Goal: Task Accomplishment & Management: Manage account settings

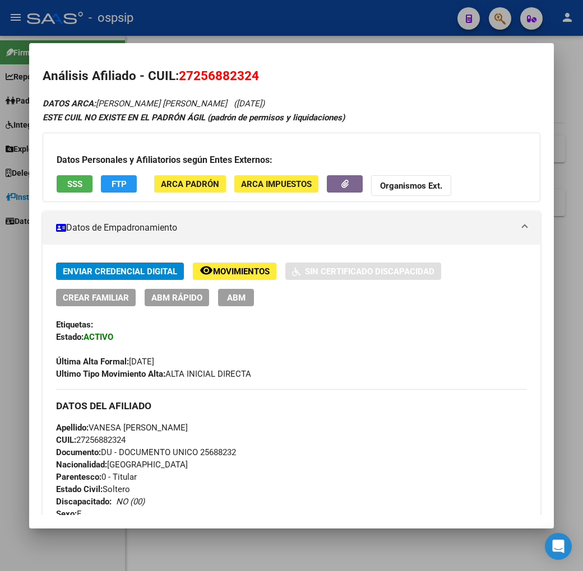
click at [255, 15] on div at bounding box center [291, 285] width 583 height 571
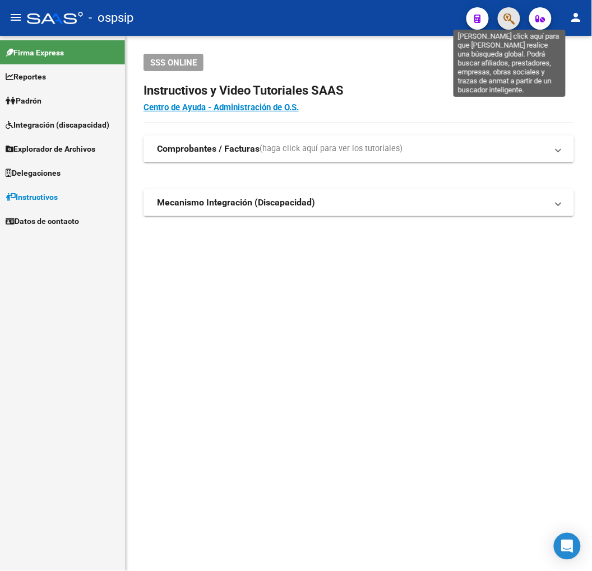
click at [510, 25] on icon "button" at bounding box center [508, 18] width 11 height 13
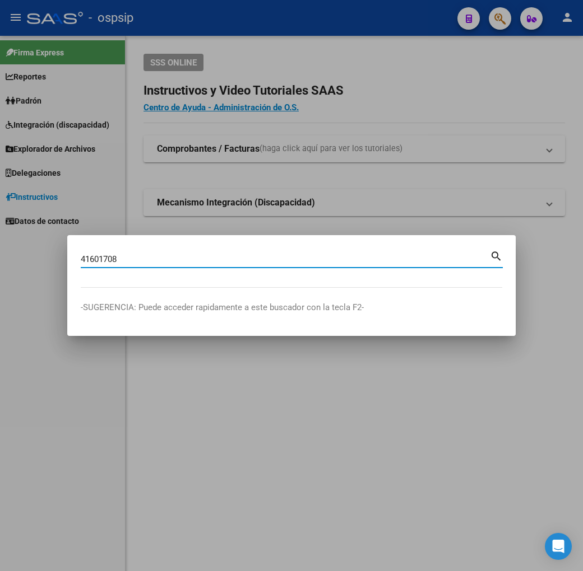
type input "41601708"
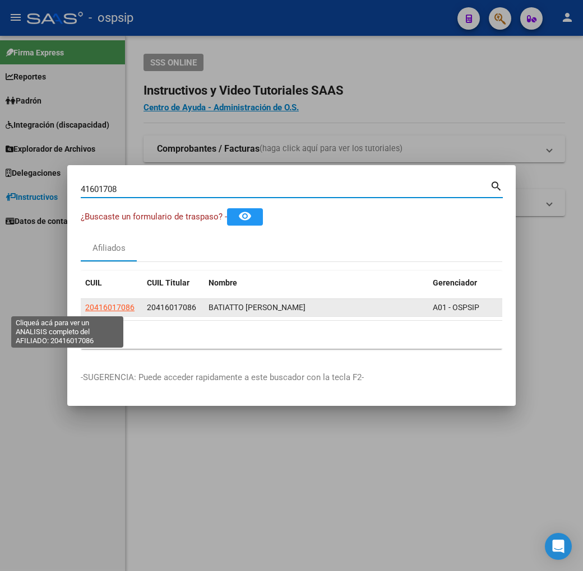
click at [85, 303] on span "20416017086" at bounding box center [109, 307] width 49 height 9
type textarea "20416017086"
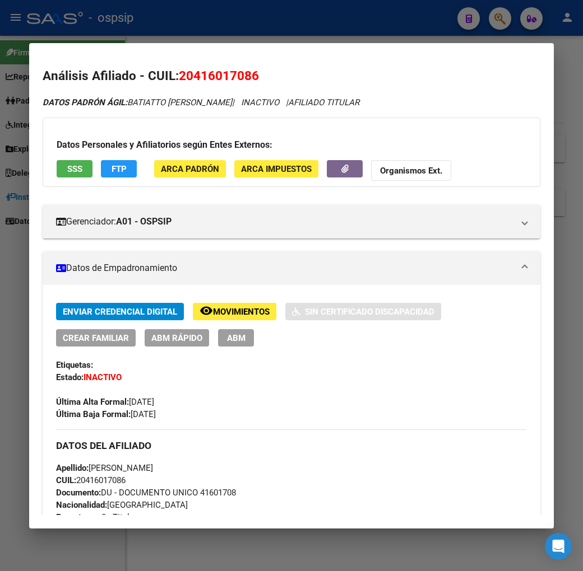
click at [111, 167] on span "FTP" at bounding box center [118, 169] width 15 height 10
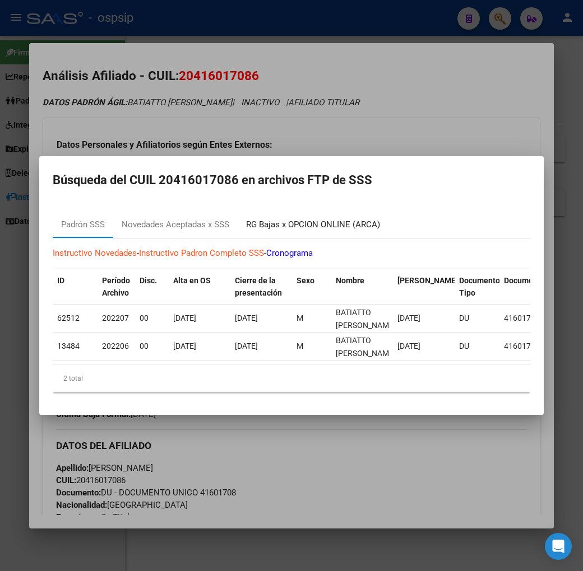
click at [299, 220] on div "RG Bajas x OPCION ONLINE (ARCA)" at bounding box center [313, 224] width 134 height 13
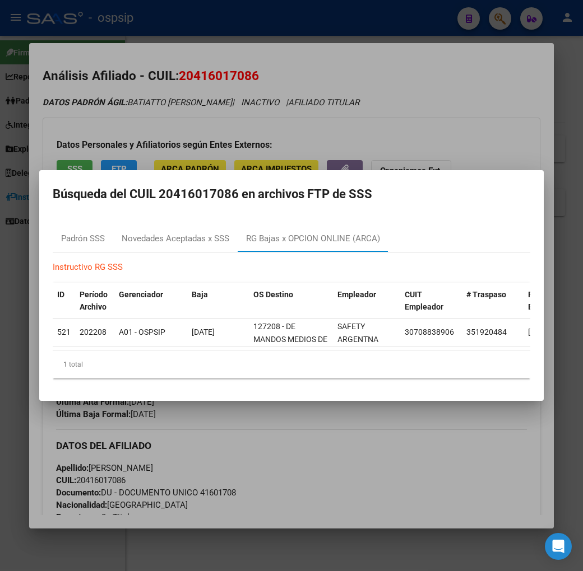
click at [398, 472] on div at bounding box center [291, 285] width 583 height 571
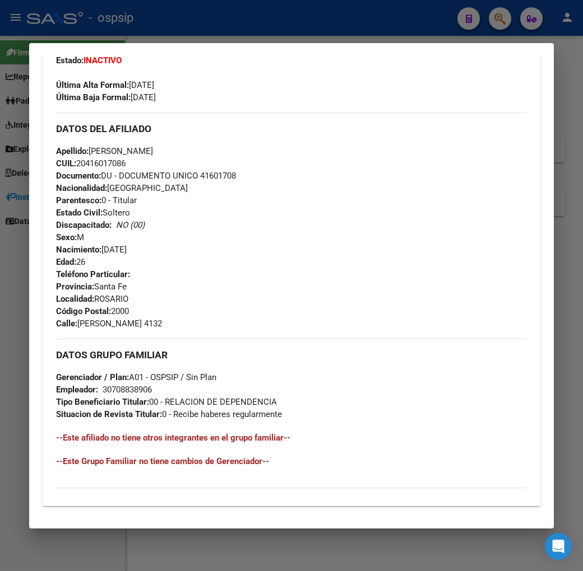
scroll to position [478, 0]
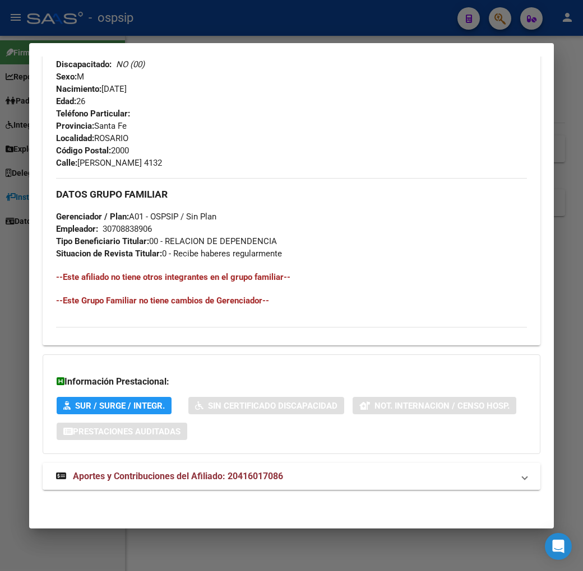
click at [314, 475] on mat-panel-title "Aportes y Contribuciones del Afiliado: 20416017086" at bounding box center [284, 476] width 457 height 13
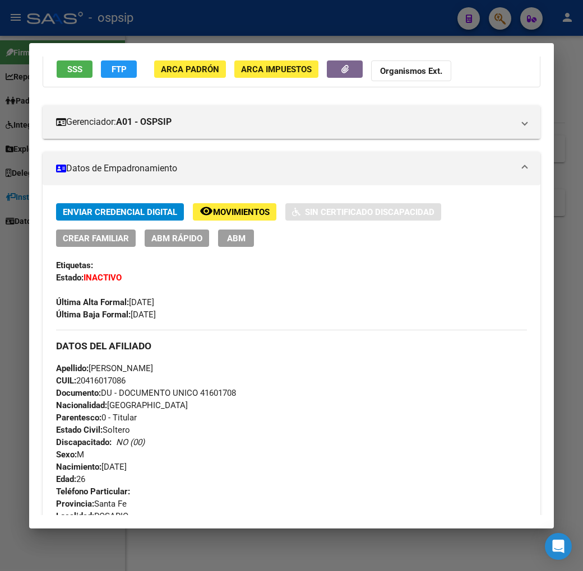
scroll to position [0, 0]
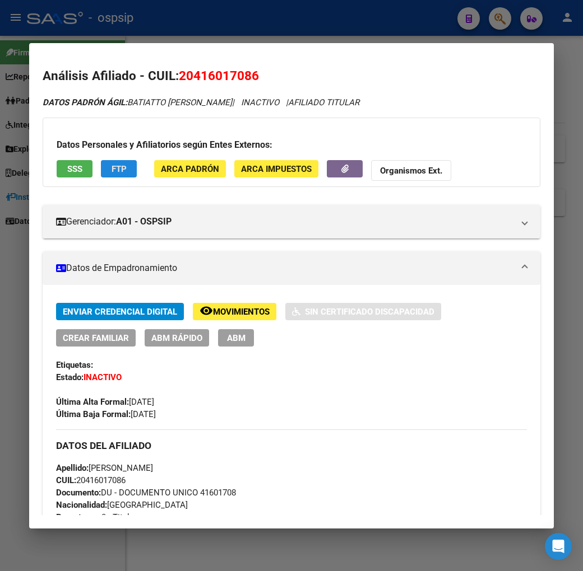
click at [111, 173] on span "FTP" at bounding box center [118, 169] width 15 height 10
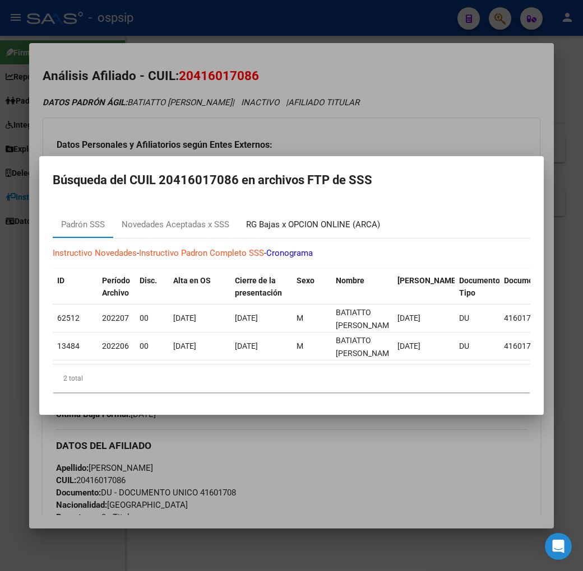
click at [328, 218] on div "RG Bajas x OPCION ONLINE (ARCA)" at bounding box center [313, 224] width 134 height 13
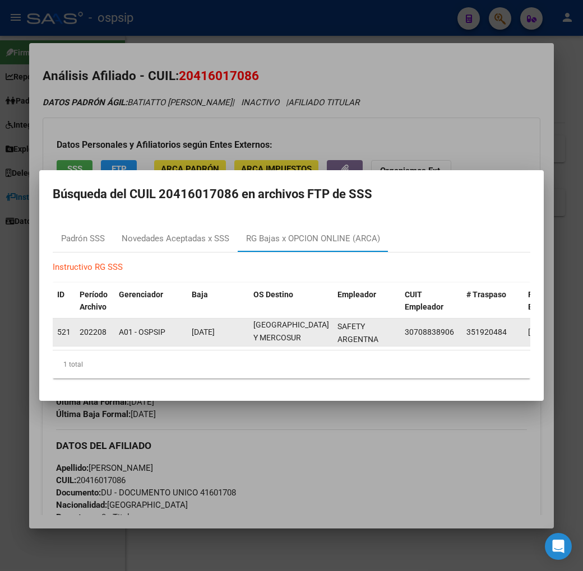
scroll to position [1, 0]
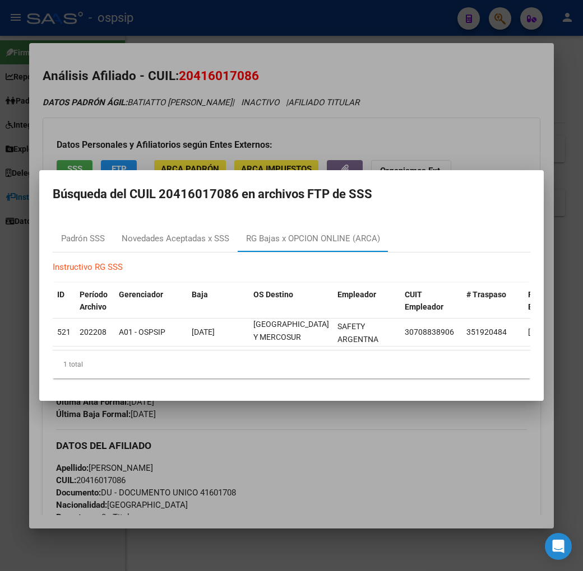
click at [241, 456] on div at bounding box center [291, 285] width 583 height 571
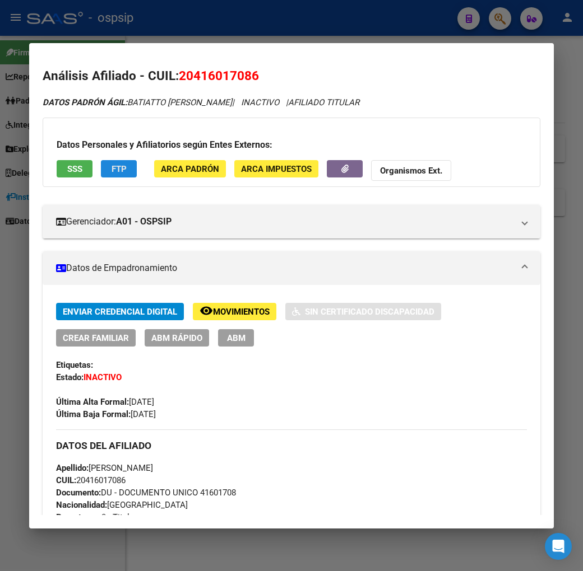
click at [111, 174] on span "FTP" at bounding box center [118, 169] width 15 height 10
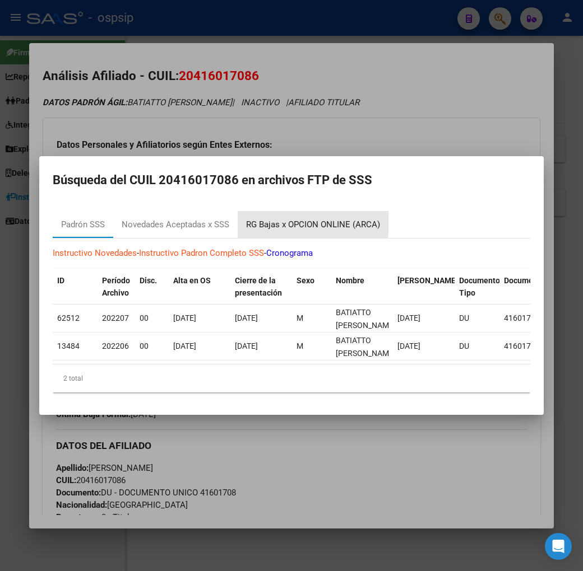
click at [248, 218] on div "RG Bajas x OPCION ONLINE (ARCA)" at bounding box center [313, 224] width 134 height 13
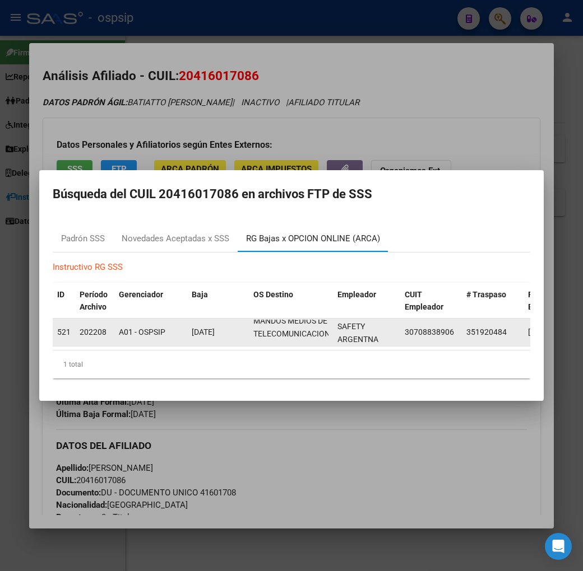
scroll to position [0, 0]
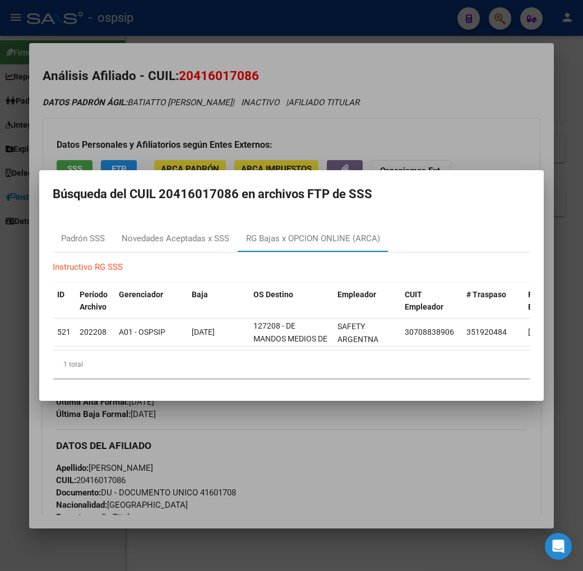
click at [357, 110] on div at bounding box center [291, 285] width 583 height 571
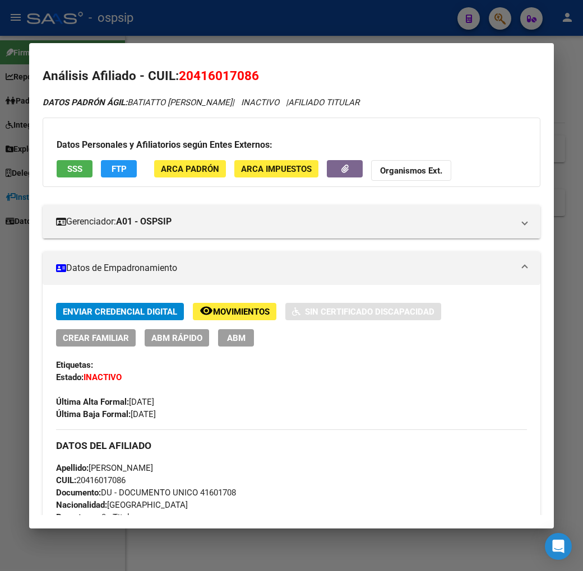
click at [392, 30] on div at bounding box center [291, 285] width 583 height 571
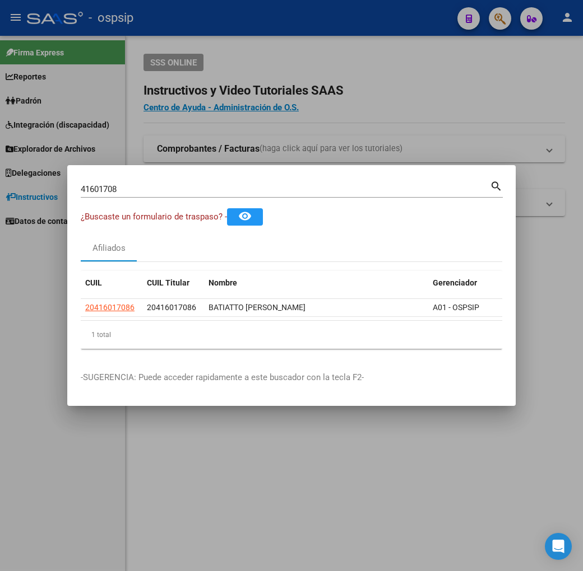
click at [392, 30] on div at bounding box center [291, 285] width 583 height 571
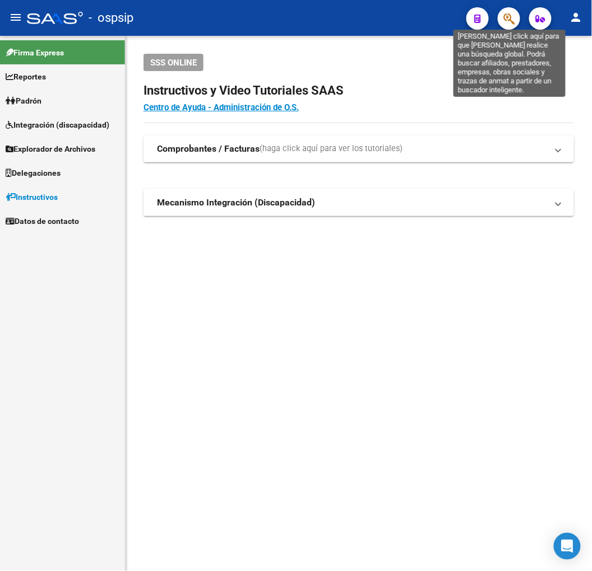
click at [505, 21] on icon "button" at bounding box center [508, 18] width 11 height 13
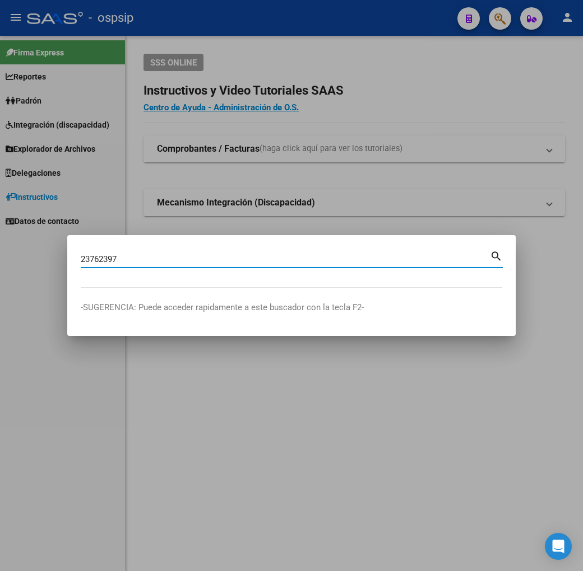
type input "23762397"
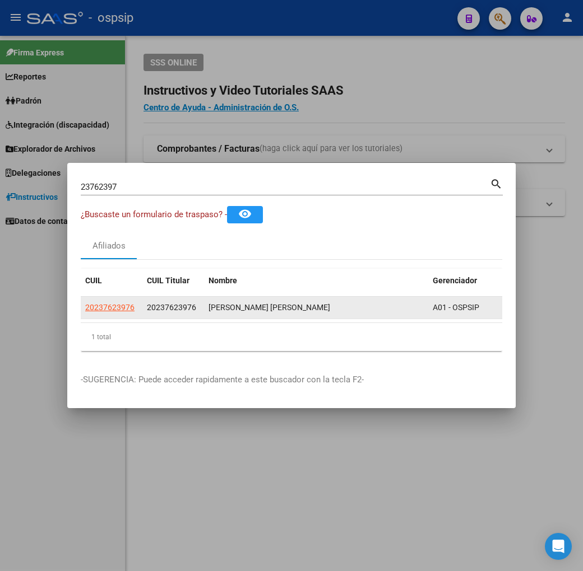
click at [85, 301] on app-link-go-to "20237623976" at bounding box center [109, 307] width 49 height 13
click at [85, 303] on span "20237623976" at bounding box center [109, 307] width 49 height 9
type textarea "20237623976"
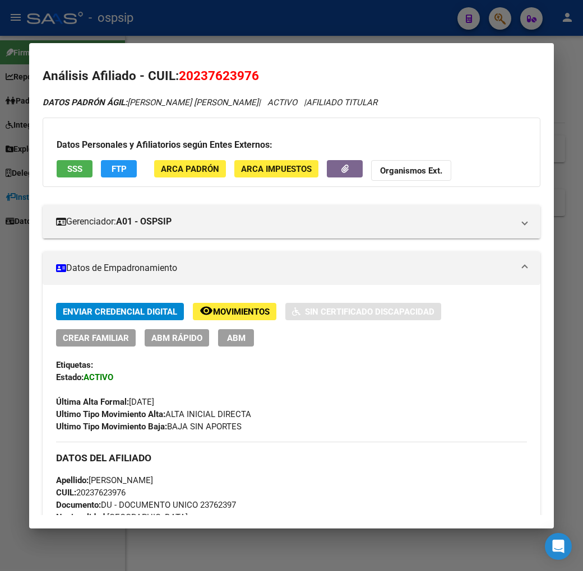
click at [236, 304] on button "remove_red_eye Movimientos" at bounding box center [234, 311] width 83 height 17
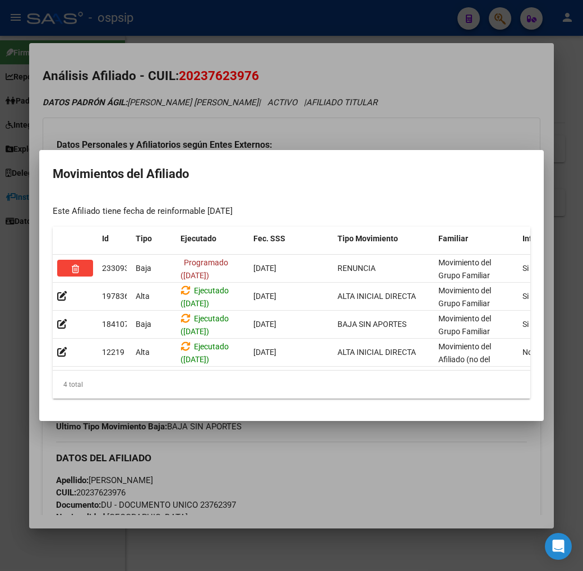
click at [365, 23] on div at bounding box center [291, 285] width 583 height 571
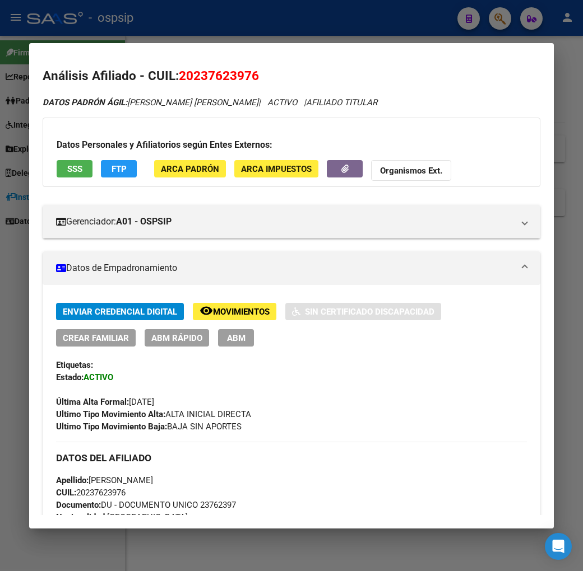
click at [365, 23] on div at bounding box center [291, 285] width 583 height 571
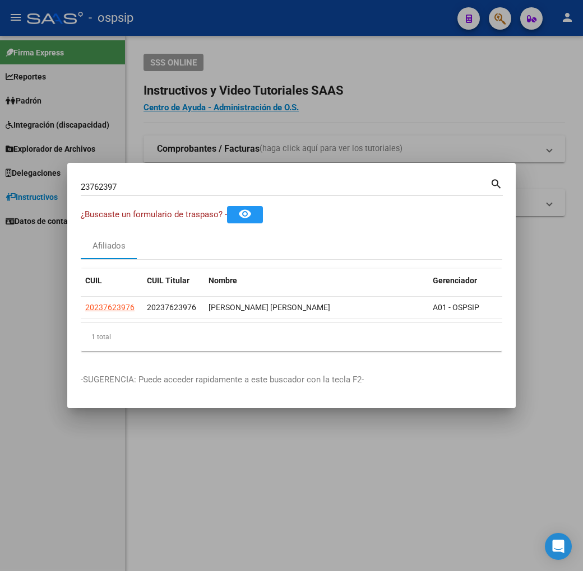
click at [469, 41] on div at bounding box center [291, 285] width 583 height 571
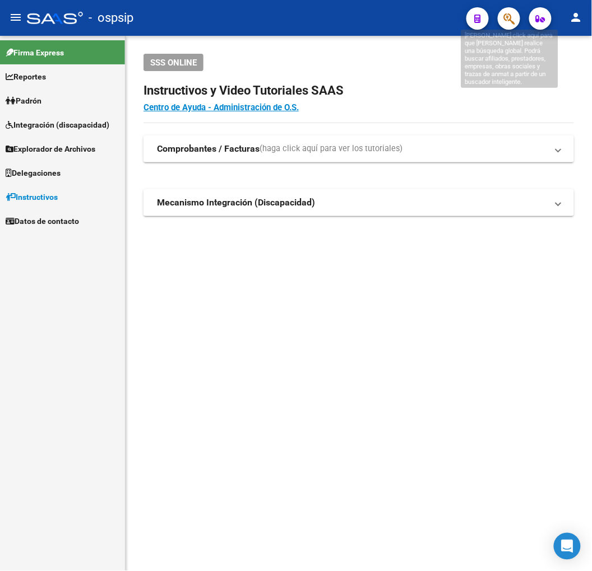
click at [504, 17] on icon "button" at bounding box center [508, 18] width 11 height 13
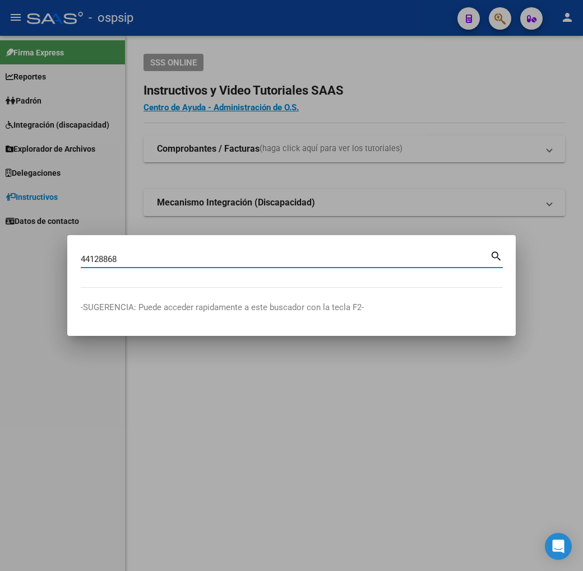
type input "44128868"
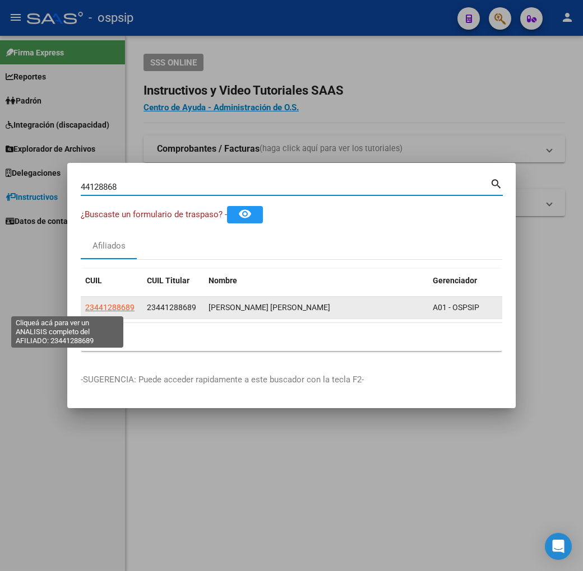
click at [85, 309] on span "23441288689" at bounding box center [109, 307] width 49 height 9
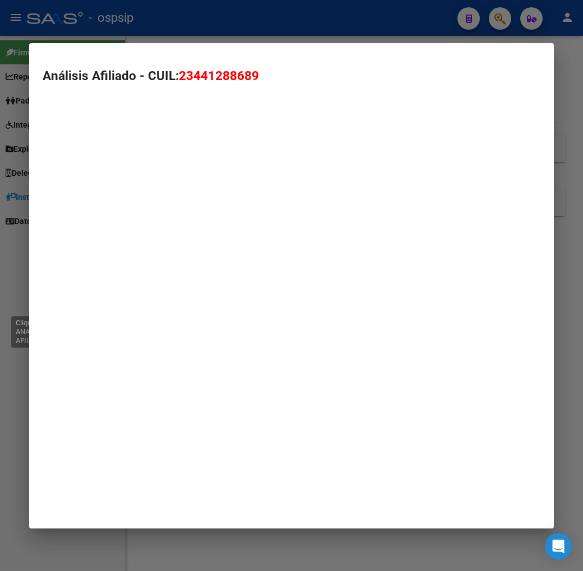
type textarea "23441288689"
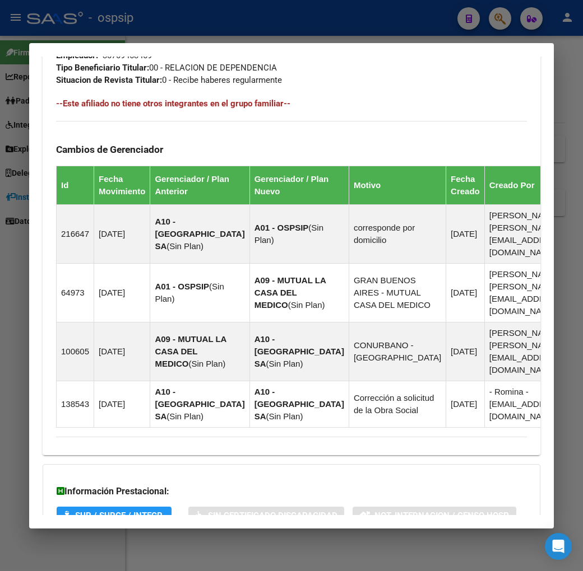
scroll to position [758, 0]
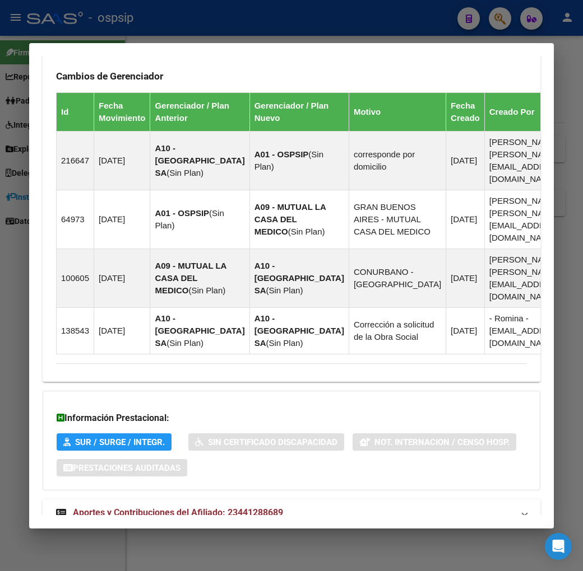
click at [374, 500] on mat-expansion-panel-header "Aportes y Contribuciones del Afiliado: 23441288689" at bounding box center [291, 513] width 497 height 27
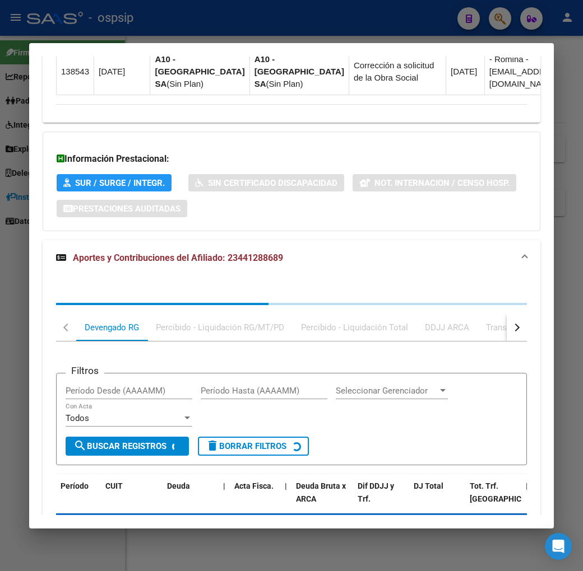
scroll to position [1063, 0]
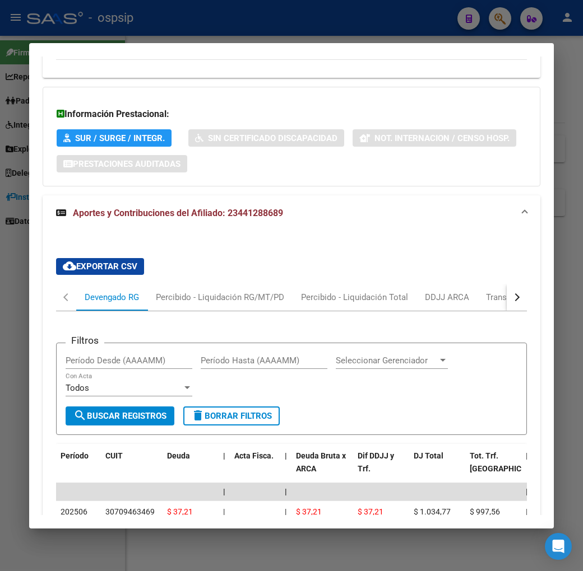
click at [525, 284] on button "button" at bounding box center [516, 297] width 20 height 27
click at [511, 284] on div "ARCA Relaciones Laborales" at bounding box center [476, 297] width 122 height 27
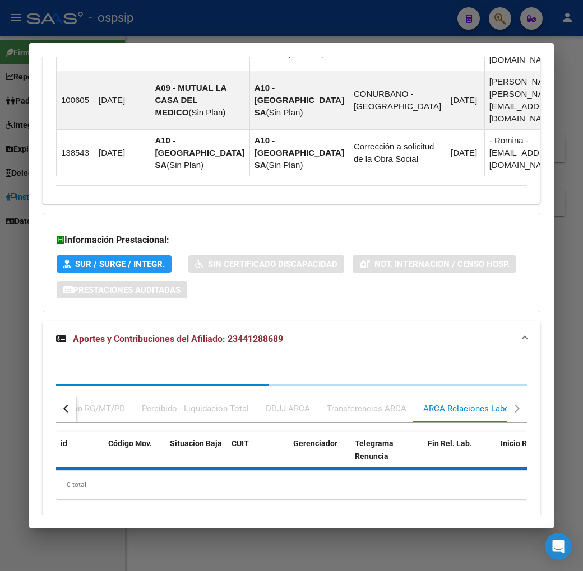
scroll to position [1017, 0]
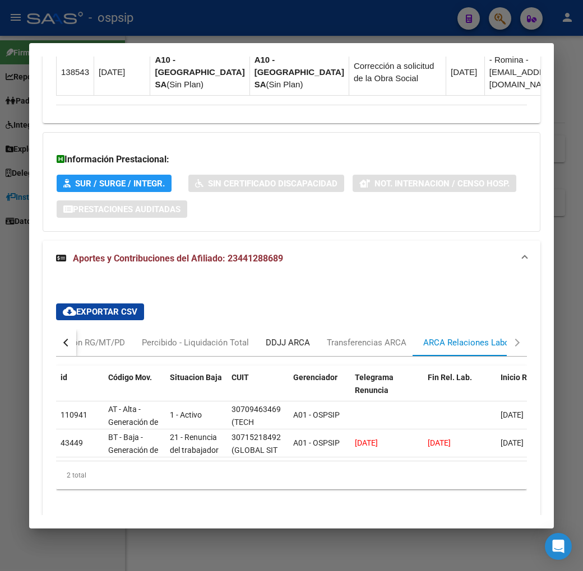
click at [269, 337] on div "DDJJ ARCA" at bounding box center [288, 343] width 44 height 12
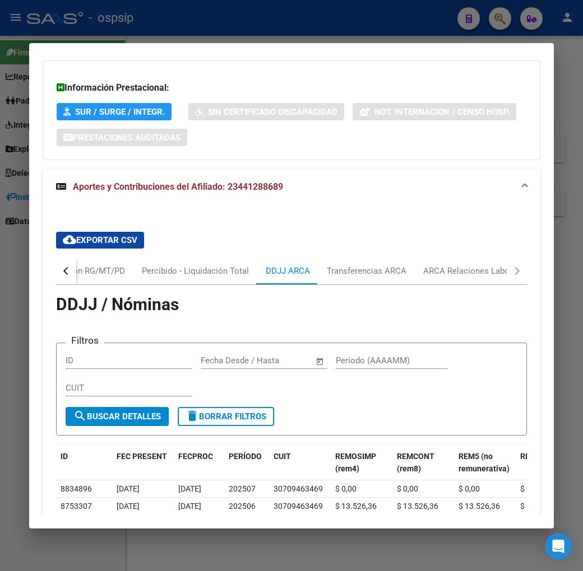
scroll to position [1204, 0]
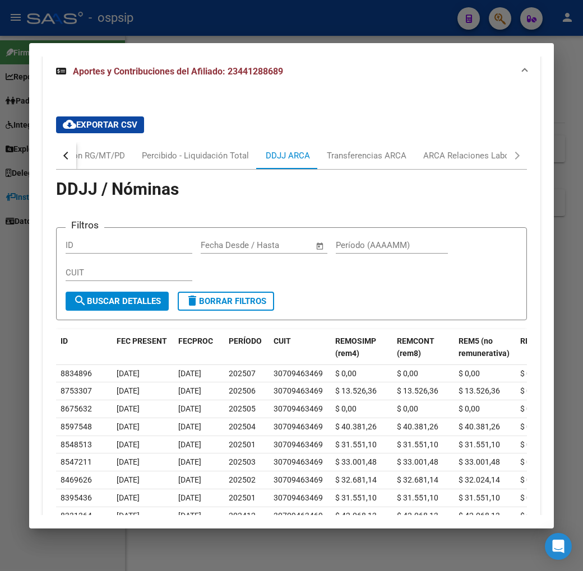
click at [43, 119] on div "cloud_download Exportar CSV Devengado RG Percibido - Liquidación RG/MT/PD Perci…" at bounding box center [291, 350] width 497 height 485
click at [56, 142] on button "button" at bounding box center [66, 155] width 20 height 27
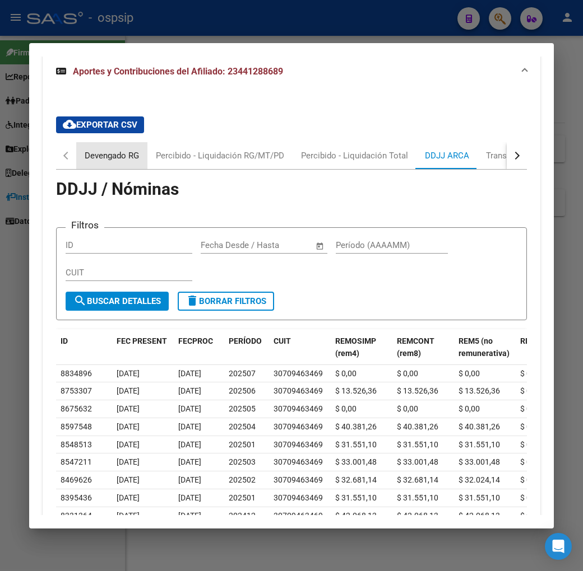
click at [94, 142] on div "Devengado RG" at bounding box center [111, 155] width 71 height 27
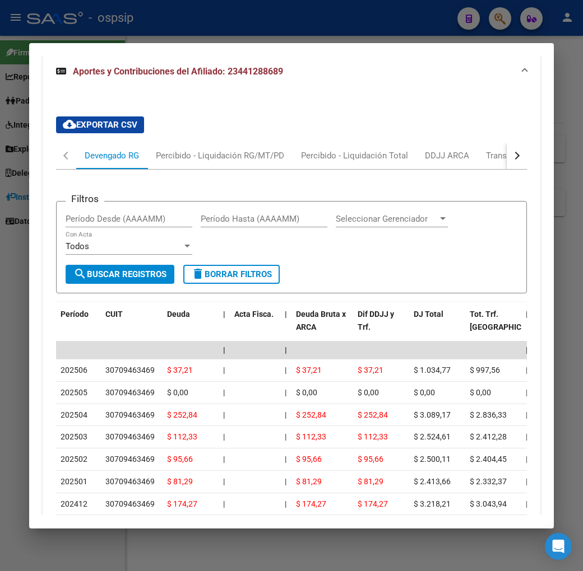
click at [245, 17] on div at bounding box center [291, 285] width 583 height 571
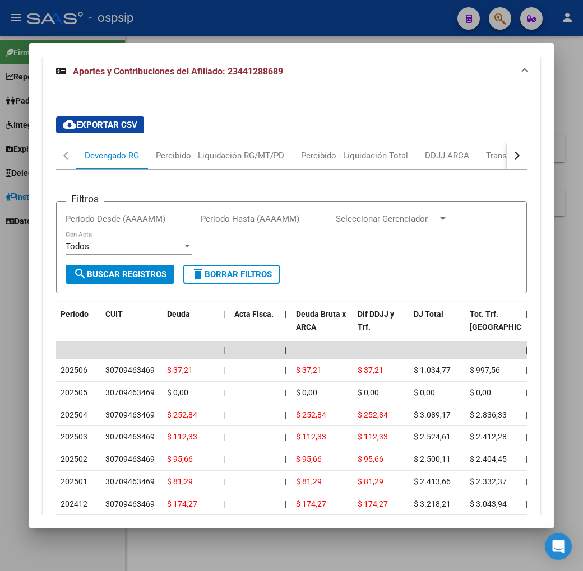
click at [245, 17] on div at bounding box center [291, 285] width 583 height 571
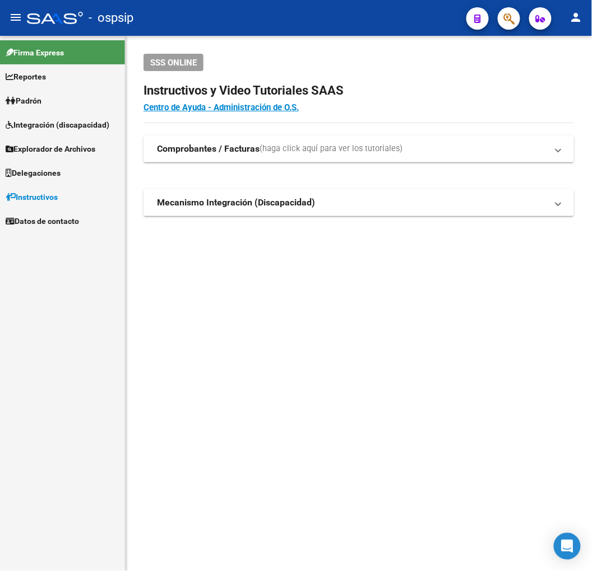
click at [511, 11] on span "button" at bounding box center [508, 18] width 11 height 23
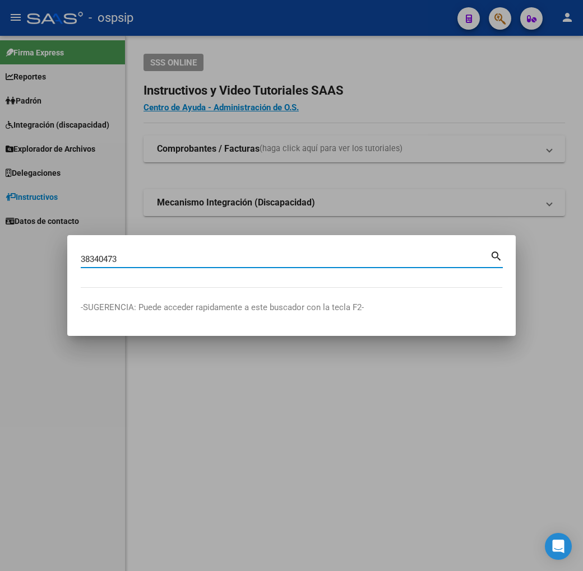
type input "38340473"
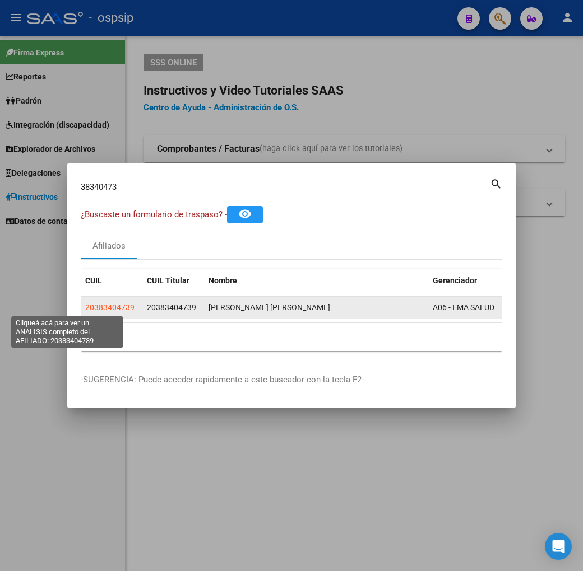
click at [85, 309] on span "20383404739" at bounding box center [109, 307] width 49 height 9
type textarea "20383404739"
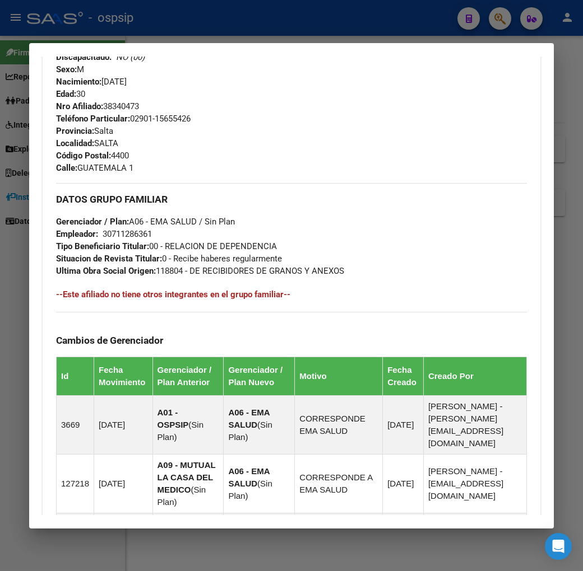
scroll to position [746, 0]
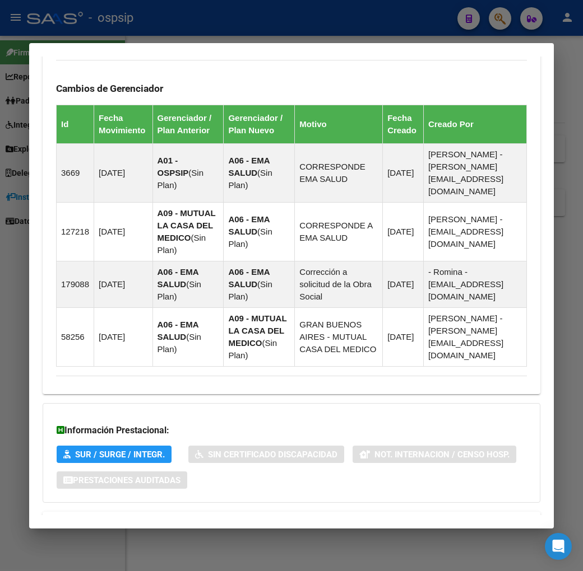
click at [362, 519] on mat-panel-title "Aportes y Contribuciones del Afiliado: 20383404739" at bounding box center [284, 525] width 457 height 13
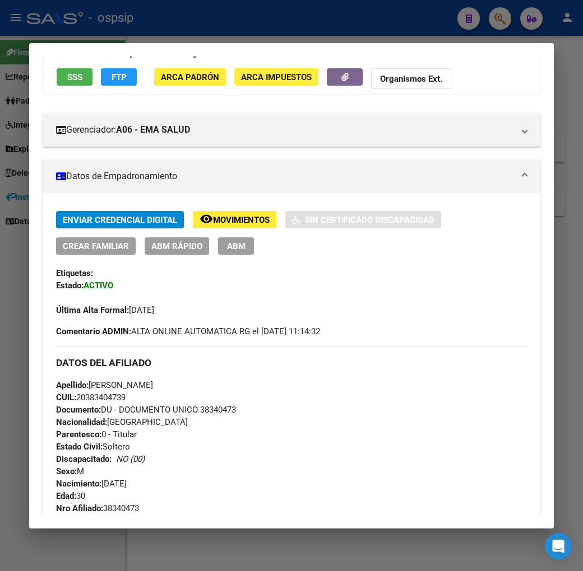
scroll to position [0, 0]
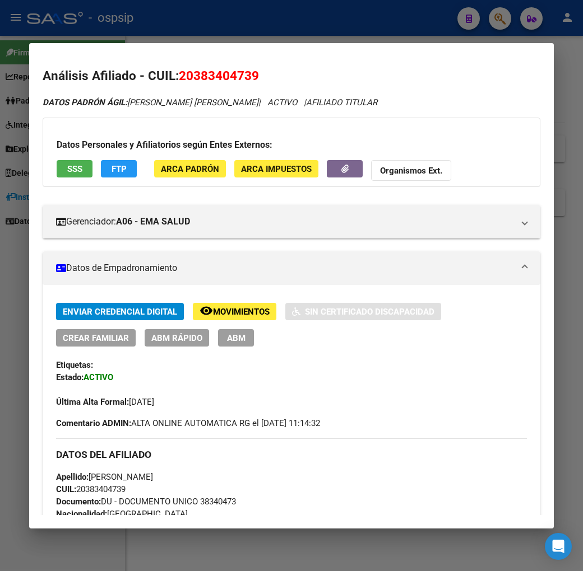
click at [113, 178] on app-movimiento-sss "FTP" at bounding box center [123, 170] width 45 height 21
click at [114, 173] on button "FTP" at bounding box center [119, 168] width 36 height 17
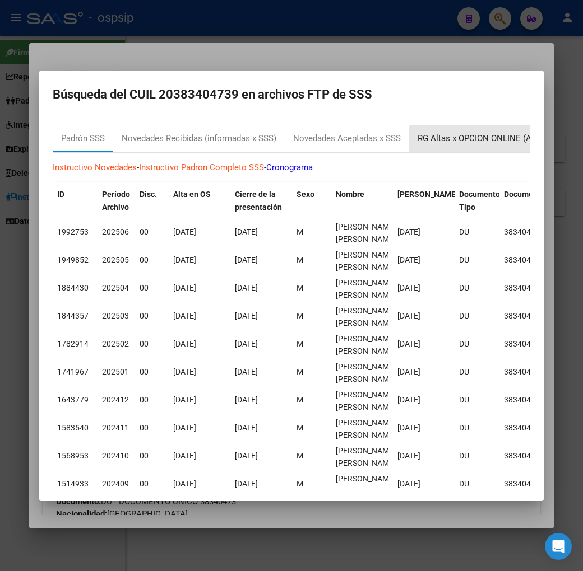
click at [495, 139] on div "RG Altas x OPCION ONLINE (ARCA)" at bounding box center [483, 138] width 133 height 13
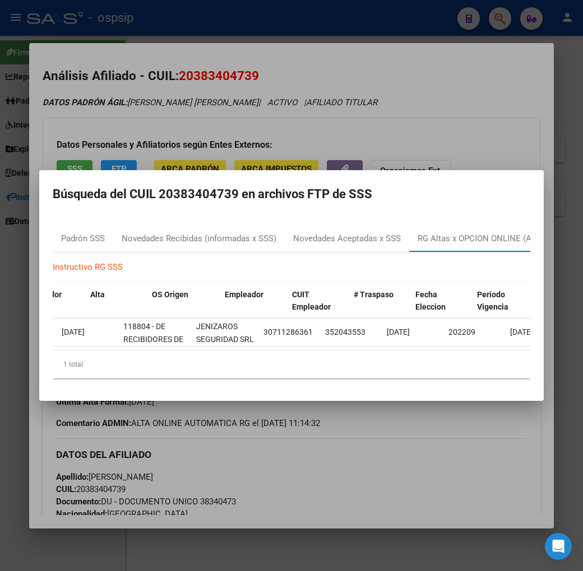
scroll to position [0, 132]
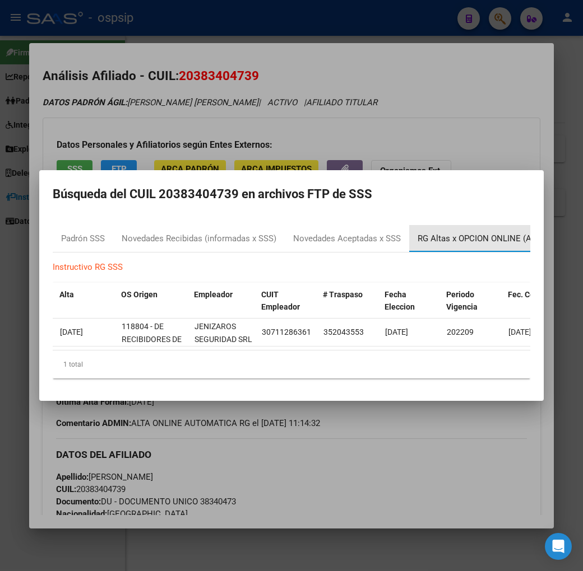
click at [466, 226] on div "RG Altas x OPCION ONLINE (ARCA)" at bounding box center [484, 238] width 150 height 27
click at [469, 134] on div at bounding box center [291, 285] width 583 height 571
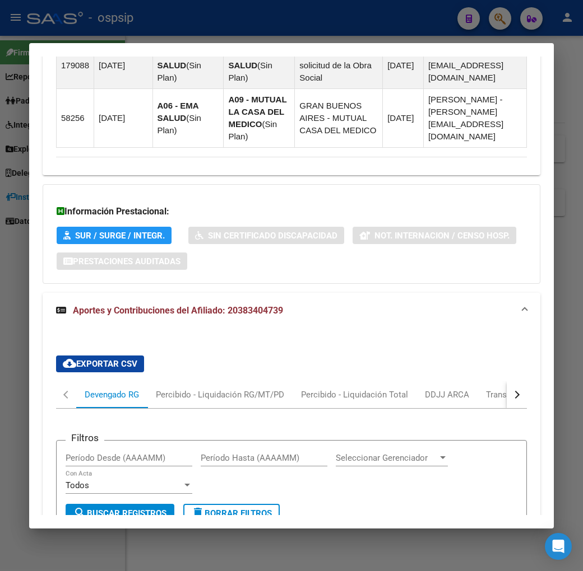
scroll to position [933, 0]
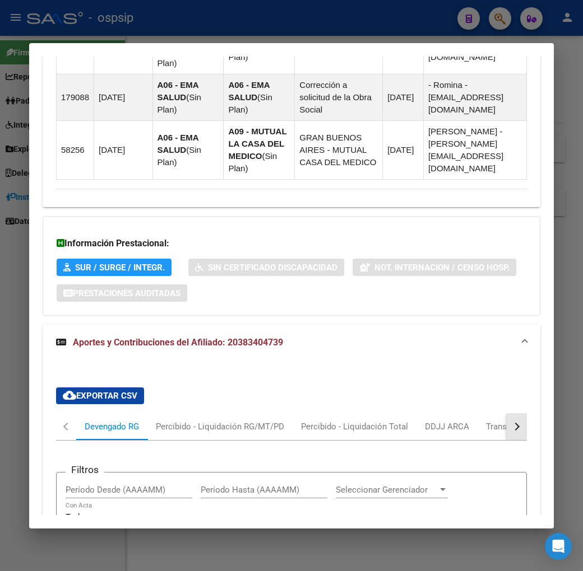
click at [525, 413] on button "button" at bounding box center [516, 426] width 20 height 27
click at [511, 413] on mat-tab-header "Devengado RG Percibido - Liquidación RG/MT/PD Percibido - Liquidación Total DDJ…" at bounding box center [291, 426] width 471 height 27
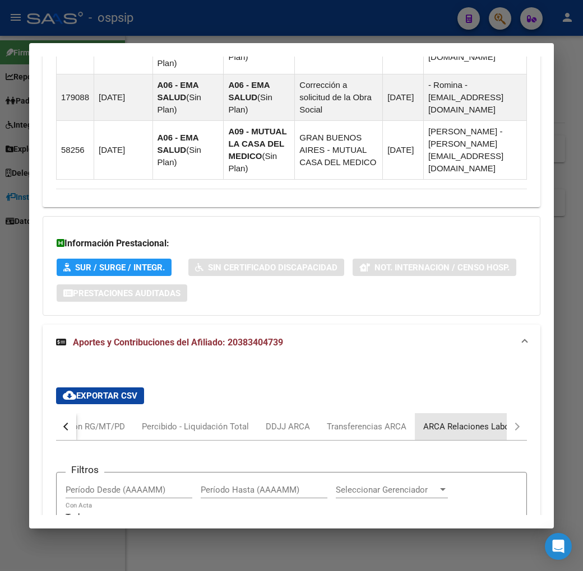
click at [437, 421] on div "ARCA Relaciones Laborales" at bounding box center [475, 427] width 105 height 12
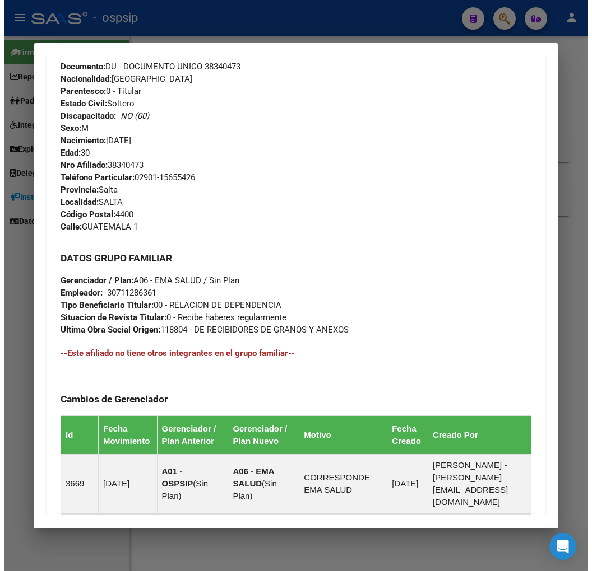
scroll to position [0, 0]
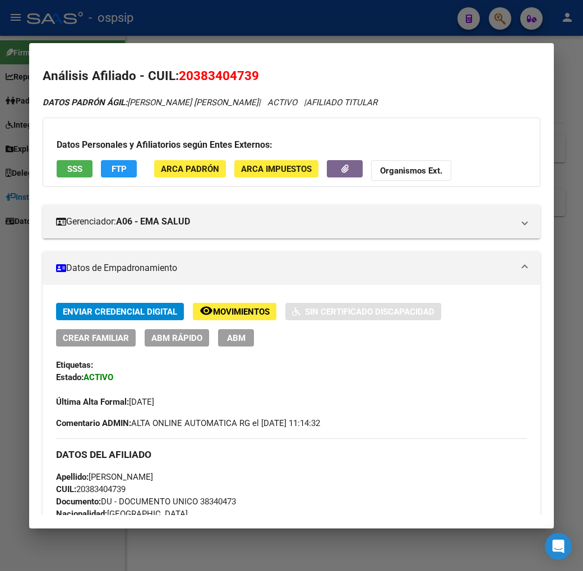
click at [218, 344] on button "ABM" at bounding box center [236, 337] width 36 height 17
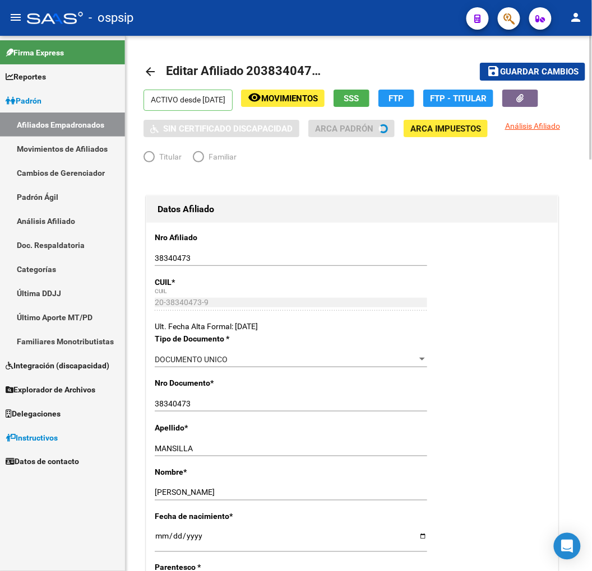
radio input "true"
type input "30-71128636-1"
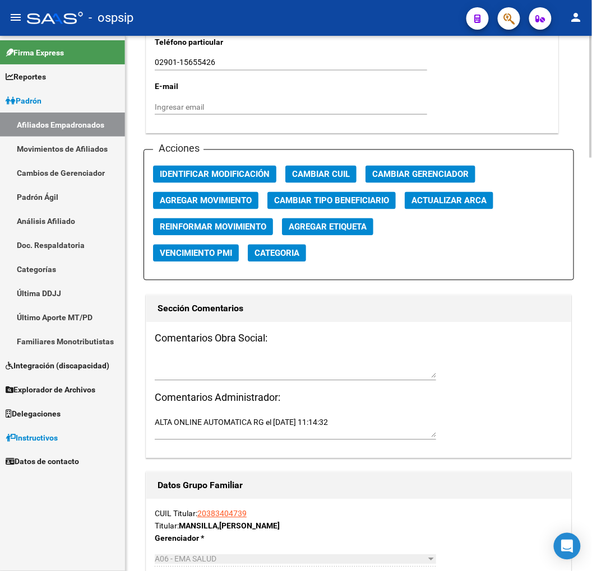
scroll to position [1245, 0]
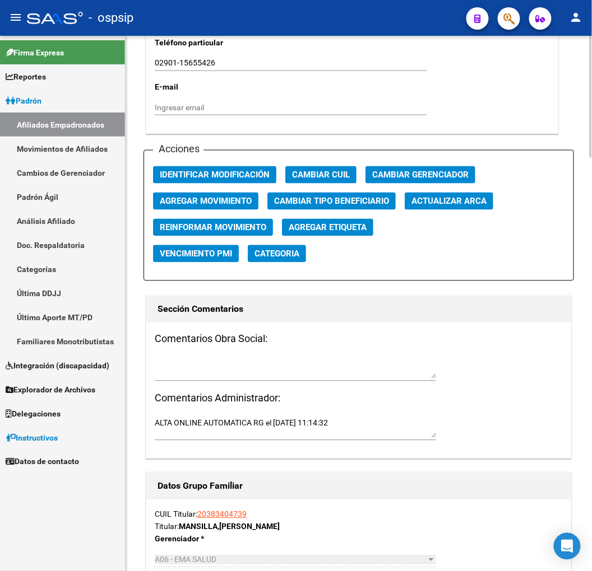
click at [197, 206] on span "Agregar Movimiento" at bounding box center [206, 202] width 92 height 10
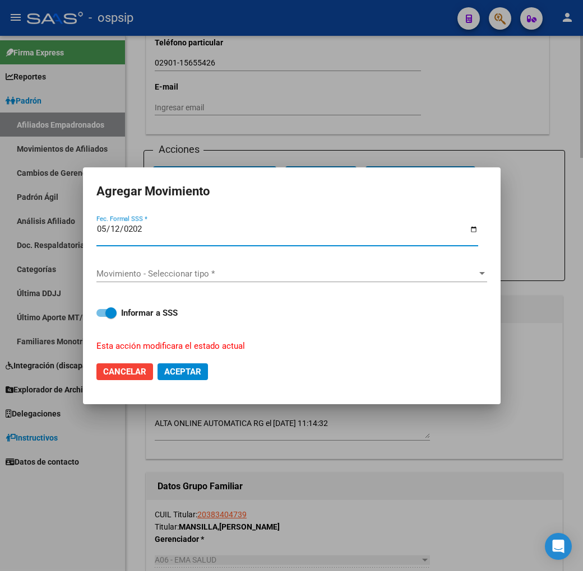
type input "[DATE]"
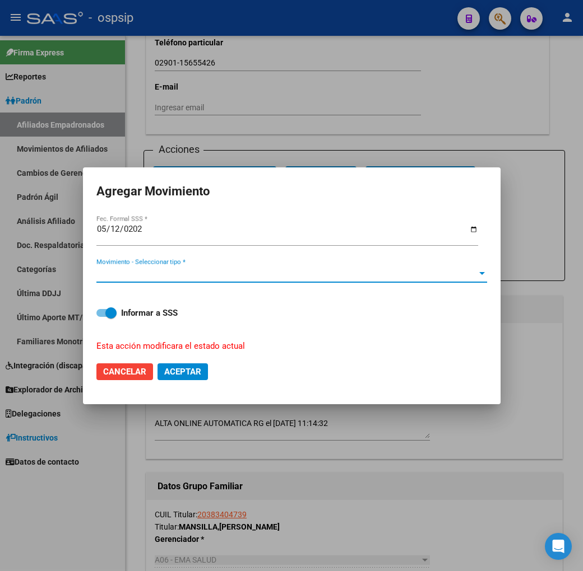
click at [238, 273] on span "Movimiento - Seleccionar tipo *" at bounding box center [286, 274] width 380 height 10
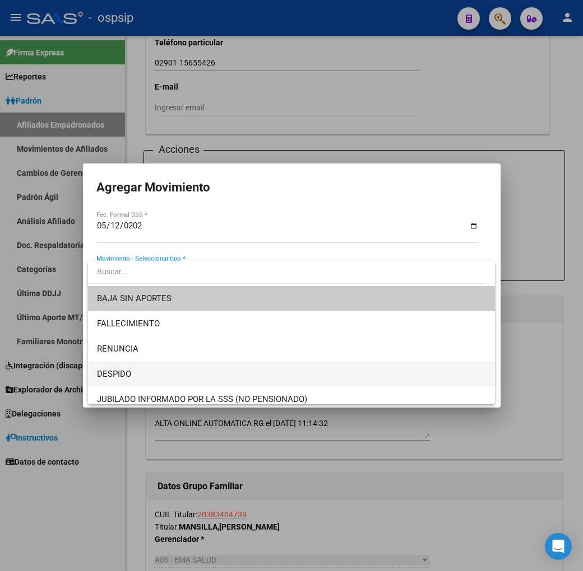
click at [236, 368] on span "DESPIDO" at bounding box center [291, 374] width 389 height 25
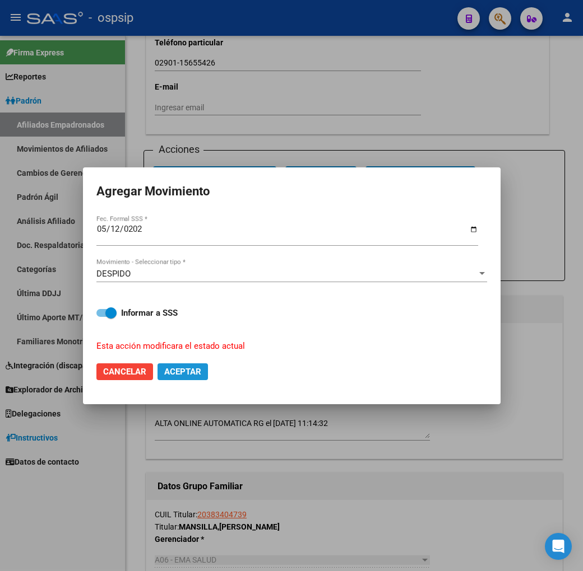
click at [189, 376] on button "Aceptar" at bounding box center [182, 372] width 50 height 17
checkbox input "false"
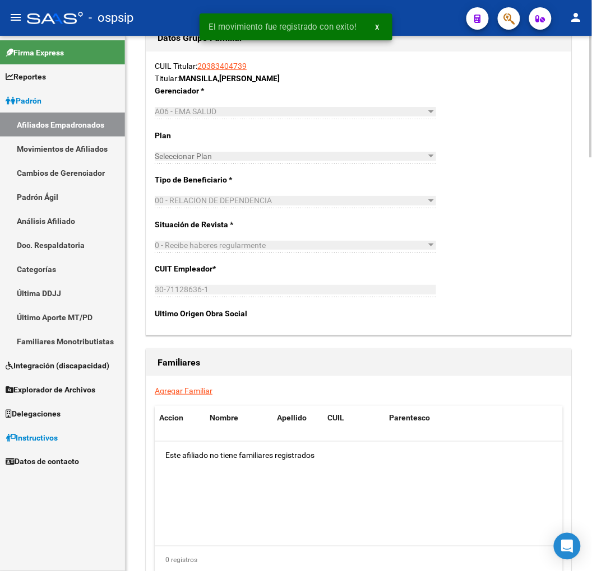
scroll to position [1820, 0]
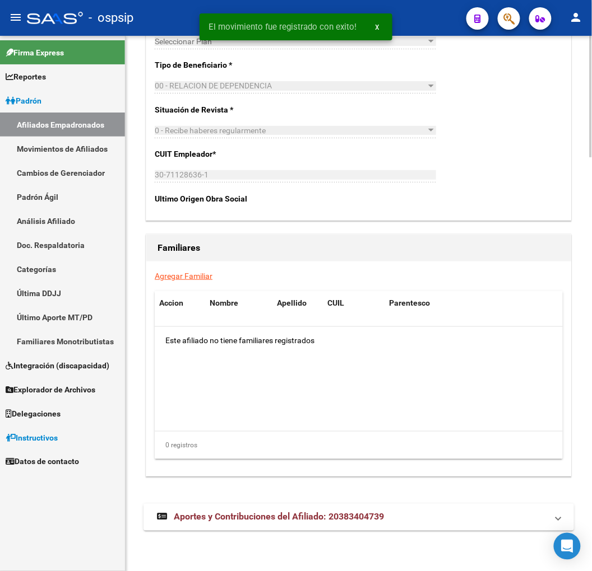
click at [423, 506] on mat-expansion-panel-header "Aportes y Contribuciones del Afiliado: 20383404739" at bounding box center [358, 517] width 430 height 27
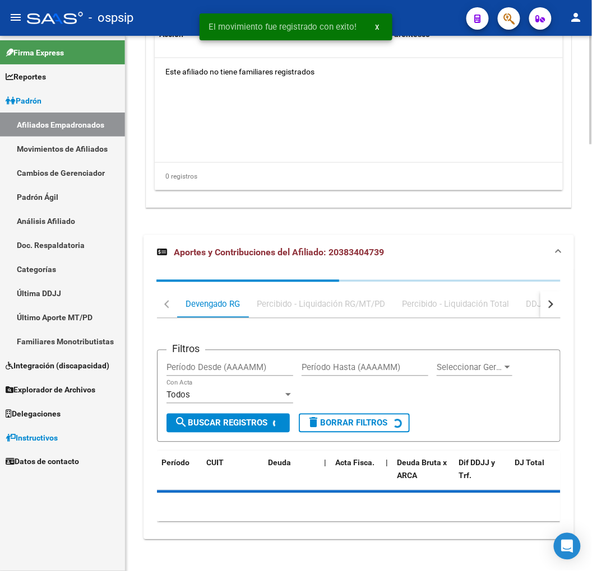
scroll to position [2097, 0]
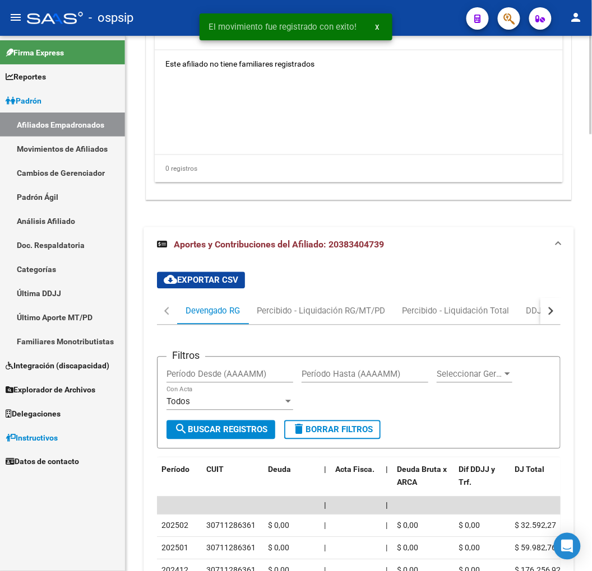
click at [552, 322] on mat-tab-group "Devengado RG Percibido - Liquidación RG/MT/PD Percibido - Liquidación Total DDJ…" at bounding box center [358, 538] width 403 height 481
click at [553, 320] on button "button" at bounding box center [550, 311] width 20 height 27
click at [553, 319] on button "button" at bounding box center [550, 311] width 20 height 27
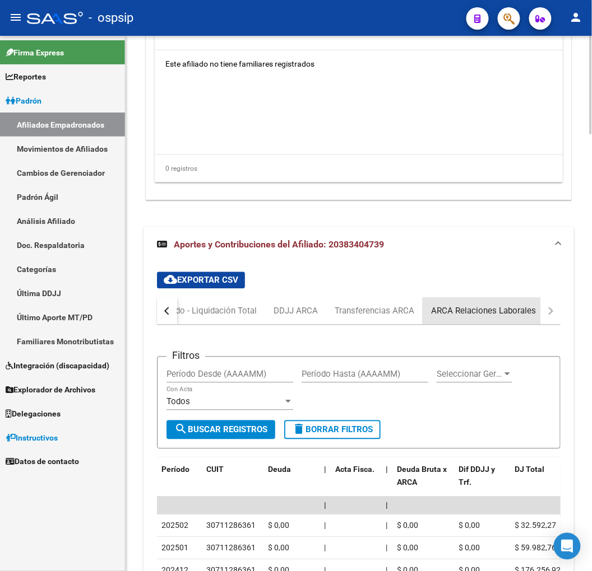
click at [507, 323] on div "ARCA Relaciones Laborales" at bounding box center [483, 311] width 122 height 27
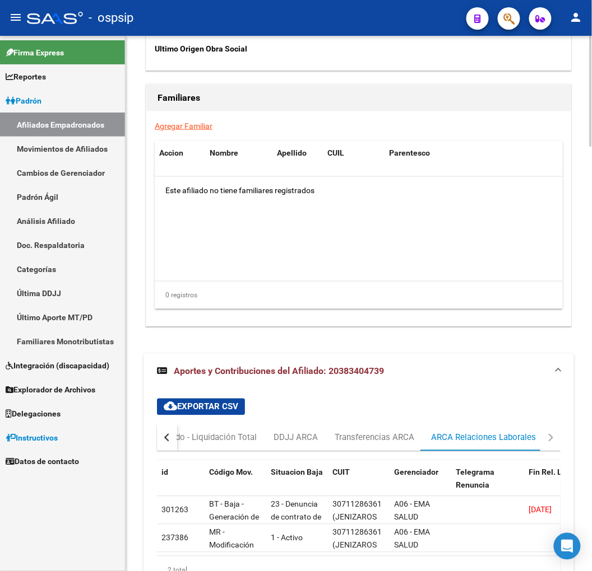
scroll to position [2052, 0]
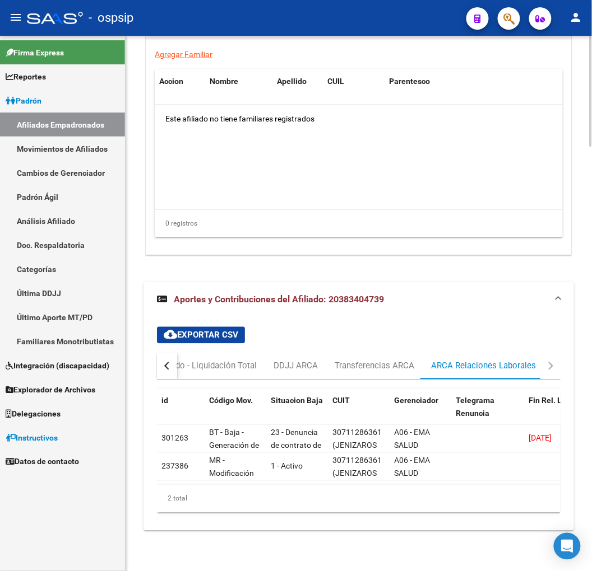
drag, startPoint x: 259, startPoint y: 487, endPoint x: 312, endPoint y: 483, distance: 53.4
click at [312, 483] on div "id Código Mov. Situacion Baja CUIT Gerenciador Telegrama Renuncia Fin Rel. Lab.…" at bounding box center [358, 451] width 403 height 124
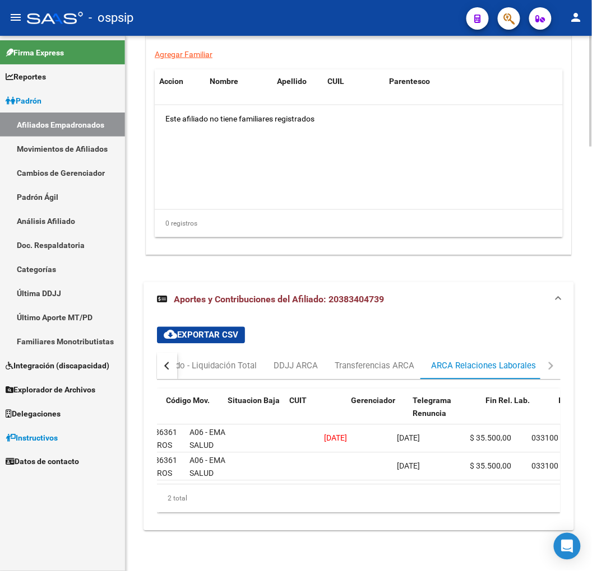
scroll to position [0, 252]
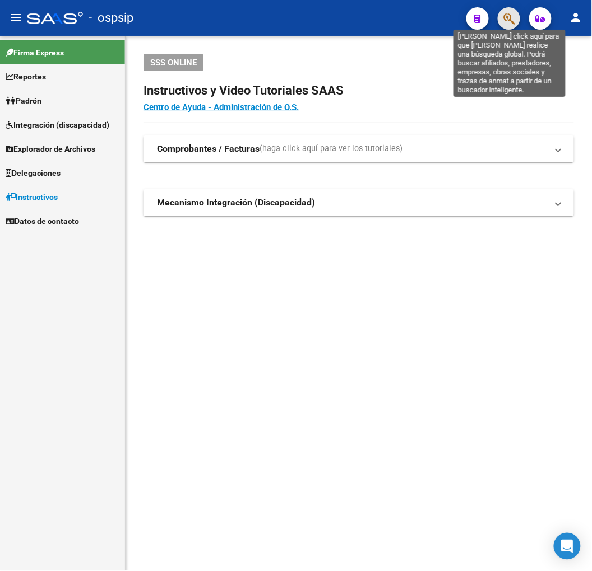
click at [505, 19] on icon "button" at bounding box center [508, 18] width 11 height 13
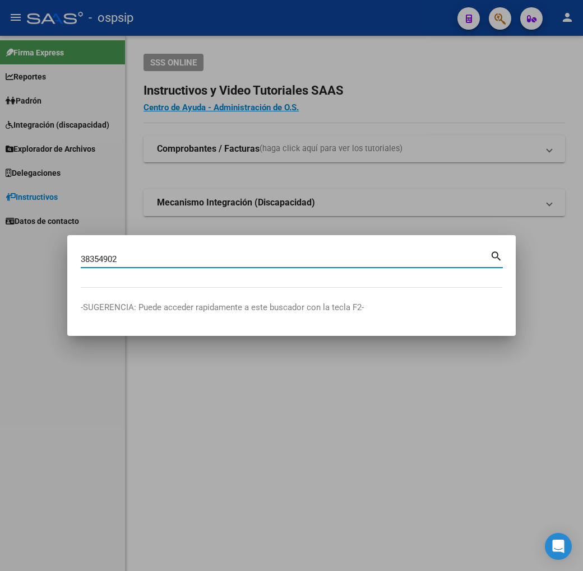
type input "38354902"
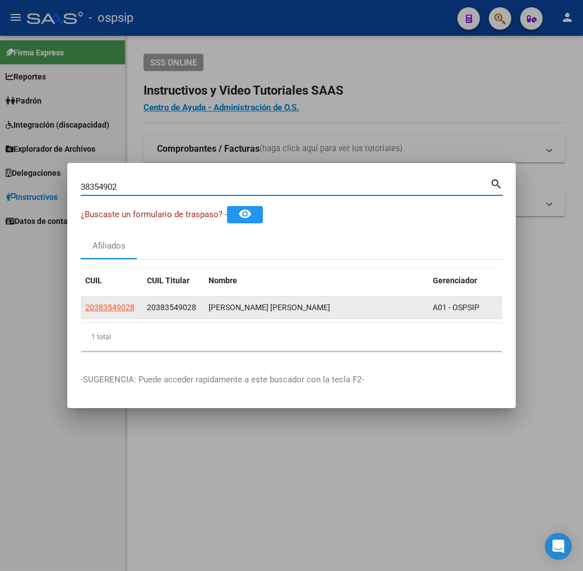
click at [85, 301] on app-link-go-to "20383549028" at bounding box center [109, 307] width 49 height 13
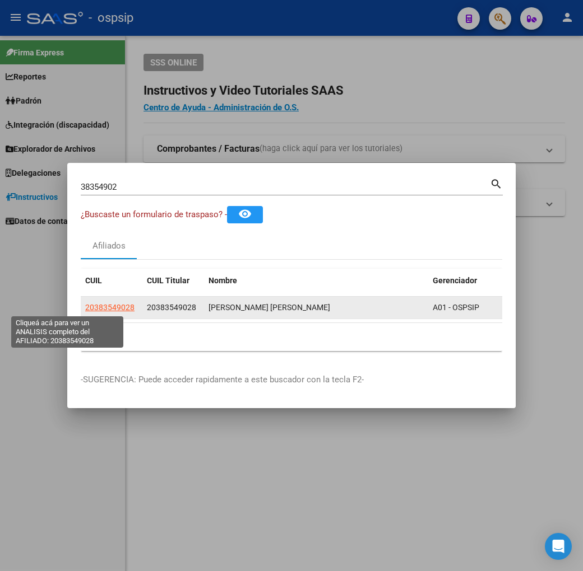
click at [85, 304] on span "20383549028" at bounding box center [109, 307] width 49 height 9
type textarea "20383549028"
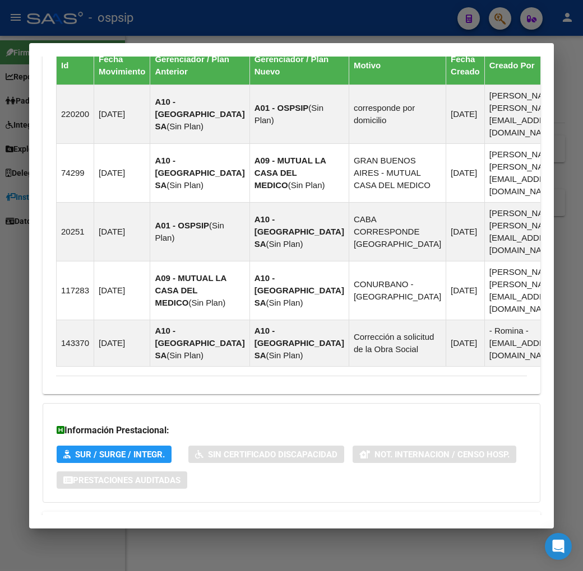
click at [388, 519] on mat-panel-title "Aportes y Contribuciones del Afiliado: 20383549028" at bounding box center [284, 525] width 457 height 13
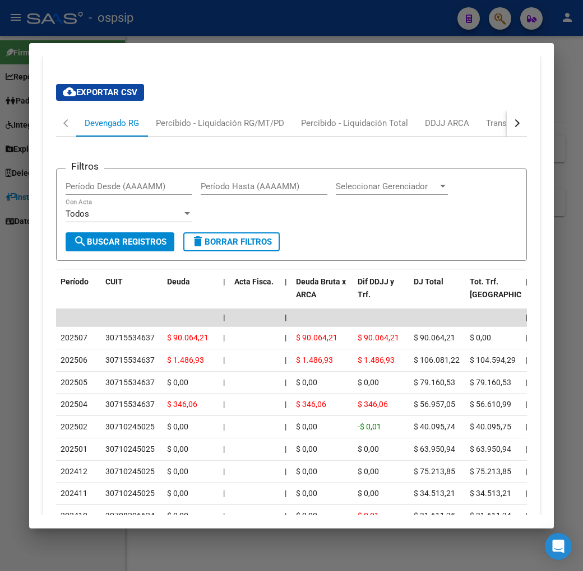
scroll to position [1196, 0]
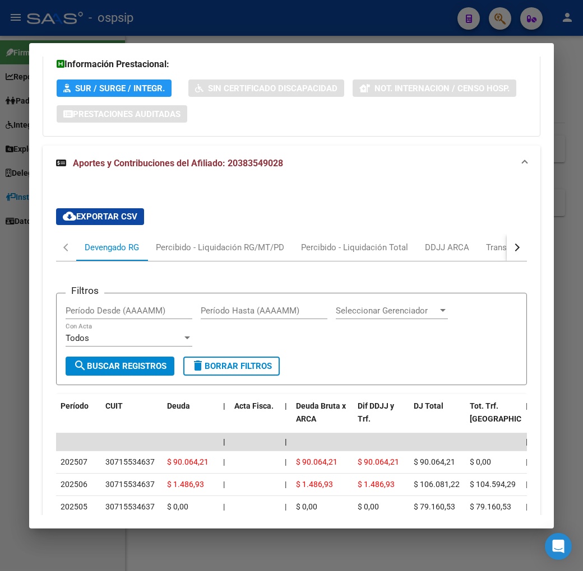
click at [525, 234] on button "button" at bounding box center [516, 247] width 20 height 27
click at [511, 234] on mat-tab-header "Devengado RG Percibido - Liquidación RG/MT/PD Percibido - Liquidación Total DDJ…" at bounding box center [291, 247] width 471 height 27
click at [488, 241] on div "ARCA Relaciones Laborales" at bounding box center [475, 247] width 105 height 12
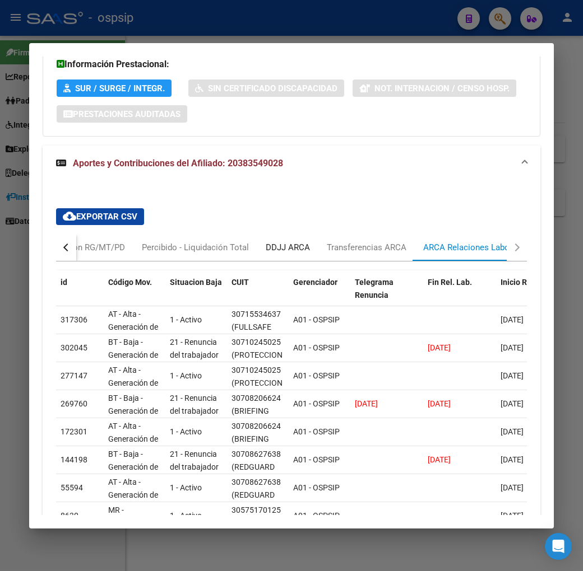
click at [281, 241] on div "DDJJ ARCA" at bounding box center [288, 247] width 44 height 12
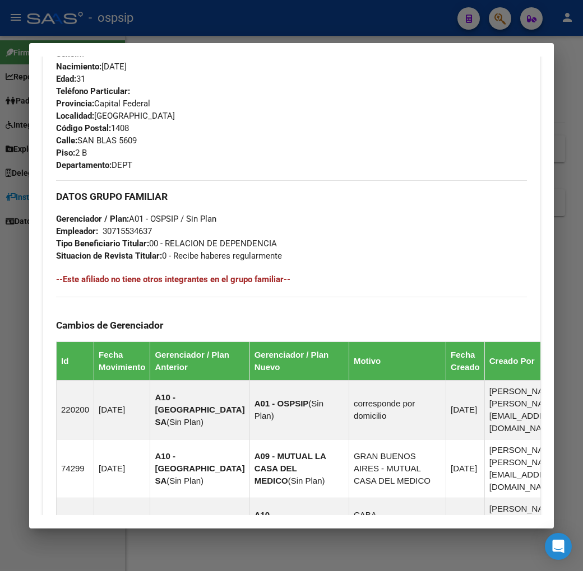
scroll to position [262, 0]
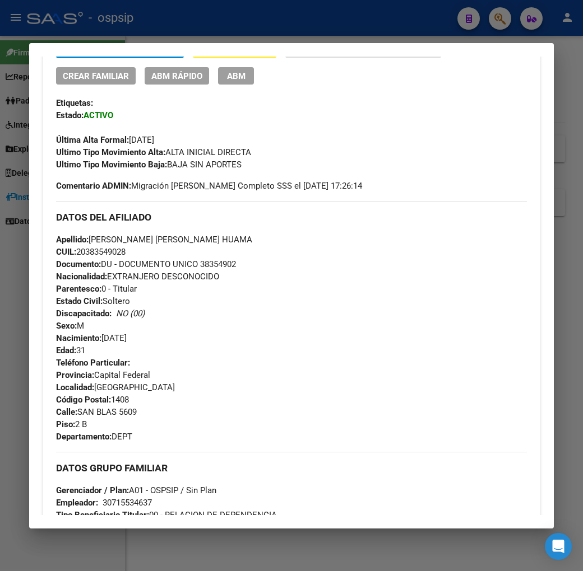
click at [299, 28] on div at bounding box center [291, 285] width 583 height 571
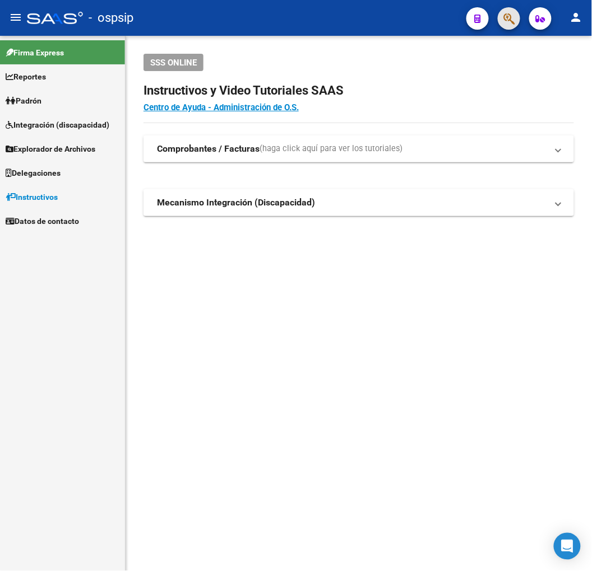
click at [499, 17] on button "button" at bounding box center [508, 18] width 22 height 22
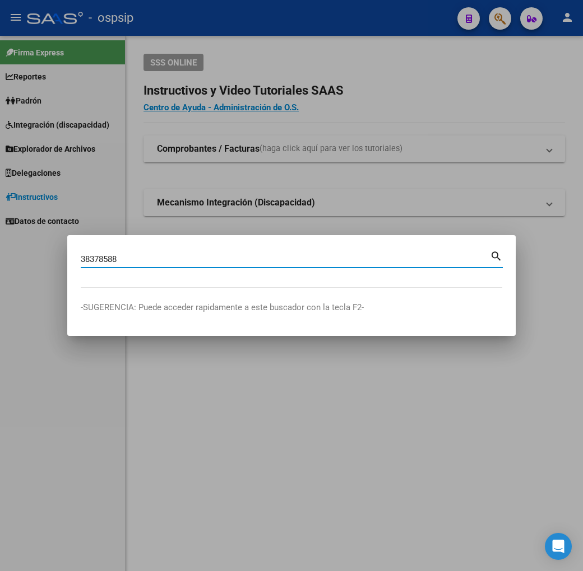
type input "38378588"
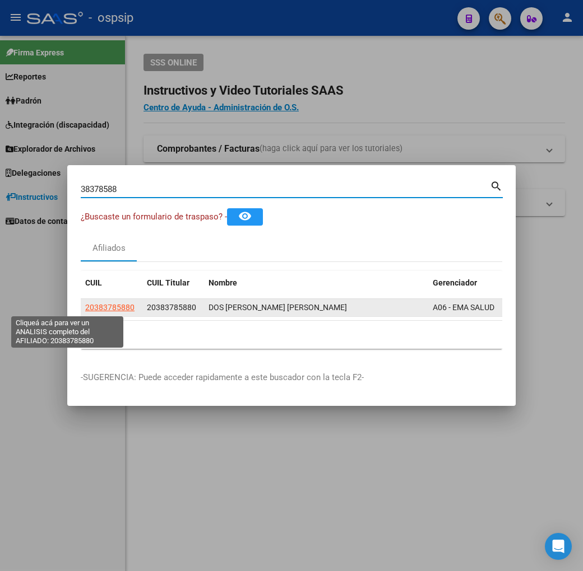
click at [85, 310] on span "20383785880" at bounding box center [109, 307] width 49 height 9
type textarea "20383785880"
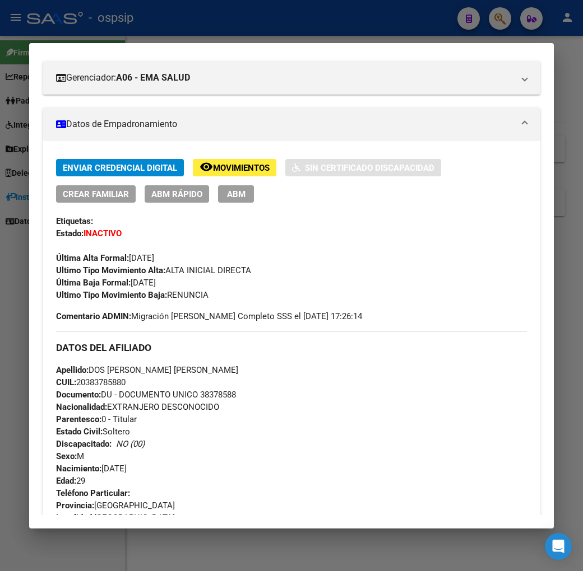
scroll to position [249, 0]
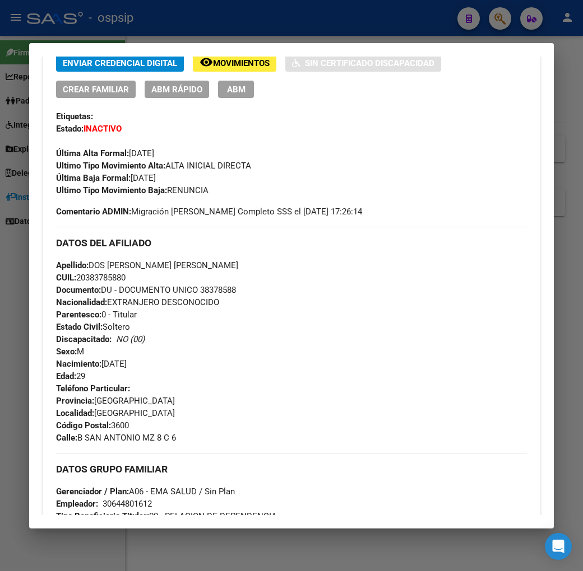
click at [277, 12] on div at bounding box center [291, 285] width 583 height 571
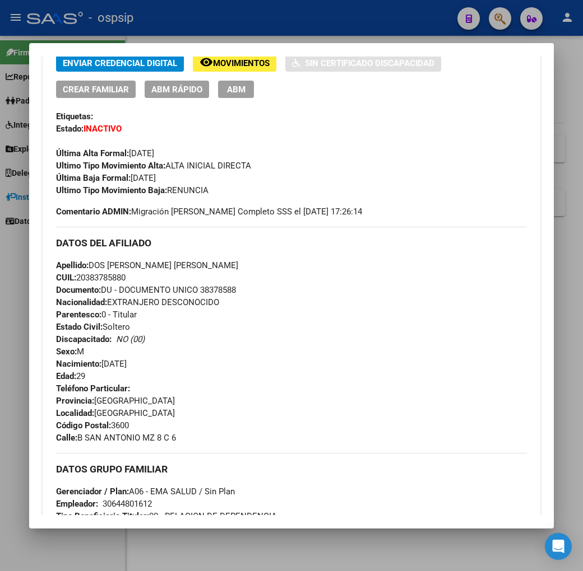
click at [278, 12] on div at bounding box center [291, 285] width 583 height 571
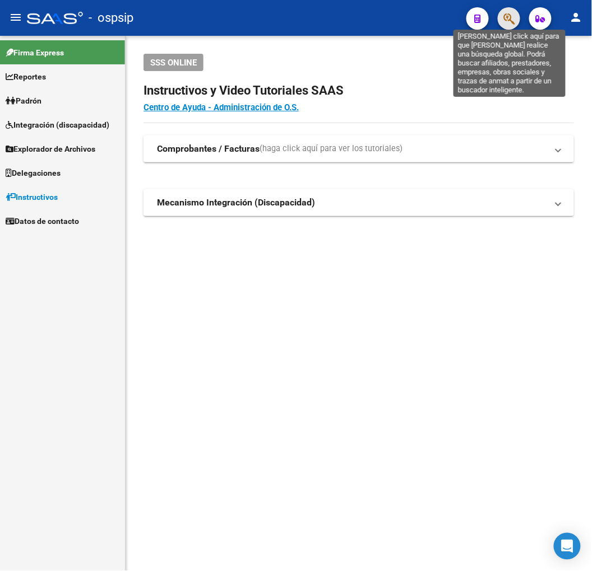
click at [506, 20] on icon "button" at bounding box center [508, 18] width 11 height 13
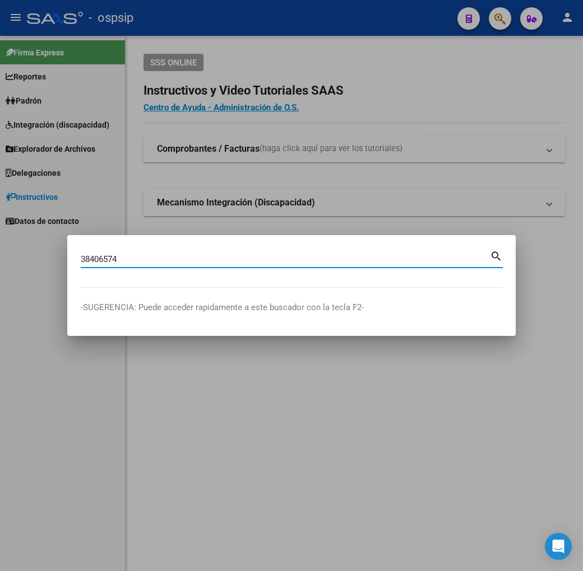
type input "38406574"
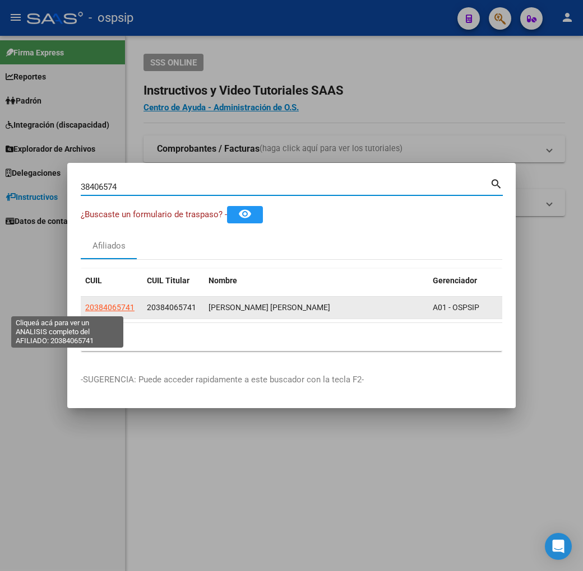
click at [85, 305] on span "20384065741" at bounding box center [109, 307] width 49 height 9
type textarea "20384065741"
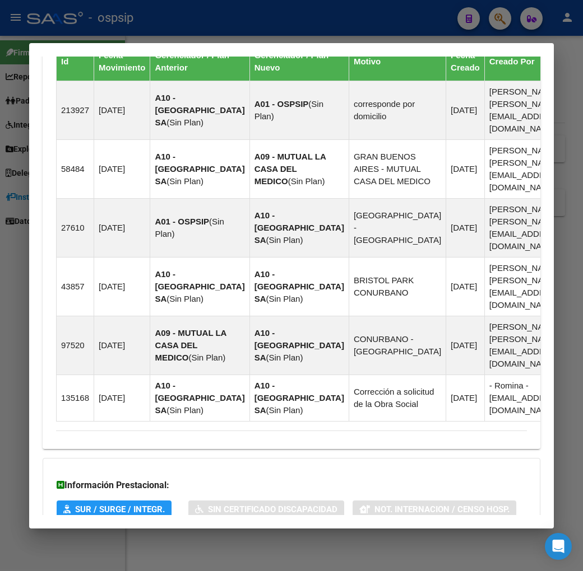
scroll to position [852, 0]
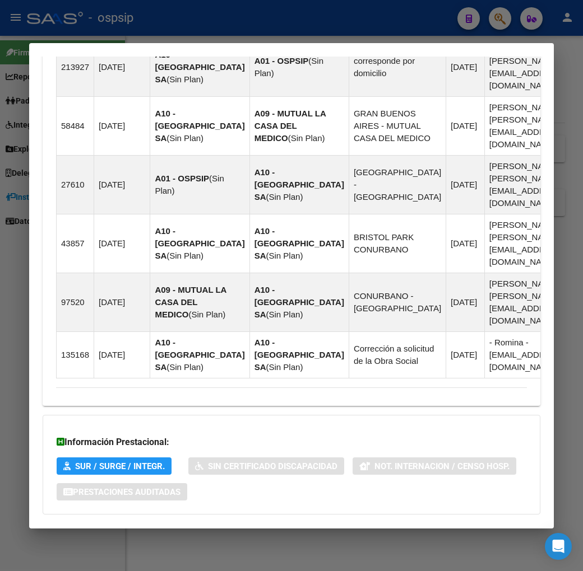
click at [357, 530] on mat-panel-title "Aportes y Contribuciones del Afiliado: 20384065741" at bounding box center [284, 536] width 457 height 13
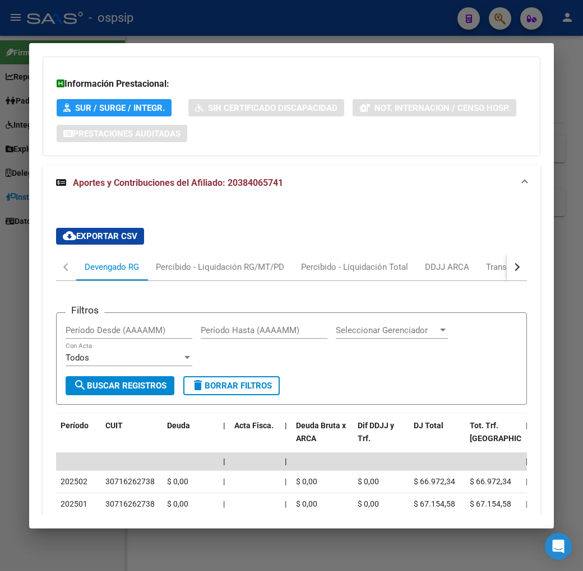
scroll to position [1228, 0]
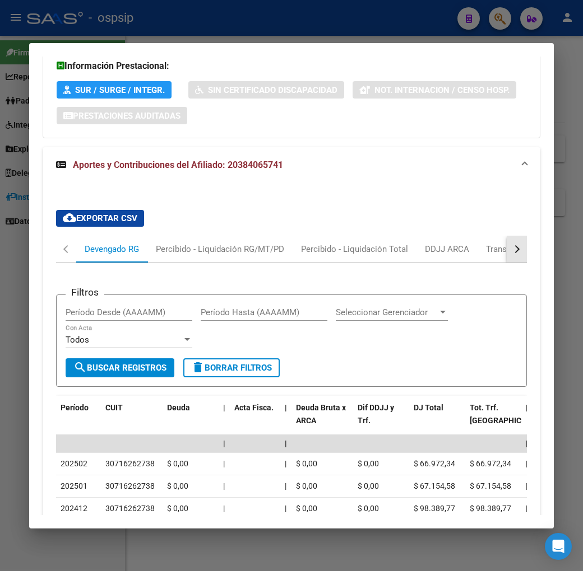
click at [527, 236] on button "button" at bounding box center [516, 249] width 20 height 27
click at [441, 236] on div "ARCA Relaciones Laborales" at bounding box center [476, 249] width 122 height 27
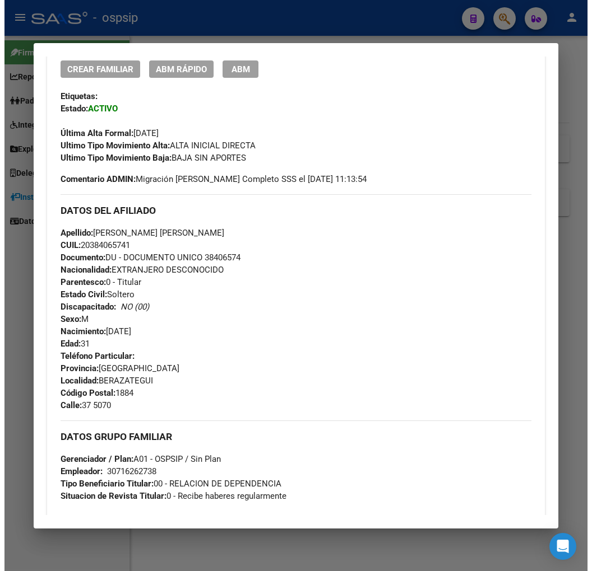
scroll to position [86, 0]
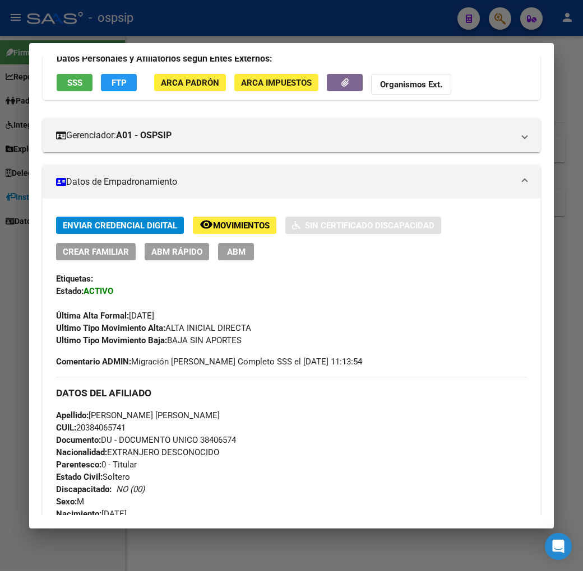
click at [111, 82] on span "FTP" at bounding box center [118, 83] width 15 height 10
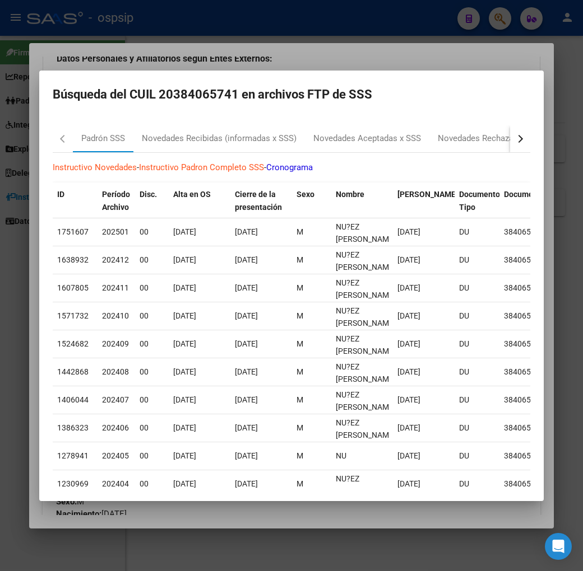
click at [530, 142] on button "button" at bounding box center [520, 138] width 20 height 27
click at [419, 142] on div "RG Bajas x OPCION ONLINE (ARCA)" at bounding box center [402, 138] width 134 height 13
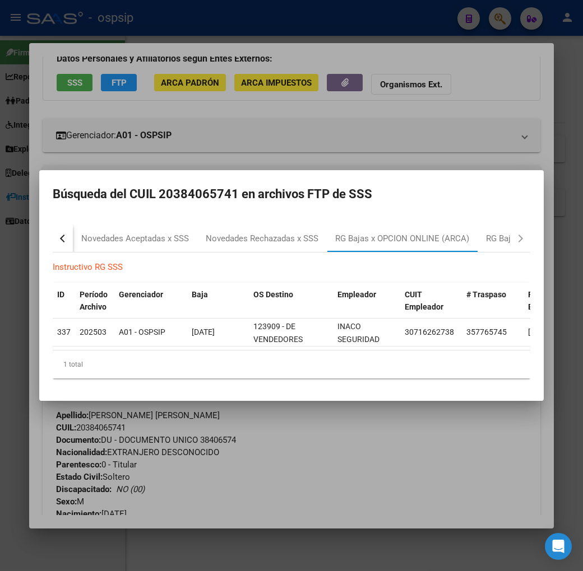
click at [324, 467] on div at bounding box center [291, 285] width 583 height 571
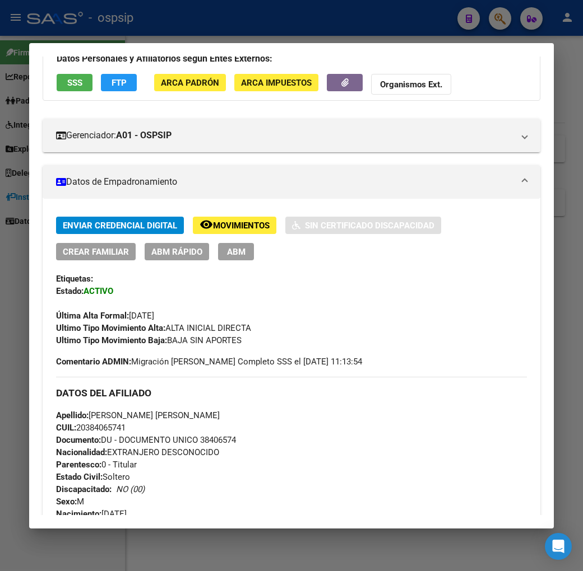
click at [227, 253] on span "ABM" at bounding box center [236, 252] width 18 height 10
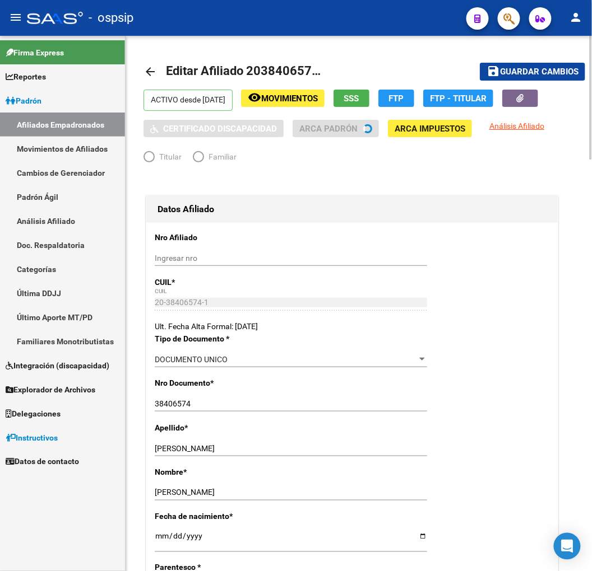
radio input "true"
type input "30-71626273-8"
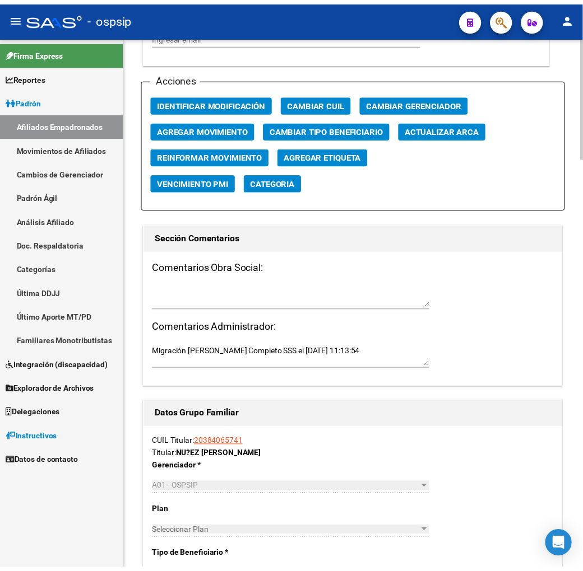
scroll to position [1245, 0]
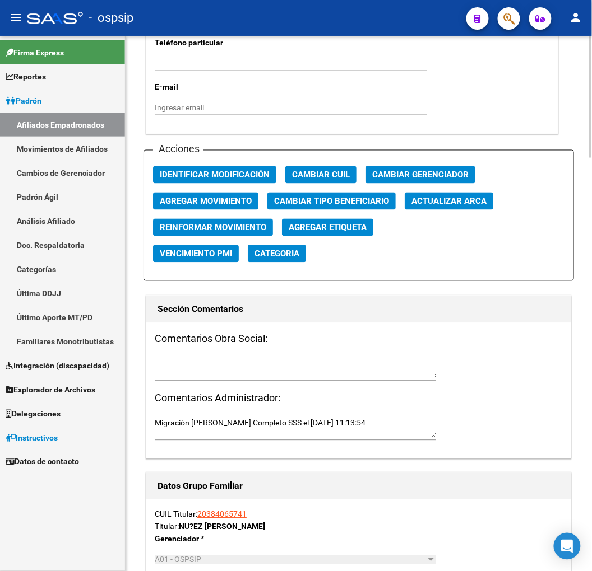
click at [217, 197] on span "Agregar Movimiento" at bounding box center [206, 202] width 92 height 10
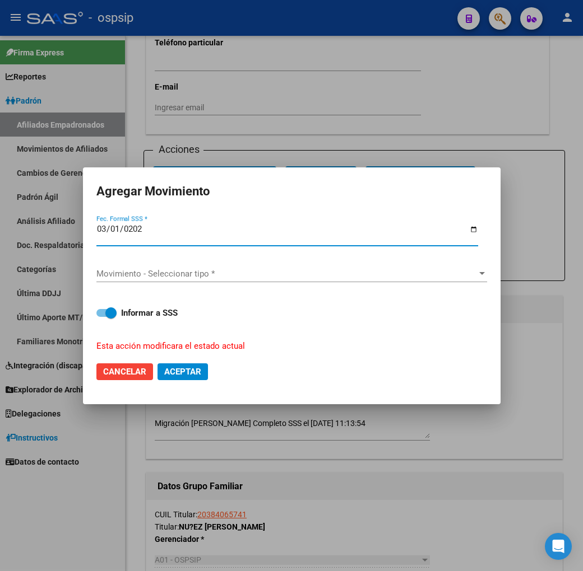
type input "[DATE]"
click at [210, 270] on span "Movimiento - Seleccionar tipo *" at bounding box center [286, 274] width 380 height 10
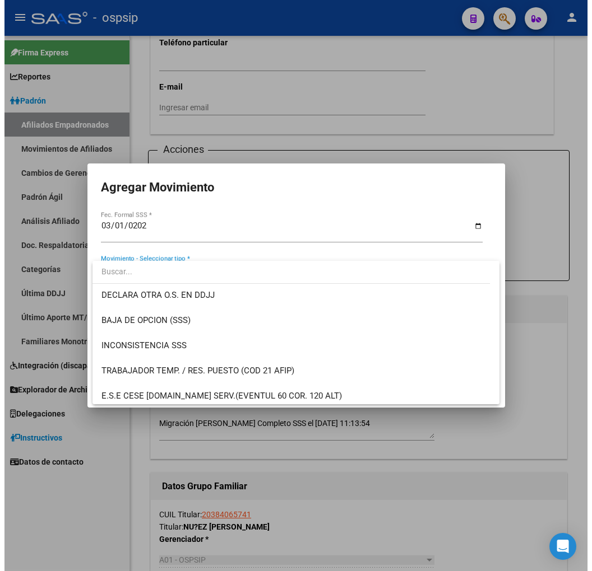
scroll to position [435, 0]
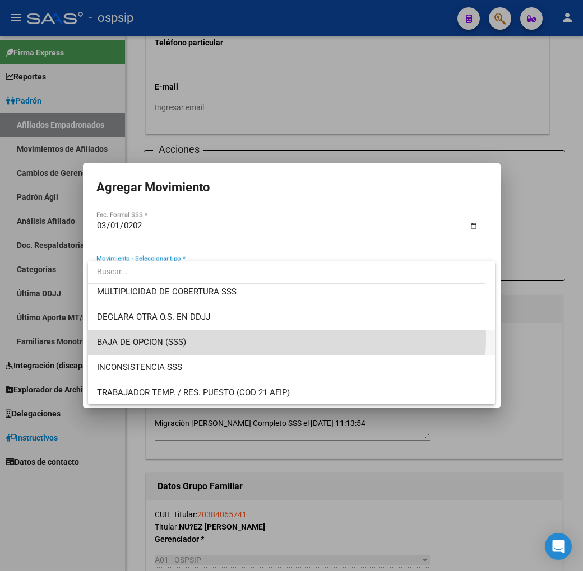
click at [243, 337] on span "BAJA DE OPCION (SSS)" at bounding box center [291, 342] width 389 height 25
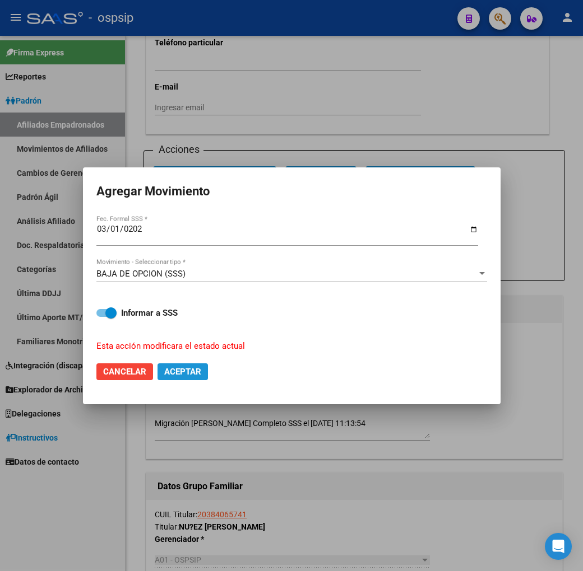
click at [196, 371] on span "Aceptar" at bounding box center [182, 372] width 37 height 10
checkbox input "false"
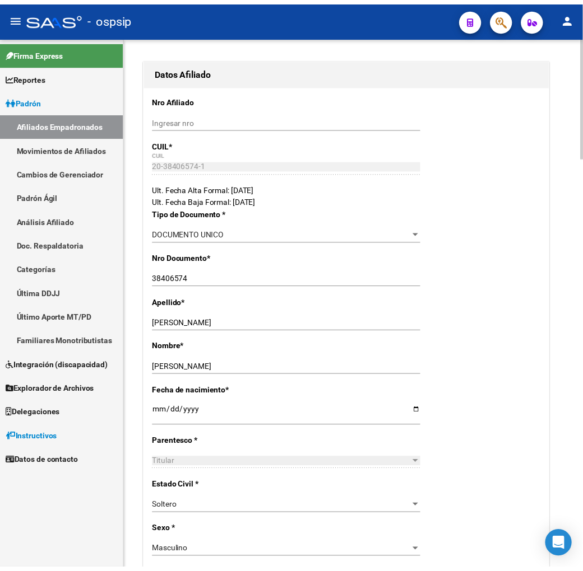
scroll to position [0, 0]
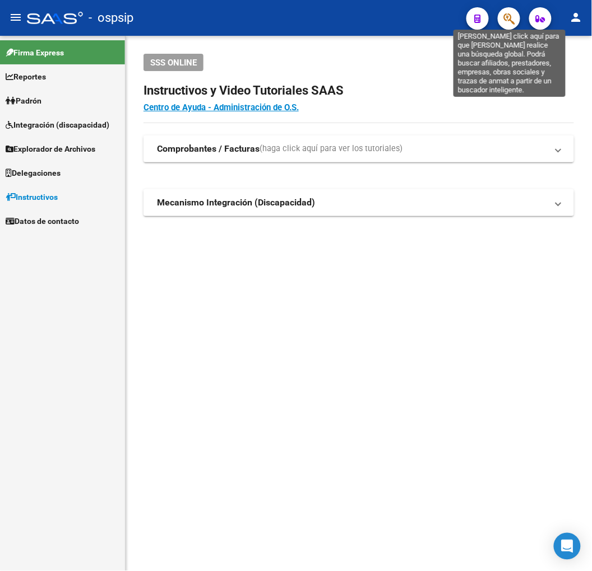
click at [505, 22] on icon "button" at bounding box center [508, 18] width 11 height 13
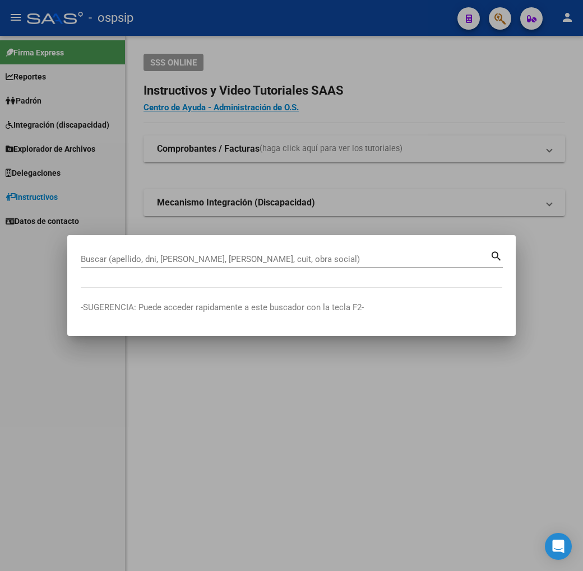
click at [81, 259] on input "Buscar (apellido, dni, [PERSON_NAME], [PERSON_NAME], cuit, obra social)" at bounding box center [285, 259] width 409 height 10
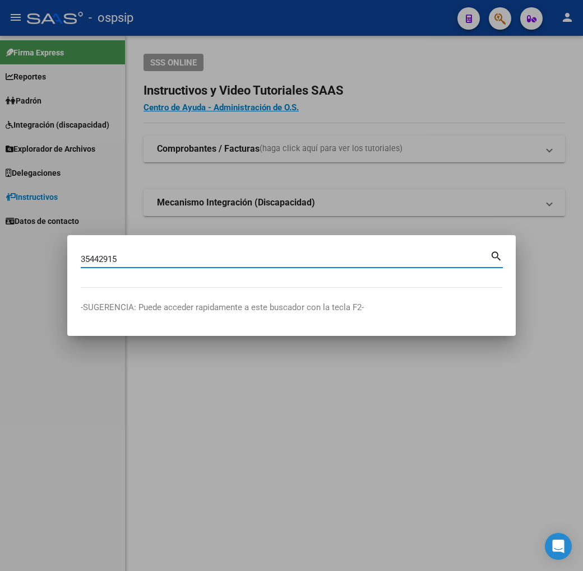
type input "35442915"
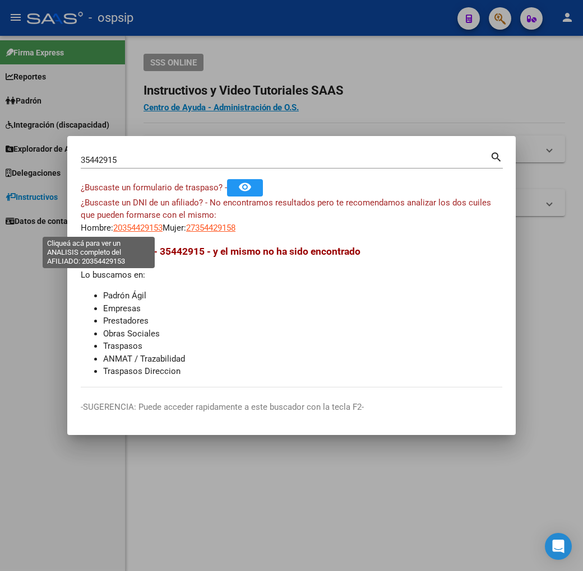
click at [113, 230] on span "20354429153" at bounding box center [137, 228] width 49 height 10
type textarea "20354429153"
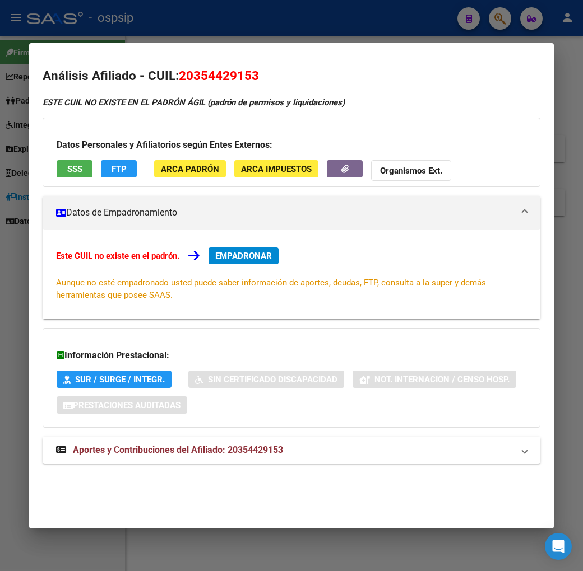
click at [251, 38] on div at bounding box center [291, 285] width 583 height 571
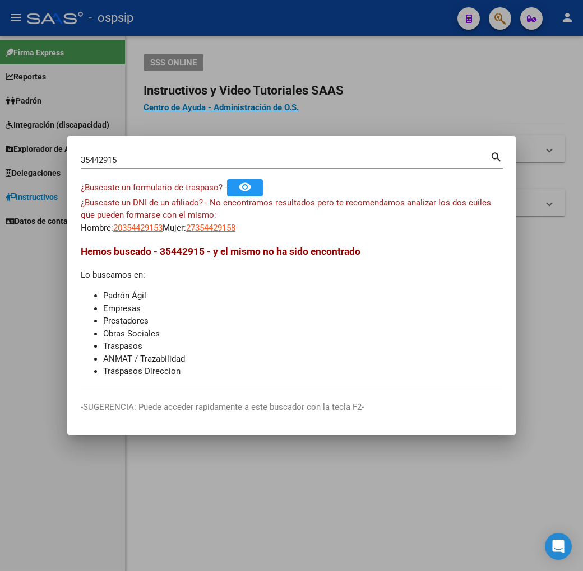
click at [252, 38] on div at bounding box center [291, 285] width 583 height 571
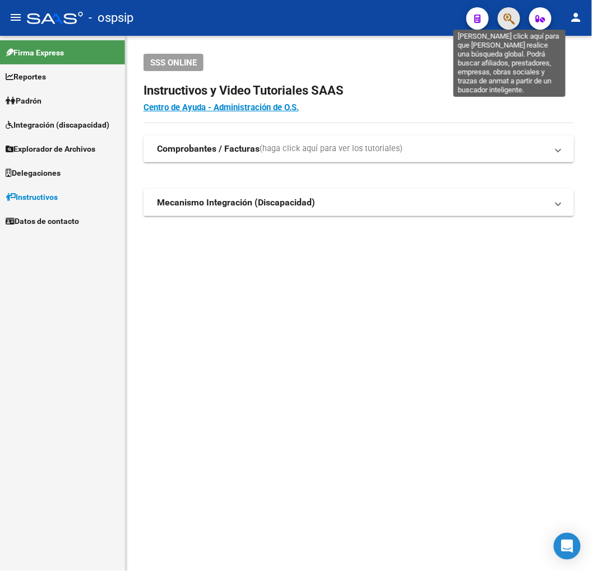
click at [504, 21] on icon "button" at bounding box center [508, 18] width 11 height 13
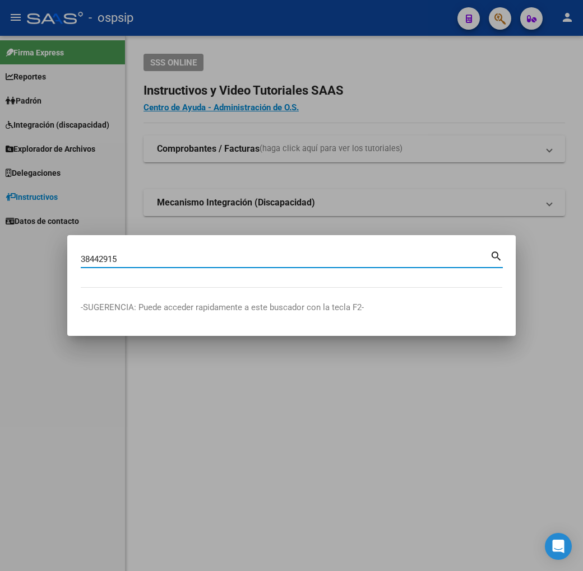
type input "38442915"
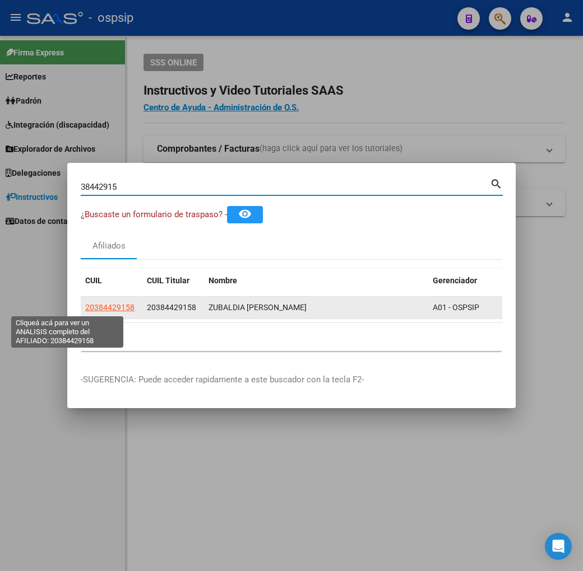
click at [85, 310] on span "20384429158" at bounding box center [109, 307] width 49 height 9
type textarea "20384429158"
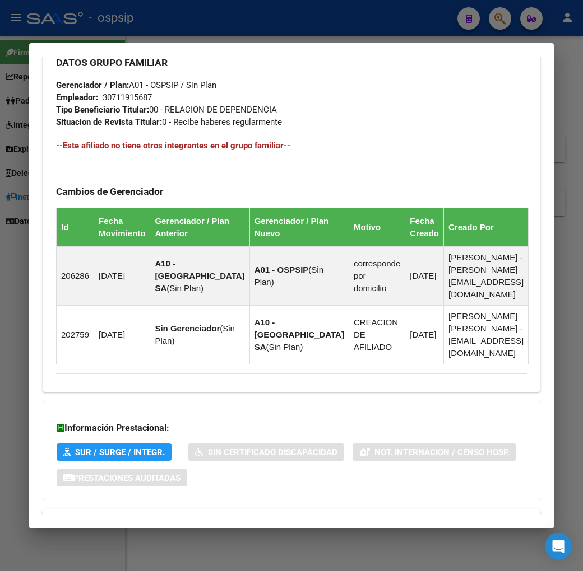
scroll to position [631, 0]
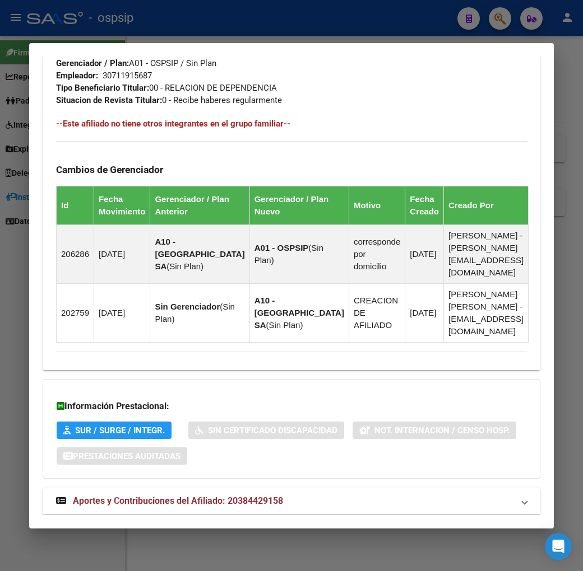
click at [333, 495] on mat-panel-title "Aportes y Contribuciones del Afiliado: 20384429158" at bounding box center [284, 501] width 457 height 13
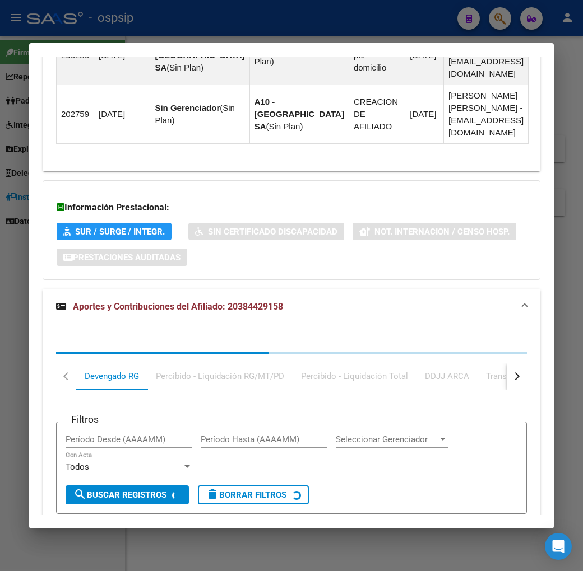
scroll to position [936, 0]
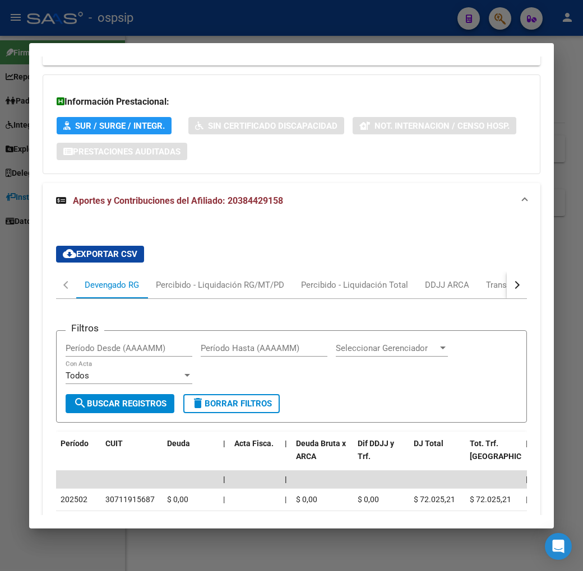
click at [520, 272] on button "button" at bounding box center [516, 285] width 20 height 27
click at [486, 279] on div "ARCA Relaciones Laborales" at bounding box center [475, 285] width 105 height 12
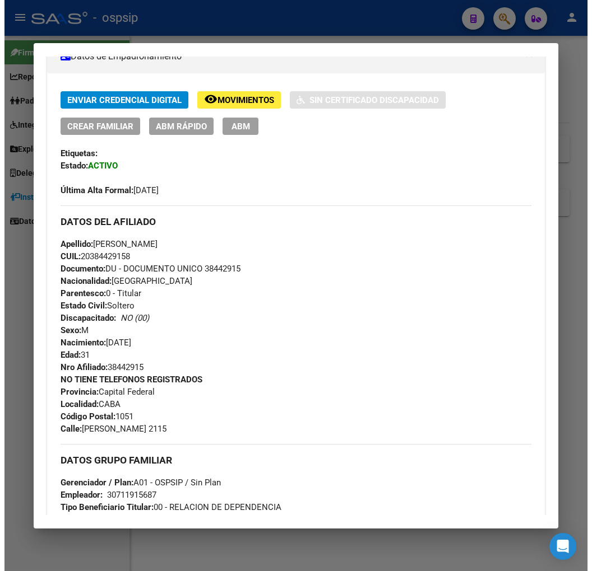
scroll to position [0, 0]
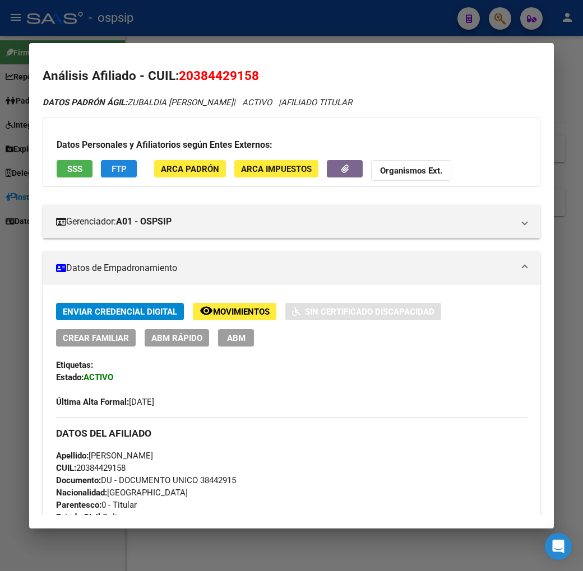
click at [101, 162] on button "FTP" at bounding box center [119, 168] width 36 height 17
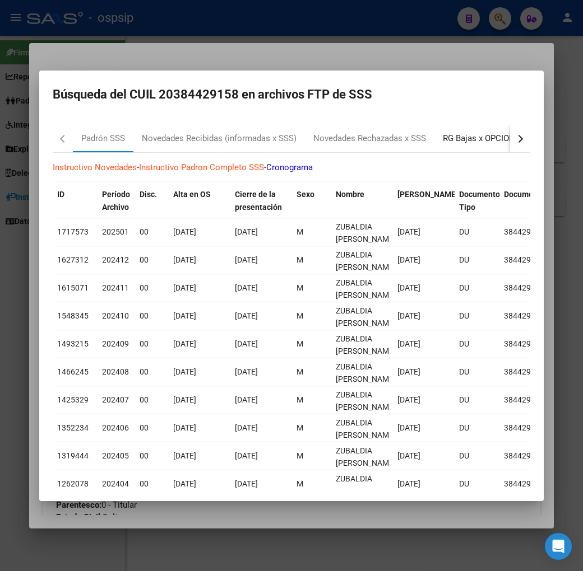
click at [473, 138] on div "RG Bajas x OPCION ONLINE (ARCA)" at bounding box center [510, 138] width 134 height 13
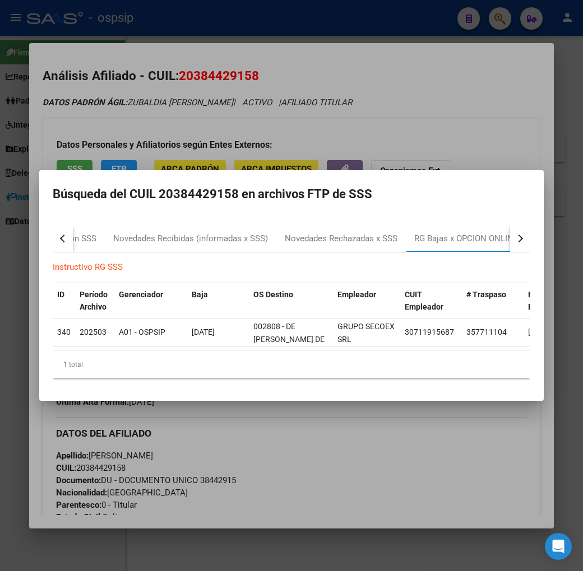
click at [337, 476] on div at bounding box center [291, 285] width 583 height 571
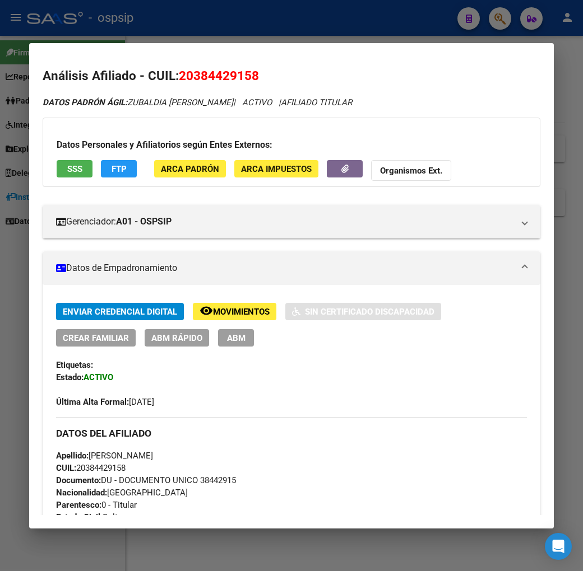
click at [227, 339] on span "ABM" at bounding box center [236, 338] width 18 height 10
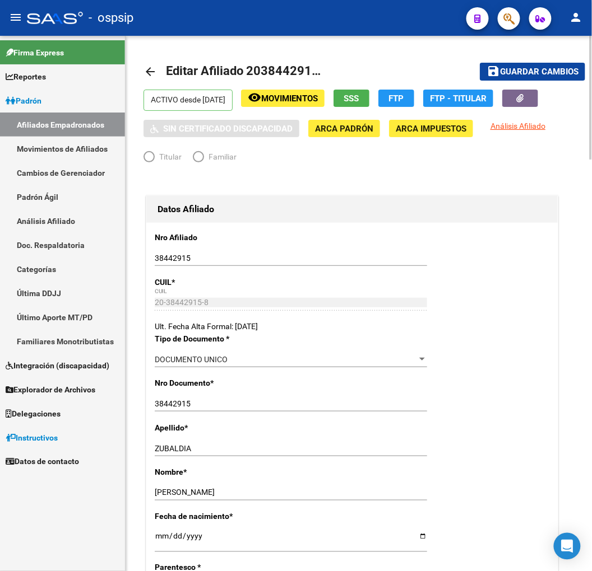
radio input "true"
type input "30-71191568-7"
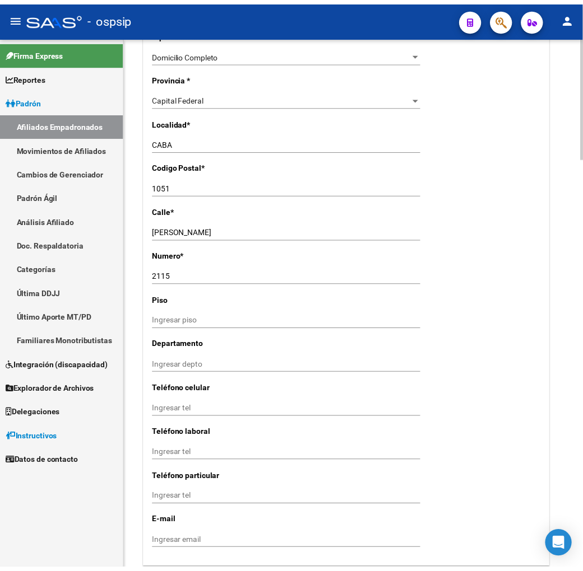
scroll to position [1307, 0]
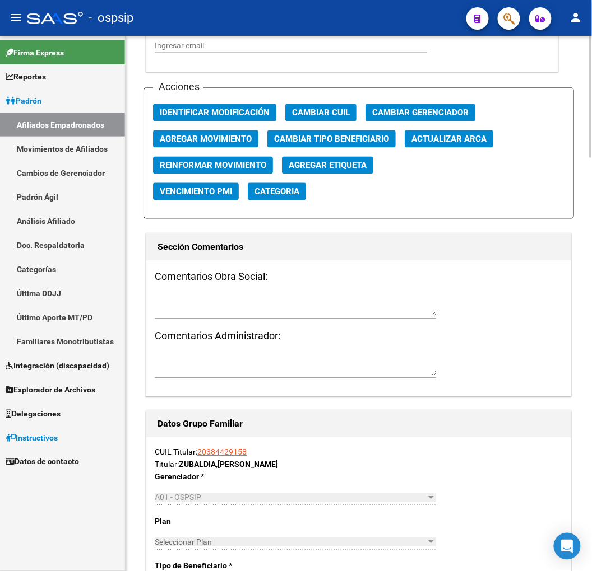
click at [239, 147] on div "Acciones Identificar Modificación Cambiar CUIL Cambiar Gerenciador Agregar Movi…" at bounding box center [358, 153] width 430 height 131
click at [243, 145] on button "Agregar Movimiento" at bounding box center [205, 139] width 105 height 17
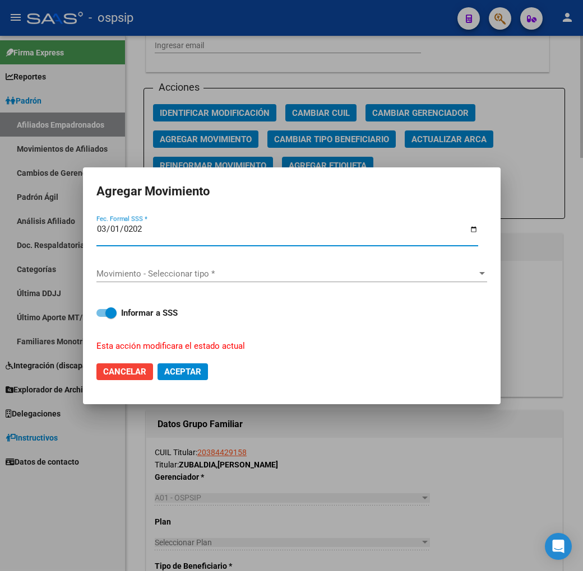
type input "[DATE]"
click at [283, 281] on div "Movimiento - Seleccionar tipo * Movimiento - Seleccionar tipo *" at bounding box center [291, 274] width 390 height 17
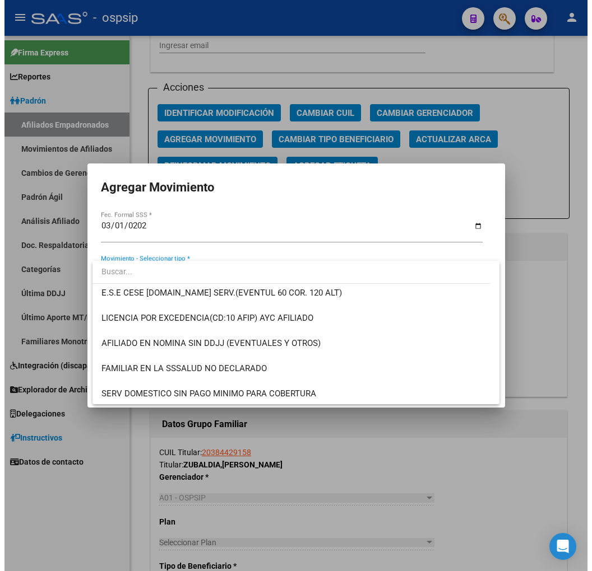
scroll to position [435, 0]
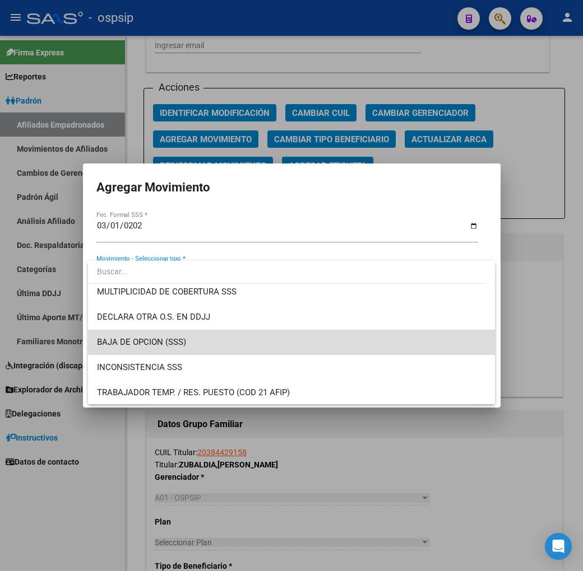
click at [292, 344] on span "BAJA DE OPCION (SSS)" at bounding box center [291, 342] width 389 height 25
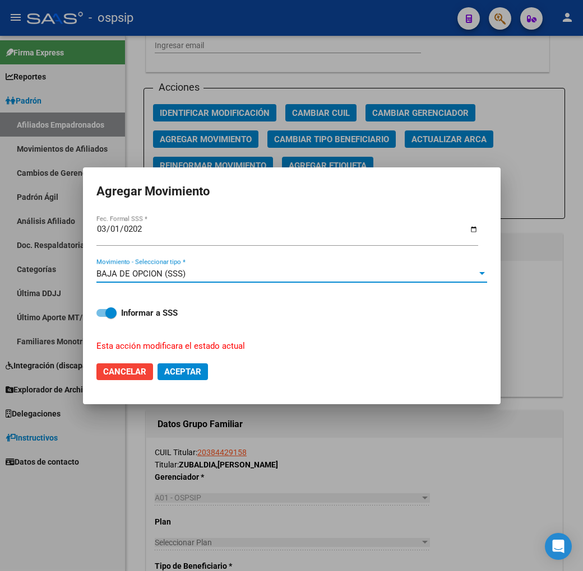
click at [190, 367] on span "Aceptar" at bounding box center [182, 372] width 37 height 10
checkbox input "false"
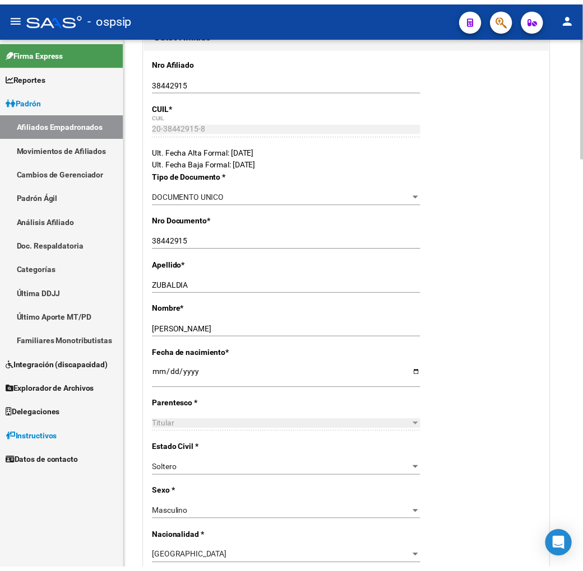
scroll to position [0, 0]
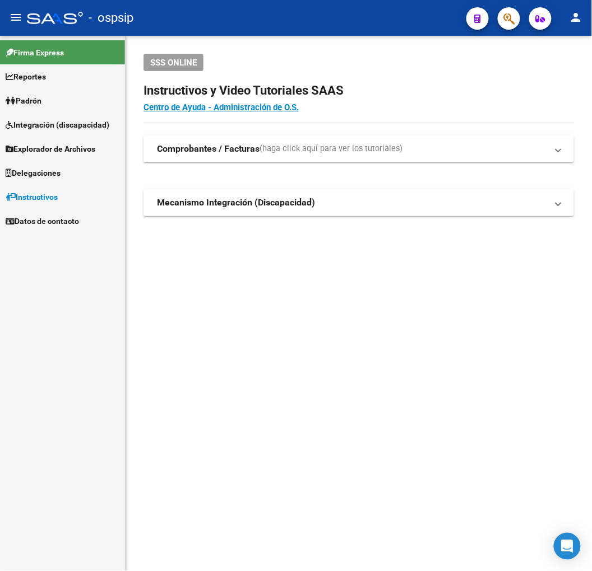
click at [444, 337] on mat-sidenav-content "SSS ONLINE Instructivos y Video Tutoriales SAAS Centro de Ayuda - Administració…" at bounding box center [358, 304] width 466 height 536
click at [515, 21] on button "button" at bounding box center [508, 18] width 22 height 22
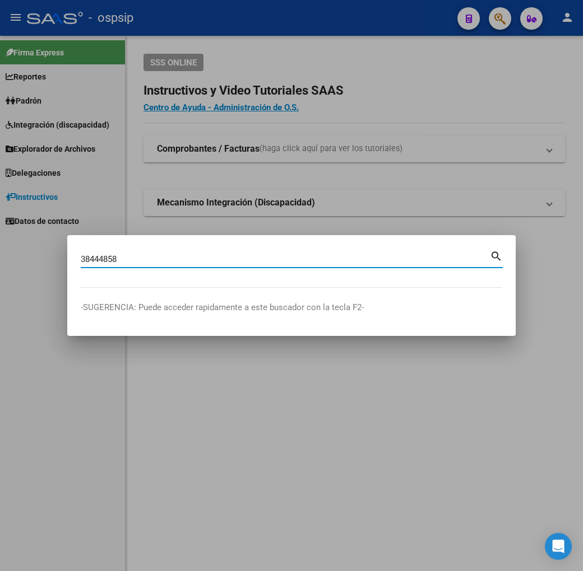
type input "38444858"
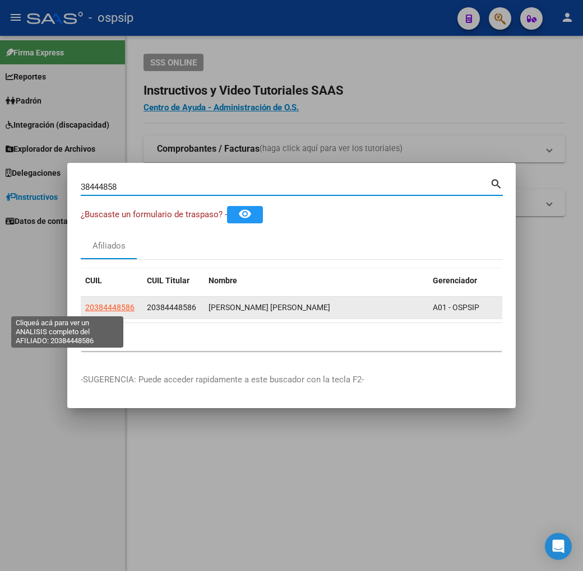
click at [85, 310] on span "20384448586" at bounding box center [109, 307] width 49 height 9
type textarea "20384448586"
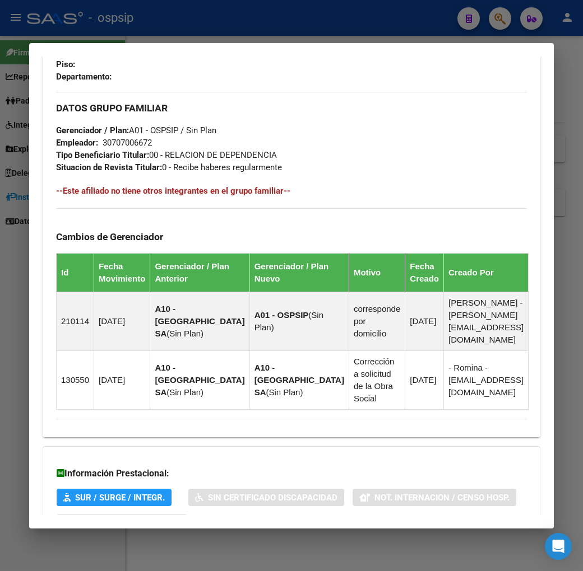
scroll to position [690, 0]
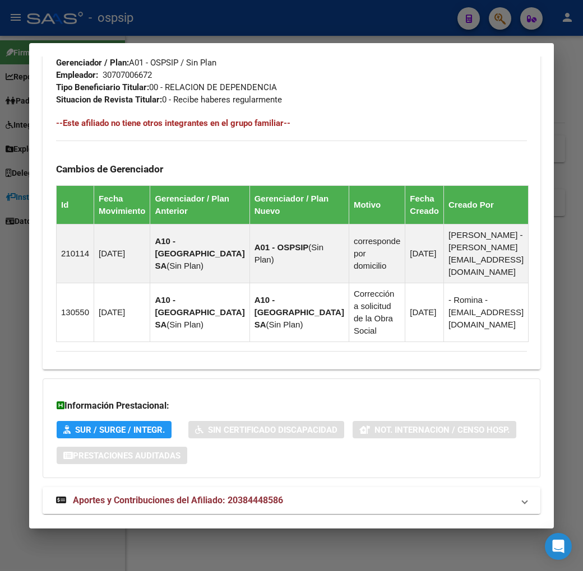
click at [357, 494] on mat-panel-title "Aportes y Contribuciones del Afiliado: 20384448586" at bounding box center [284, 500] width 457 height 13
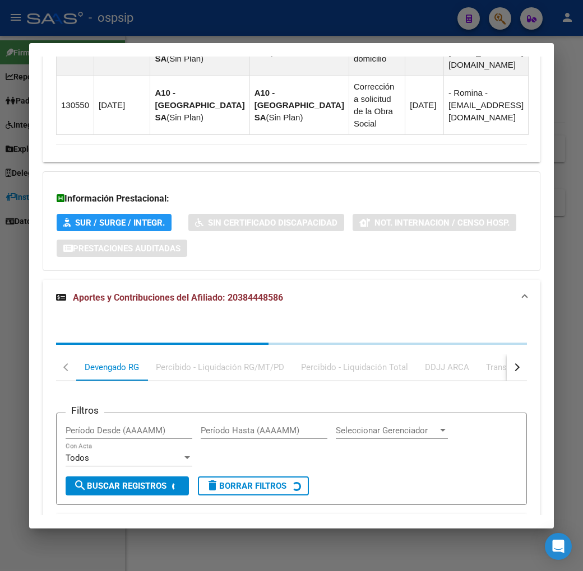
scroll to position [994, 0]
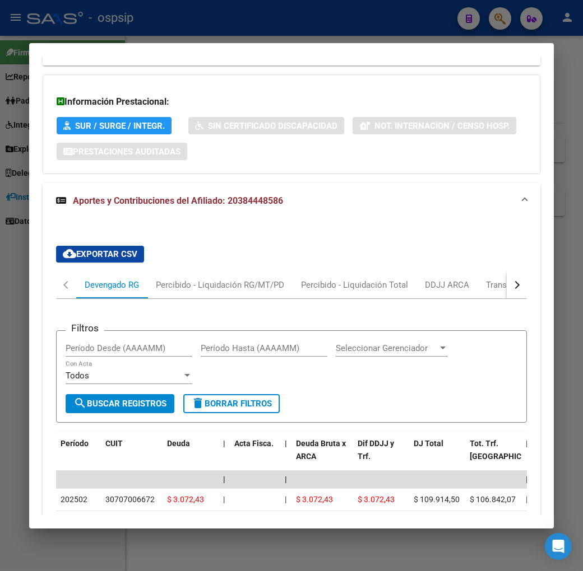
click at [527, 272] on button "button" at bounding box center [516, 285] width 20 height 27
click at [487, 279] on div "ARCA Relaciones Laborales" at bounding box center [475, 285] width 105 height 12
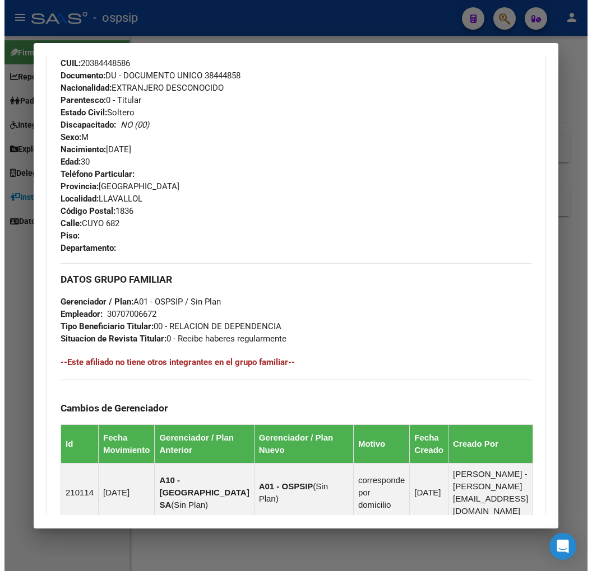
scroll to position [0, 0]
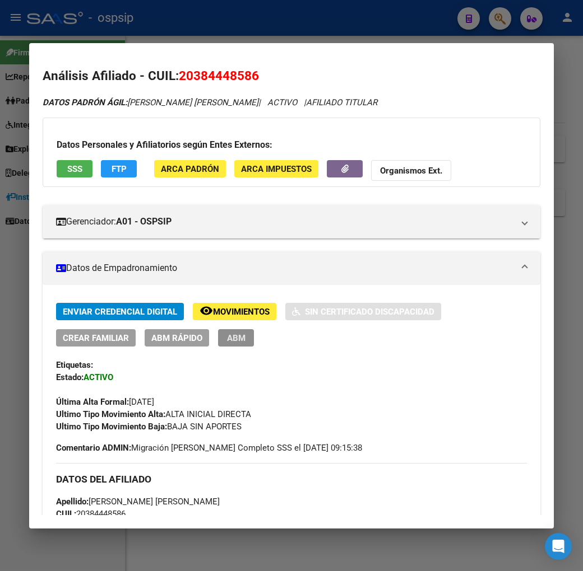
click at [227, 339] on span "ABM" at bounding box center [236, 338] width 18 height 10
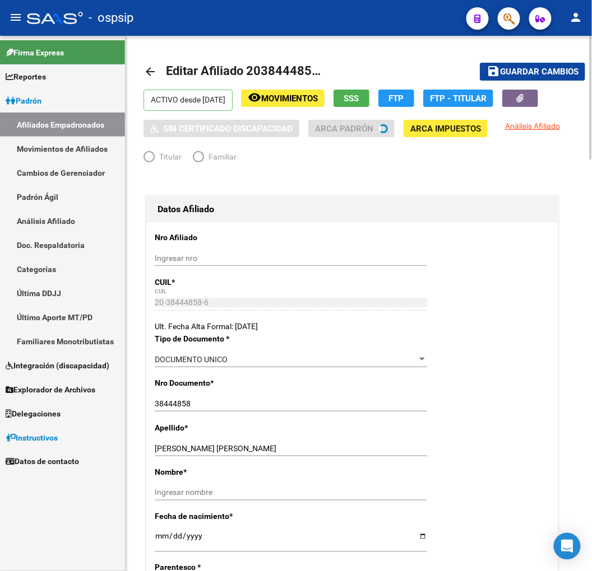
radio input "true"
type input "30-70700667-2"
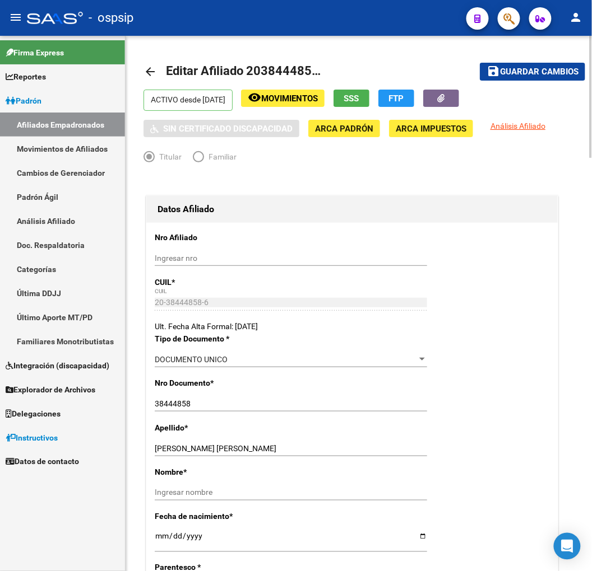
click at [404, 99] on button "FTP" at bounding box center [396, 98] width 36 height 17
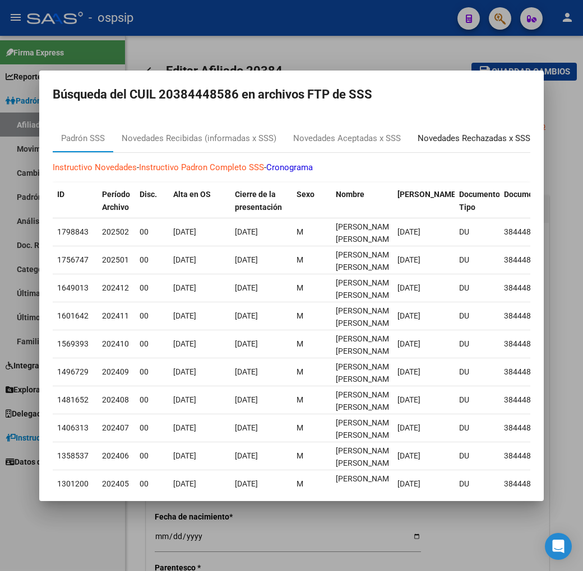
click at [477, 143] on div "Novedades Rechazadas x SSS" at bounding box center [473, 138] width 113 height 13
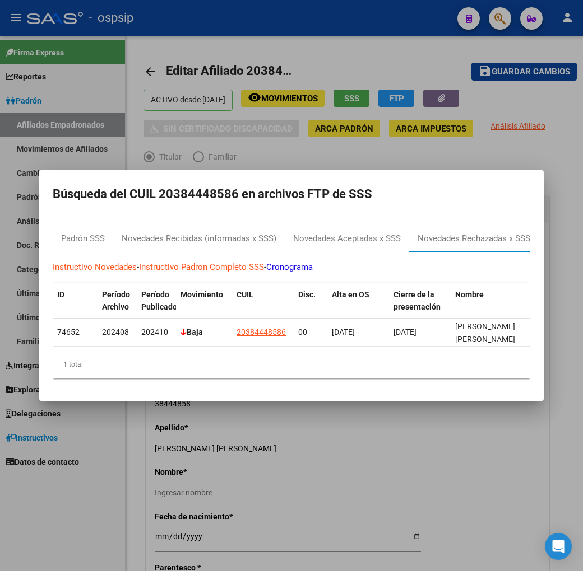
click at [250, 147] on div at bounding box center [291, 285] width 583 height 571
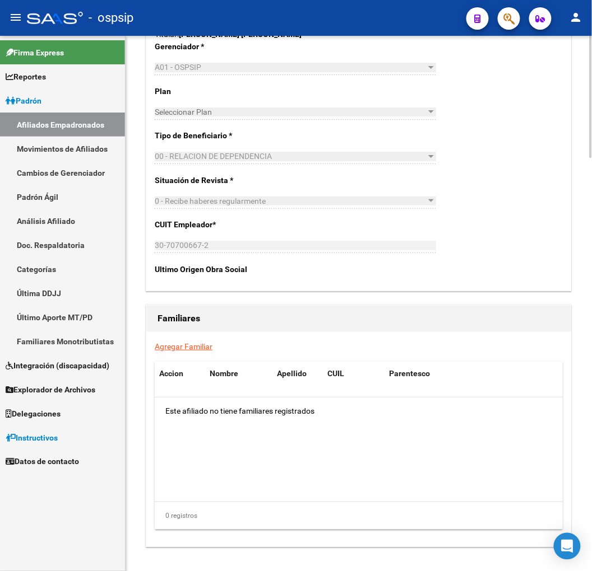
scroll to position [1808, 0]
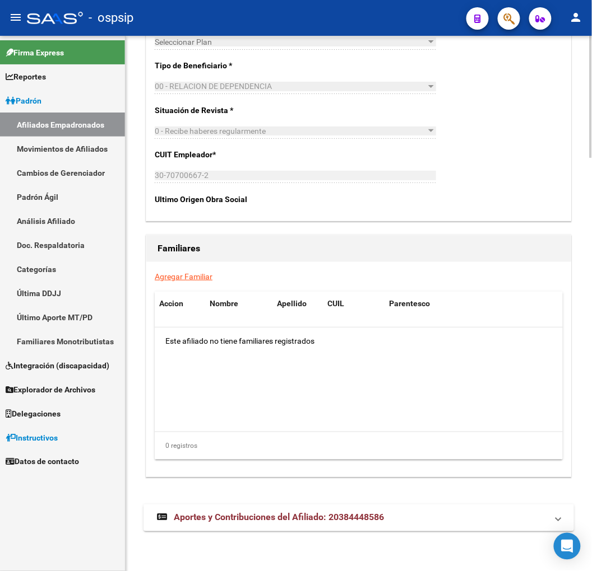
click at [430, 523] on mat-panel-title "Aportes y Contribuciones del Afiliado: 20384448586" at bounding box center [352, 518] width 390 height 12
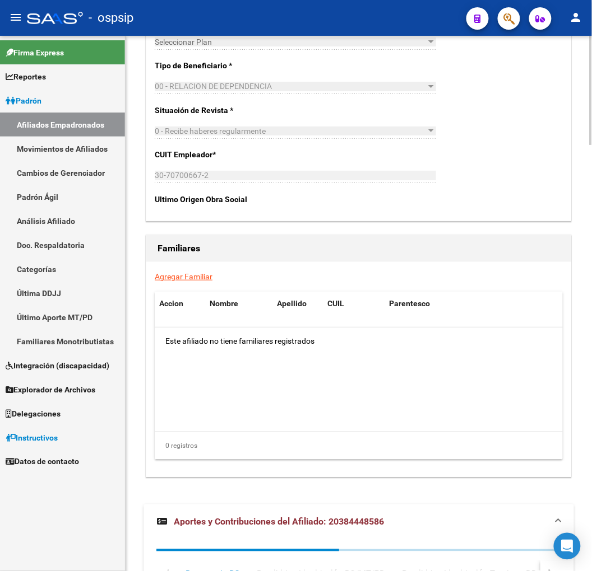
scroll to position [2085, 0]
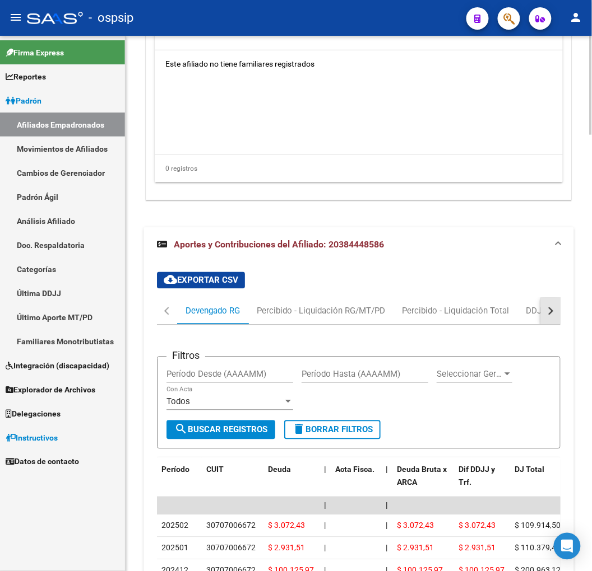
click at [557, 314] on button "button" at bounding box center [550, 311] width 20 height 27
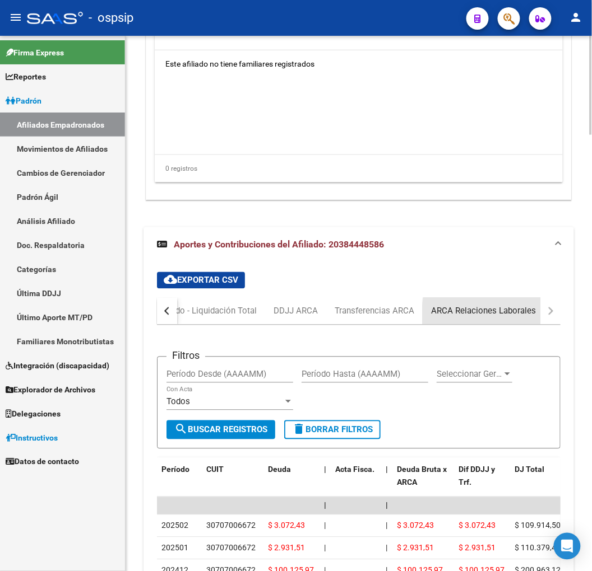
click at [536, 315] on div "ARCA Relaciones Laborales" at bounding box center [483, 311] width 122 height 27
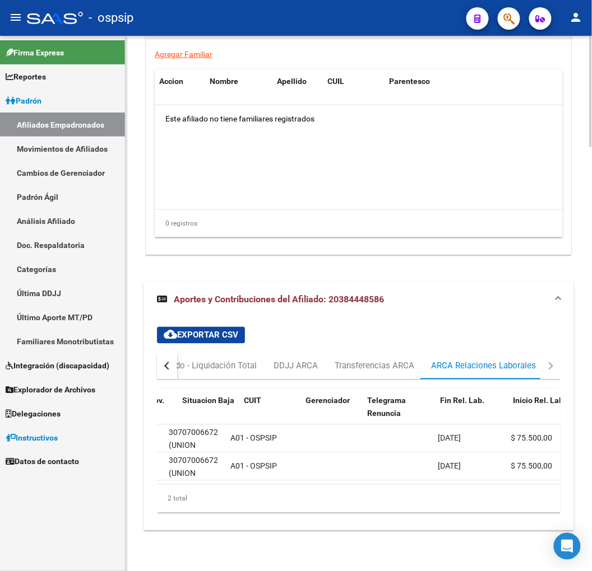
scroll to position [0, 188]
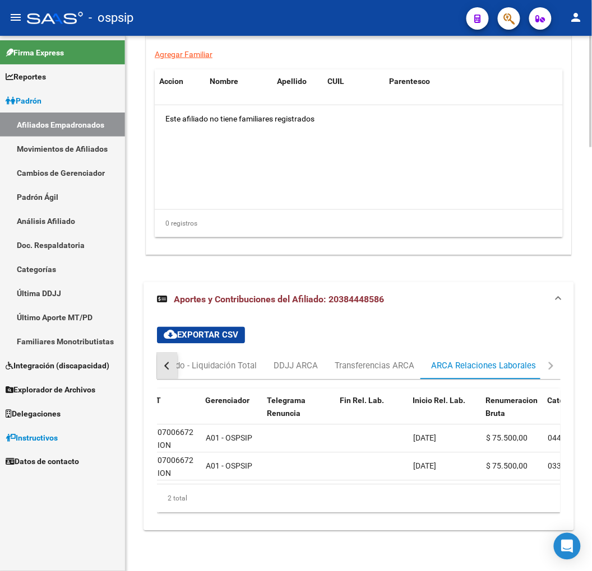
click at [159, 355] on button "button" at bounding box center [167, 366] width 20 height 27
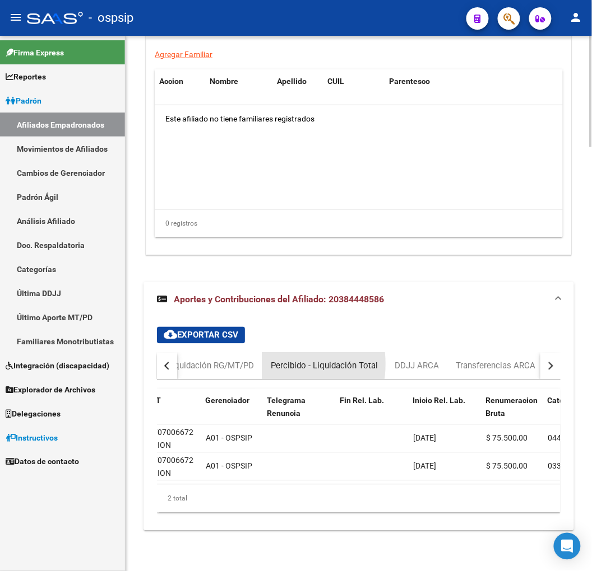
drag, startPoint x: 179, startPoint y: 355, endPoint x: 167, endPoint y: 355, distance: 12.3
click at [177, 355] on div "Devengado RG Percibido - Liquidación RG/MT/PD Percibido - Liquidación Total DDJ…" at bounding box center [355, 366] width 619 height 27
click at [167, 362] on div "button" at bounding box center [168, 366] width 8 height 8
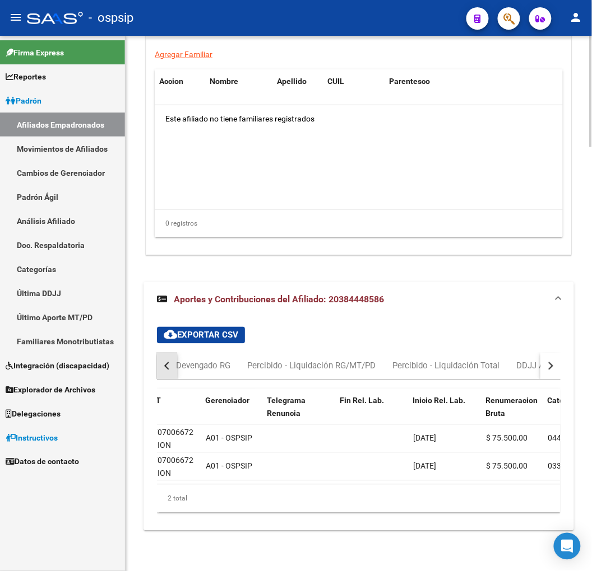
click at [167, 362] on div "button" at bounding box center [168, 366] width 8 height 8
click at [215, 360] on div "Devengado RG" at bounding box center [212, 366] width 54 height 12
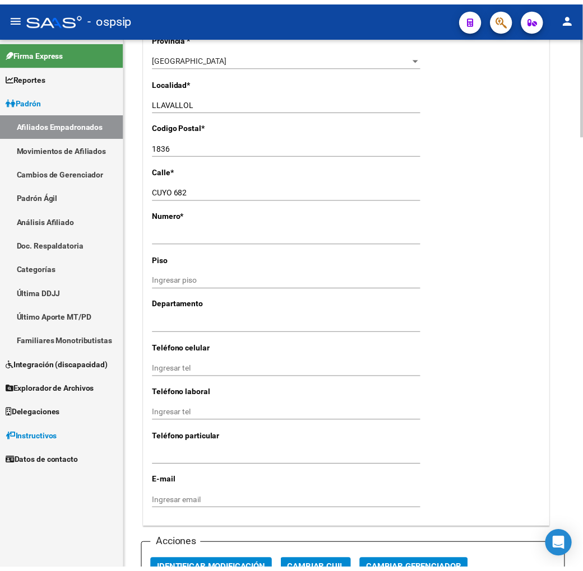
scroll to position [1230, 0]
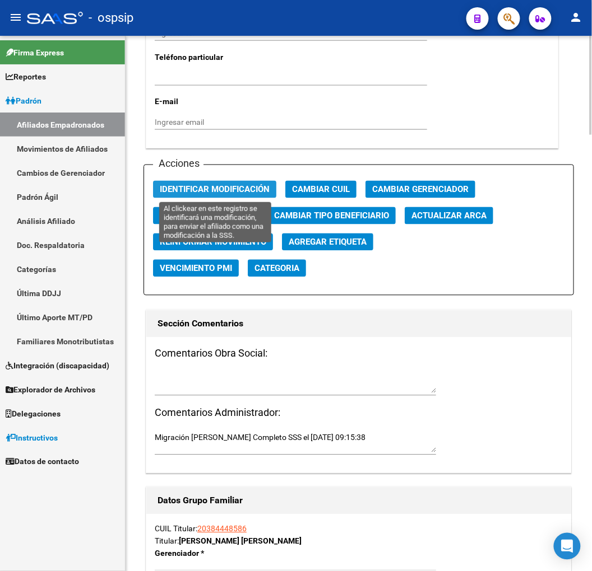
click at [240, 187] on span "Identificar Modificación" at bounding box center [215, 190] width 110 height 10
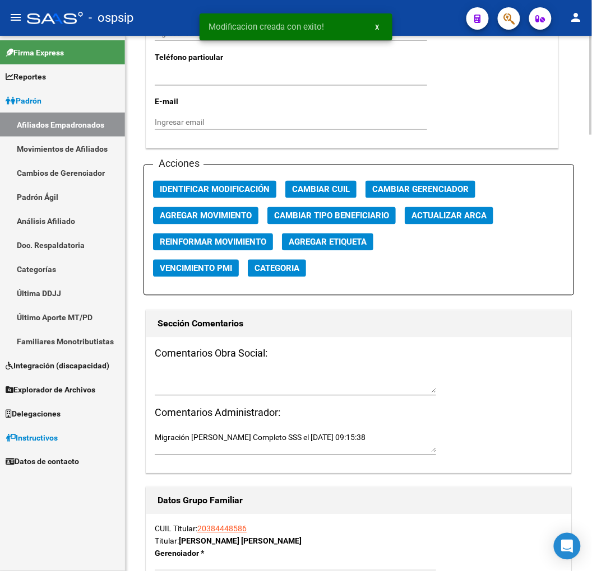
click at [236, 199] on div "Acciones Identificar Modificación Cambiar CUIL Cambiar Gerenciador Agregar Movi…" at bounding box center [358, 230] width 430 height 131
click at [236, 208] on button "Agregar Movimiento" at bounding box center [205, 215] width 105 height 17
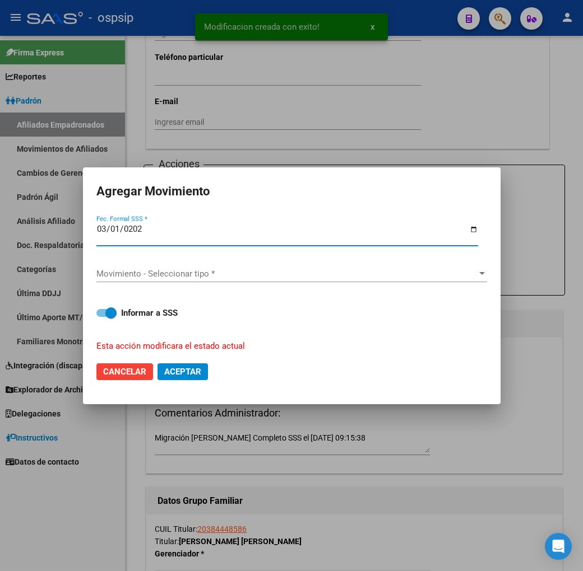
type input "[DATE]"
click at [301, 273] on span "Movimiento - Seleccionar tipo *" at bounding box center [286, 274] width 380 height 10
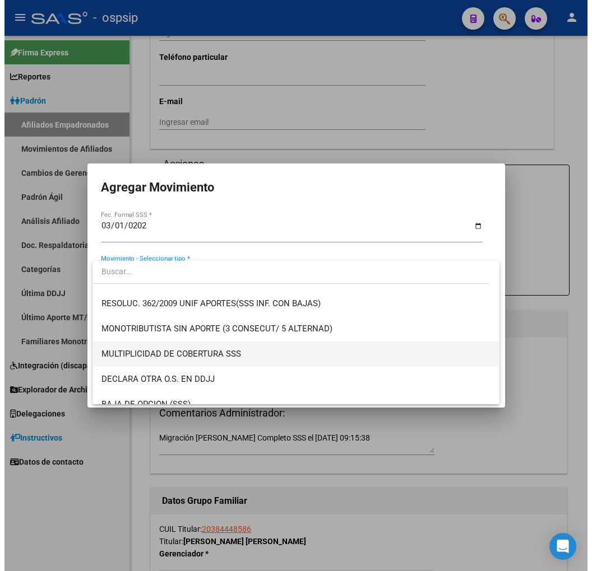
scroll to position [435, 0]
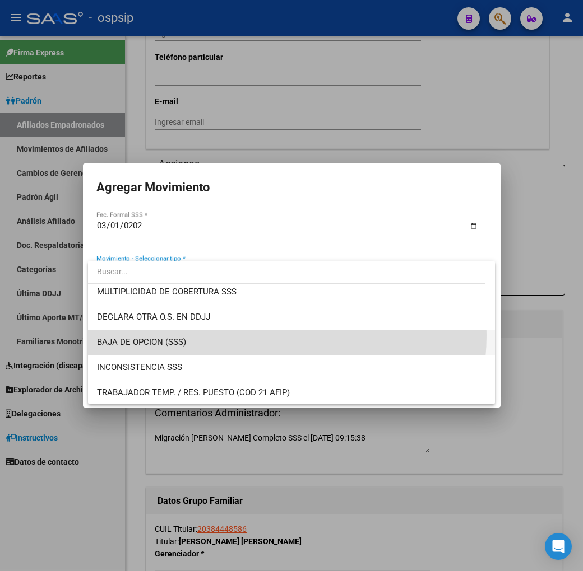
click at [256, 335] on span "BAJA DE OPCION (SSS)" at bounding box center [291, 342] width 389 height 25
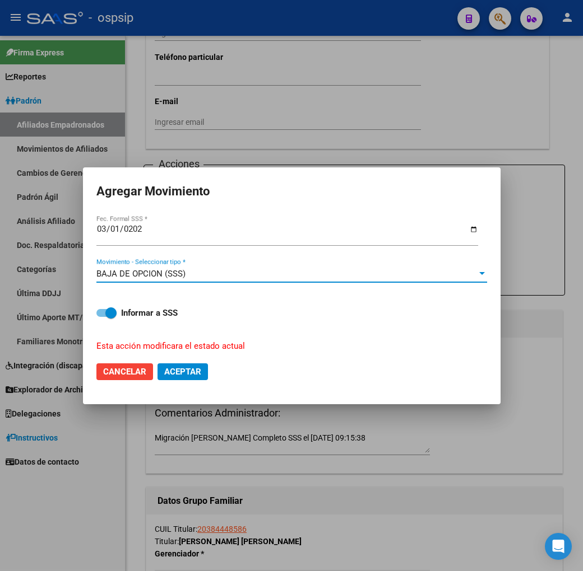
click at [199, 367] on span "Aceptar" at bounding box center [182, 372] width 37 height 10
checkbox input "false"
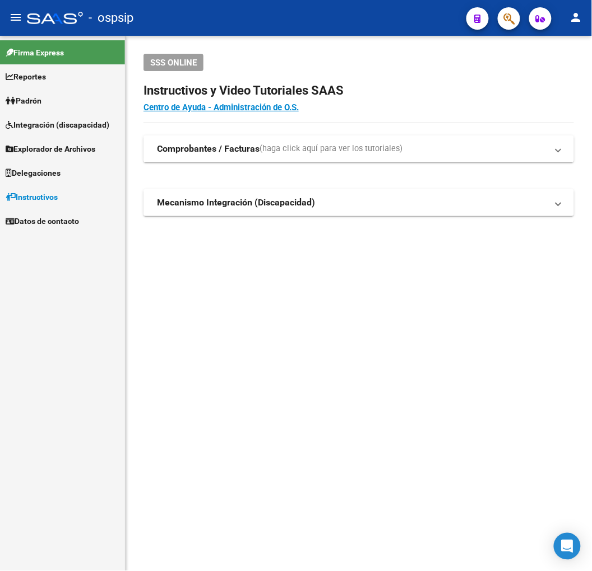
drag, startPoint x: 483, startPoint y: 500, endPoint x: 318, endPoint y: 411, distance: 188.0
click at [481, 496] on mat-sidenav-content "SSS ONLINE Instructivos y Video Tutoriales SAAS Centro de Ayuda - Administració…" at bounding box center [358, 304] width 466 height 536
click at [519, 20] on button "button" at bounding box center [508, 18] width 22 height 22
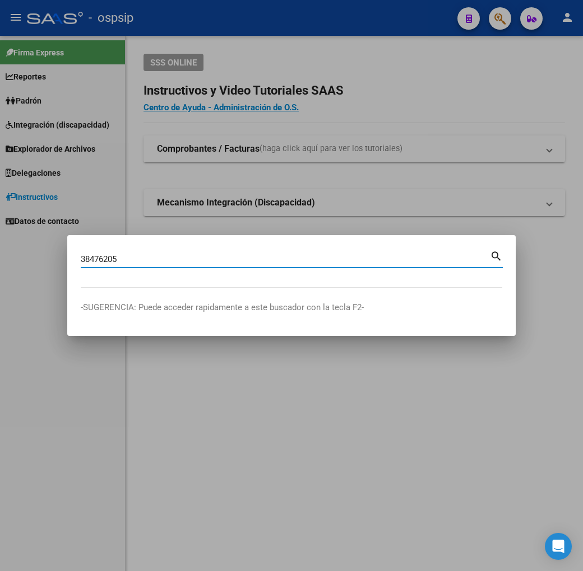
type input "38476205"
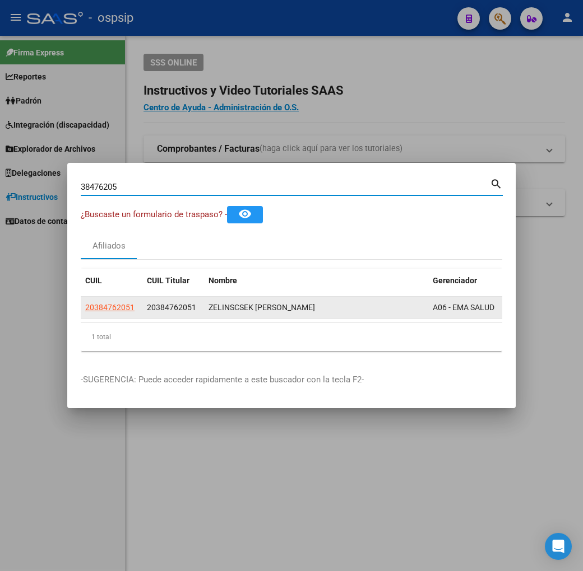
click at [85, 301] on app-link-go-to "20384762051" at bounding box center [109, 307] width 49 height 13
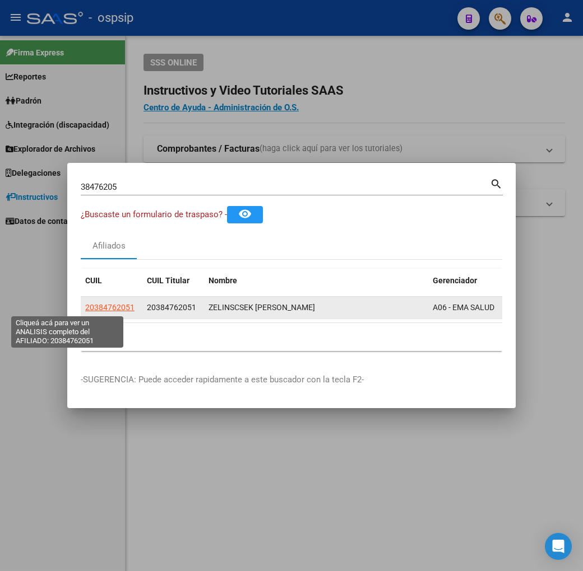
click at [85, 306] on span "20384762051" at bounding box center [109, 307] width 49 height 9
type textarea "20384762051"
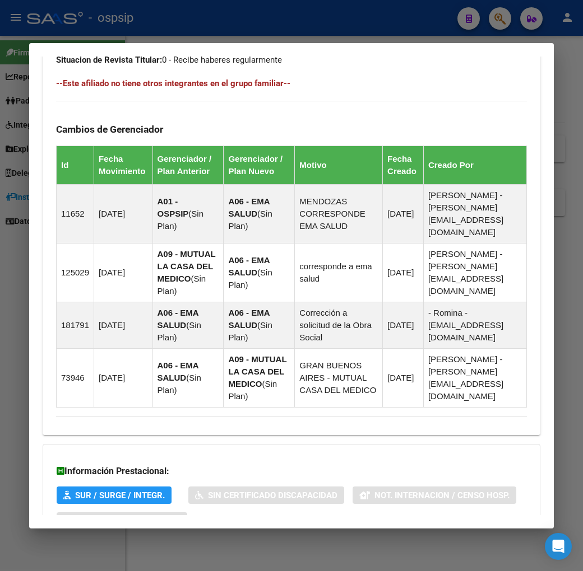
scroll to position [734, 0]
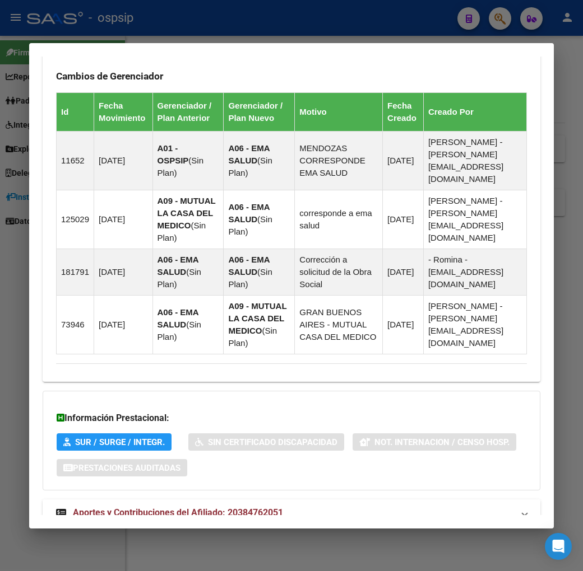
click at [322, 506] on mat-panel-title "Aportes y Contribuciones del Afiliado: 20384762051" at bounding box center [284, 512] width 457 height 13
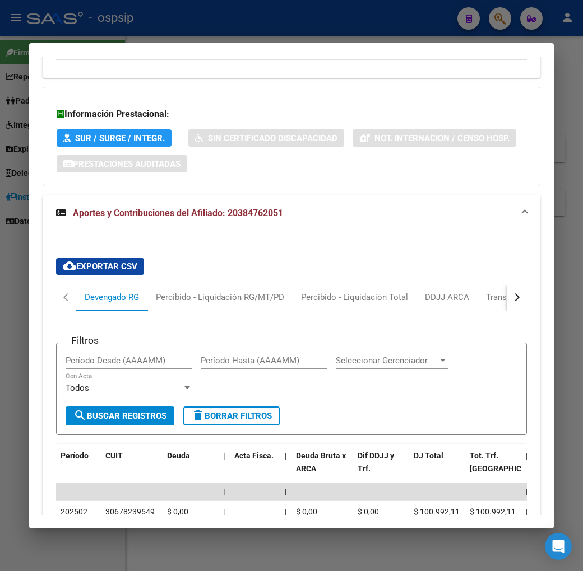
scroll to position [1100, 0]
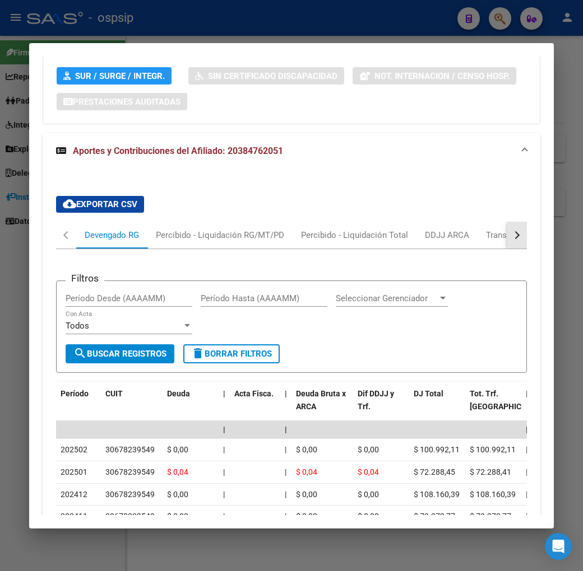
click at [527, 222] on button "button" at bounding box center [516, 235] width 20 height 27
click at [491, 222] on div "ARCA Relaciones Laborales" at bounding box center [476, 235] width 122 height 27
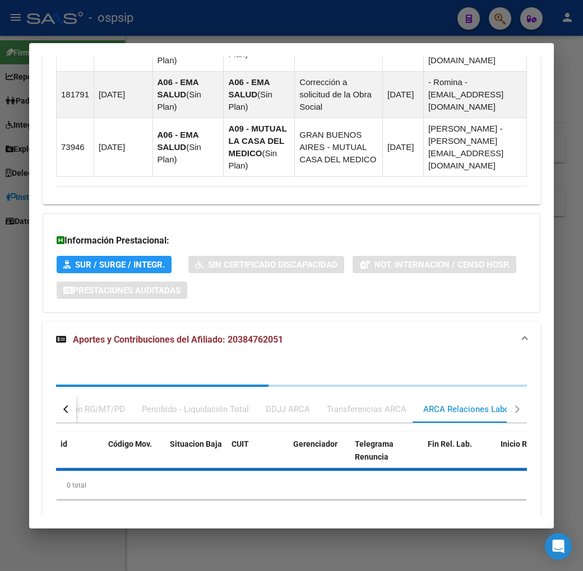
scroll to position [1049, 0]
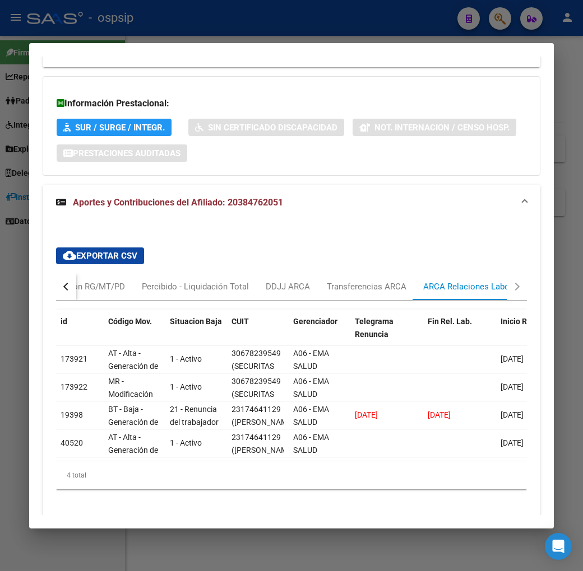
click at [56, 273] on button "button" at bounding box center [66, 286] width 20 height 27
click at [102, 273] on div "Devengado RG" at bounding box center [111, 286] width 71 height 27
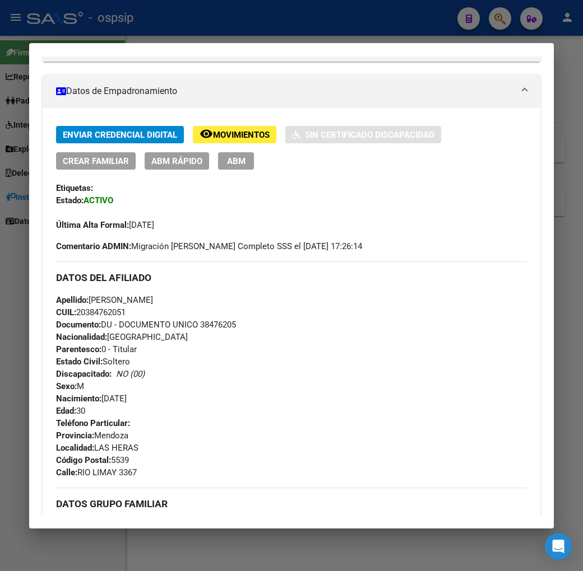
scroll to position [0, 0]
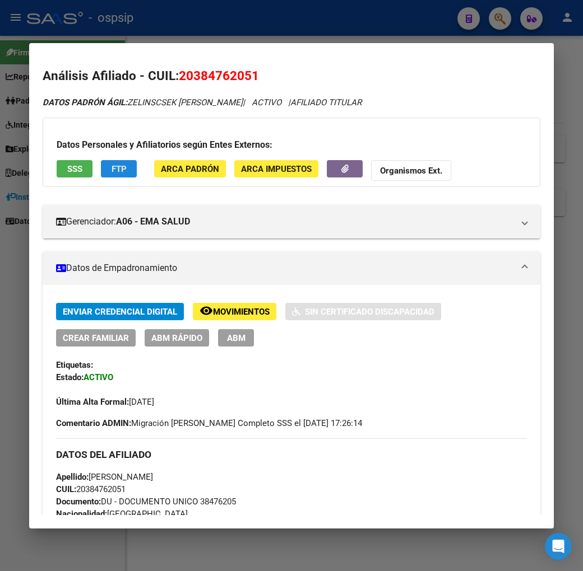
click at [101, 169] on button "FTP" at bounding box center [119, 168] width 36 height 17
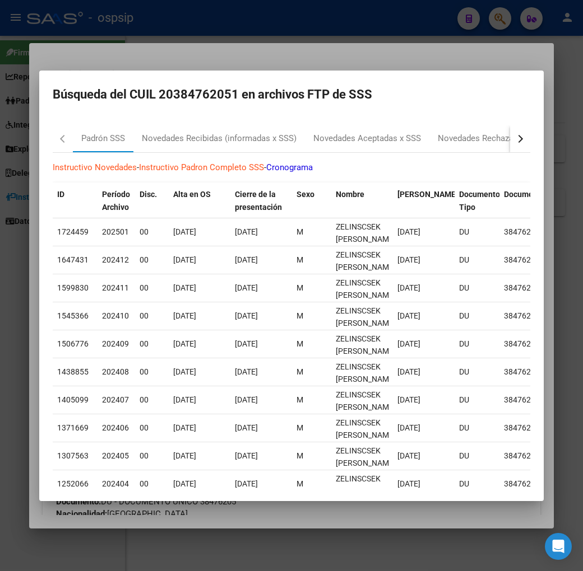
click at [530, 142] on button "button" at bounding box center [520, 138] width 20 height 27
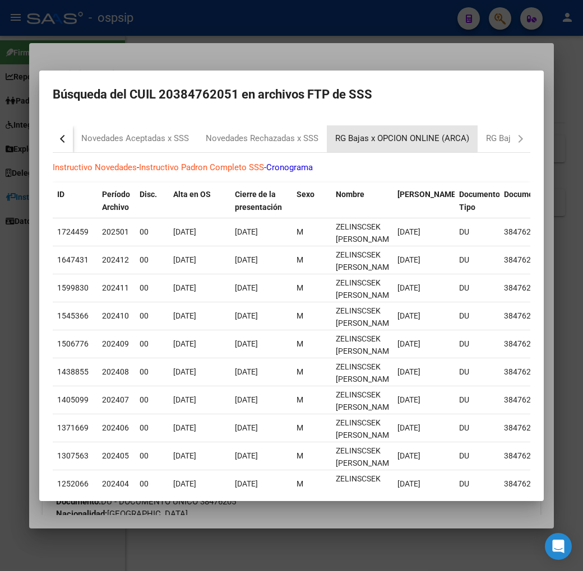
click at [403, 138] on div "RG Bajas x OPCION ONLINE (ARCA)" at bounding box center [402, 138] width 134 height 13
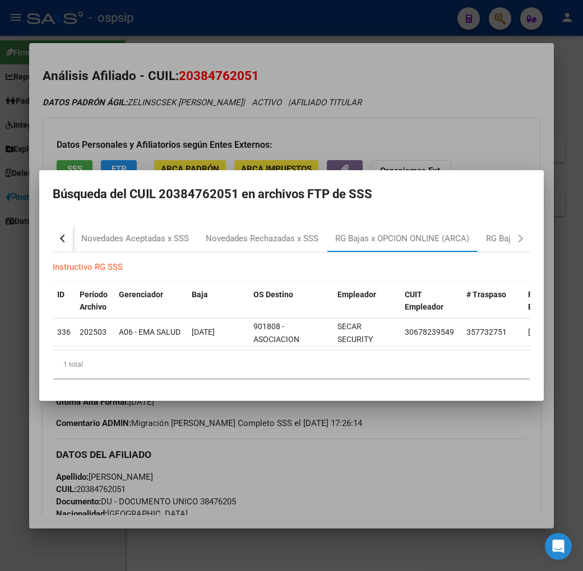
click at [354, 26] on div at bounding box center [291, 285] width 583 height 571
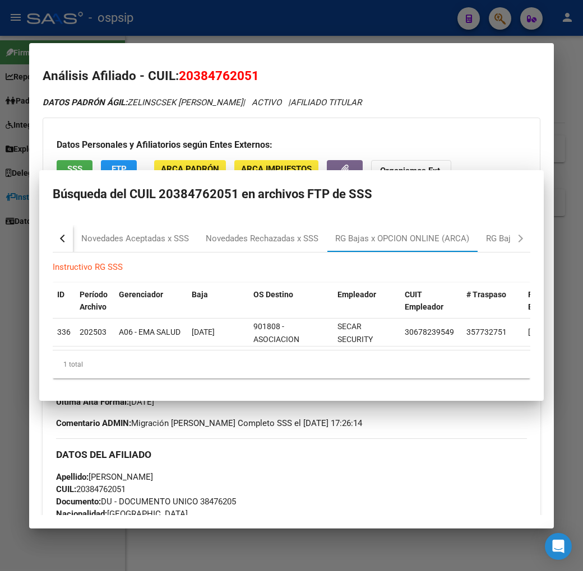
click at [354, 26] on div at bounding box center [291, 285] width 583 height 571
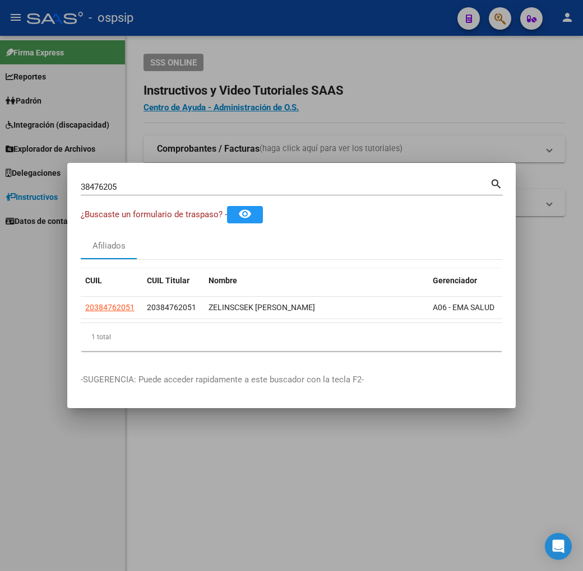
click at [355, 25] on div at bounding box center [291, 285] width 583 height 571
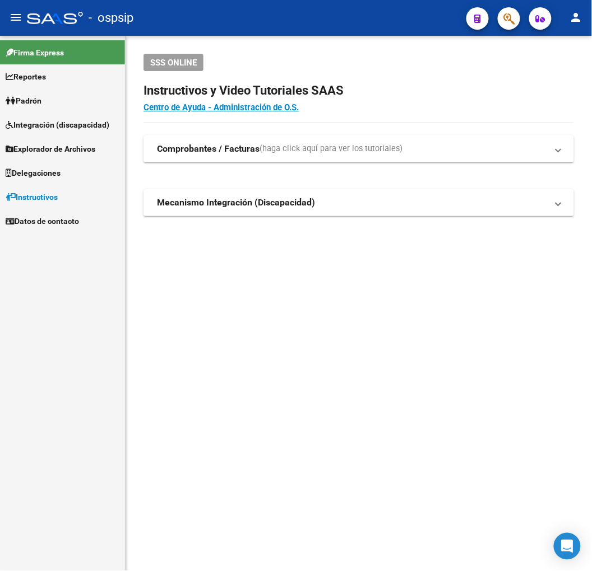
click at [516, 19] on button "button" at bounding box center [508, 18] width 22 height 22
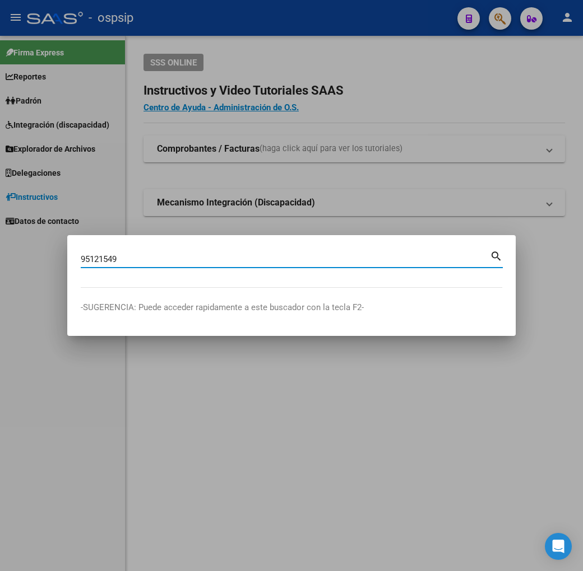
type input "95121549"
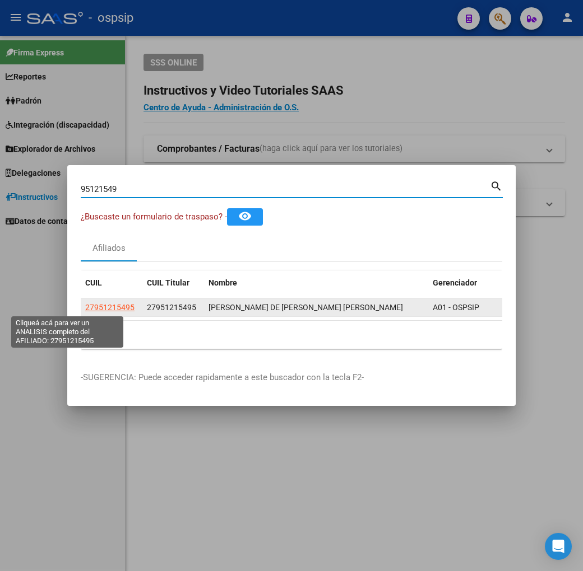
click at [85, 306] on span "27951215495" at bounding box center [109, 307] width 49 height 9
type textarea "27951215495"
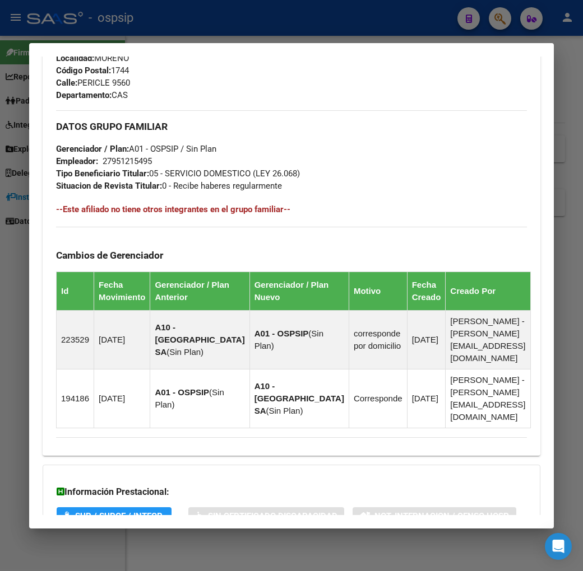
scroll to position [678, 0]
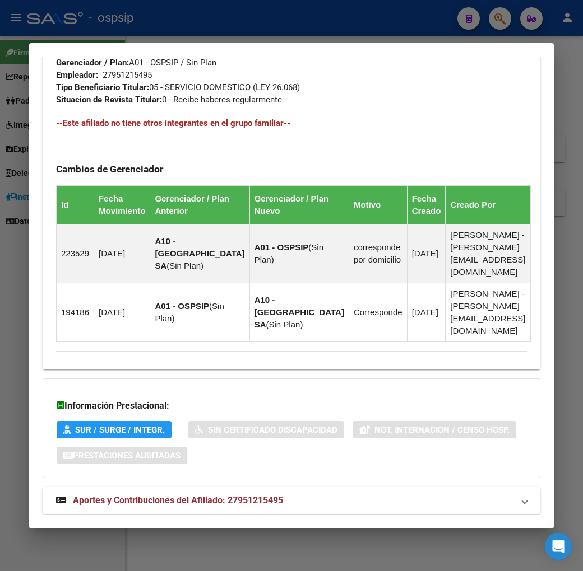
click at [421, 494] on mat-panel-title "Aportes y Contribuciones del Afiliado: 27951215495" at bounding box center [284, 500] width 457 height 13
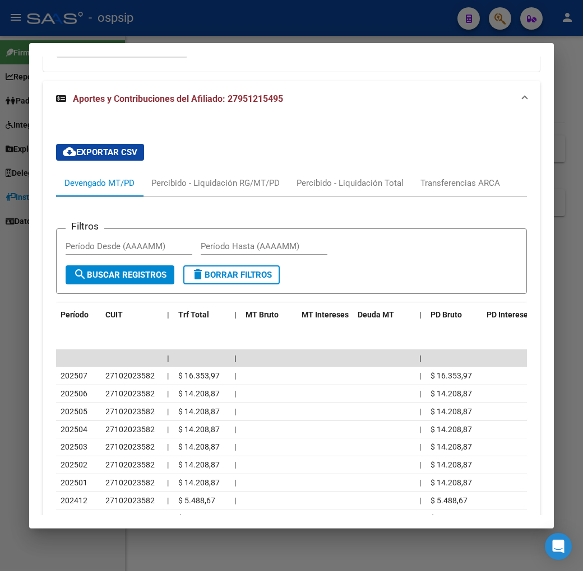
scroll to position [1087, 0]
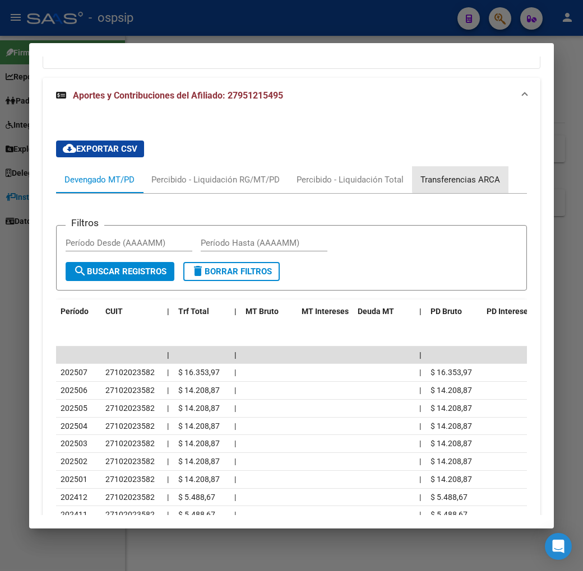
click at [475, 174] on div "Transferencias ARCA" at bounding box center [460, 180] width 80 height 12
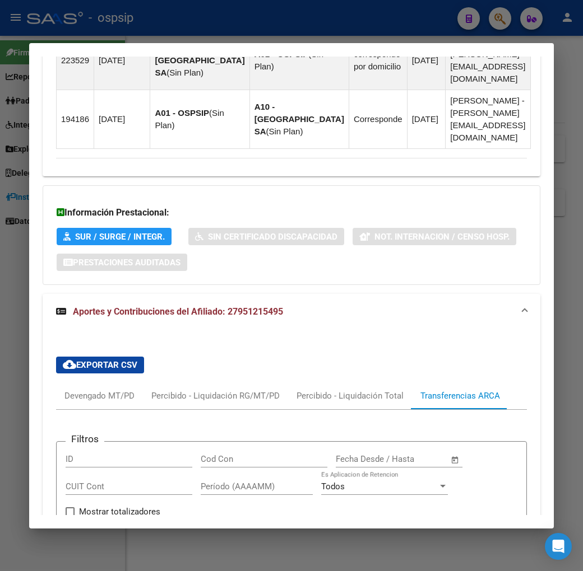
scroll to position [1191, 0]
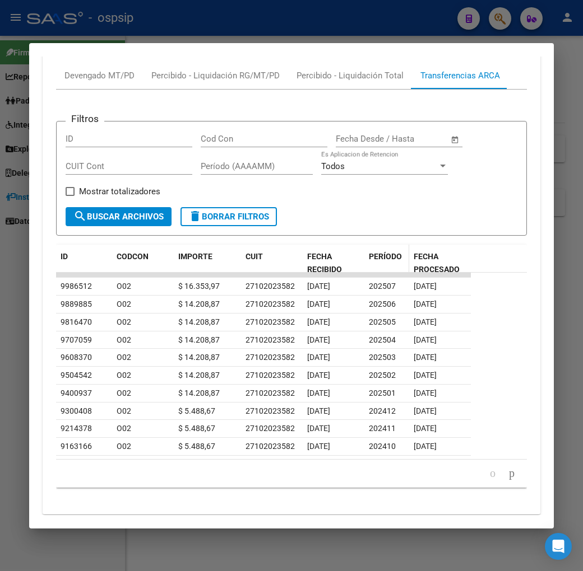
click at [376, 252] on span "PERÍODO" at bounding box center [385, 256] width 33 height 9
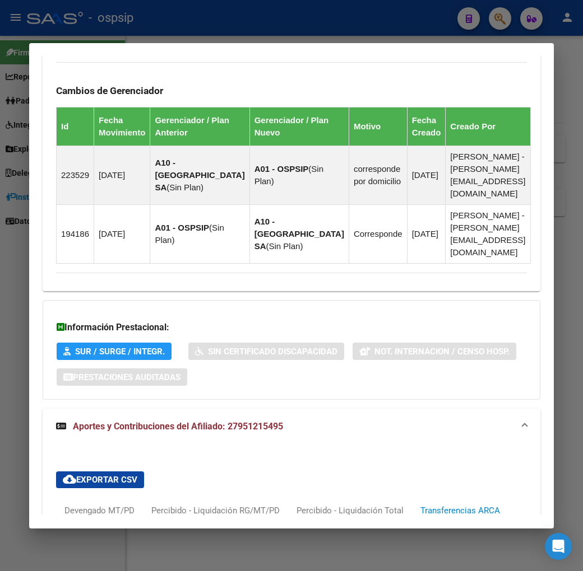
scroll to position [320, 0]
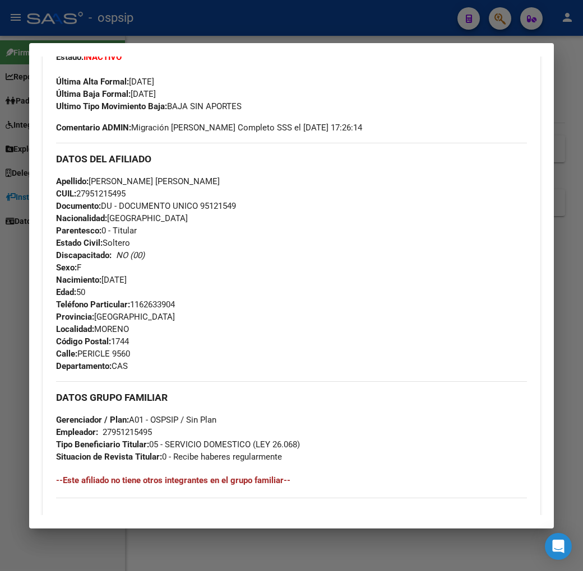
click at [287, 21] on div at bounding box center [291, 285] width 583 height 571
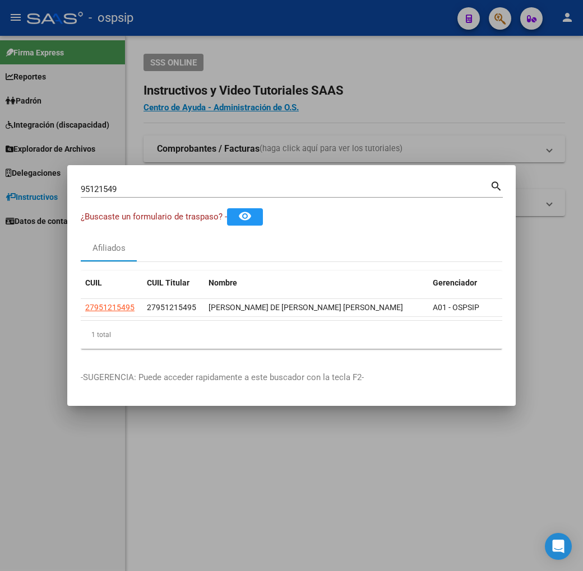
click at [352, 12] on div at bounding box center [291, 285] width 583 height 571
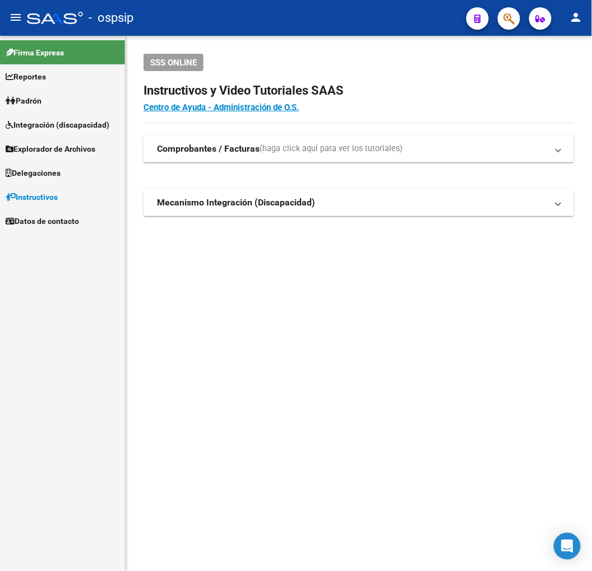
click at [514, 17] on icon "button" at bounding box center [508, 18] width 11 height 13
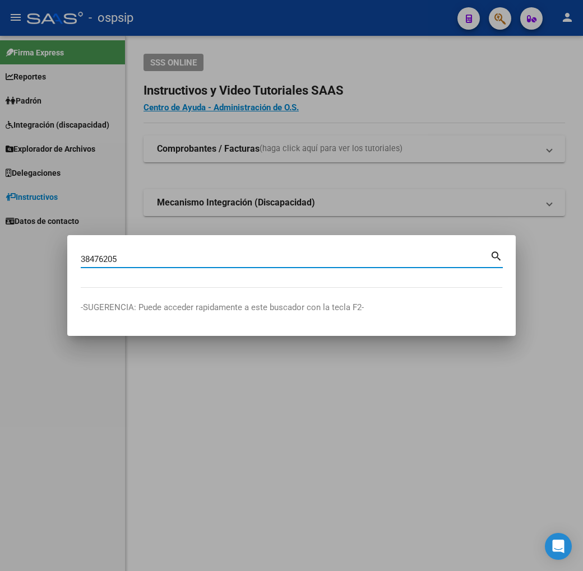
type input "38476205"
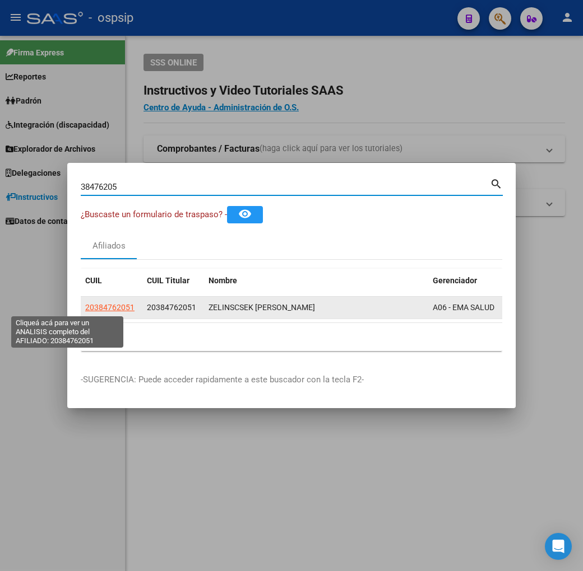
click at [85, 304] on span "20384762051" at bounding box center [109, 307] width 49 height 9
type textarea "20384762051"
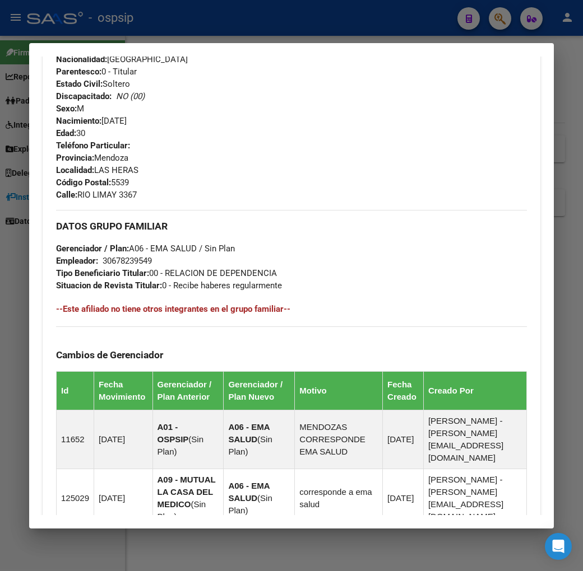
scroll to position [734, 0]
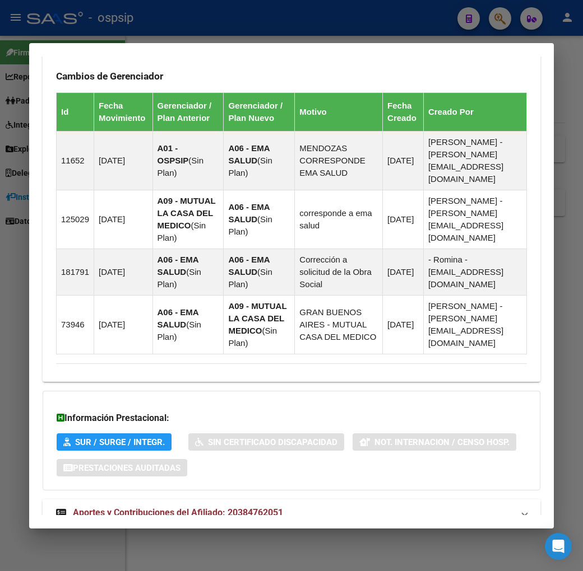
drag, startPoint x: 353, startPoint y: 471, endPoint x: 366, endPoint y: 450, distance: 23.9
click at [353, 506] on mat-panel-title "Aportes y Contribuciones del Afiliado: 20384762051" at bounding box center [284, 512] width 457 height 13
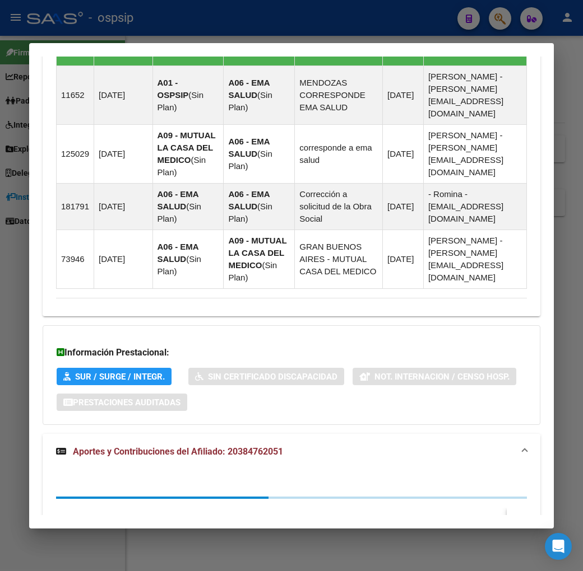
scroll to position [1038, 0]
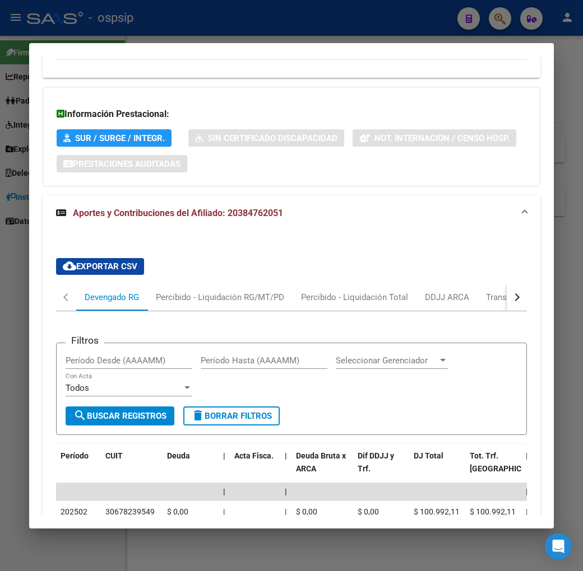
click at [538, 271] on div "cloud_download Exportar CSV Devengado RG Percibido - Liquidación RG/MT/PD Perci…" at bounding box center [291, 511] width 497 height 525
click at [527, 284] on button "button" at bounding box center [516, 297] width 20 height 27
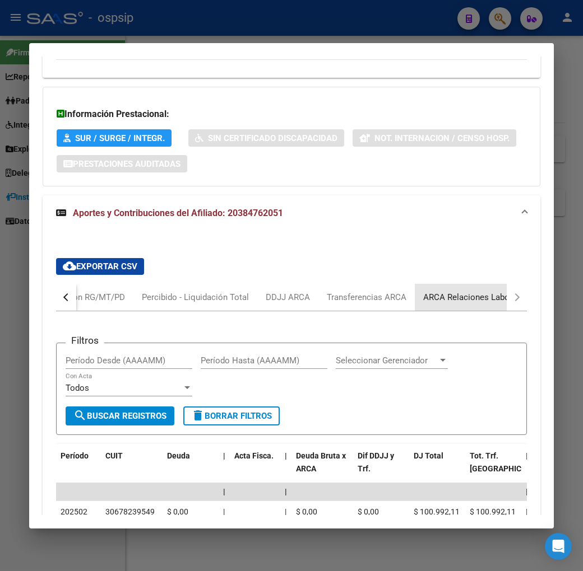
click at [506, 284] on div "ARCA Relaciones Laborales" at bounding box center [476, 297] width 122 height 27
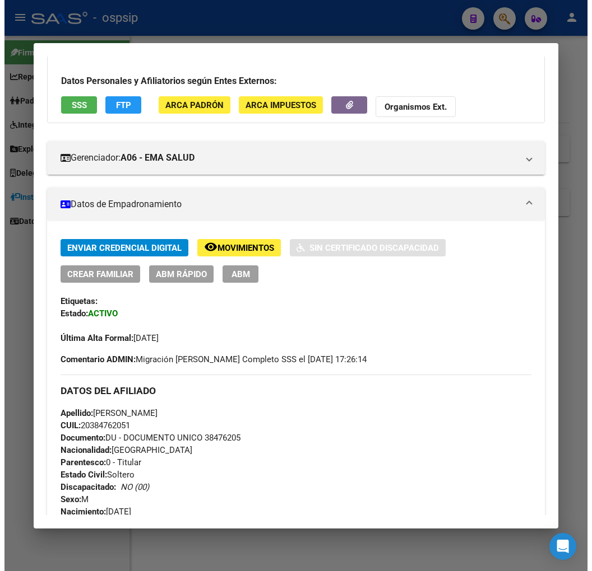
scroll to position [42, 0]
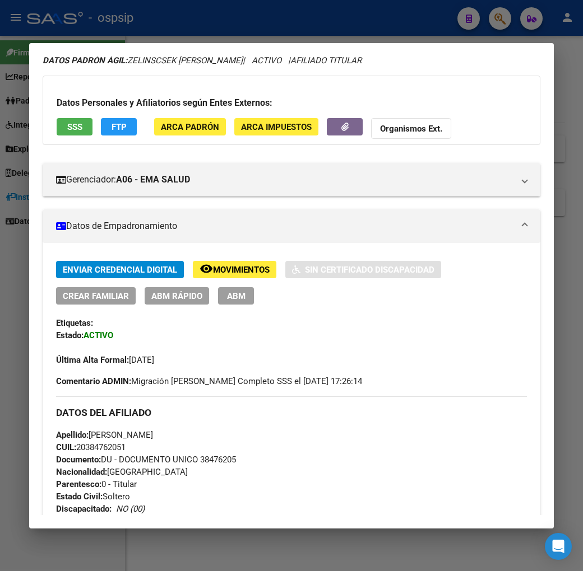
click at [113, 128] on button "FTP" at bounding box center [119, 126] width 36 height 17
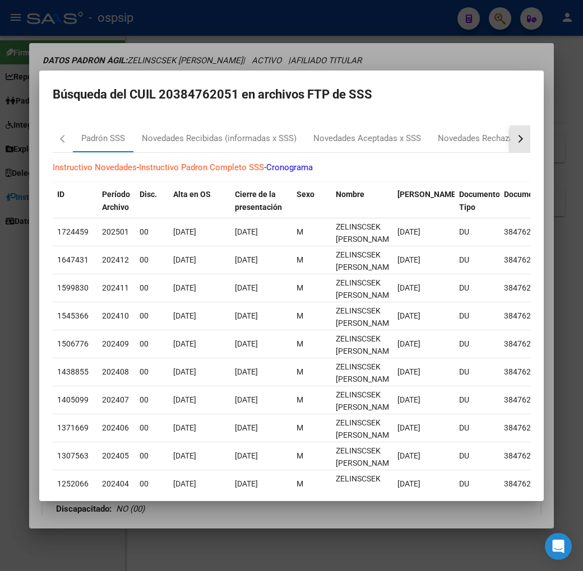
click at [530, 144] on button "button" at bounding box center [520, 138] width 20 height 27
click at [413, 134] on div "RG Bajas x OPCION ONLINE (ARCA)" at bounding box center [402, 138] width 134 height 13
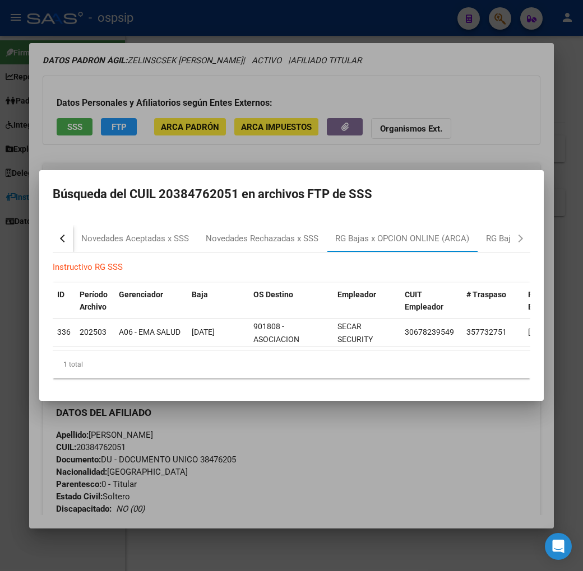
click at [376, 446] on div at bounding box center [291, 285] width 583 height 571
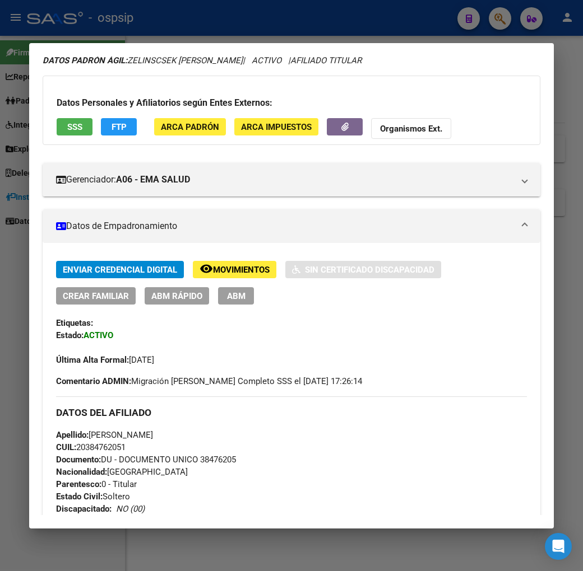
click at [218, 301] on button "ABM" at bounding box center [236, 295] width 36 height 17
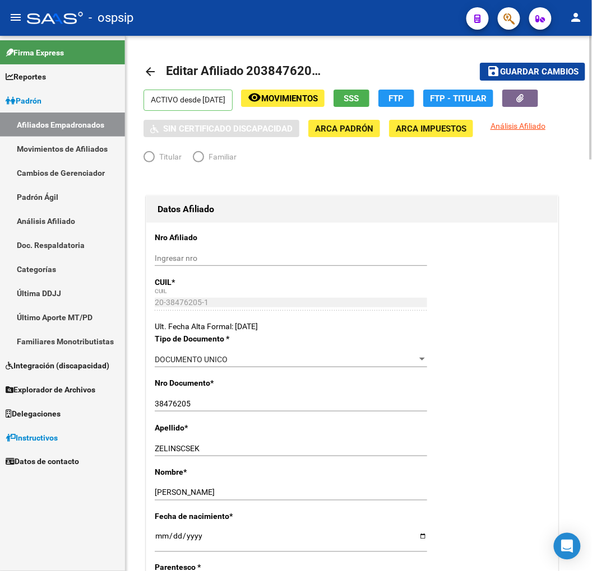
radio input "true"
type input "30-67823954-9"
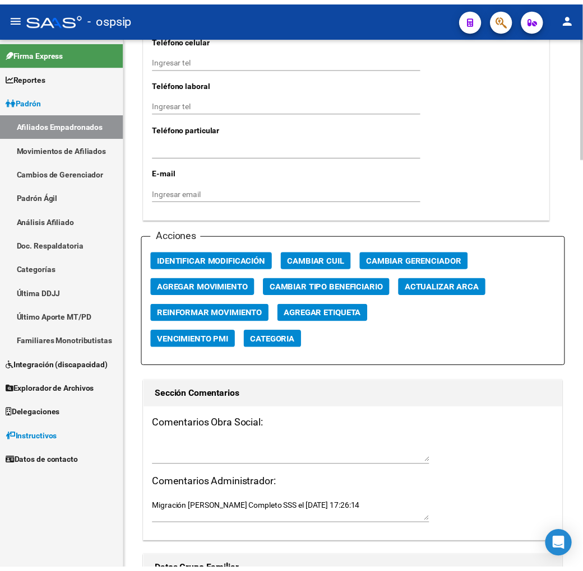
scroll to position [1245, 0]
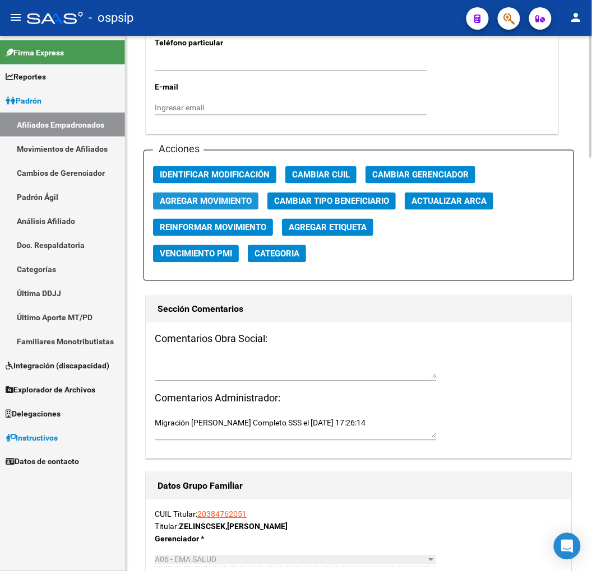
click at [232, 197] on span "Agregar Movimiento" at bounding box center [206, 202] width 92 height 10
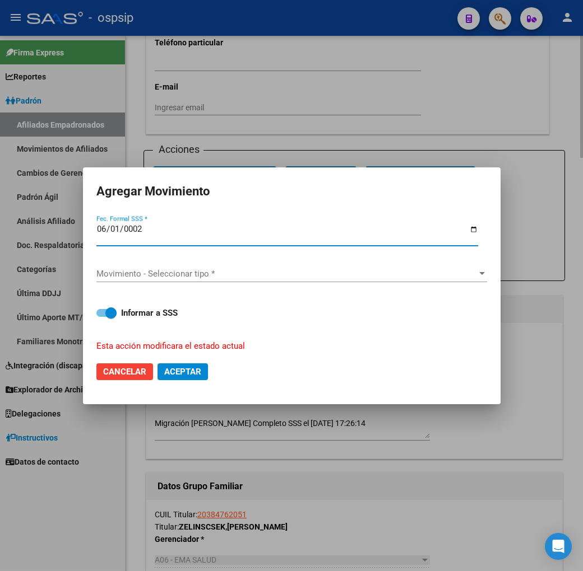
type input "0020-06-01"
type input "[DATE]"
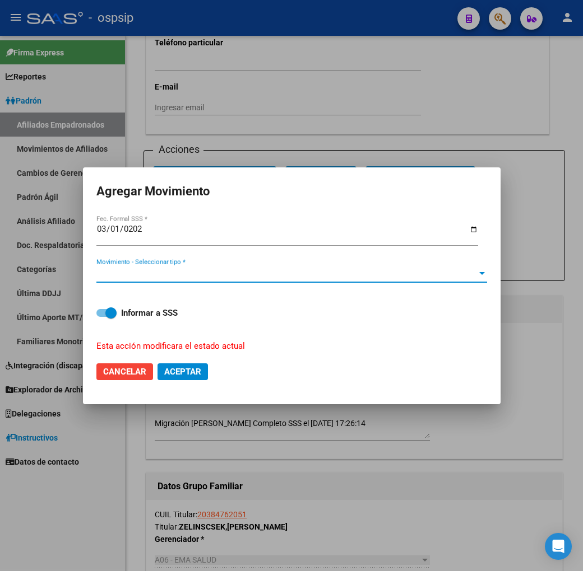
click at [271, 273] on span "Movimiento - Seleccionar tipo *" at bounding box center [286, 274] width 380 height 10
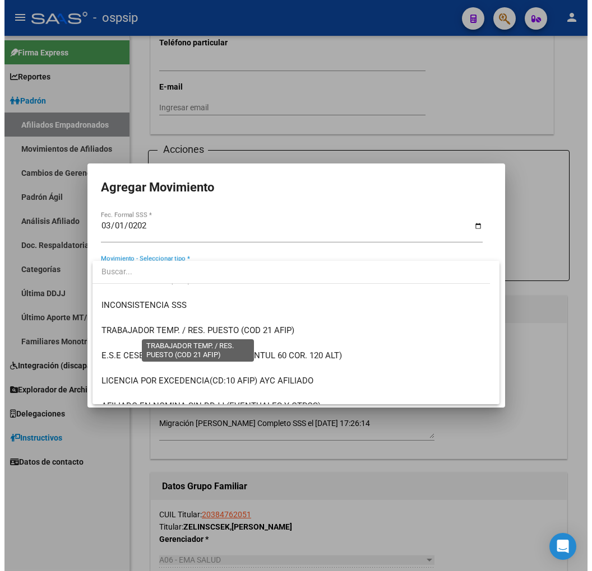
scroll to position [435, 0]
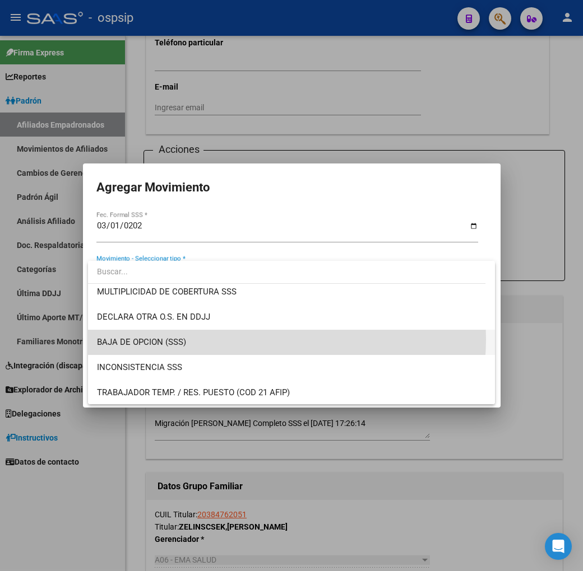
click at [259, 339] on span "BAJA DE OPCION (SSS)" at bounding box center [291, 342] width 389 height 25
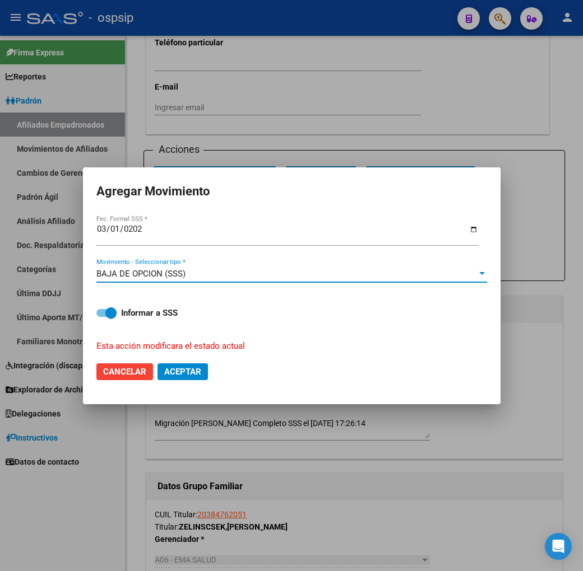
click at [194, 367] on span "Aceptar" at bounding box center [182, 372] width 37 height 10
checkbox input "false"
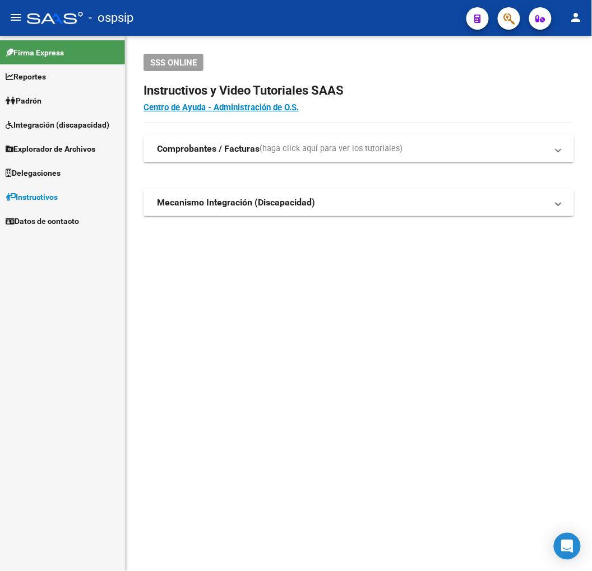
drag, startPoint x: 307, startPoint y: 362, endPoint x: 312, endPoint y: 354, distance: 9.3
click at [310, 358] on mat-sidenav-content "SSS ONLINE Instructivos y Video Tutoriales SAAS Centro de Ayuda - Administració…" at bounding box center [358, 304] width 466 height 536
click at [502, 18] on button "button" at bounding box center [508, 18] width 22 height 22
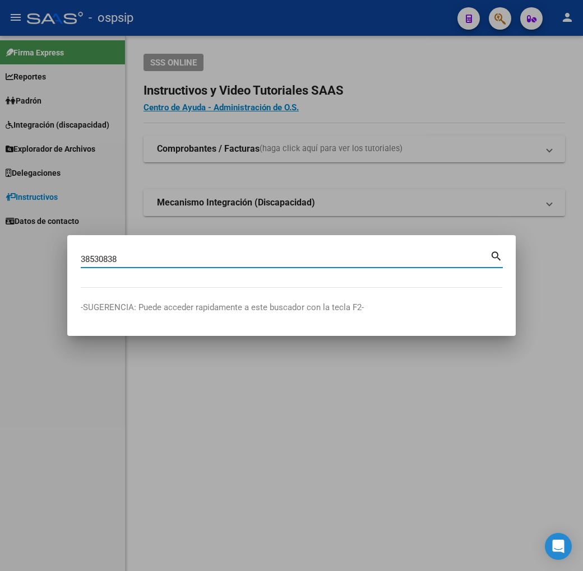
type input "38530838"
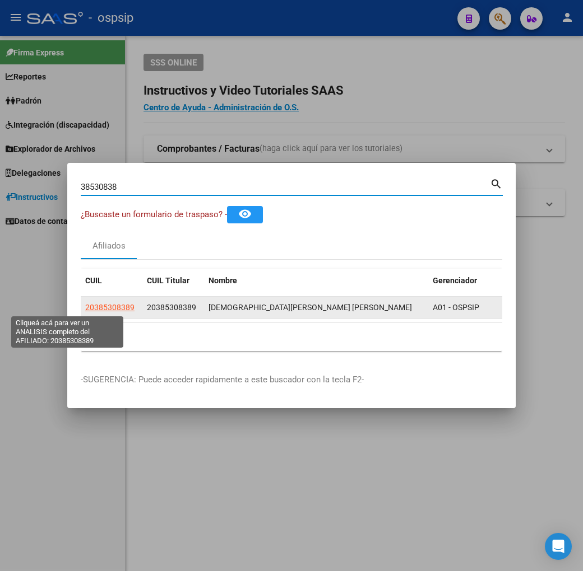
click at [85, 308] on span "20385308389" at bounding box center [109, 307] width 49 height 9
type textarea "20385308389"
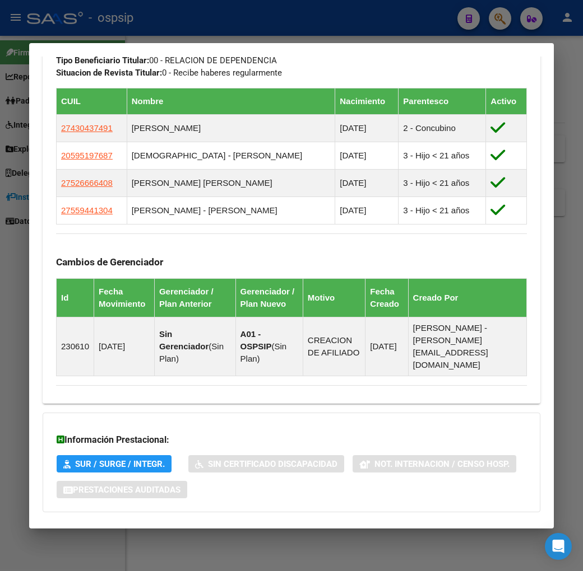
scroll to position [681, 0]
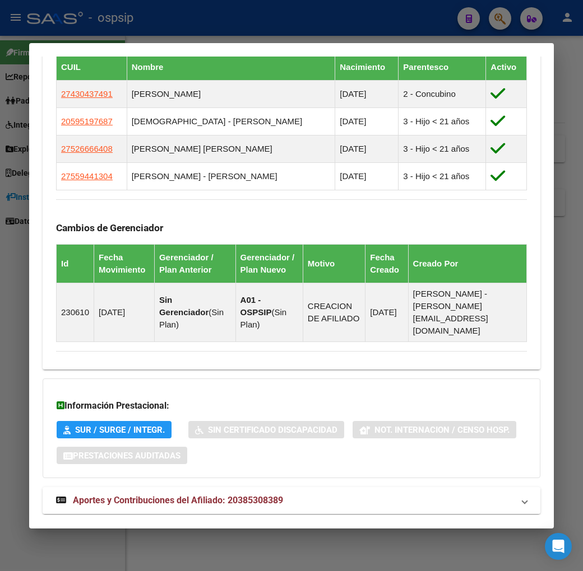
click at [338, 494] on mat-panel-title "Aportes y Contribuciones del Afiliado: 20385308389" at bounding box center [284, 500] width 457 height 13
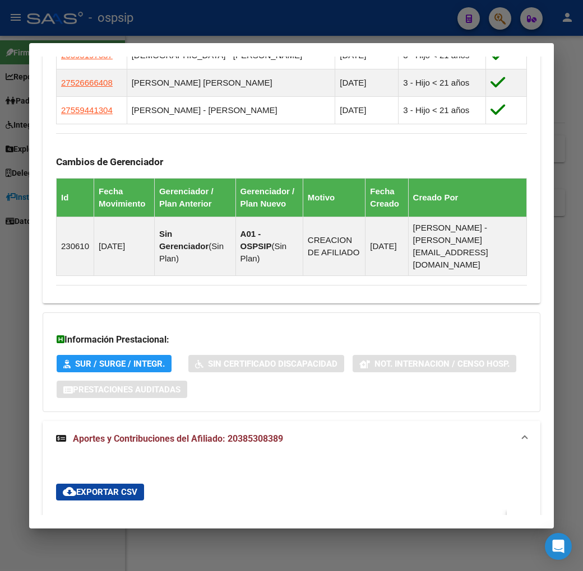
scroll to position [985, 0]
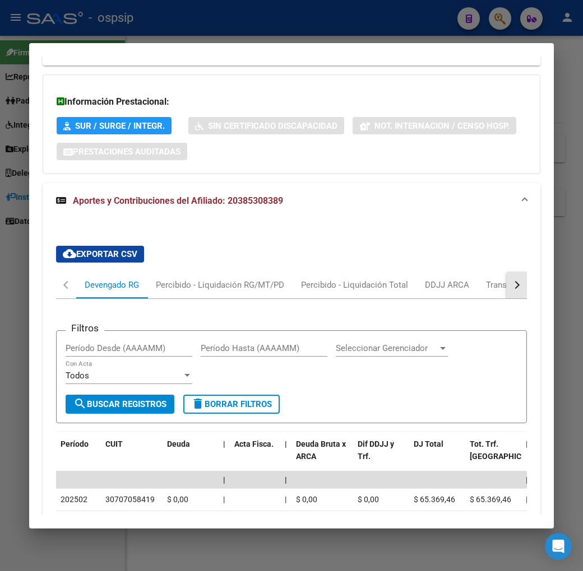
click at [519, 281] on div "button" at bounding box center [515, 285] width 8 height 8
click at [506, 272] on mat-tab-header "Devengado RG Percibido - Liquidación RG/MT/PD Percibido - Liquidación Total DDJ…" at bounding box center [291, 285] width 471 height 27
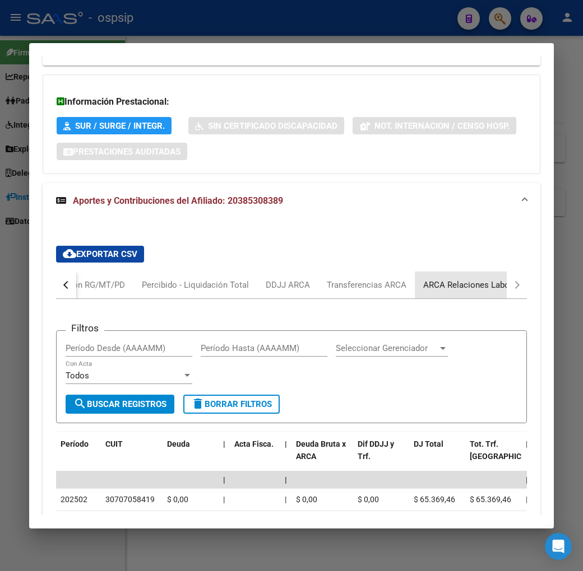
click at [500, 279] on div "ARCA Relaciones Laborales" at bounding box center [475, 285] width 105 height 12
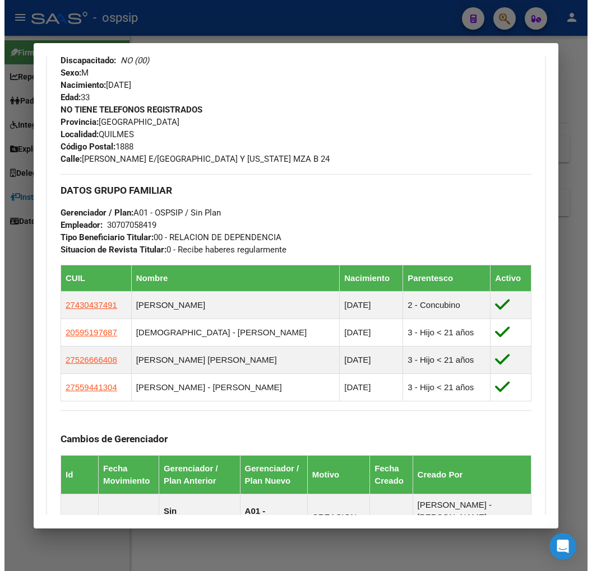
scroll to position [34, 0]
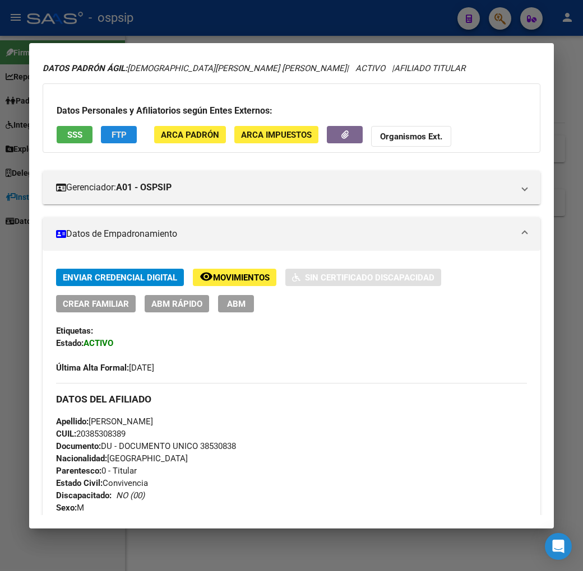
click at [111, 139] on span "FTP" at bounding box center [118, 135] width 15 height 10
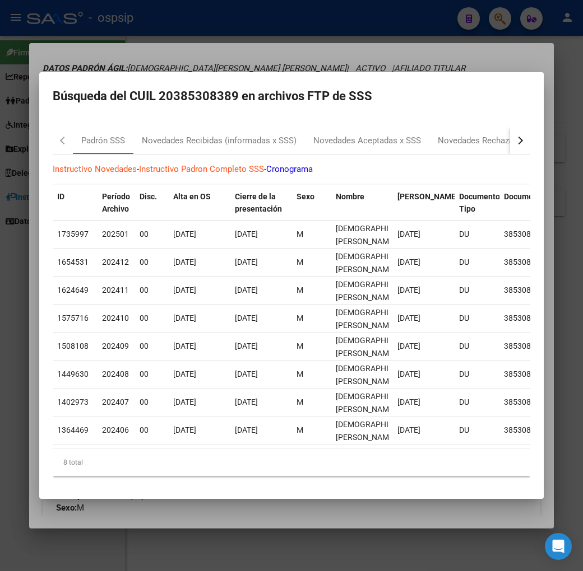
click at [530, 146] on button "button" at bounding box center [520, 140] width 20 height 27
click at [403, 134] on div "RG Bajas x OPCION ONLINE (ARCA)" at bounding box center [402, 140] width 134 height 13
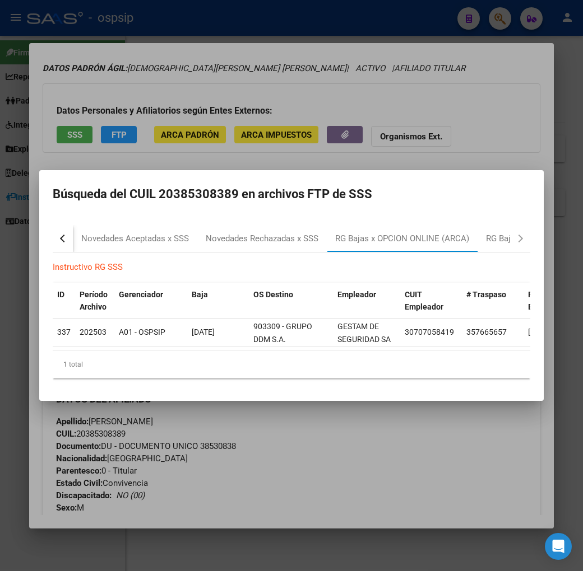
click at [406, 444] on div at bounding box center [291, 285] width 583 height 571
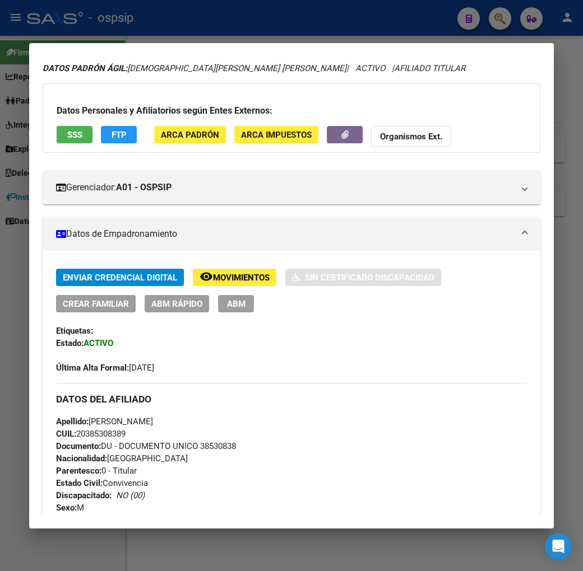
click at [227, 303] on span "ABM" at bounding box center [236, 304] width 18 height 10
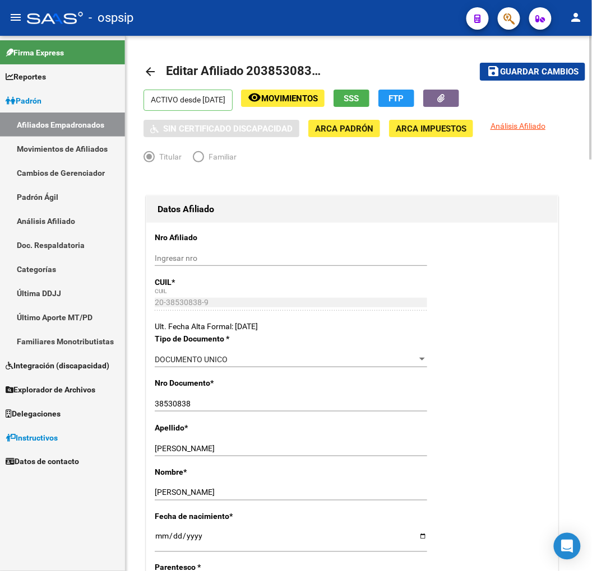
radio input "true"
type input "30-70705841-9"
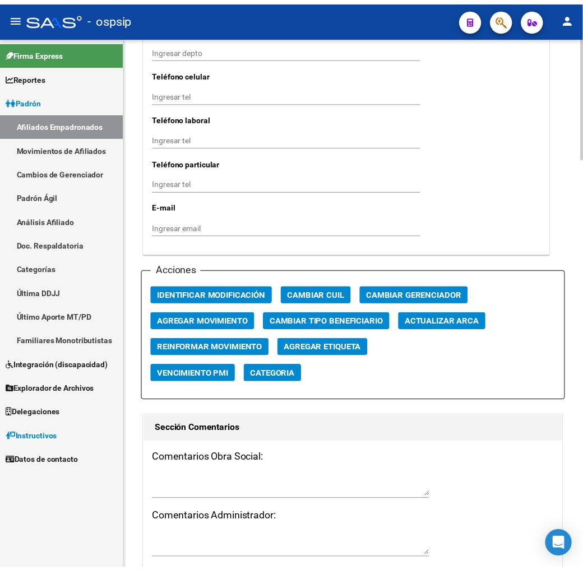
scroll to position [1307, 0]
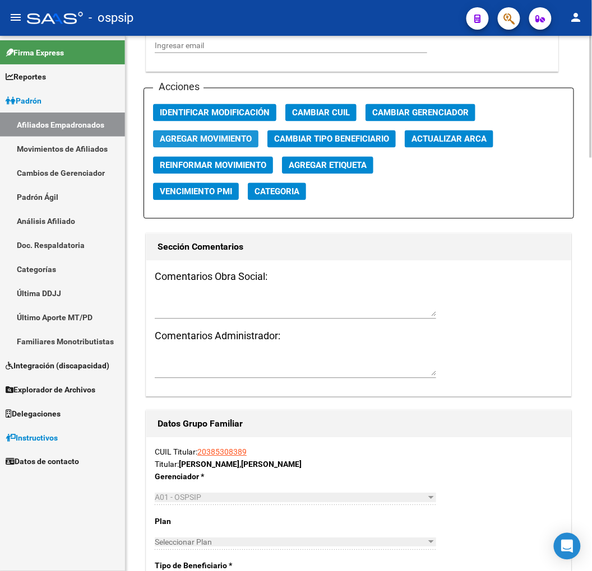
click at [243, 146] on button "Agregar Movimiento" at bounding box center [205, 139] width 105 height 17
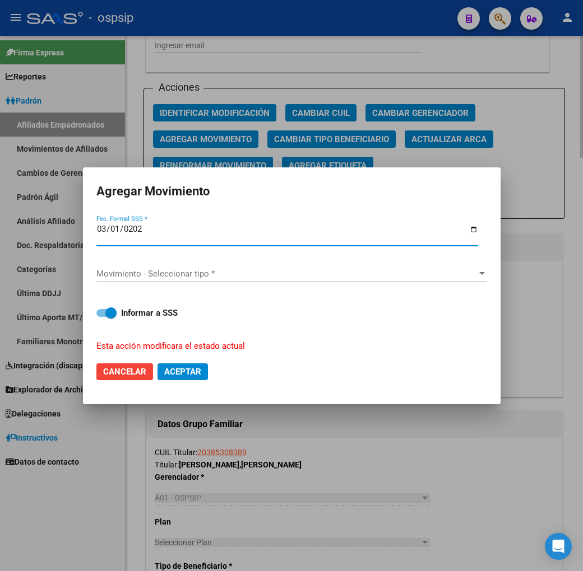
type input "[DATE]"
click at [171, 278] on div "Movimiento - Seleccionar tipo * Movimiento - Seleccionar tipo *" at bounding box center [291, 274] width 390 height 17
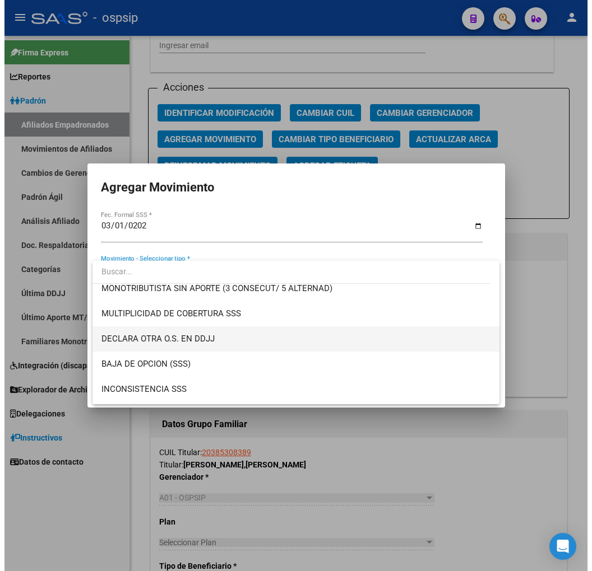
scroll to position [435, 0]
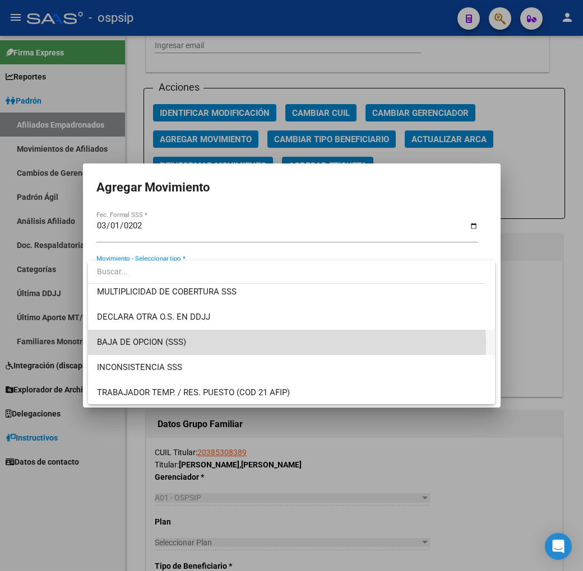
click at [248, 342] on span "BAJA DE OPCION (SSS)" at bounding box center [291, 342] width 389 height 25
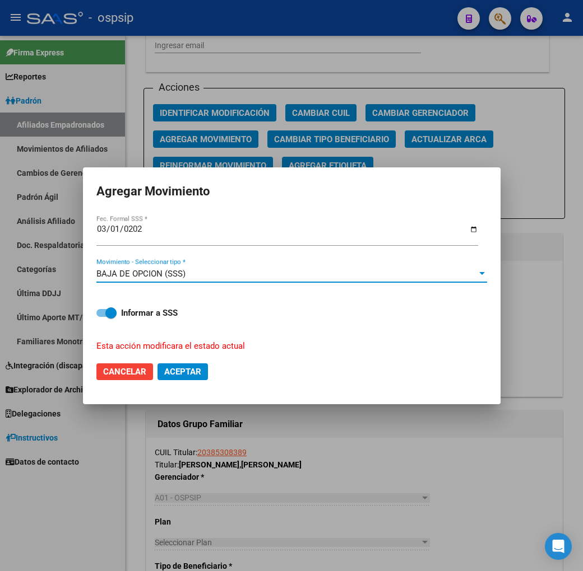
click at [180, 365] on button "Aceptar" at bounding box center [182, 372] width 50 height 17
checkbox input "false"
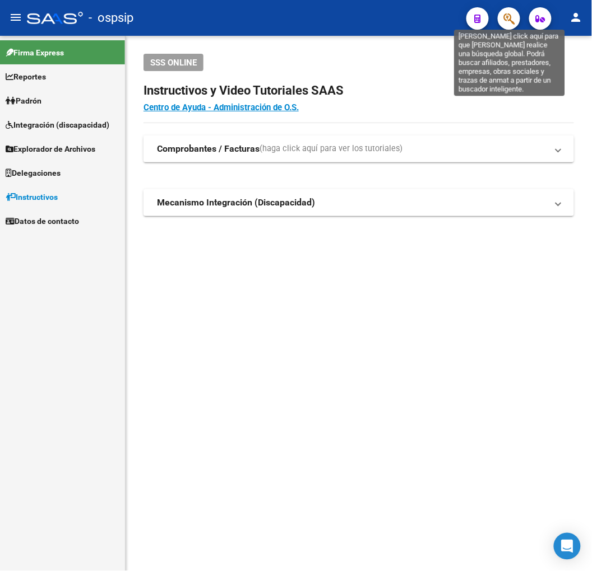
click at [511, 20] on icon "button" at bounding box center [508, 18] width 11 height 13
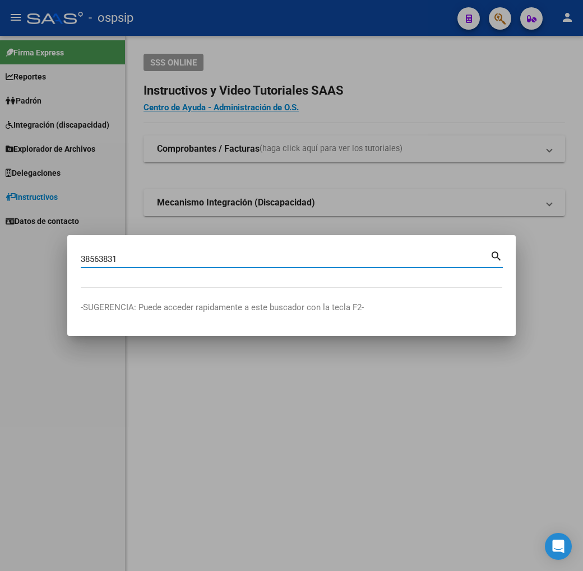
type input "38563831"
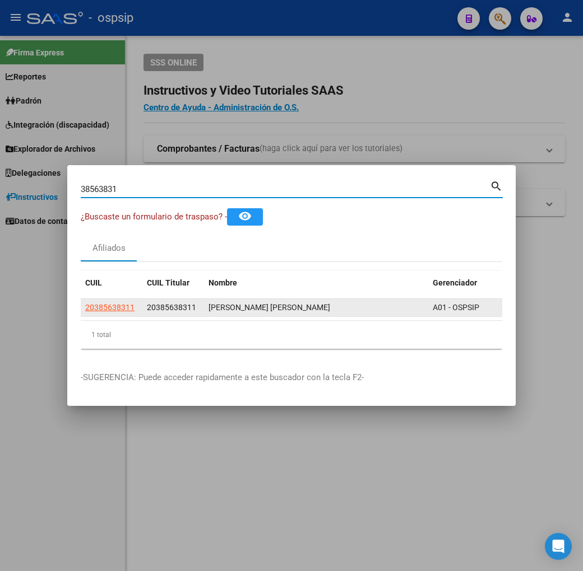
click at [81, 315] on datatable-body-cell "20385638311" at bounding box center [112, 307] width 62 height 17
click at [85, 313] on app-link-go-to "20385638311" at bounding box center [109, 307] width 49 height 13
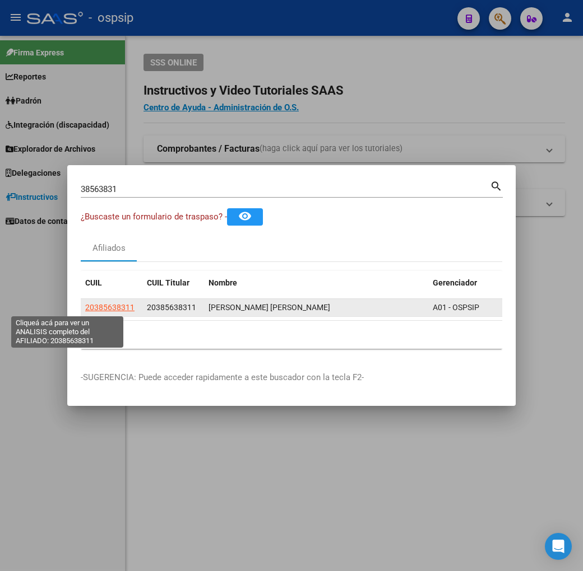
click at [85, 309] on span "20385638311" at bounding box center [109, 307] width 49 height 9
type textarea "20385638311"
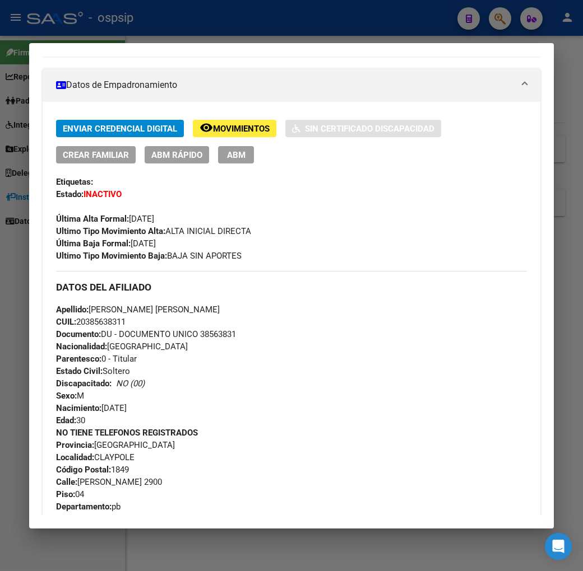
scroll to position [187, 0]
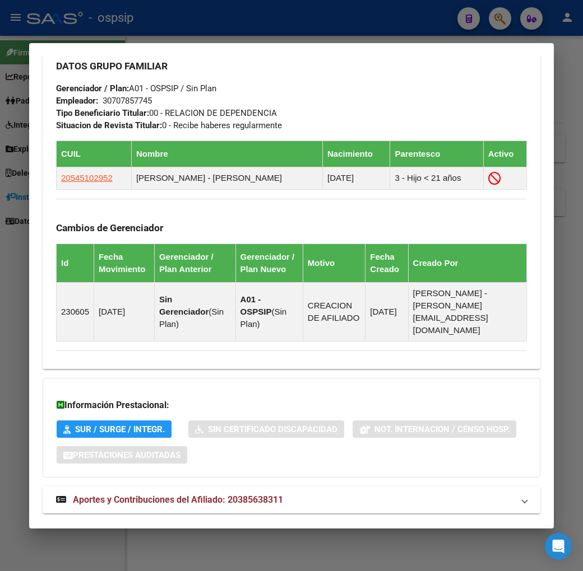
click at [330, 493] on mat-panel-title "Aportes y Contribuciones del Afiliado: 20385638311" at bounding box center [284, 499] width 457 height 13
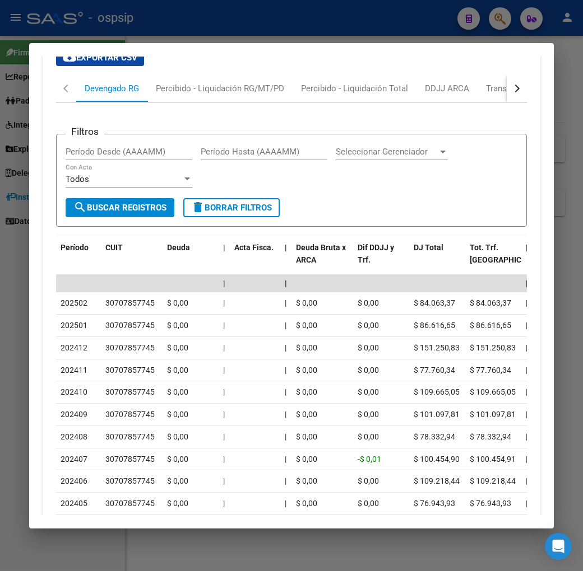
scroll to position [1157, 0]
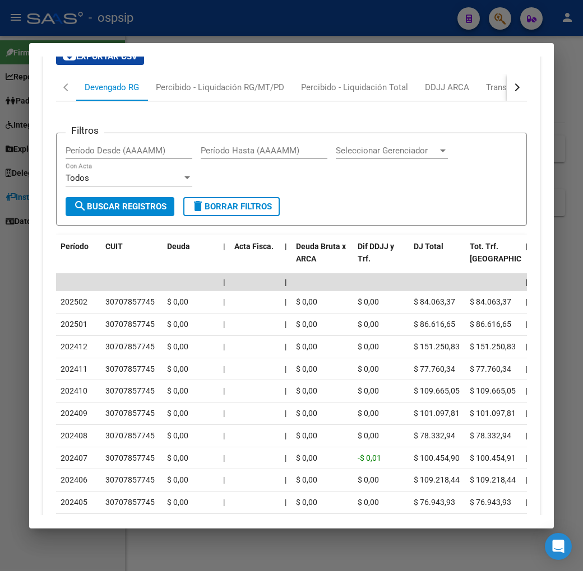
click at [249, 27] on div at bounding box center [291, 285] width 583 height 571
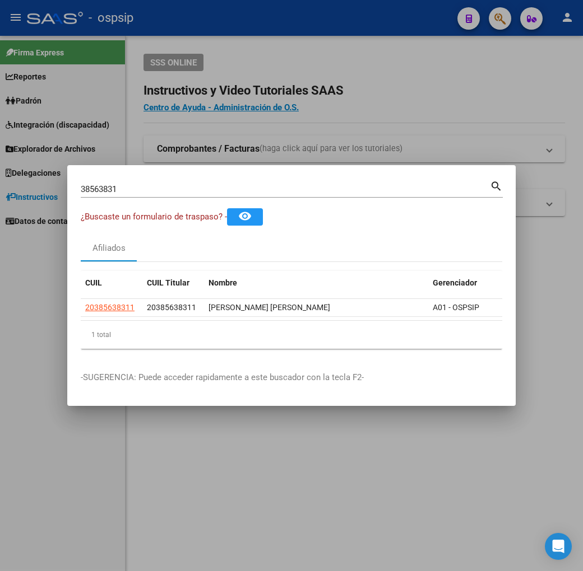
click at [249, 27] on div at bounding box center [291, 285] width 583 height 571
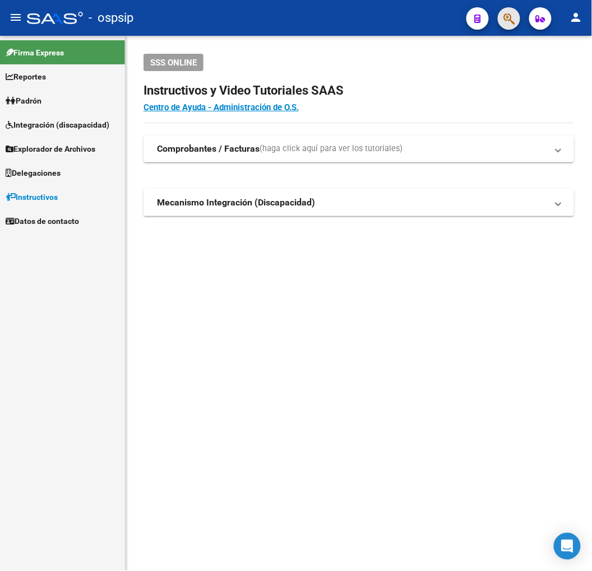
click at [516, 18] on button "button" at bounding box center [508, 18] width 22 height 22
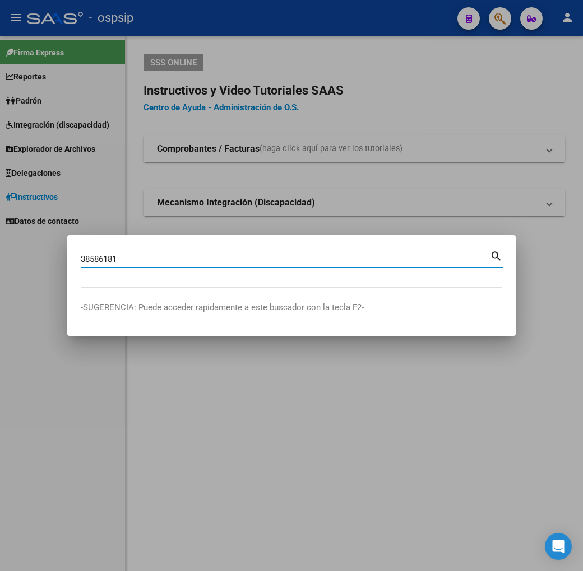
type input "38586181"
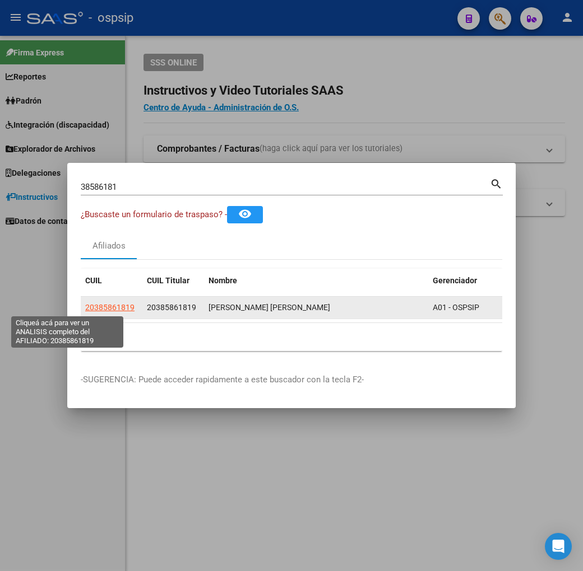
click at [85, 310] on span "20385861819" at bounding box center [109, 307] width 49 height 9
type textarea "20385861819"
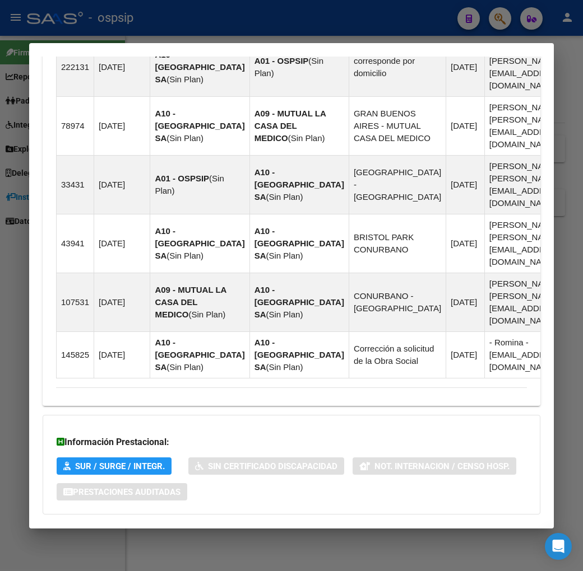
click at [354, 530] on mat-panel-title "Aportes y Contribuciones del Afiliado: 20385861819" at bounding box center [284, 536] width 457 height 13
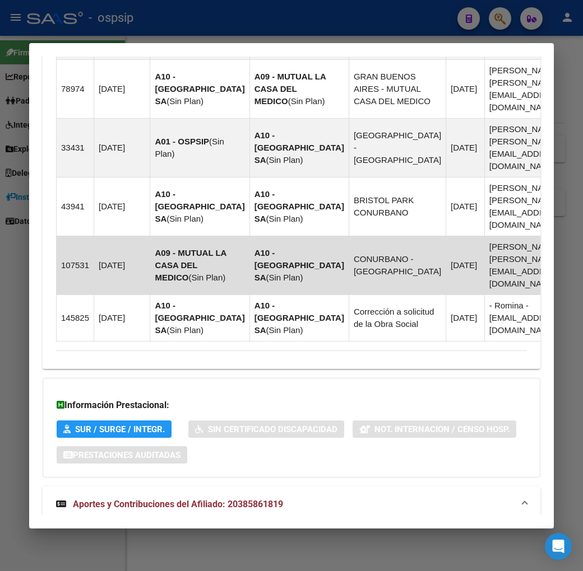
scroll to position [1031, 0]
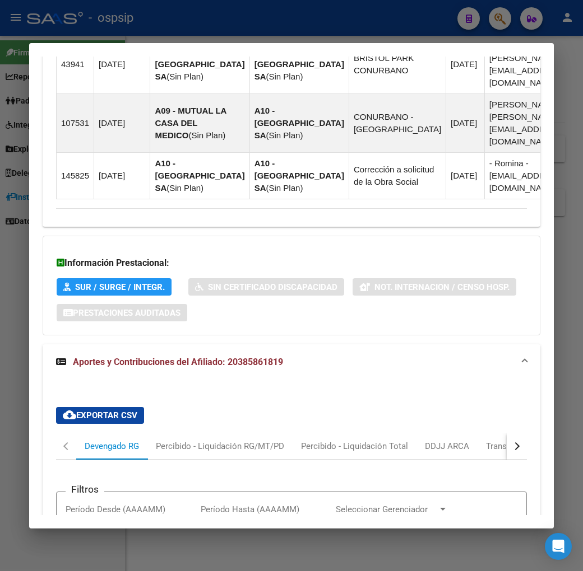
click at [527, 433] on button "button" at bounding box center [516, 446] width 20 height 27
click at [502, 433] on mat-tab-header "Devengado RG Percibido - Liquidación RG/MT/PD Percibido - Liquidación Total DDJ…" at bounding box center [291, 446] width 471 height 27
click at [493, 440] on div "ARCA Relaciones Laborales" at bounding box center [475, 446] width 105 height 12
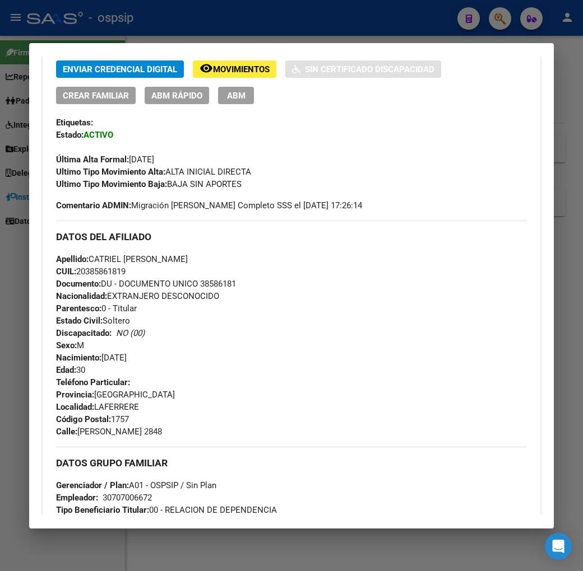
scroll to position [80, 0]
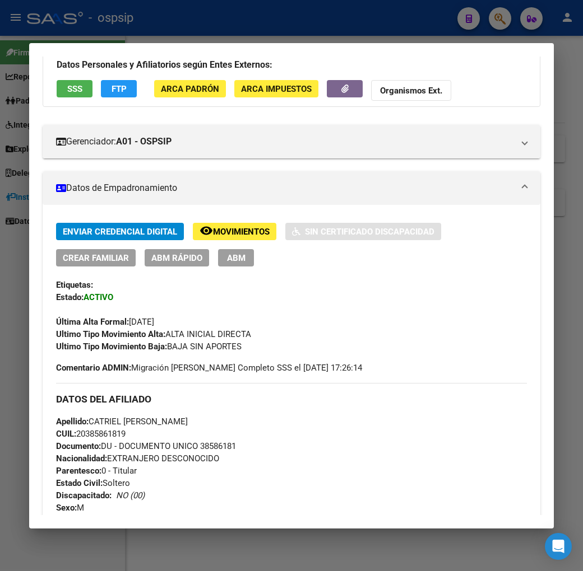
click at [109, 94] on button "FTP" at bounding box center [119, 88] width 36 height 17
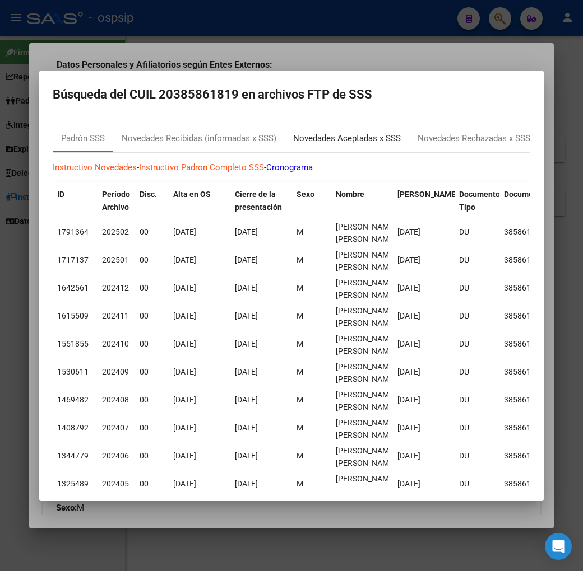
click at [331, 134] on div "Novedades Aceptadas x SSS" at bounding box center [347, 138] width 108 height 13
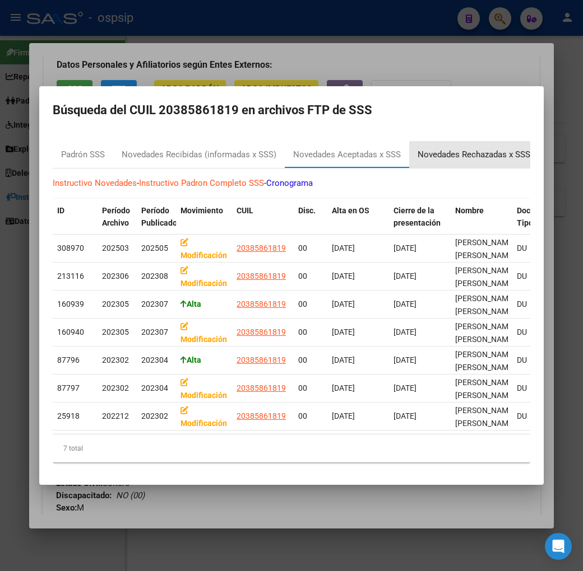
click at [446, 152] on div "Novedades Rechazadas x SSS" at bounding box center [473, 154] width 113 height 13
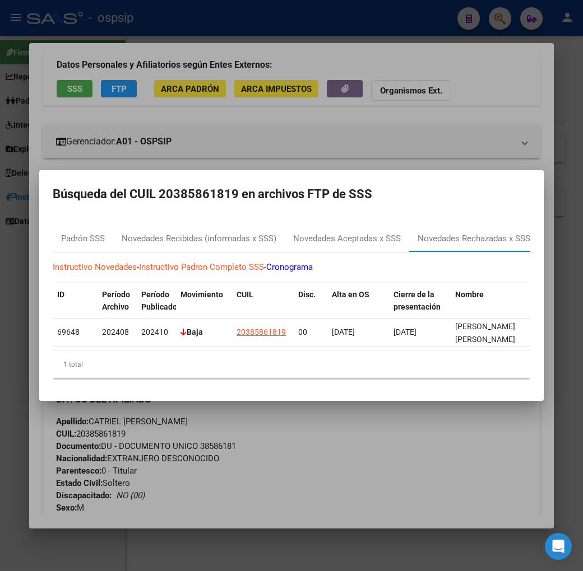
click at [389, 446] on div at bounding box center [291, 285] width 583 height 571
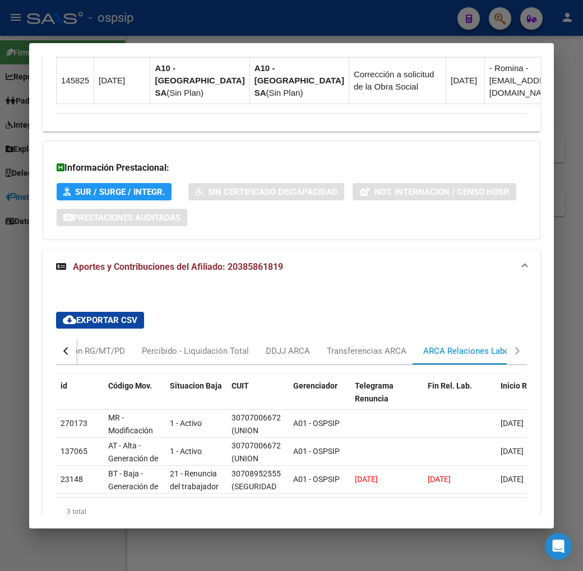
scroll to position [1138, 0]
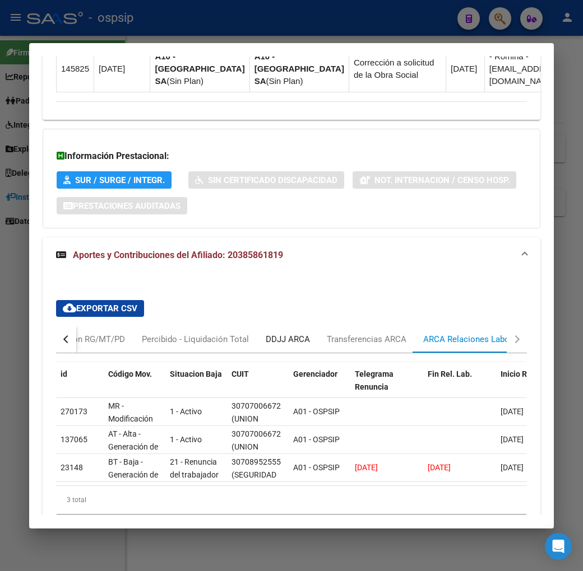
click at [266, 333] on div "DDJJ ARCA" at bounding box center [288, 339] width 44 height 12
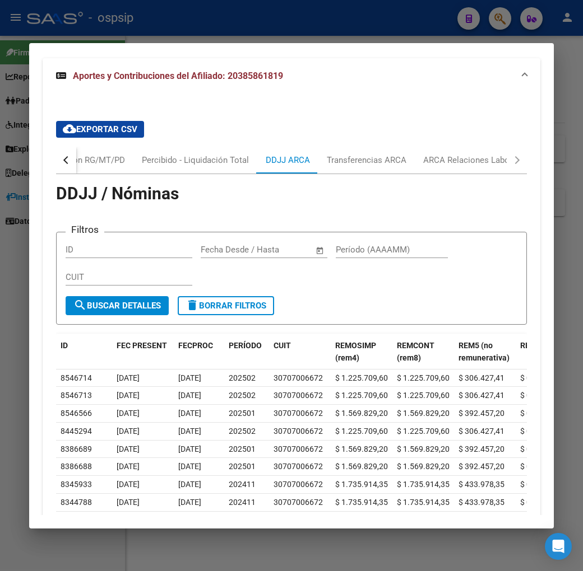
scroll to position [1325, 0]
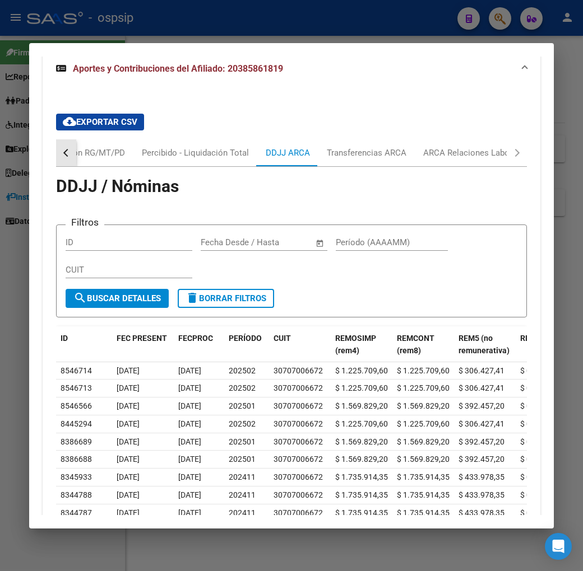
click at [56, 139] on button "button" at bounding box center [66, 152] width 20 height 27
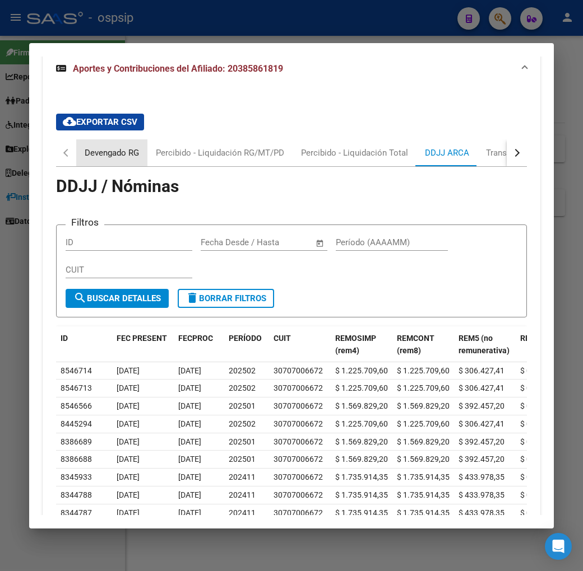
click at [85, 147] on div "Devengado RG" at bounding box center [112, 153] width 54 height 12
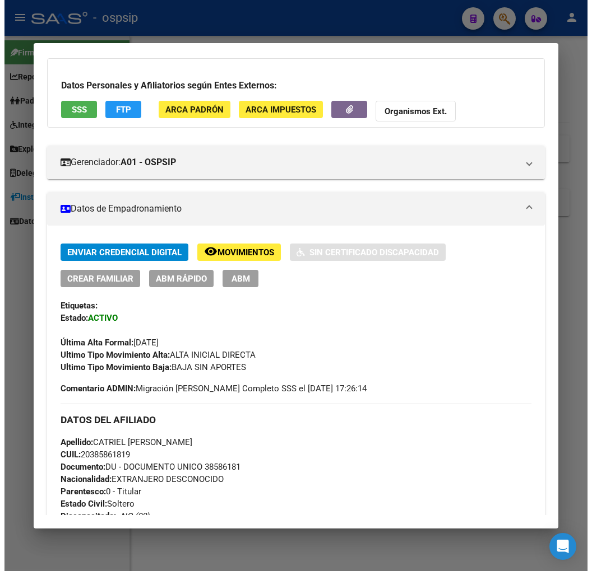
scroll to position [57, 0]
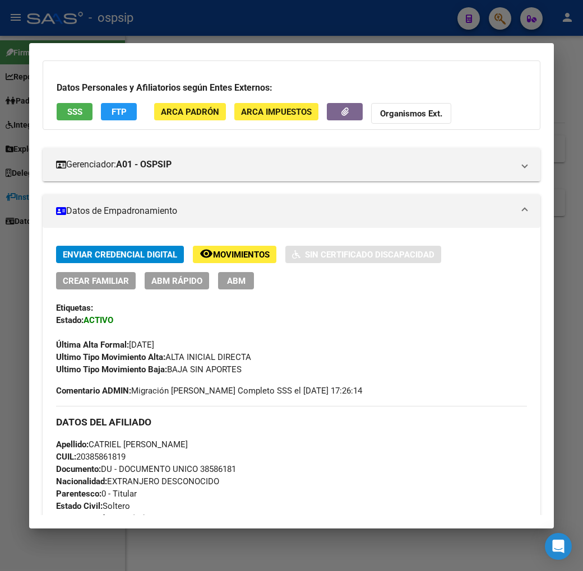
click at [227, 281] on span "ABM" at bounding box center [236, 281] width 18 height 10
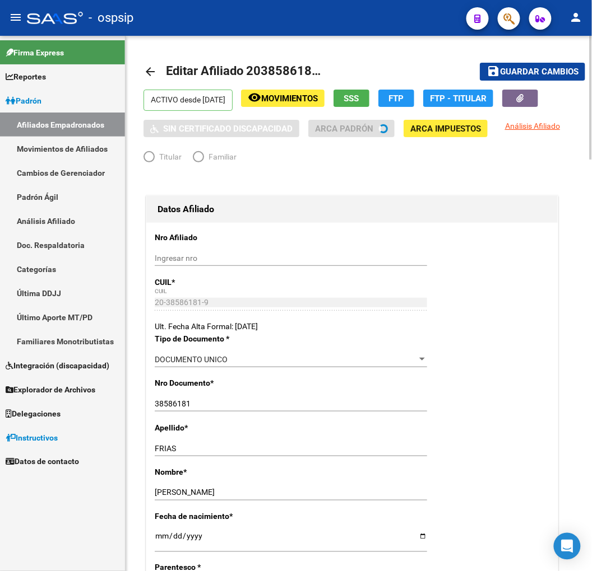
radio input "true"
type input "30-70700667-2"
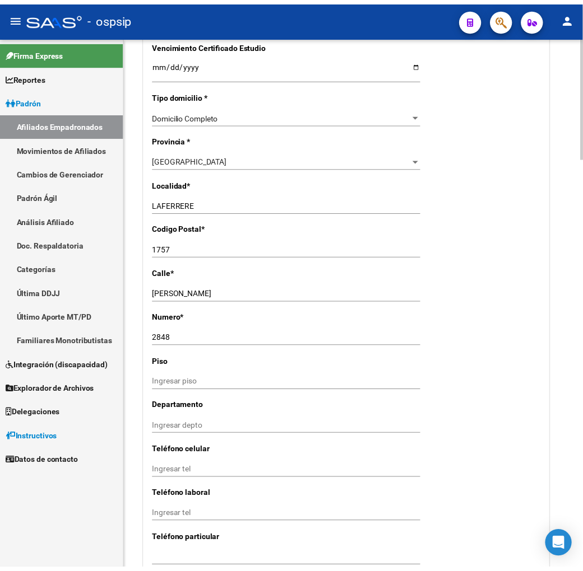
scroll to position [1120, 0]
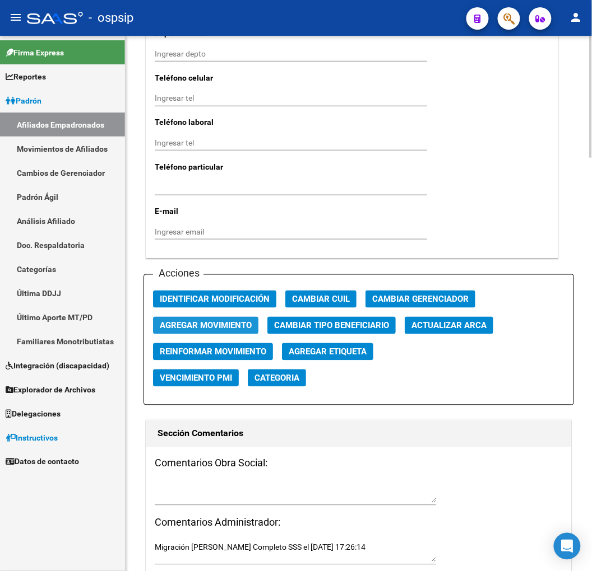
click at [224, 329] on span "Agregar Movimiento" at bounding box center [206, 326] width 92 height 10
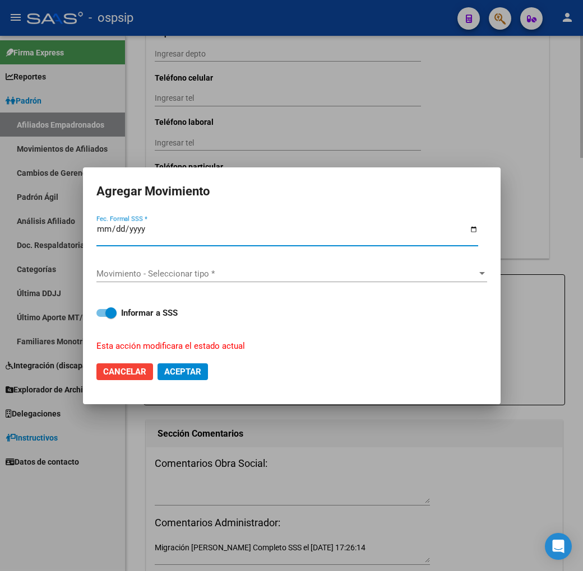
type input "0225-03-01"
type input "[DATE]"
click at [253, 283] on div "Movimiento - Seleccionar tipo * Movimiento - Seleccionar tipo *" at bounding box center [291, 279] width 390 height 27
click at [255, 276] on span "Movimiento - Seleccionar tipo *" at bounding box center [286, 274] width 380 height 10
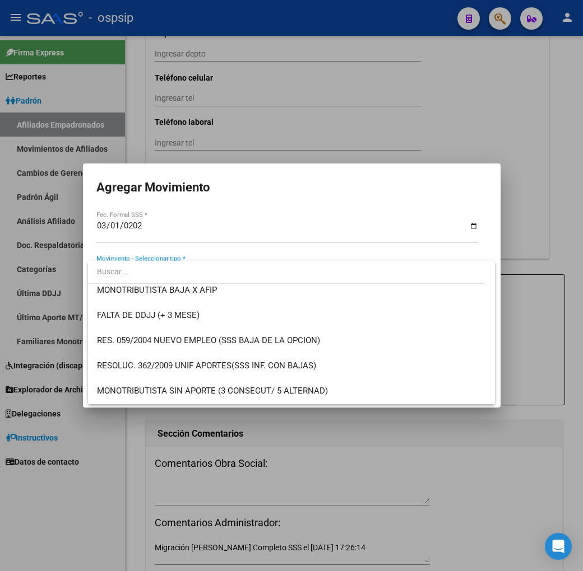
scroll to position [249, 0]
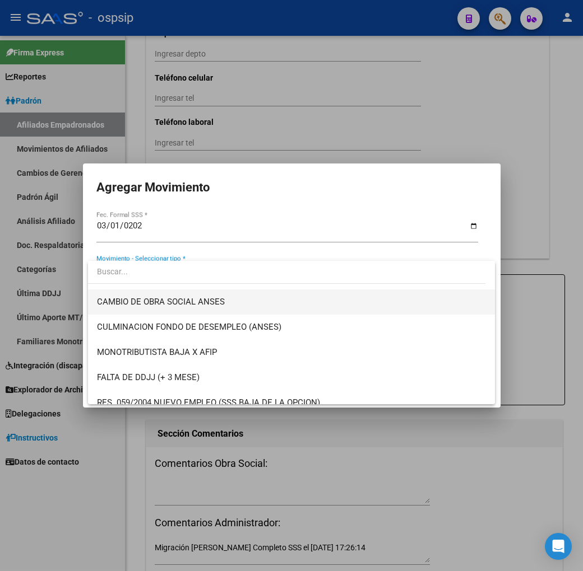
click at [238, 301] on span "CAMBIO DE OBRA SOCIAL ANSES" at bounding box center [291, 302] width 389 height 25
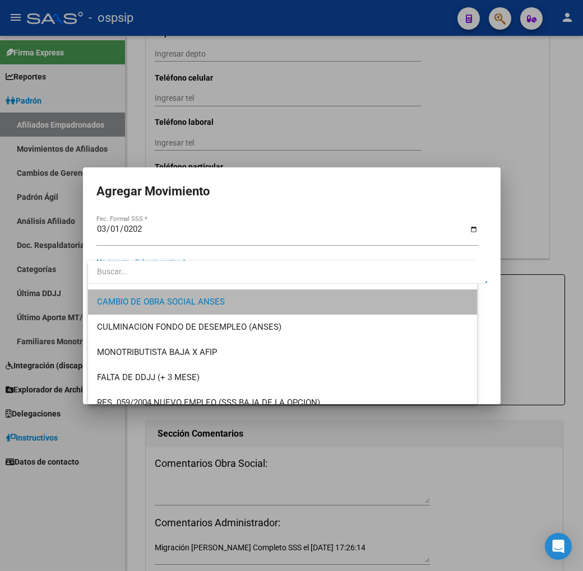
scroll to position [252, 0]
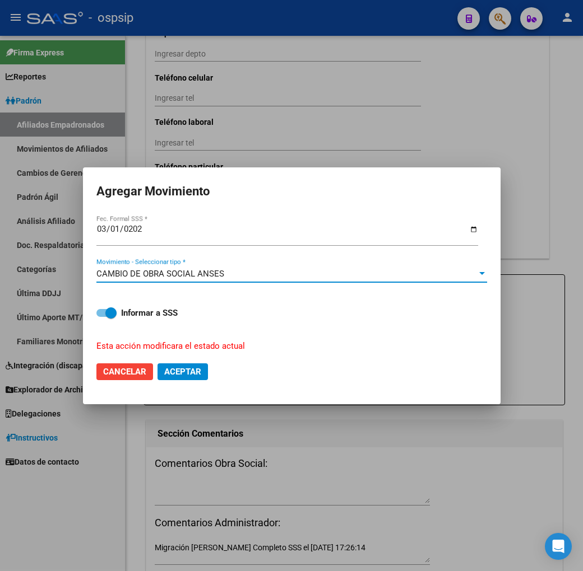
click at [249, 270] on div "CAMBIO DE OBRA SOCIAL ANSES" at bounding box center [286, 274] width 380 height 10
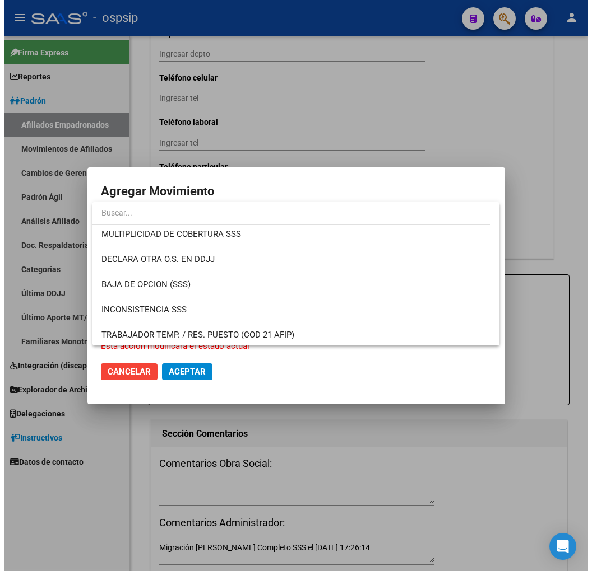
scroll to position [435, 0]
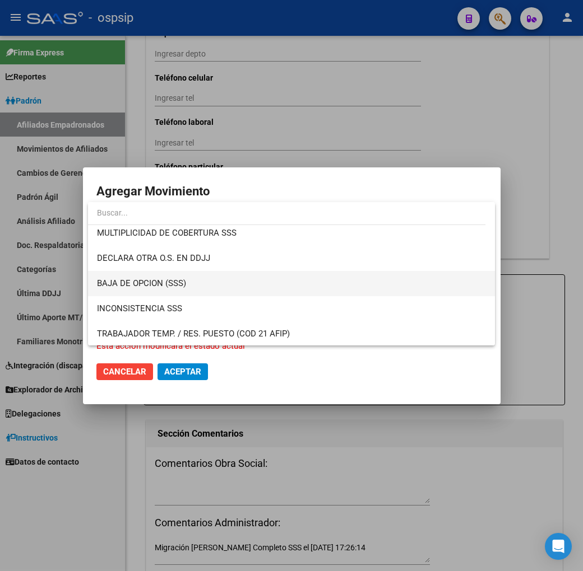
click at [250, 285] on span "BAJA DE OPCION (SSS)" at bounding box center [291, 283] width 389 height 25
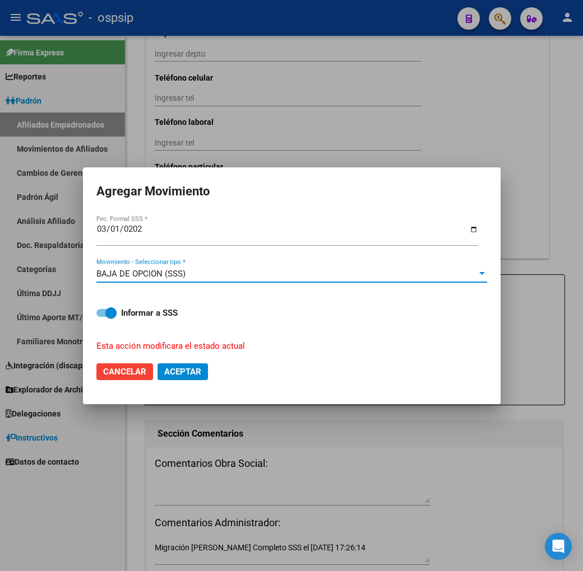
click at [180, 372] on span "Aceptar" at bounding box center [182, 372] width 37 height 10
checkbox input "false"
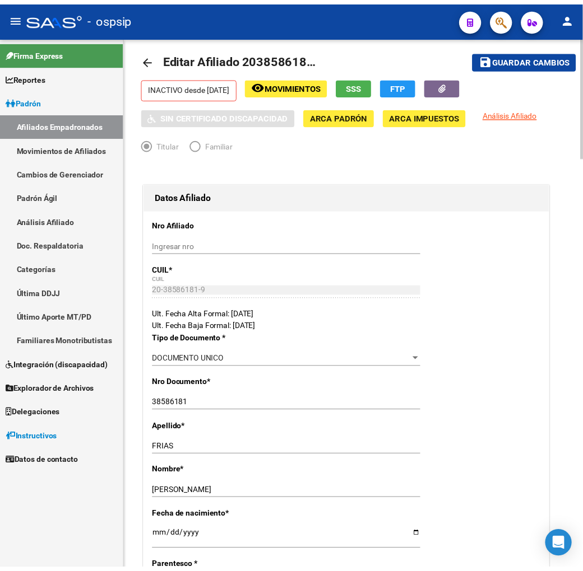
scroll to position [0, 0]
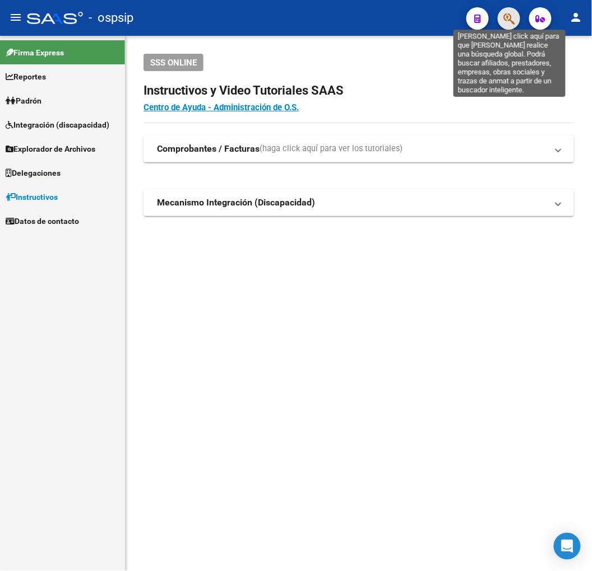
click at [510, 17] on icon "button" at bounding box center [508, 18] width 11 height 13
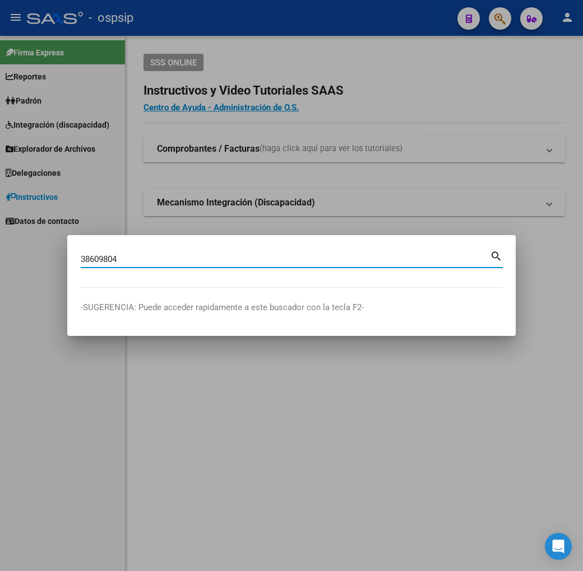
type input "38609804"
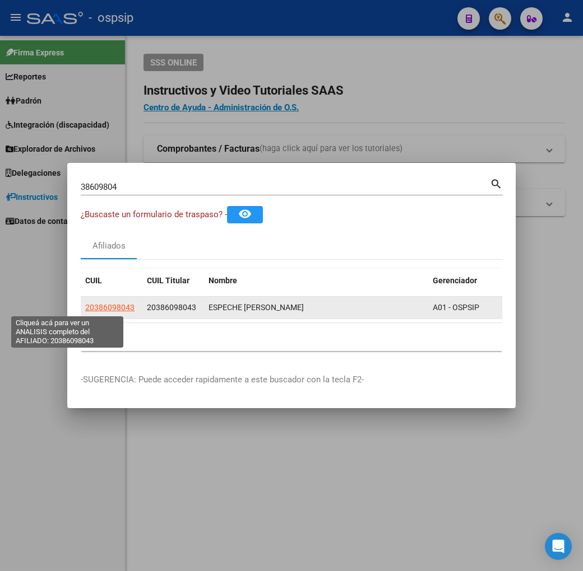
click at [85, 307] on span "20386098043" at bounding box center [109, 307] width 49 height 9
type textarea "20386098043"
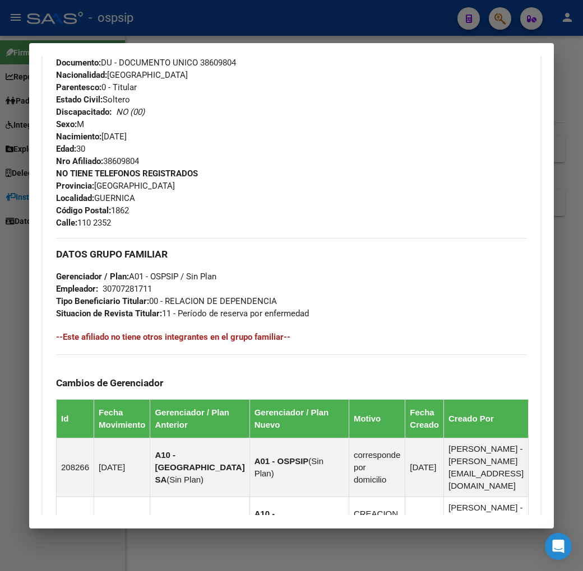
scroll to position [631, 0]
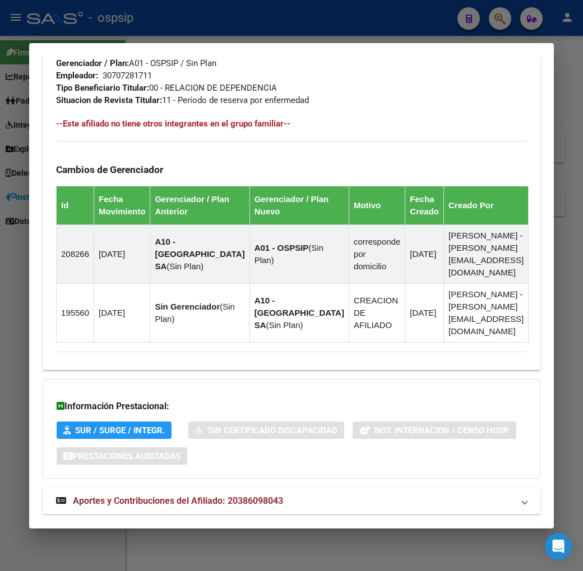
click at [300, 495] on mat-panel-title "Aportes y Contribuciones del Afiliado: 20386098043" at bounding box center [284, 501] width 457 height 13
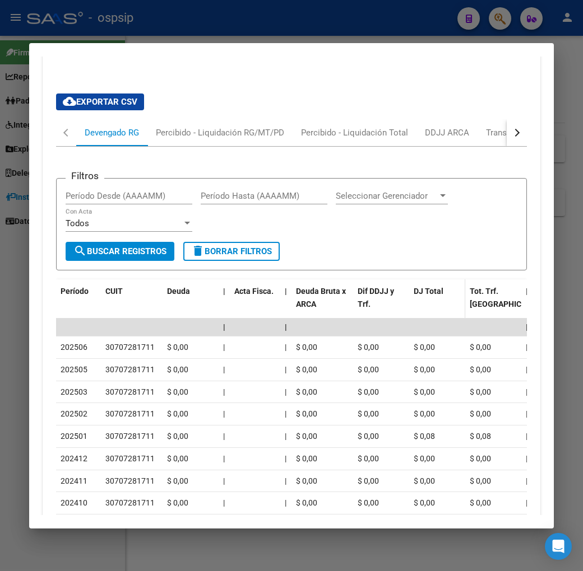
scroll to position [1082, 0]
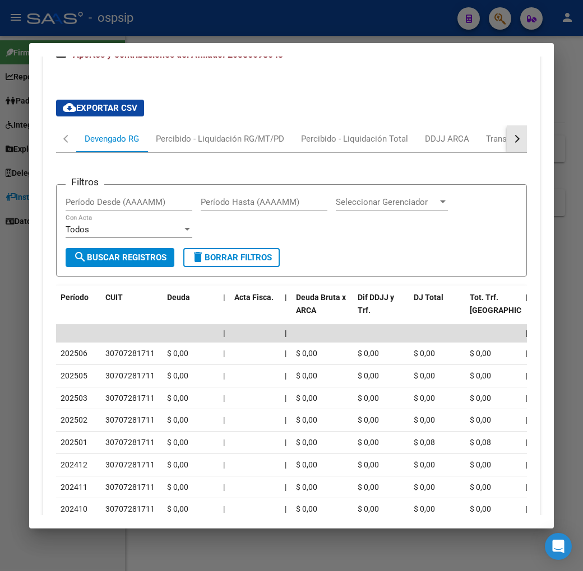
click at [527, 125] on button "button" at bounding box center [516, 138] width 20 height 27
click at [491, 133] on div "ARCA Relaciones Laborales" at bounding box center [475, 139] width 105 height 12
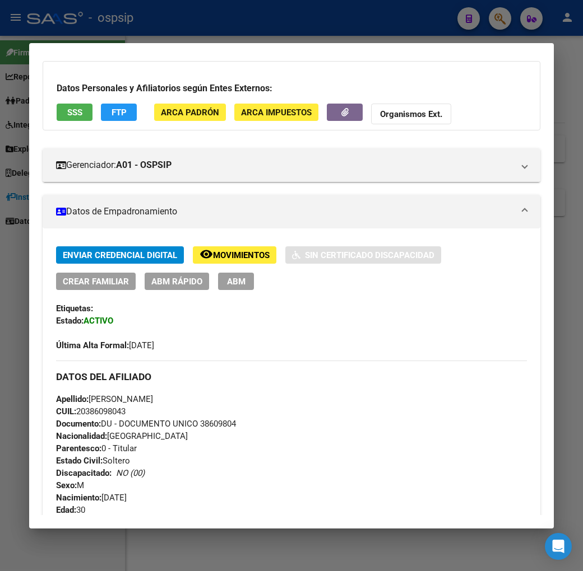
scroll to position [0, 0]
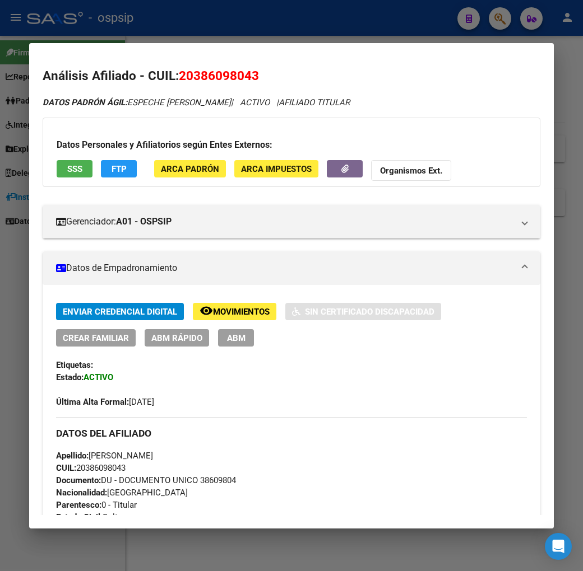
click at [111, 165] on span "FTP" at bounding box center [118, 169] width 15 height 10
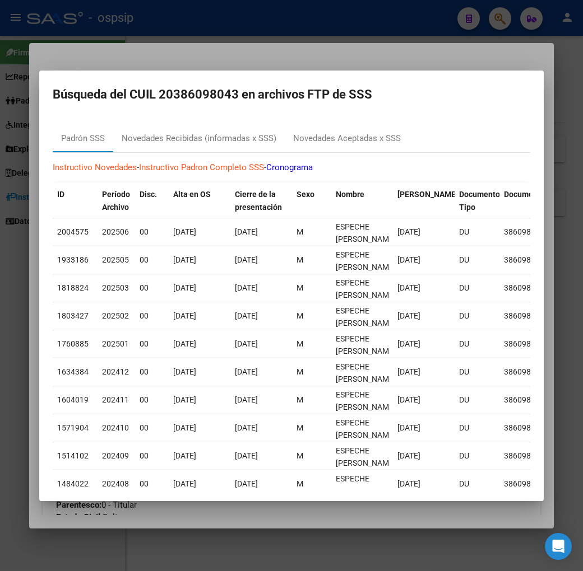
click at [416, 67] on div at bounding box center [291, 285] width 583 height 571
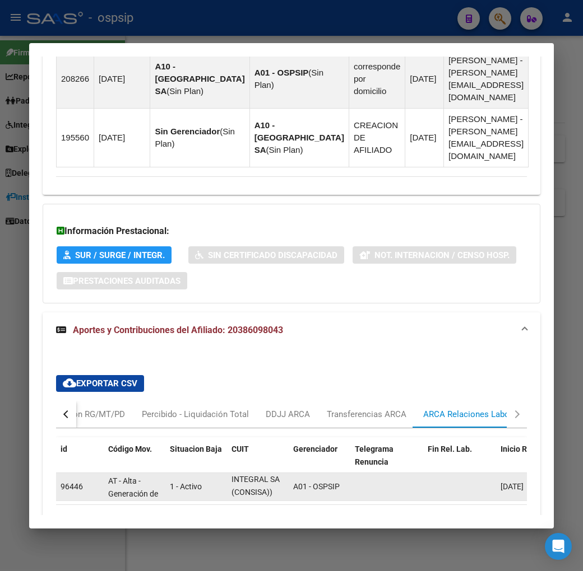
scroll to position [863, 0]
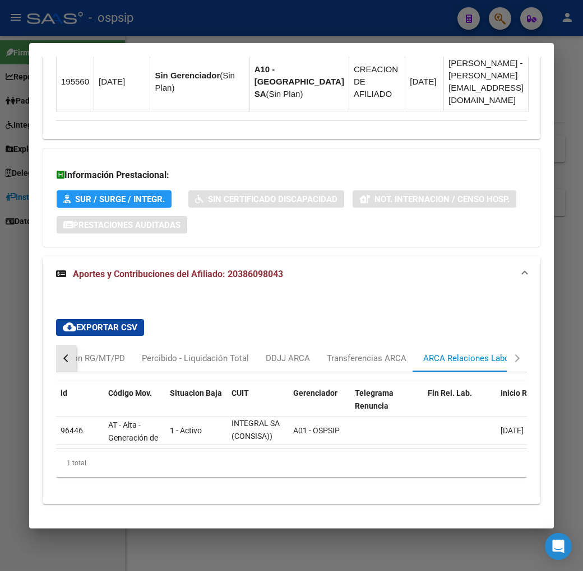
click at [56, 345] on button "button" at bounding box center [66, 358] width 20 height 27
click at [435, 345] on div "DDJJ ARCA" at bounding box center [446, 358] width 61 height 27
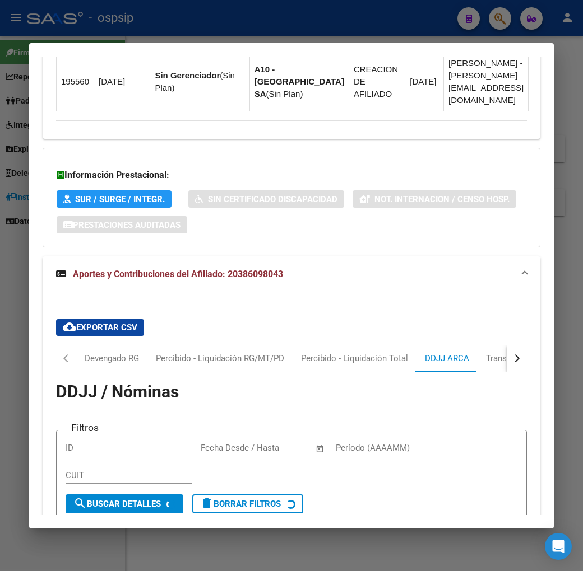
scroll to position [1162, 0]
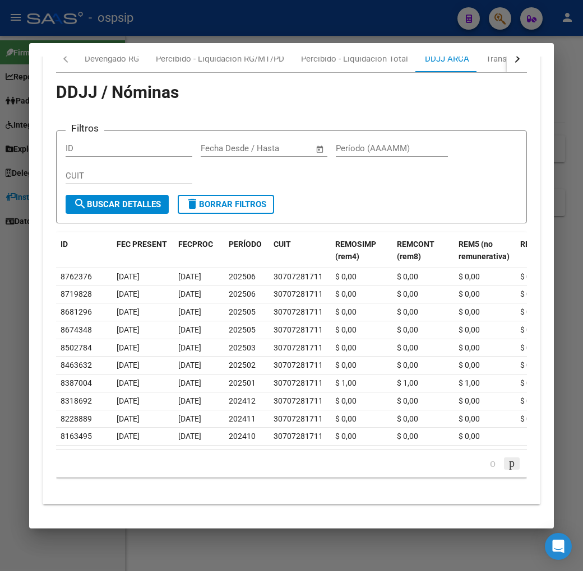
click at [516, 457] on icon "go to next page" at bounding box center [511, 463] width 9 height 13
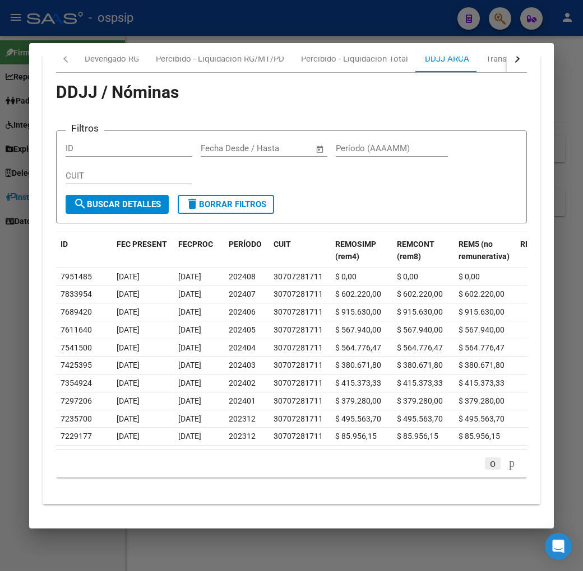
click at [488, 457] on icon "go to previous page" at bounding box center [492, 463] width 9 height 13
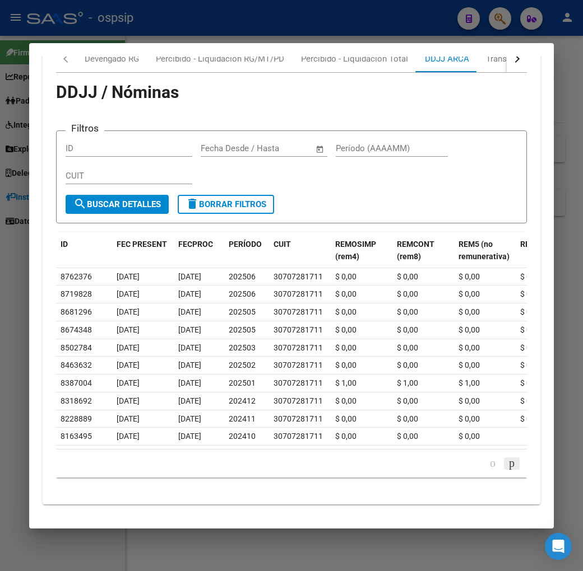
click at [516, 457] on icon "go to next page" at bounding box center [511, 463] width 9 height 13
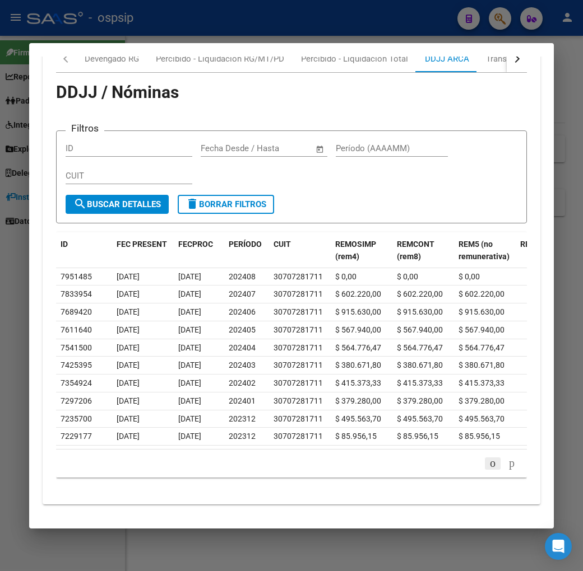
click at [496, 457] on icon "go to previous page" at bounding box center [492, 463] width 9 height 13
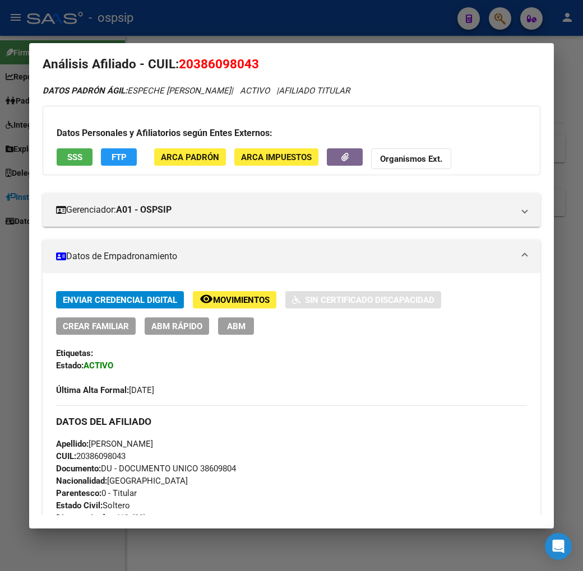
scroll to position [0, 0]
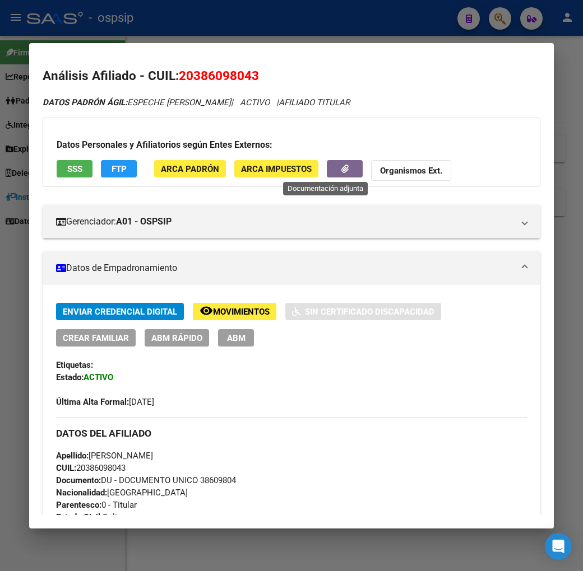
click at [341, 169] on icon "button" at bounding box center [344, 169] width 7 height 8
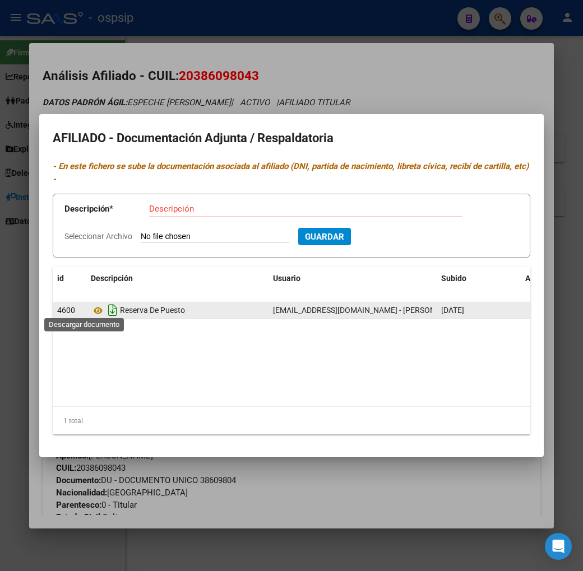
click at [105, 310] on icon "Descargar documento" at bounding box center [112, 310] width 15 height 18
click at [264, 486] on div at bounding box center [291, 285] width 583 height 571
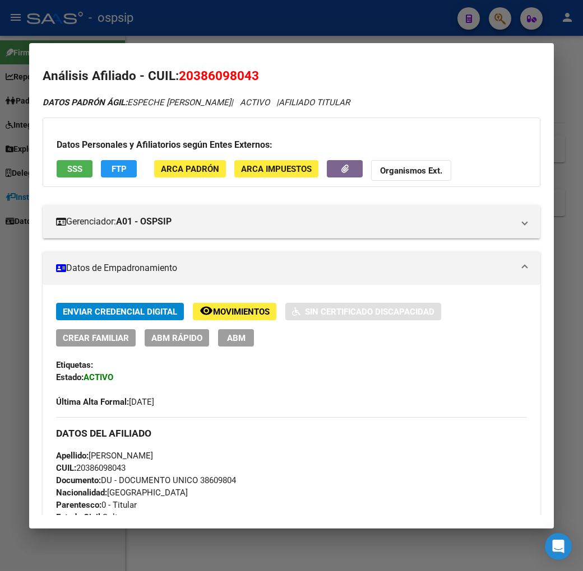
click at [213, 310] on span "Movimientos" at bounding box center [241, 312] width 57 height 10
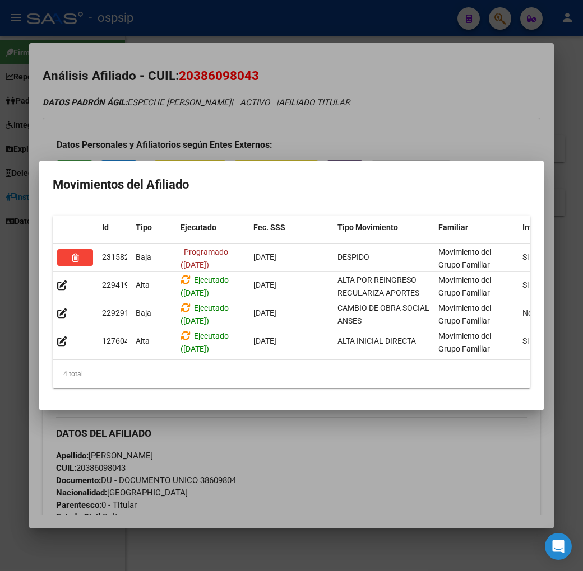
click at [360, 478] on div at bounding box center [291, 285] width 583 height 571
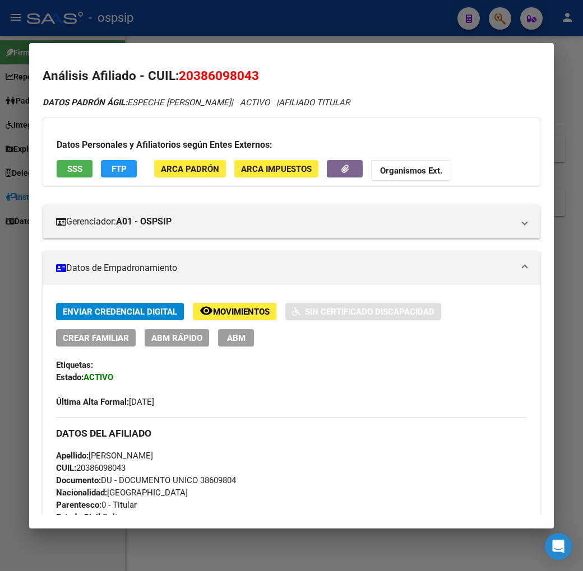
click at [288, 25] on div at bounding box center [291, 285] width 583 height 571
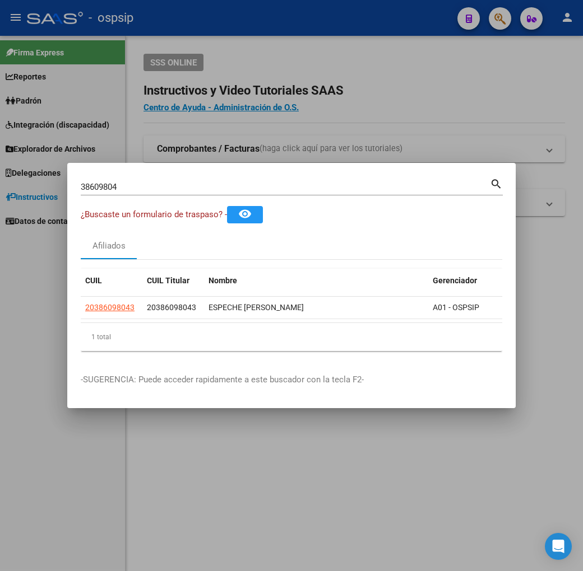
click at [288, 25] on div at bounding box center [291, 285] width 583 height 571
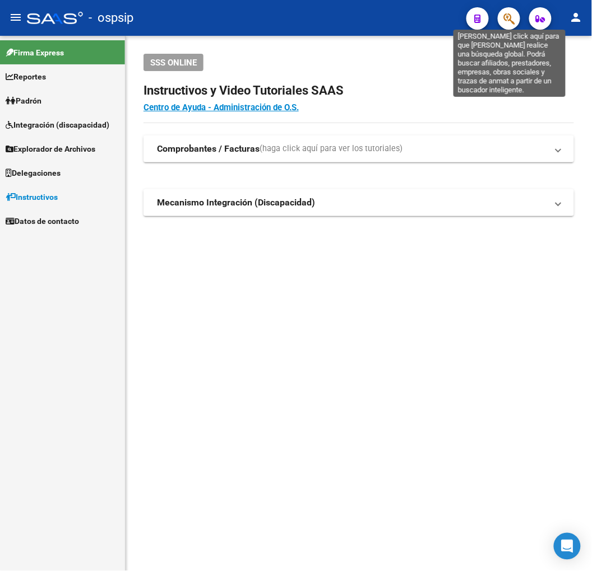
click at [505, 18] on icon "button" at bounding box center [508, 18] width 11 height 13
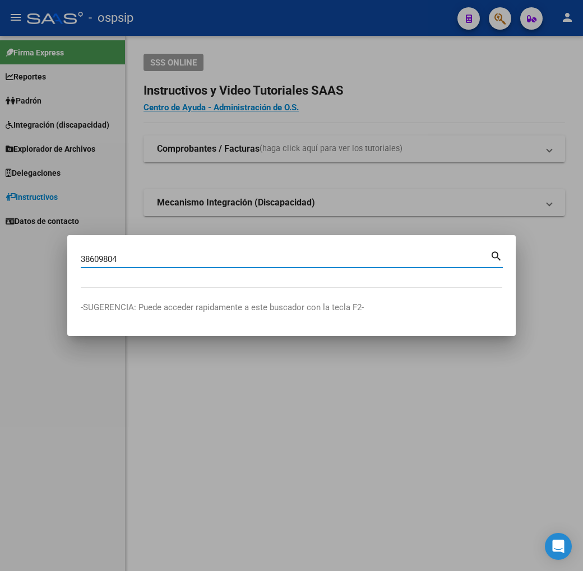
type input "38609804"
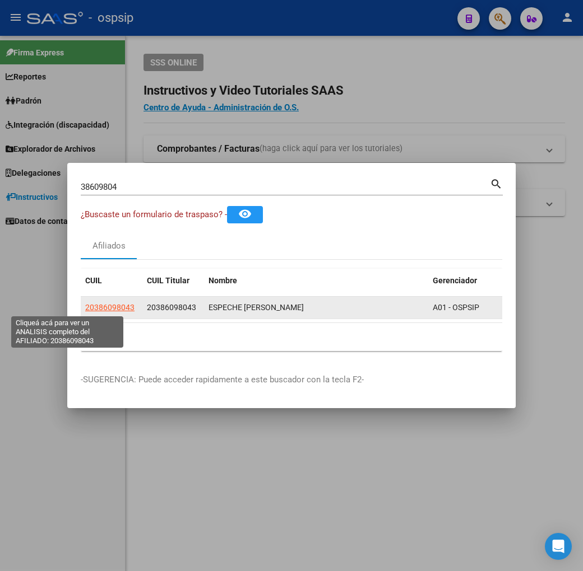
click at [85, 303] on span "20386098043" at bounding box center [109, 307] width 49 height 9
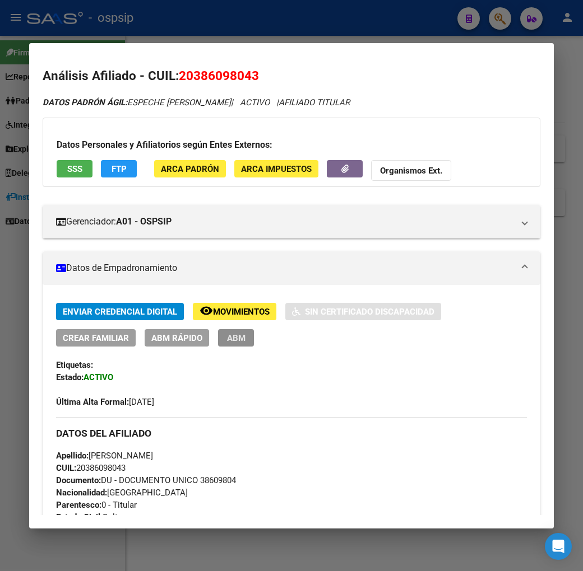
click at [227, 342] on span "ABM" at bounding box center [236, 338] width 18 height 10
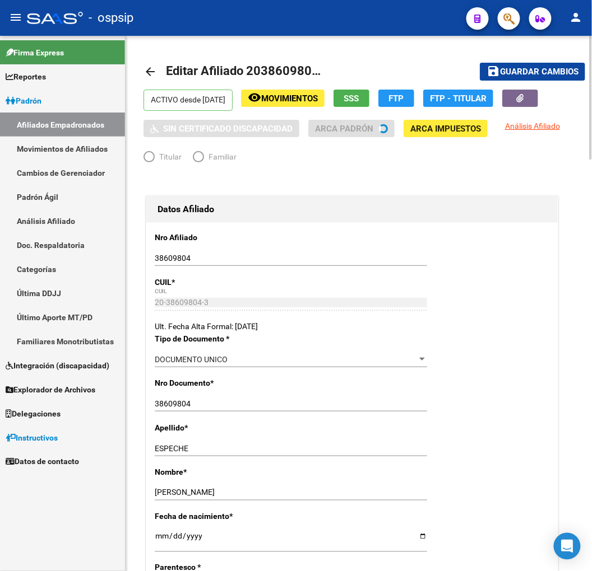
radio input "true"
type input "30-70728171-1"
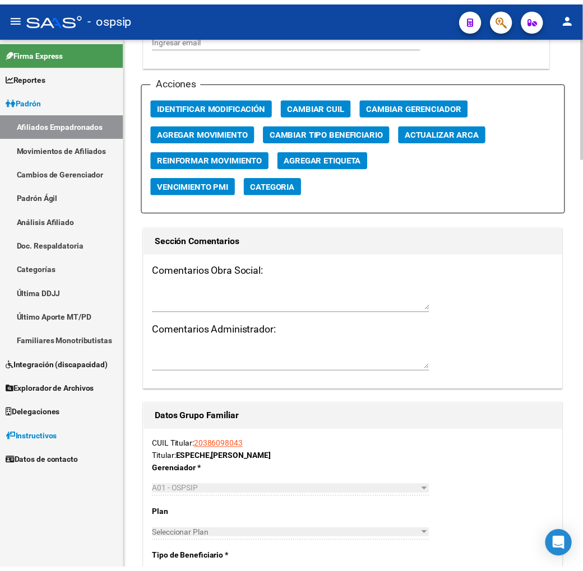
scroll to position [1245, 0]
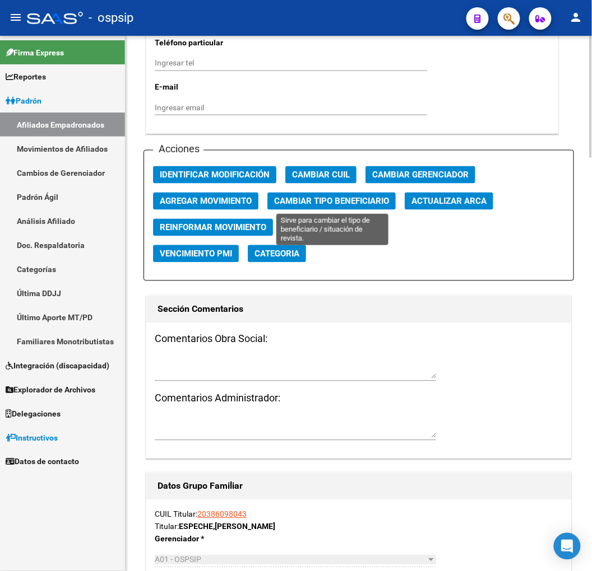
click at [337, 206] on button "Cambiar Tipo Beneficiario" at bounding box center [331, 201] width 128 height 17
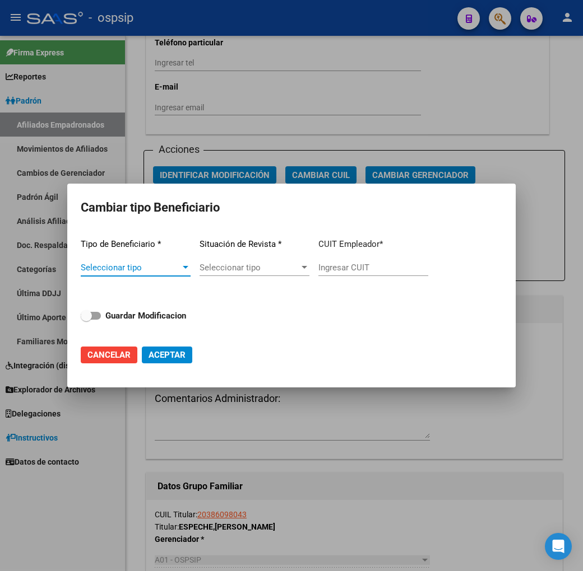
click at [161, 273] on div "Seleccionar tipo Seleccionar tipo" at bounding box center [136, 272] width 110 height 27
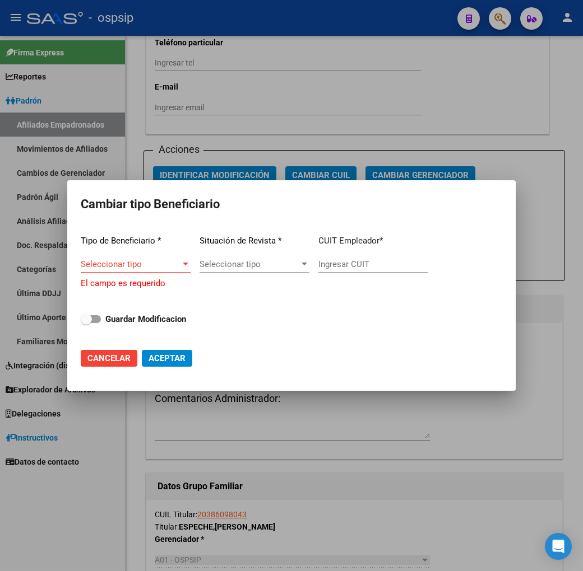
click at [163, 266] on span "Seleccionar tipo" at bounding box center [131, 264] width 100 height 10
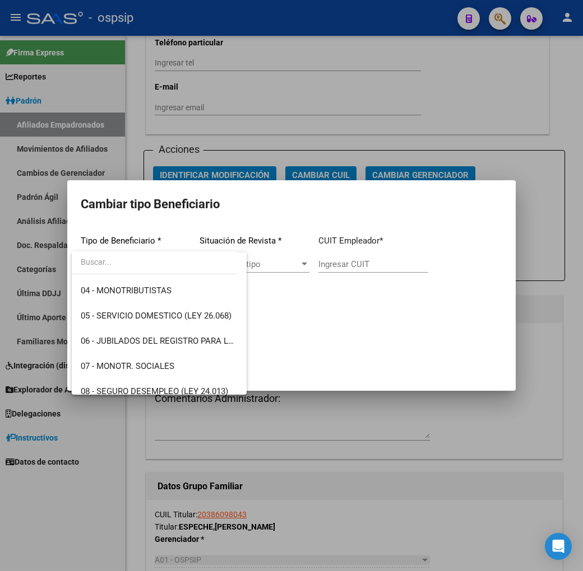
scroll to position [209, 0]
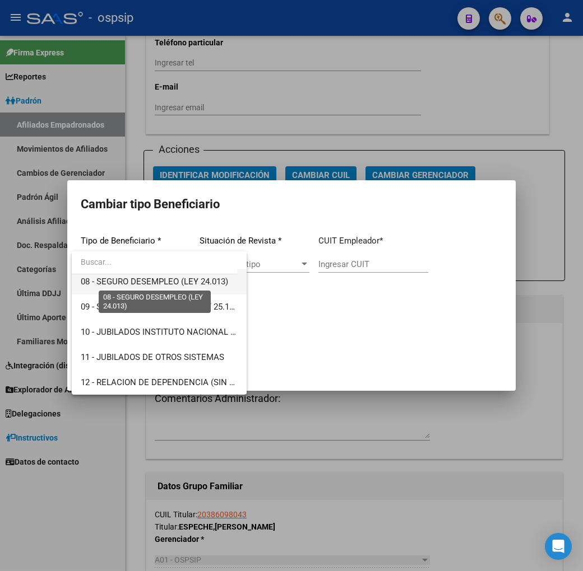
click at [169, 283] on span "08 - SEGURO DESEMPLEO (LEY 24.013)" at bounding box center [154, 282] width 147 height 10
type input "33-63761744-9"
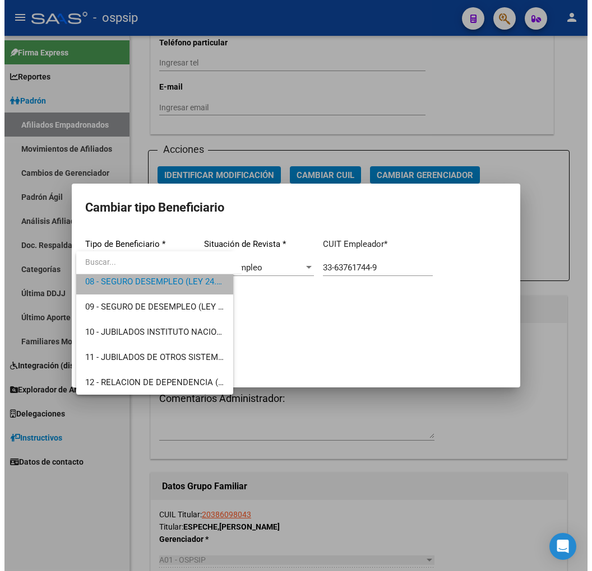
scroll to position [202, 0]
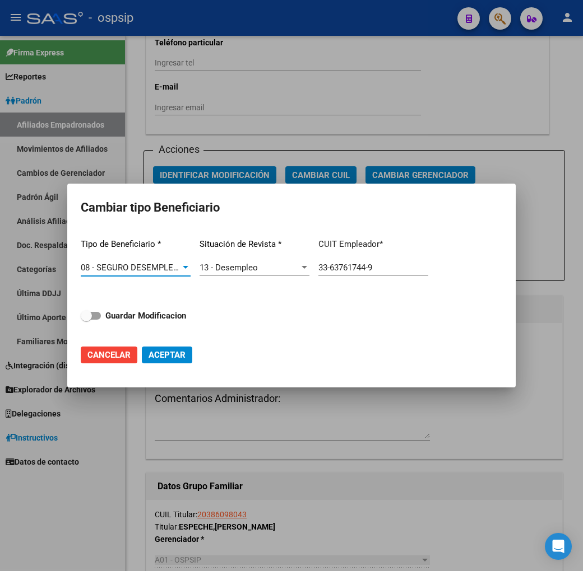
click at [178, 314] on strong "Guardar Modificacion" at bounding box center [145, 316] width 81 height 10
click at [86, 320] on input "Guardar Modificacion" at bounding box center [86, 320] width 1 height 1
checkbox input "true"
click at [168, 358] on span "Aceptar" at bounding box center [166, 355] width 37 height 10
type input "33-63761744-9"
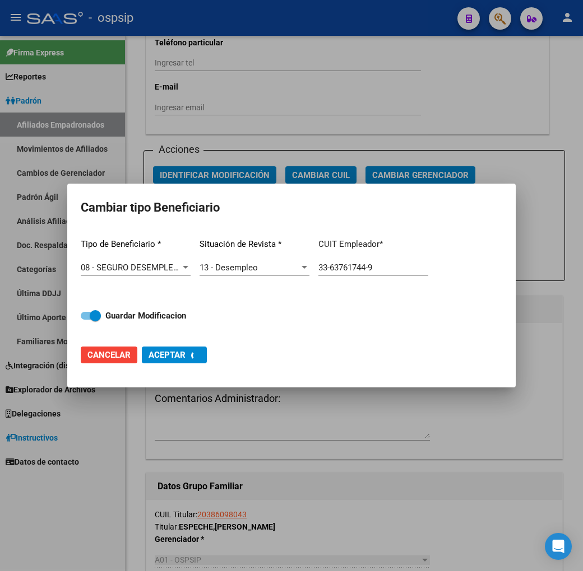
checkbox input "false"
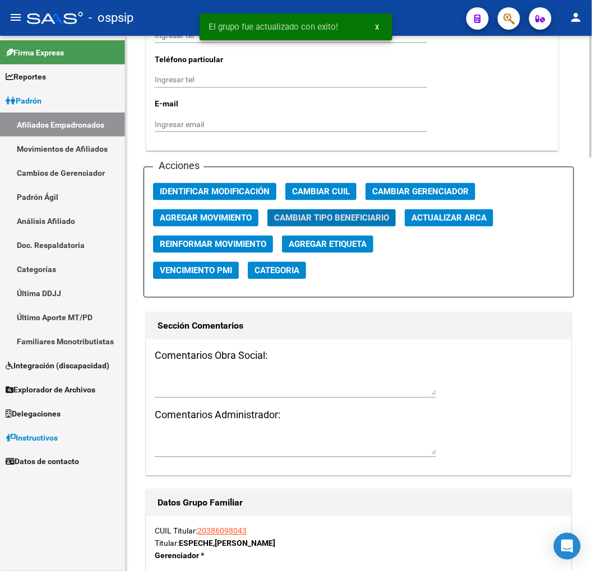
scroll to position [1182, 0]
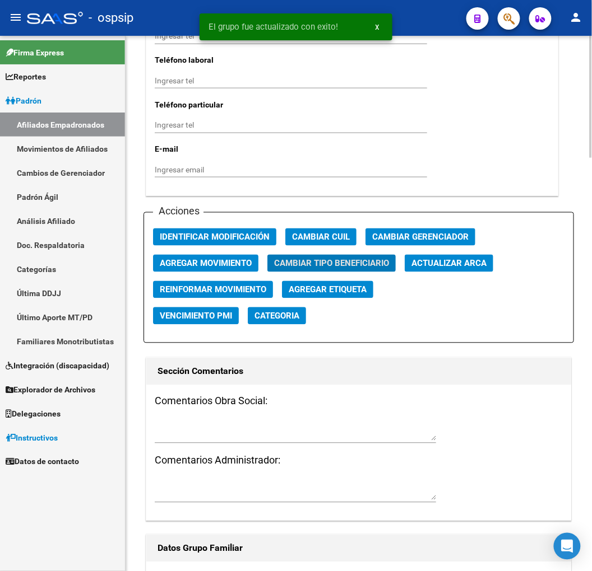
click at [309, 253] on app-change-afiliado-cuil "Cambiar CUIL" at bounding box center [325, 242] width 80 height 26
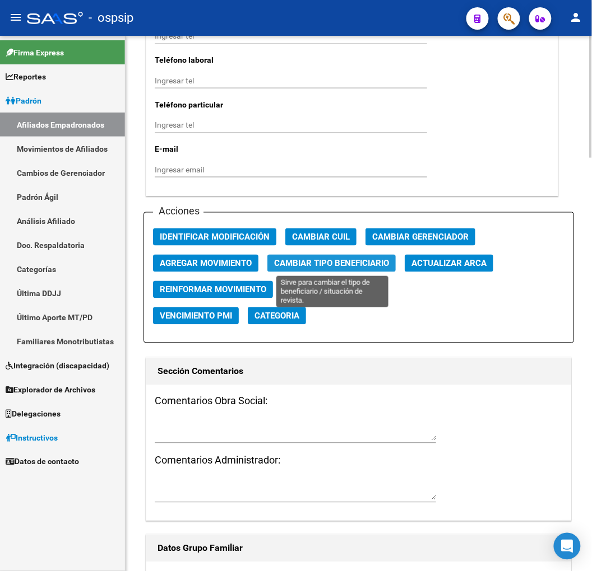
click at [314, 262] on span "Cambiar Tipo Beneficiario" at bounding box center [331, 264] width 115 height 10
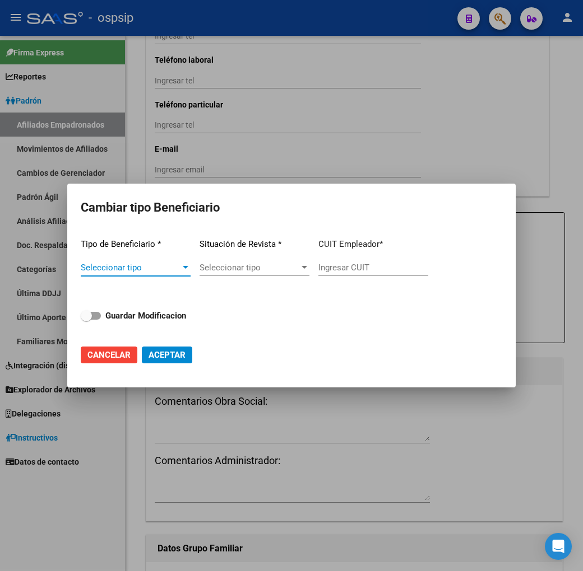
click at [167, 269] on span "Seleccionar tipo" at bounding box center [131, 268] width 100 height 10
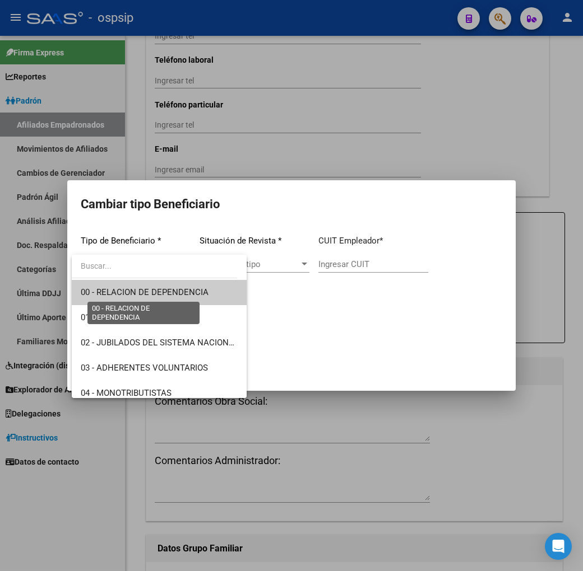
click at [175, 292] on span "00 - RELACION DE DEPENDENCIA" at bounding box center [145, 292] width 128 height 10
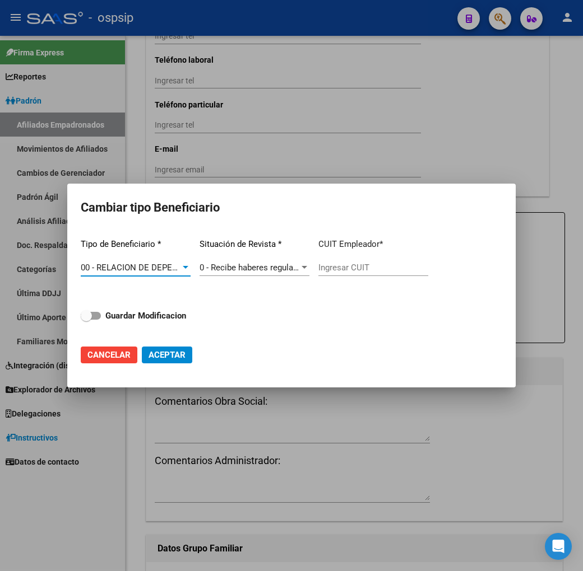
type input "30-70728171-1"
click at [147, 318] on strong "Guardar Modificacion" at bounding box center [145, 316] width 81 height 10
click at [86, 320] on input "Guardar Modificacion" at bounding box center [86, 320] width 1 height 1
checkbox input "true"
click at [153, 356] on span "Aceptar" at bounding box center [166, 355] width 37 height 10
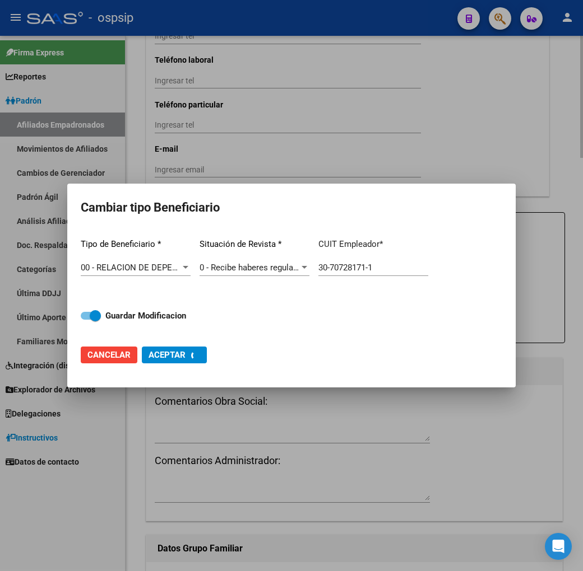
type input "30-70728171-1"
checkbox input "false"
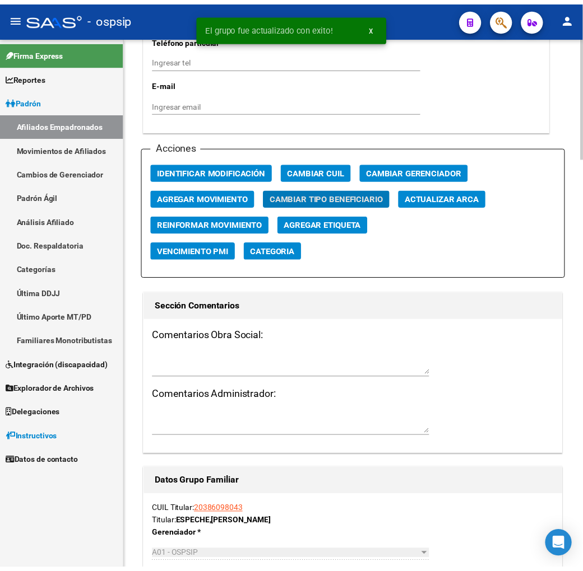
scroll to position [1245, 0]
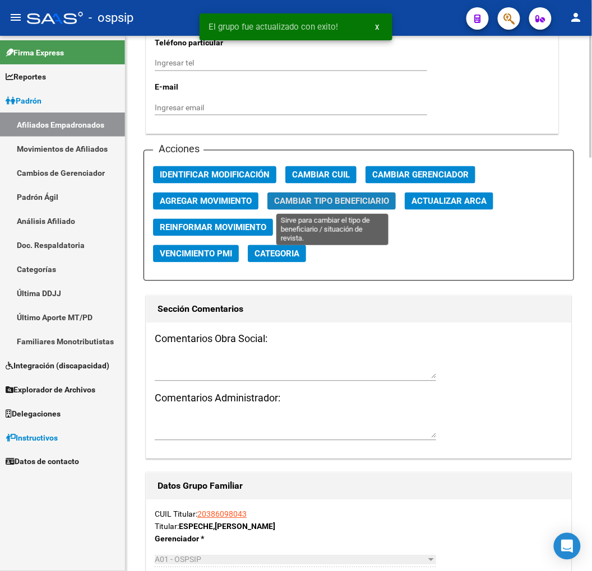
click at [328, 206] on span "Cambiar Tipo Beneficiario" at bounding box center [331, 202] width 115 height 10
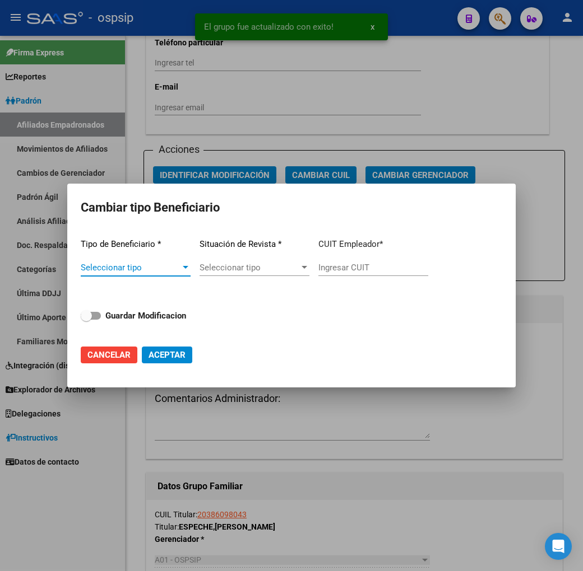
click at [168, 272] on span "Seleccionar tipo" at bounding box center [131, 268] width 100 height 10
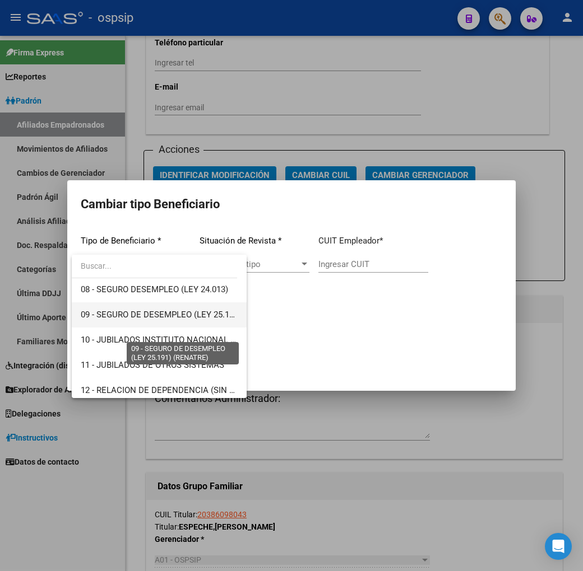
scroll to position [209, 0]
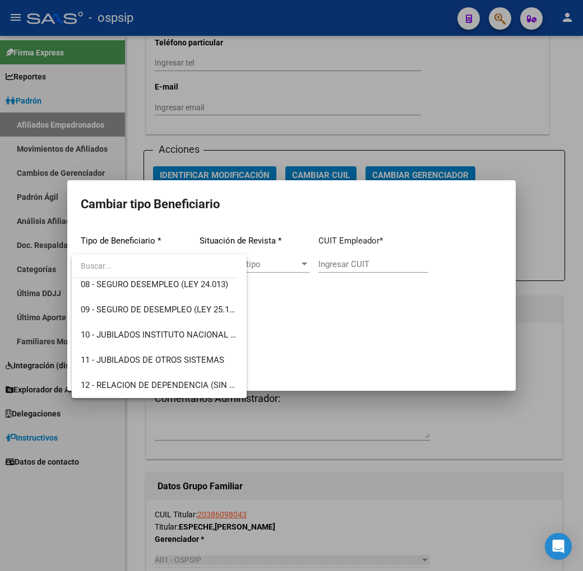
click at [367, 334] on div at bounding box center [291, 285] width 583 height 571
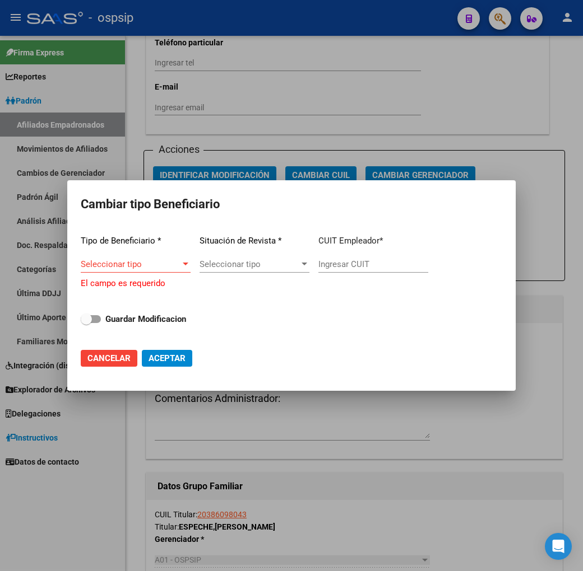
click at [174, 267] on span "Seleccionar tipo" at bounding box center [131, 264] width 100 height 10
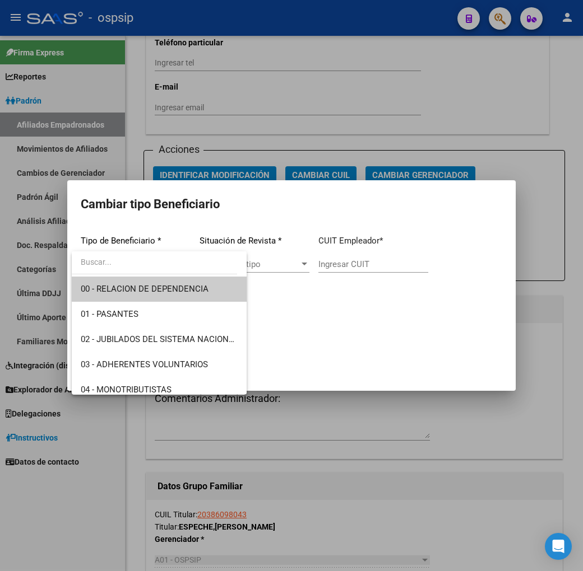
scroll to position [209, 0]
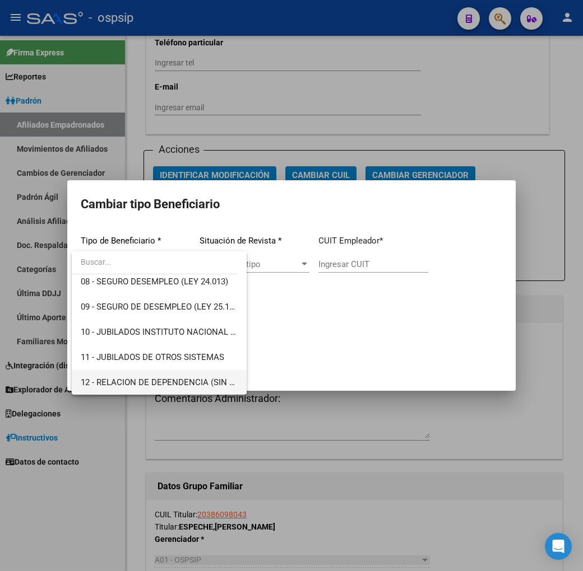
click at [184, 376] on span "12 - RELACION DE DEPENDENCIA (SIN APORTES Y CONTRIBUCION POR SJP)" at bounding box center [159, 382] width 157 height 25
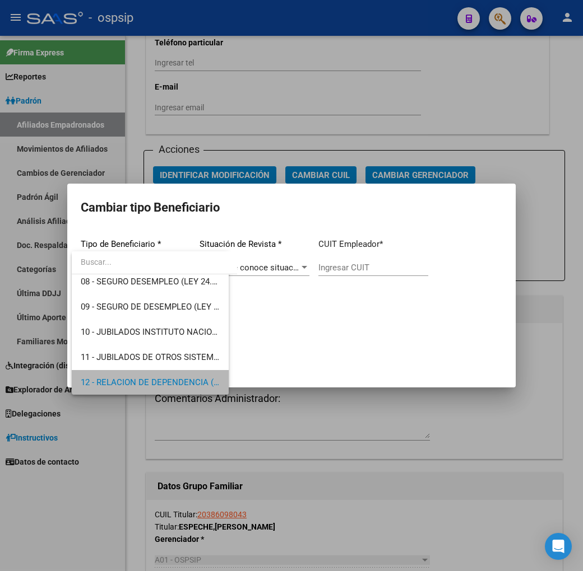
scroll to position [208, 0]
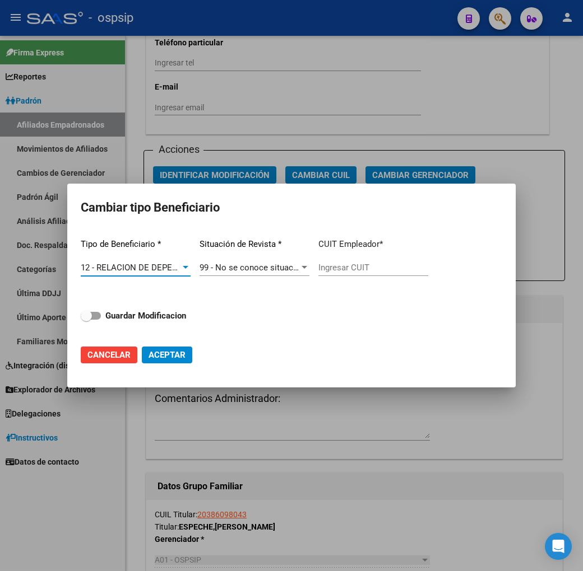
click at [178, 267] on span "12 - RELACION DE DEPENDENCIA (SIN APORTES Y CONTRIBUCION POR SJP)" at bounding box center [226, 268] width 291 height 10
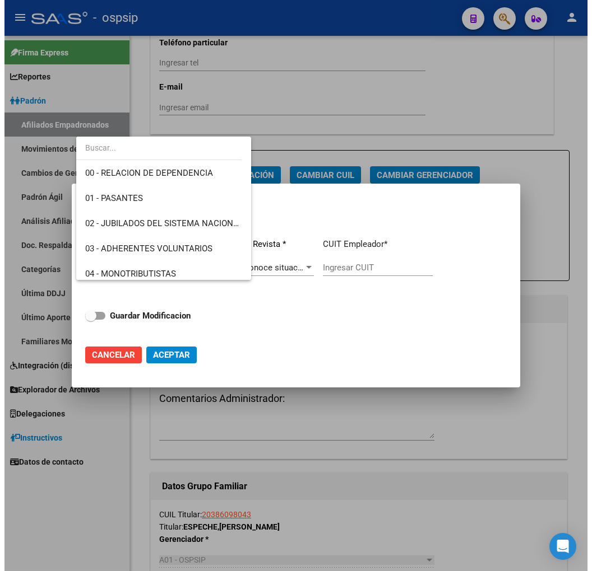
scroll to position [0, 0]
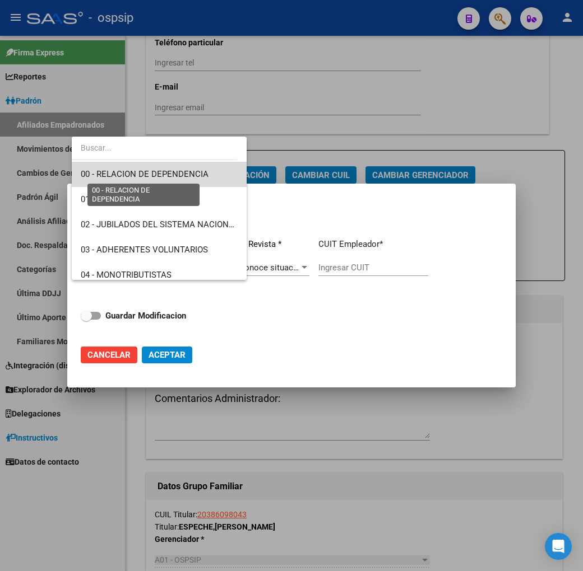
click at [188, 173] on span "00 - RELACION DE DEPENDENCIA" at bounding box center [145, 174] width 128 height 10
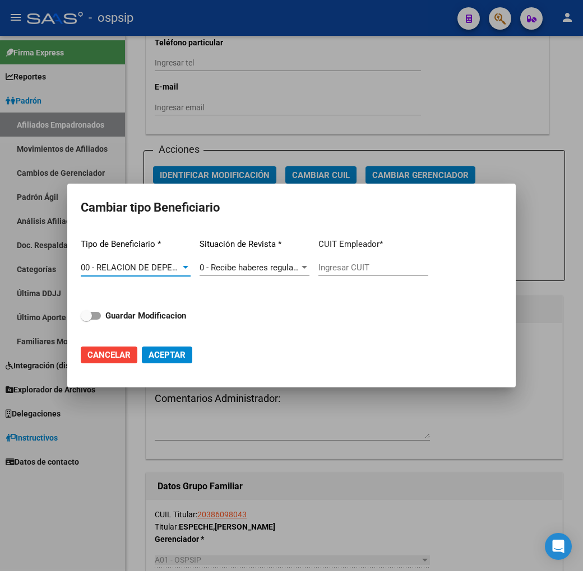
type input "30-70728171-1"
click at [175, 317] on strong "Guardar Modificacion" at bounding box center [145, 316] width 81 height 10
click at [86, 320] on input "Guardar Modificacion" at bounding box center [86, 320] width 1 height 1
click at [177, 352] on span "Aceptar" at bounding box center [166, 355] width 37 height 10
checkbox input "false"
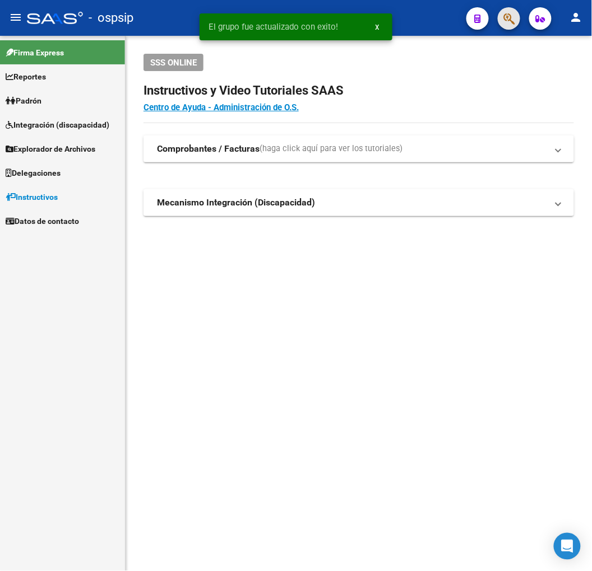
click at [518, 16] on button "button" at bounding box center [508, 18] width 22 height 22
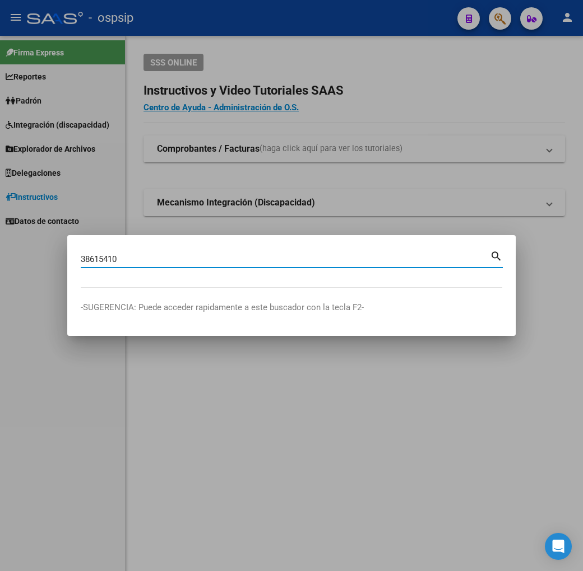
type input "38615410"
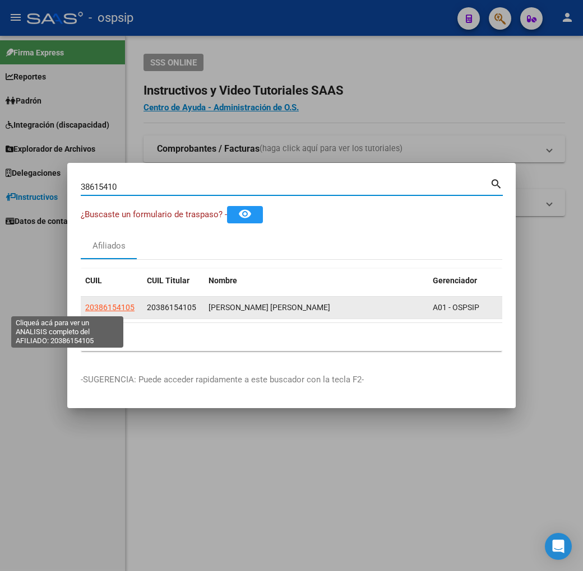
click at [85, 309] on span "20386154105" at bounding box center [109, 307] width 49 height 9
type textarea "20386154105"
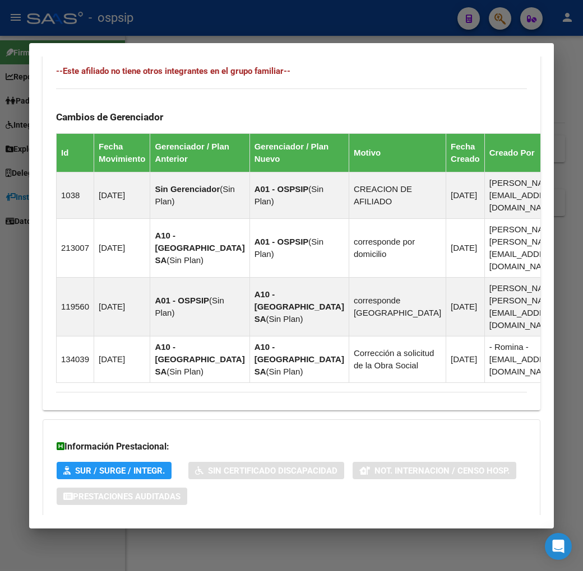
scroll to position [746, 0]
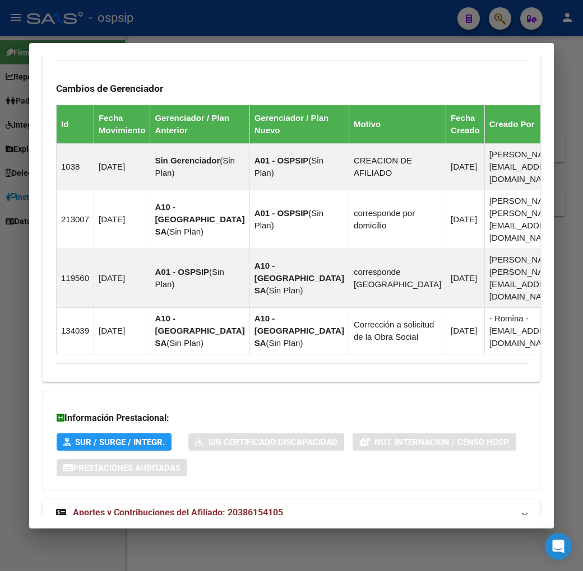
click at [317, 506] on mat-panel-title "Aportes y Contribuciones del Afiliado: 20386154105" at bounding box center [284, 512] width 457 height 13
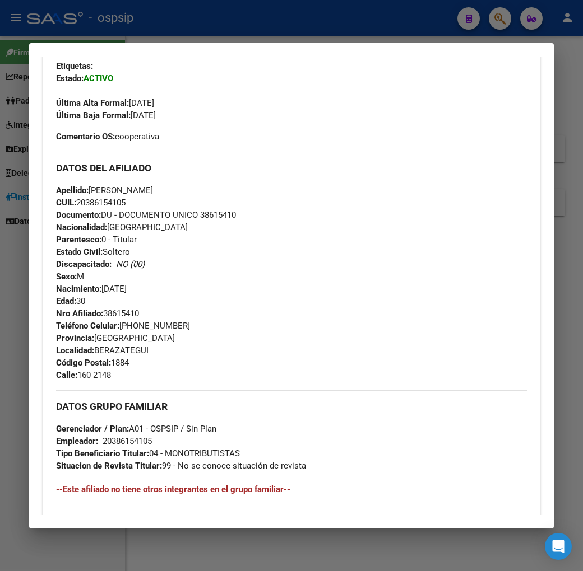
scroll to position [284, 0]
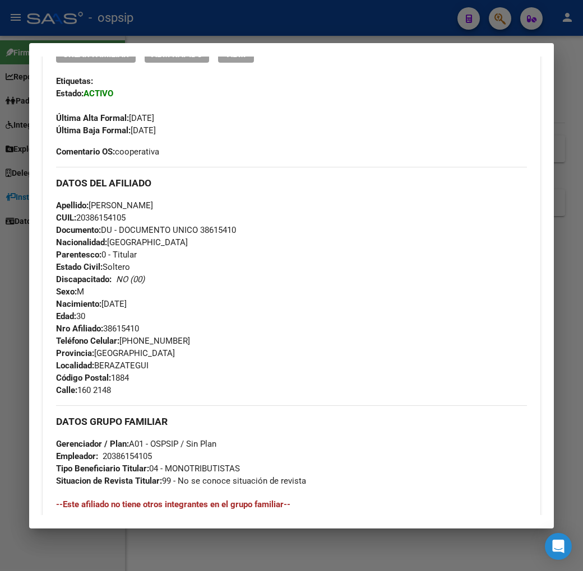
click at [292, 26] on div at bounding box center [291, 285] width 583 height 571
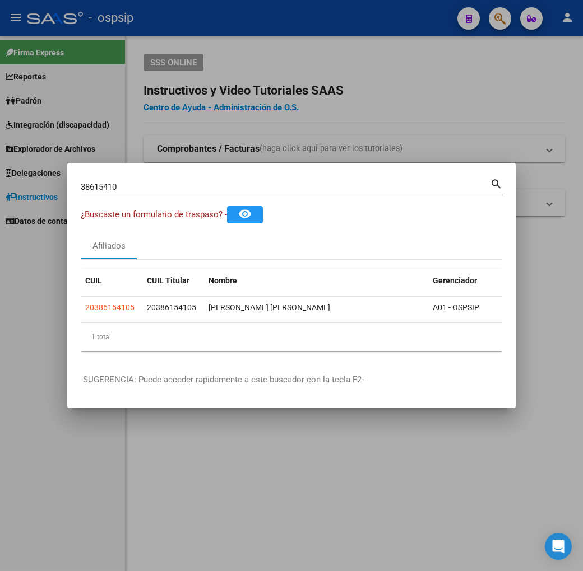
click at [292, 26] on div at bounding box center [291, 285] width 583 height 571
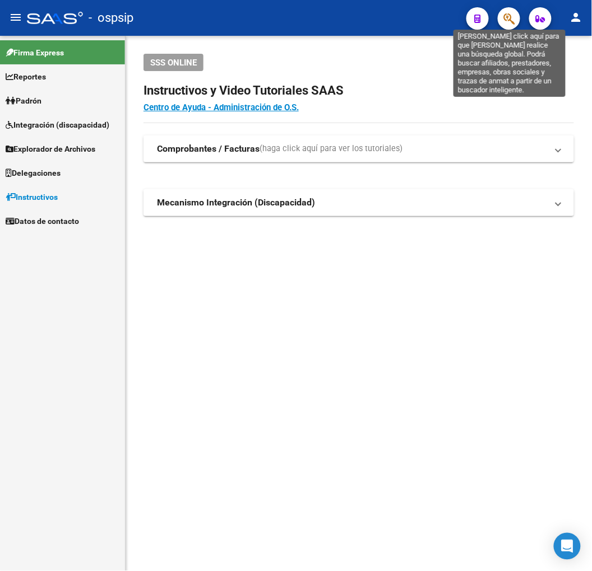
click at [508, 19] on icon "button" at bounding box center [508, 18] width 11 height 13
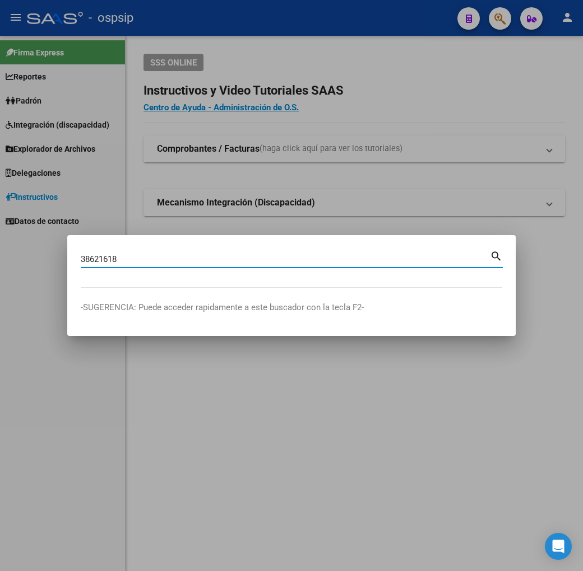
type input "38621618"
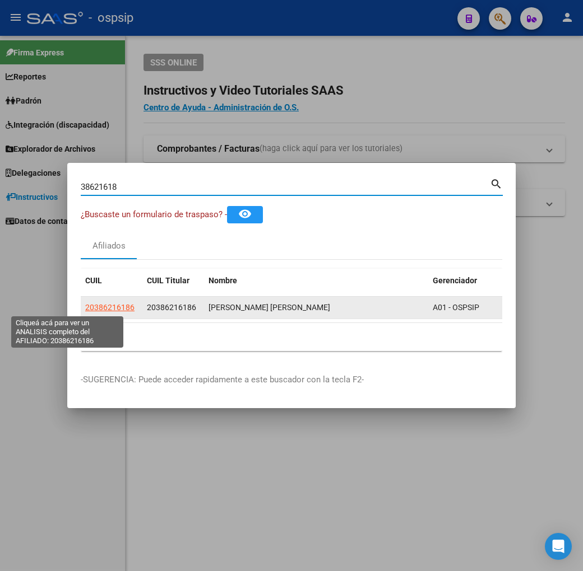
click at [85, 307] on span "20386216186" at bounding box center [109, 307] width 49 height 9
type textarea "20386216186"
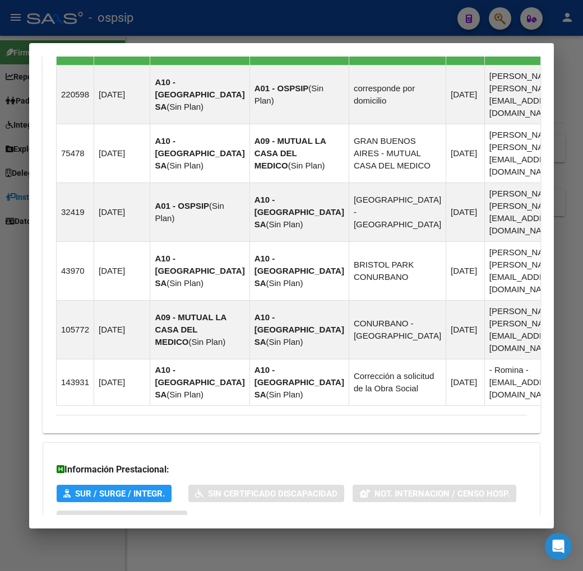
scroll to position [827, 0]
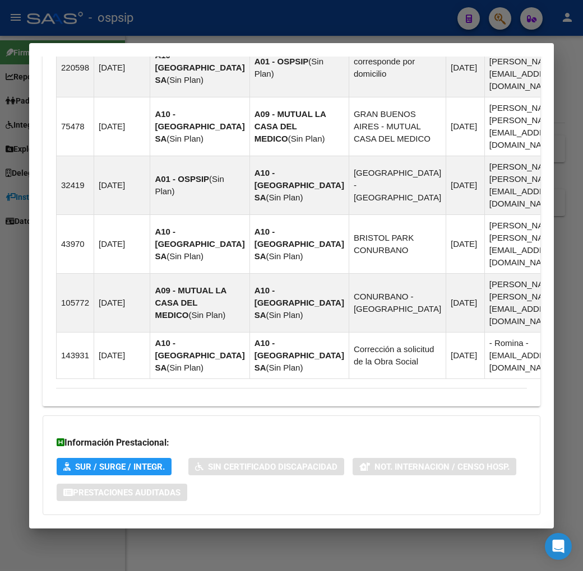
click at [379, 531] on mat-panel-title "Aportes y Contribuciones del Afiliado: 20386216186" at bounding box center [284, 537] width 457 height 13
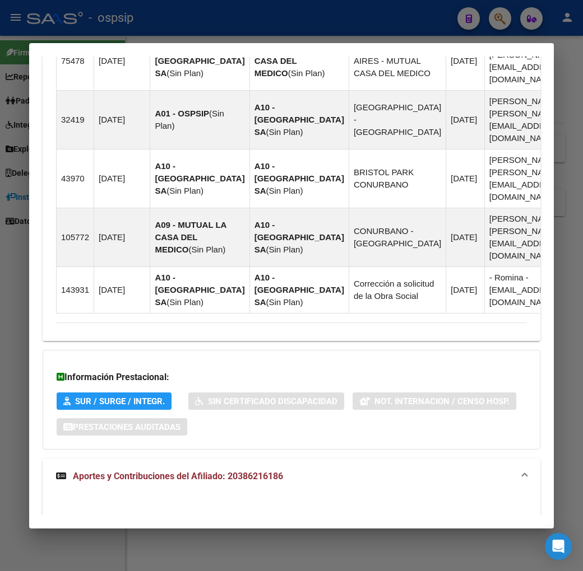
scroll to position [1132, 0]
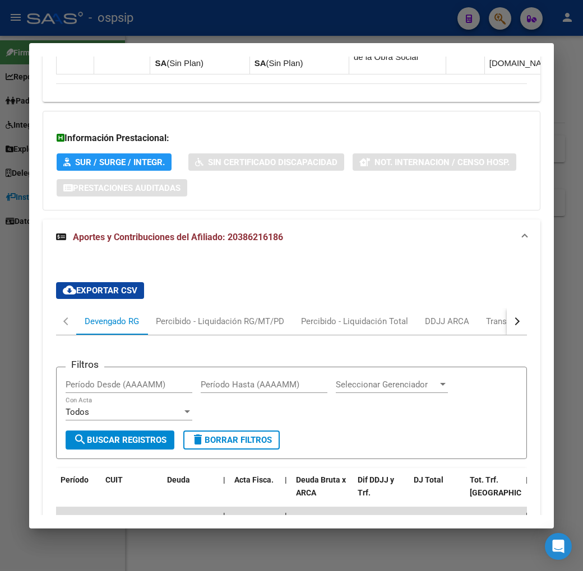
click at [527, 308] on button "button" at bounding box center [516, 321] width 20 height 27
click at [488, 308] on div "ARCA Relaciones Laborales" at bounding box center [476, 321] width 122 height 27
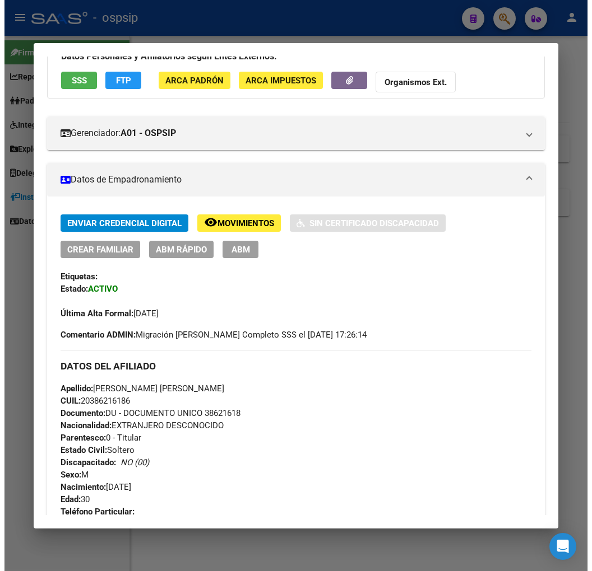
scroll to position [0, 0]
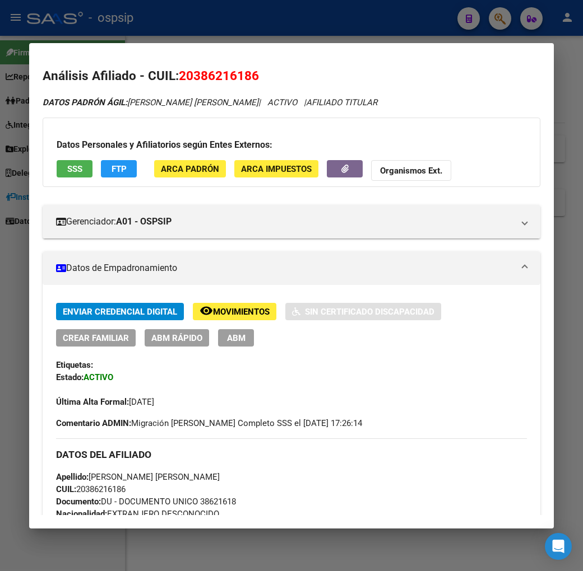
click at [218, 331] on button "ABM" at bounding box center [236, 337] width 36 height 17
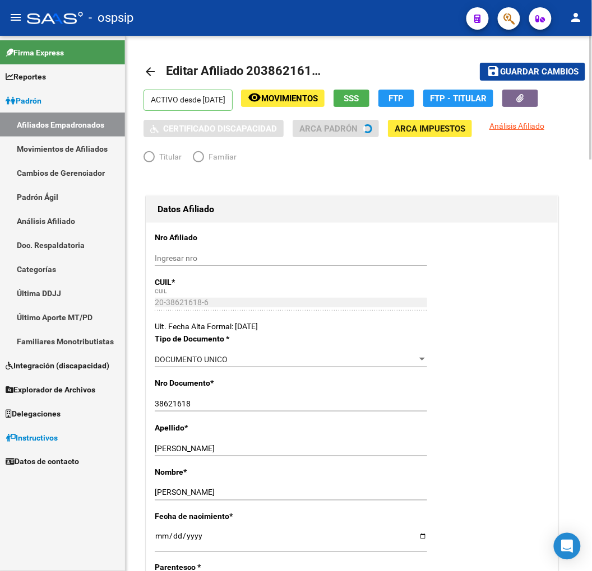
radio input "true"
type input "33-70979399-9"
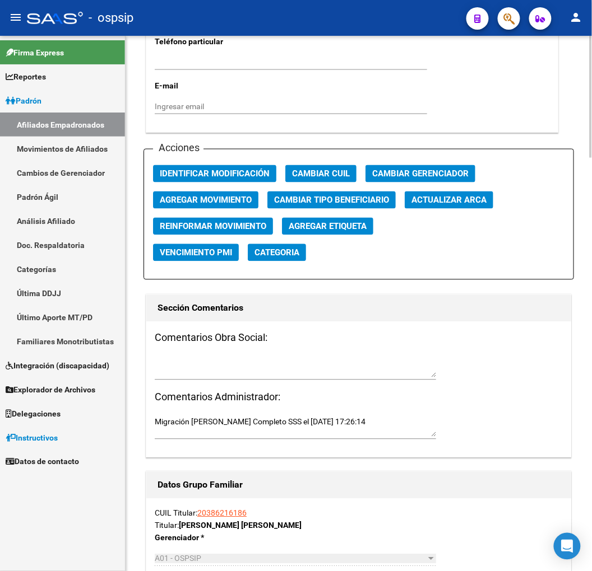
scroll to position [1245, 0]
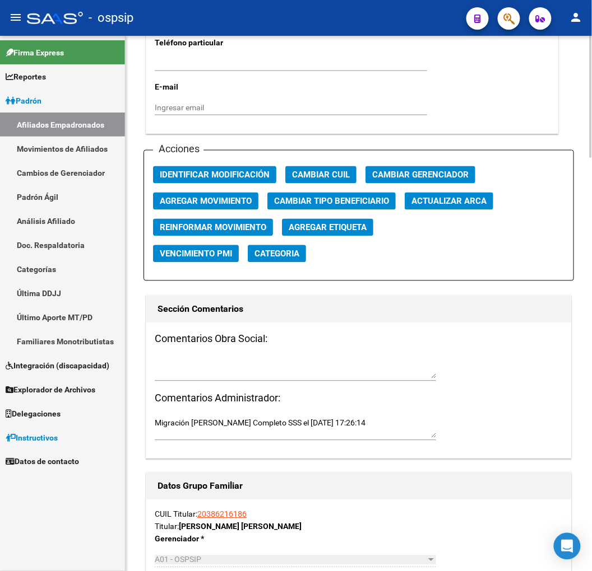
click at [234, 203] on span "Agregar Movimiento" at bounding box center [206, 202] width 92 height 10
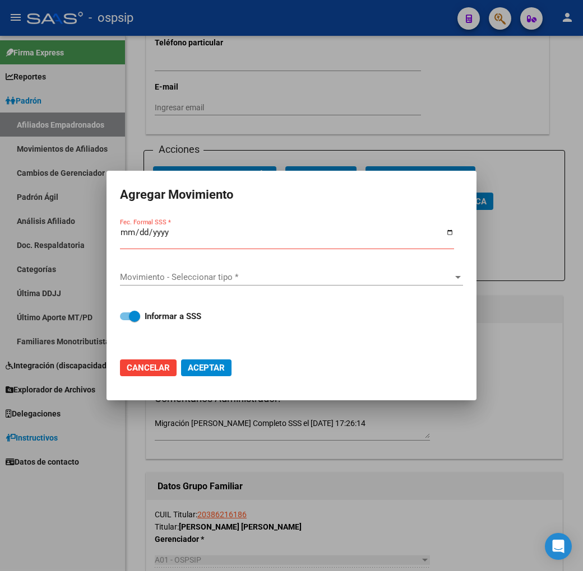
click at [383, 481] on div at bounding box center [291, 285] width 583 height 571
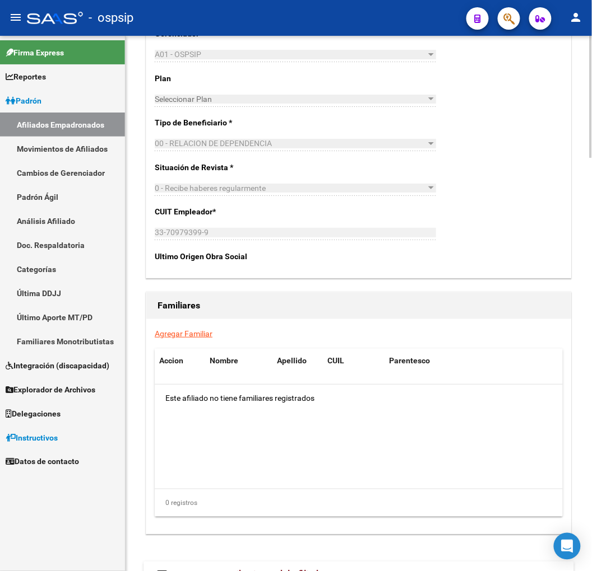
scroll to position [1808, 0]
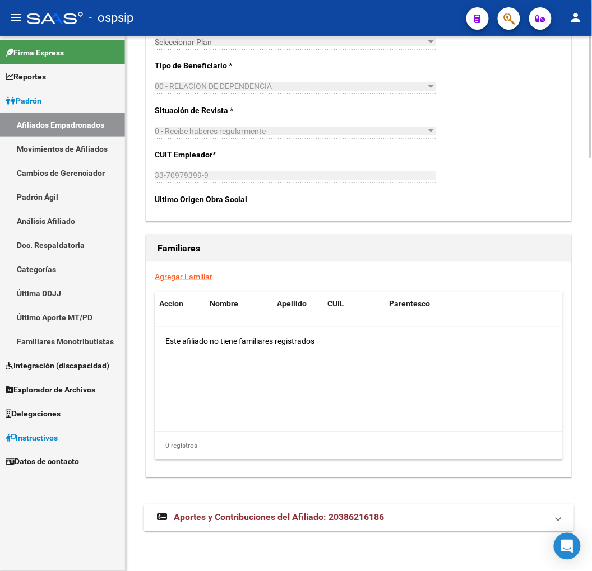
click at [459, 524] on mat-expansion-panel-header "Aportes y Contribuciones del Afiliado: 20386216186" at bounding box center [358, 518] width 430 height 27
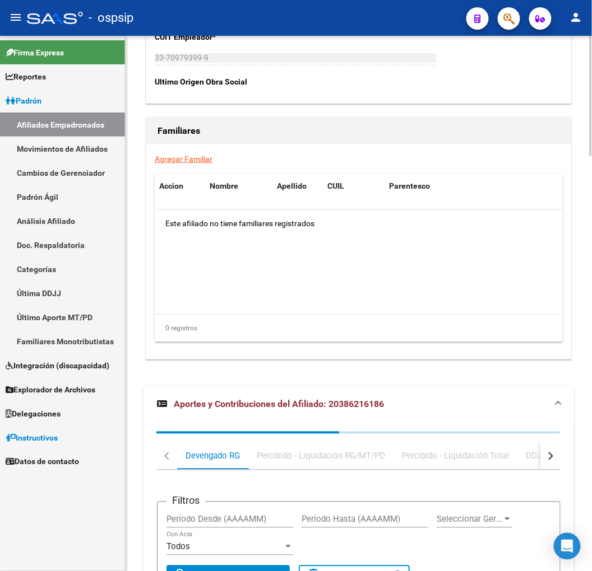
scroll to position [2085, 0]
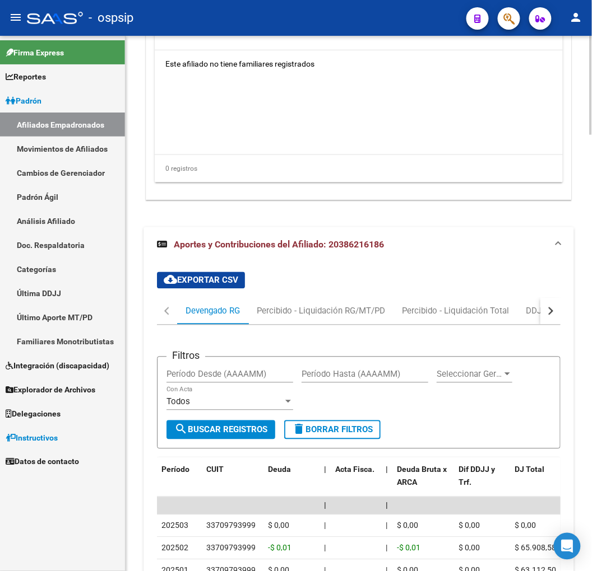
click at [547, 311] on div "button" at bounding box center [549, 312] width 8 height 8
click at [458, 309] on div "ARCA Relaciones Laborales" at bounding box center [483, 311] width 105 height 12
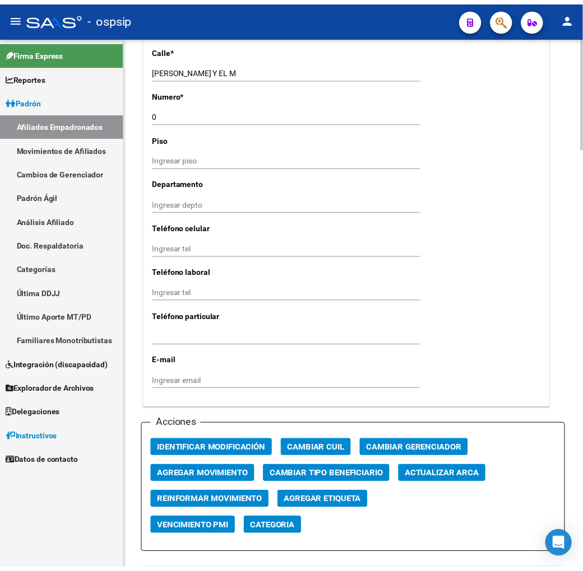
scroll to position [953, 0]
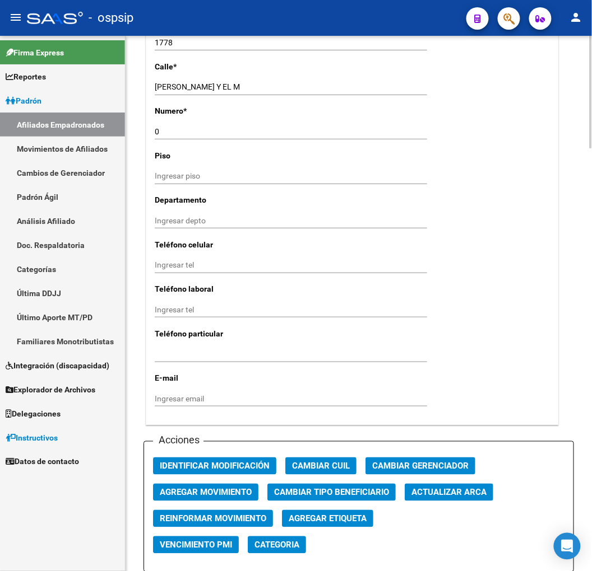
click at [236, 497] on span "Agregar Movimiento" at bounding box center [206, 493] width 92 height 10
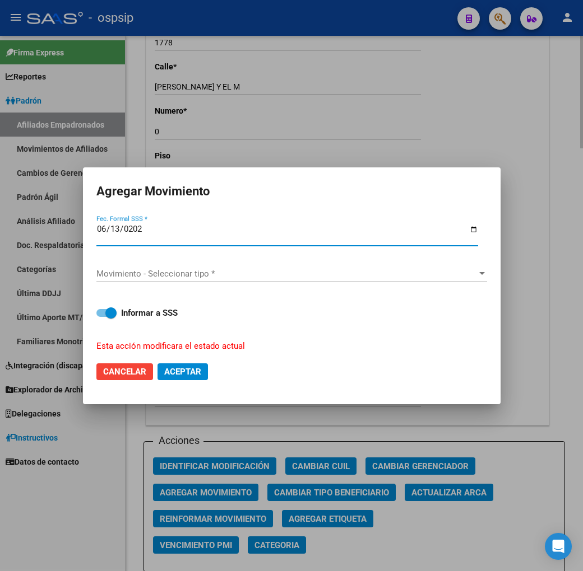
type input "[DATE]"
click at [185, 280] on div "Movimiento - Seleccionar tipo * Movimiento - Seleccionar tipo *" at bounding box center [291, 274] width 390 height 17
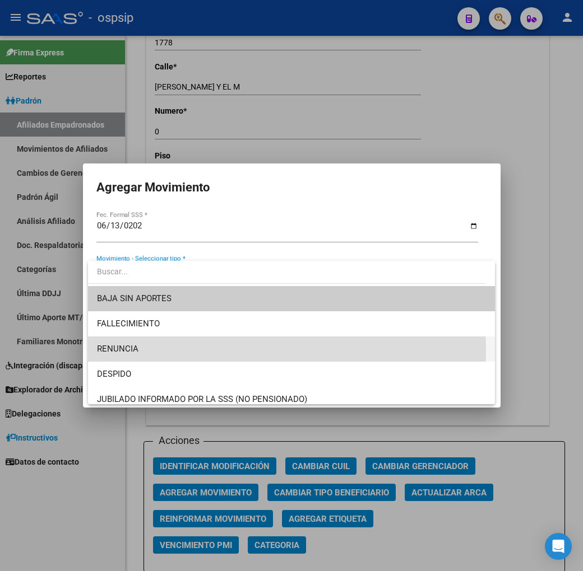
click at [193, 351] on span "RENUNCIA" at bounding box center [291, 349] width 389 height 25
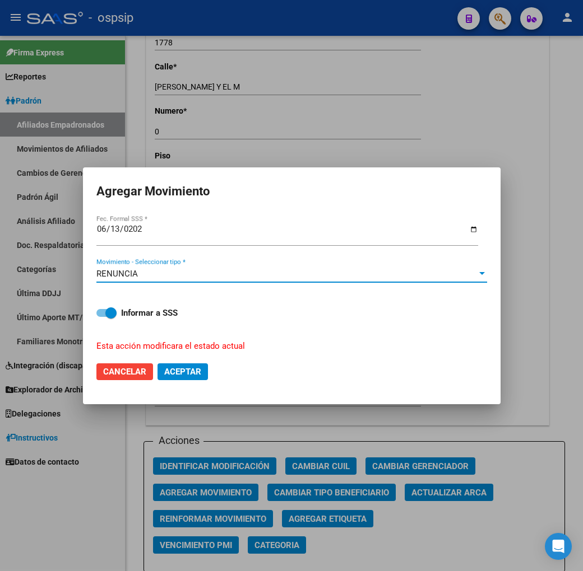
click at [209, 276] on div "RENUNCIA" at bounding box center [286, 274] width 380 height 10
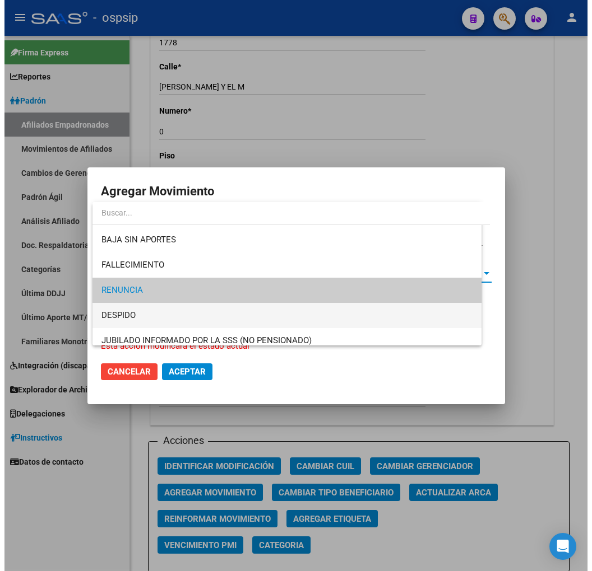
scroll to position [17, 0]
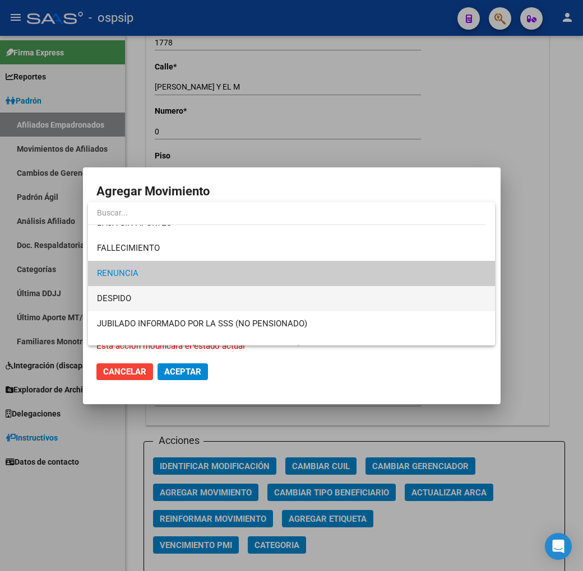
click at [212, 301] on span "DESPIDO" at bounding box center [291, 298] width 389 height 25
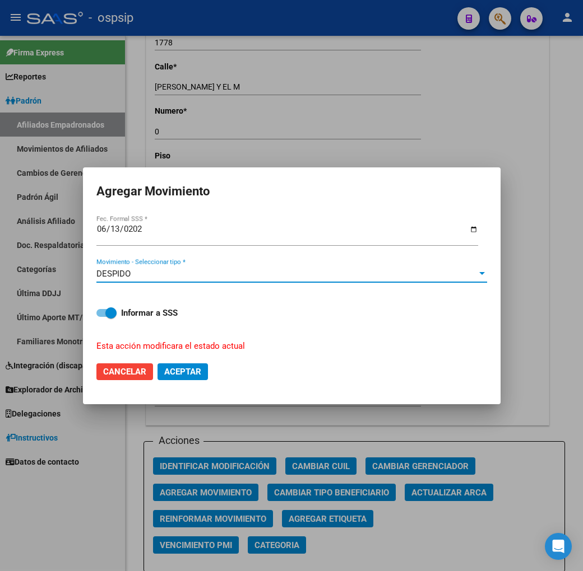
click at [193, 370] on span "Aceptar" at bounding box center [182, 372] width 37 height 10
checkbox input "false"
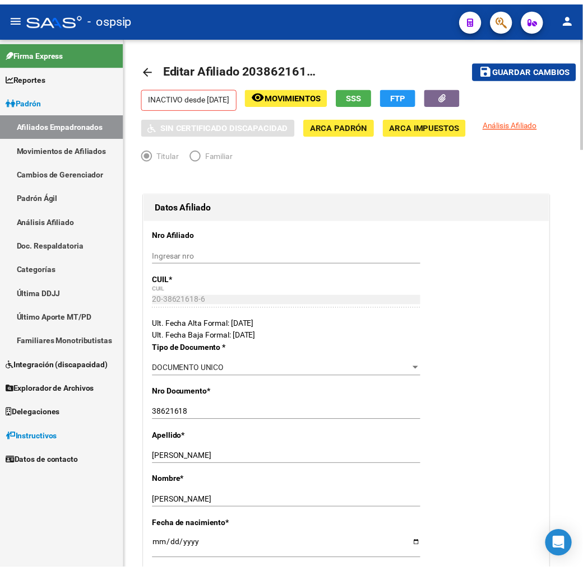
scroll to position [0, 0]
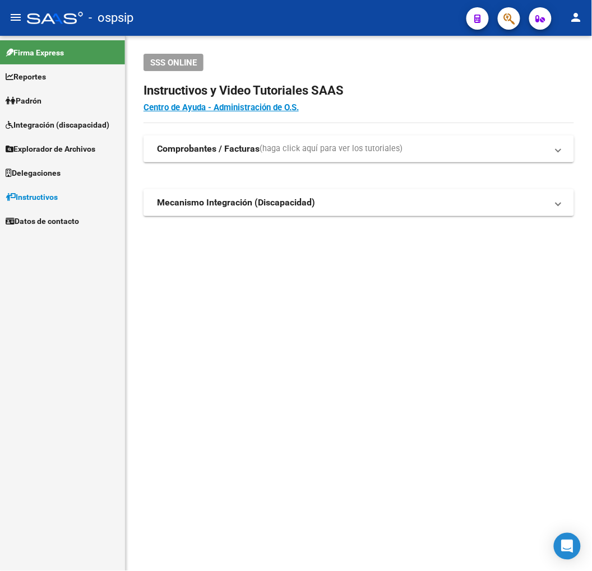
drag, startPoint x: 465, startPoint y: 94, endPoint x: 483, endPoint y: 76, distance: 25.7
click at [471, 90] on h2 "Instructivos y Video Tutoriales SAAS" at bounding box center [358, 90] width 430 height 21
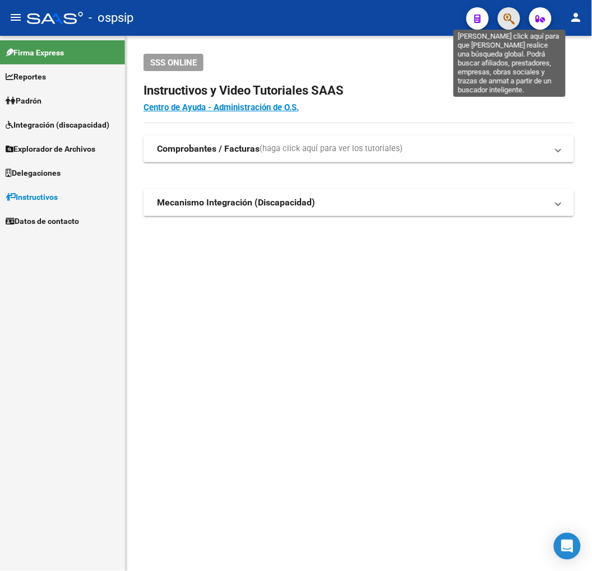
click at [511, 20] on icon "button" at bounding box center [508, 18] width 11 height 13
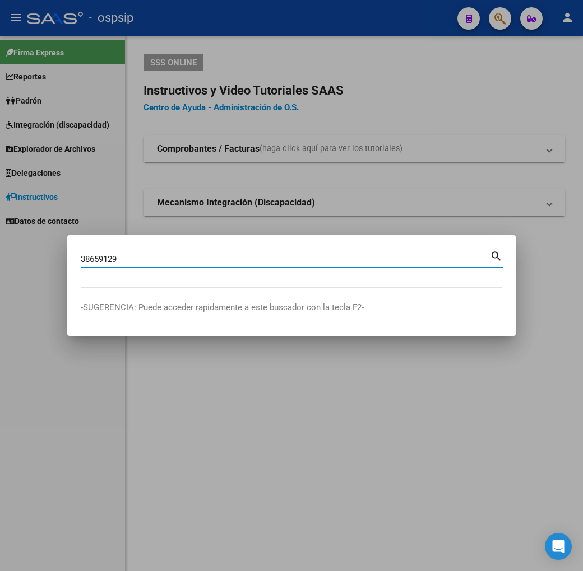
type input "38659129"
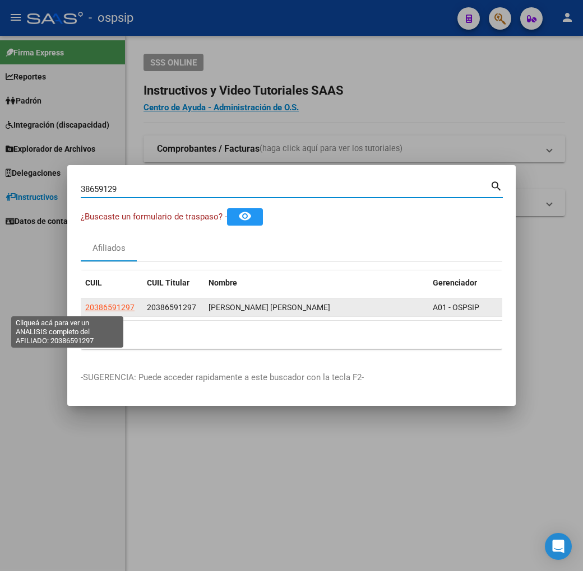
click at [85, 307] on span "20386591297" at bounding box center [109, 307] width 49 height 9
type textarea "20386591297"
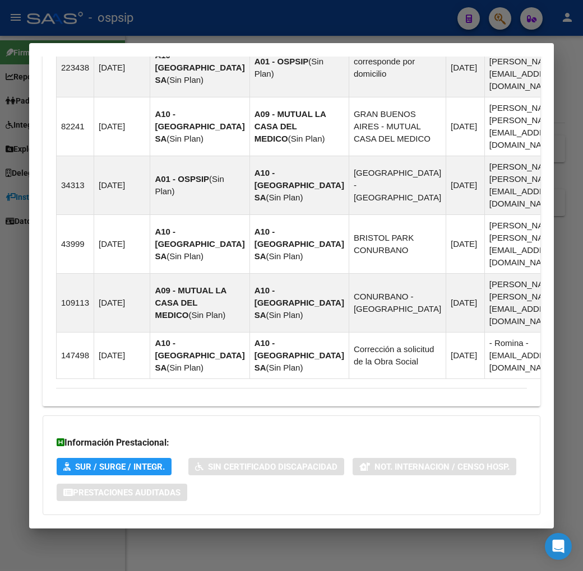
click at [375, 524] on mat-expansion-panel-header "Aportes y Contribuciones del Afiliado: 20386591297" at bounding box center [291, 537] width 497 height 27
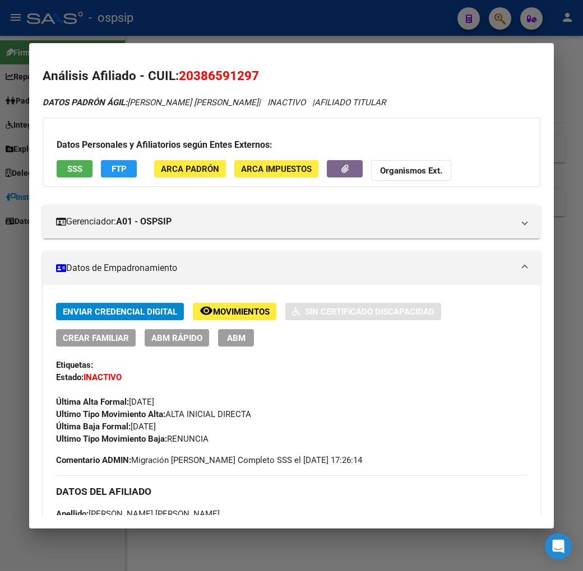
click at [220, 17] on div at bounding box center [291, 285] width 583 height 571
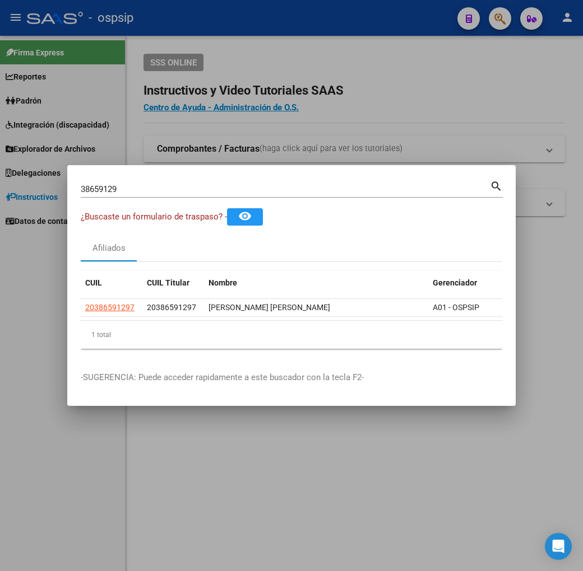
click at [238, 16] on div at bounding box center [291, 285] width 583 height 571
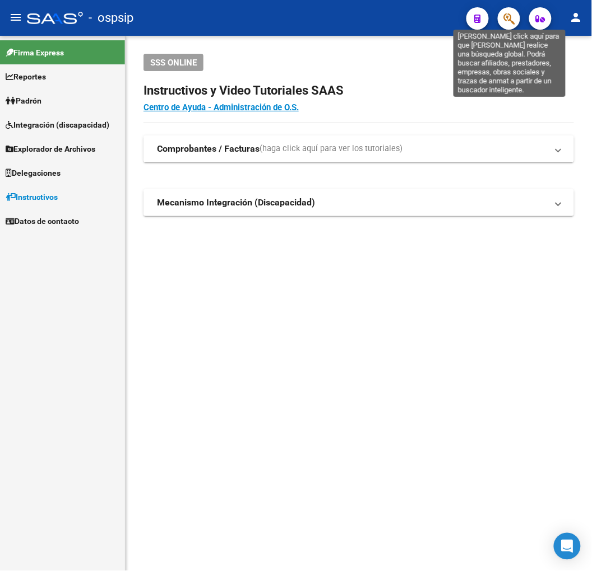
click at [511, 17] on icon "button" at bounding box center [508, 18] width 11 height 13
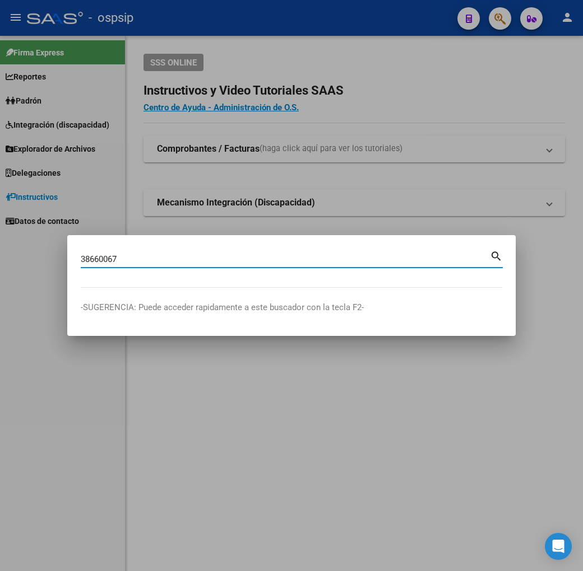
type input "38660067"
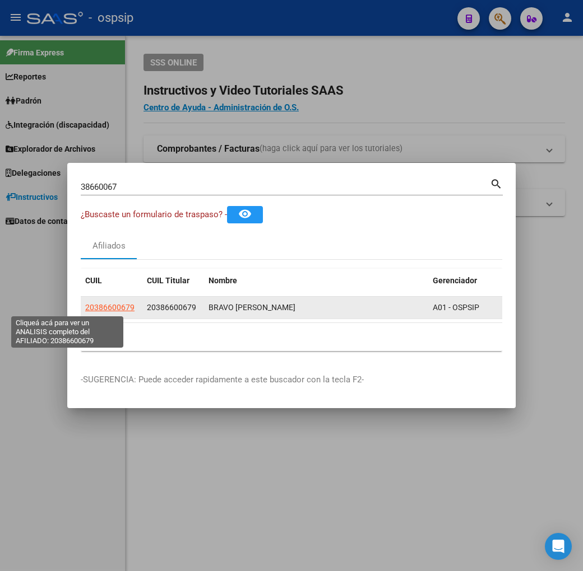
click at [90, 304] on span "20386600679" at bounding box center [109, 307] width 49 height 9
type textarea "20386600679"
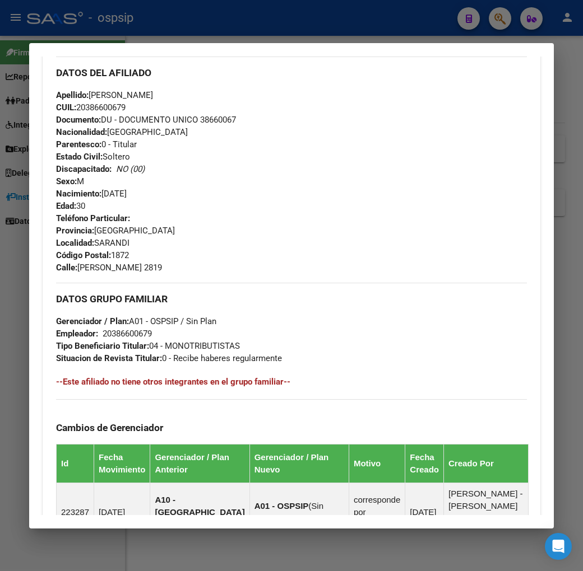
scroll to position [631, 0]
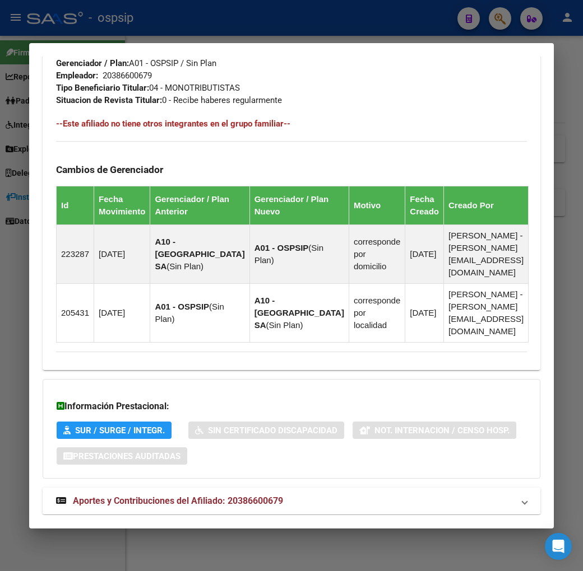
click at [374, 495] on mat-panel-title "Aportes y Contribuciones del Afiliado: 20386600679" at bounding box center [284, 501] width 457 height 13
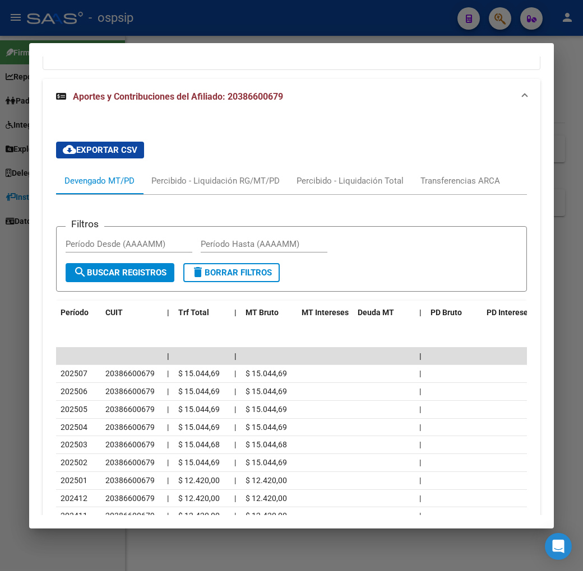
scroll to position [1041, 0]
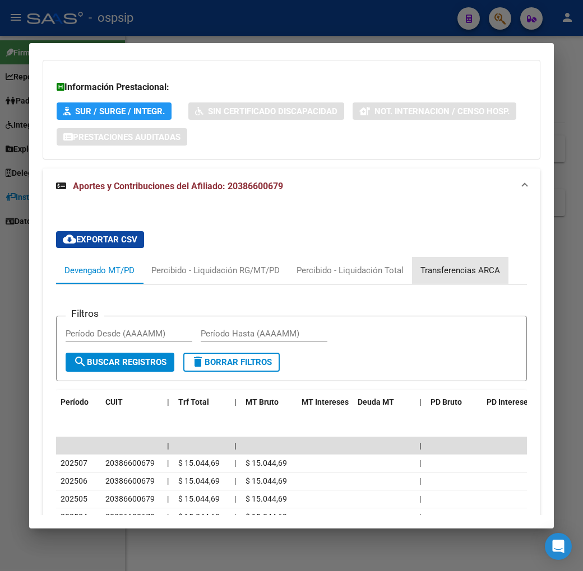
click at [441, 264] on div "Transferencias ARCA" at bounding box center [460, 270] width 80 height 12
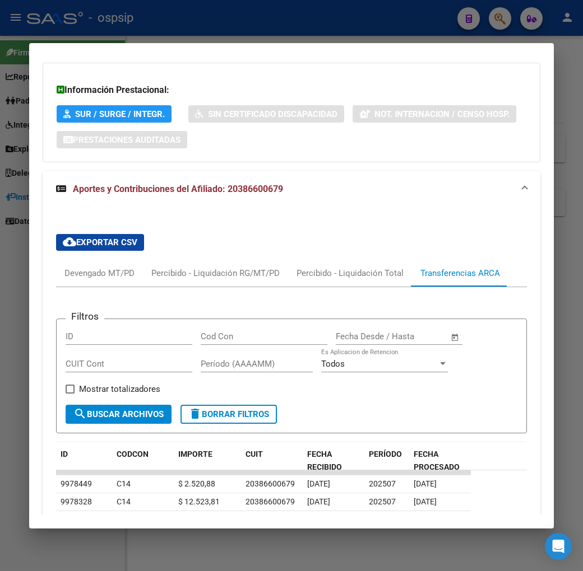
scroll to position [951, 0]
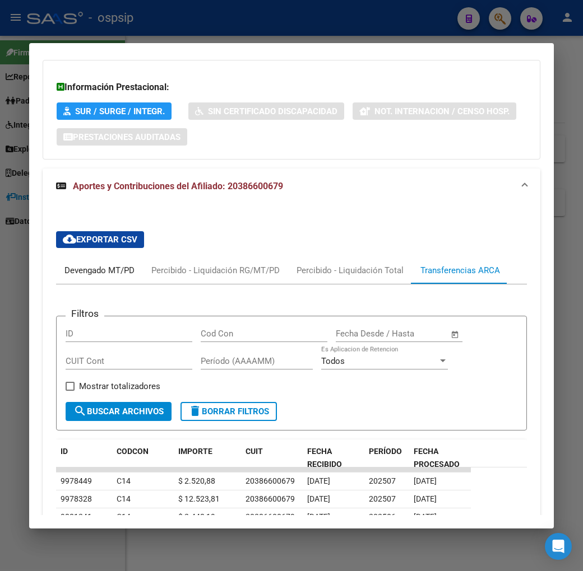
click at [82, 264] on div "Devengado MT/PD" at bounding box center [99, 270] width 70 height 12
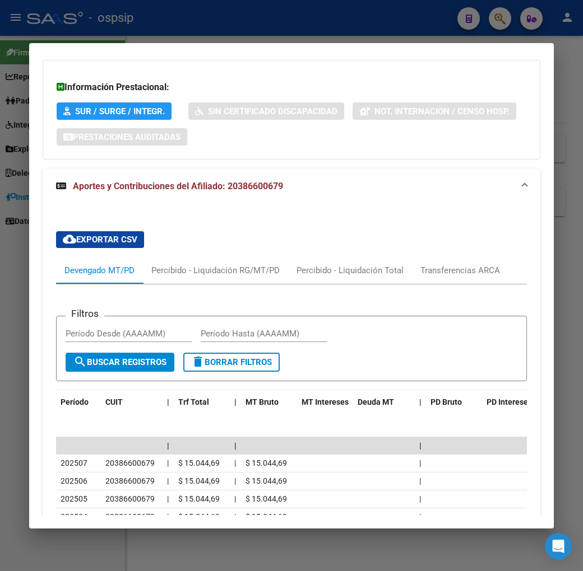
click at [363, 32] on div at bounding box center [291, 285] width 583 height 571
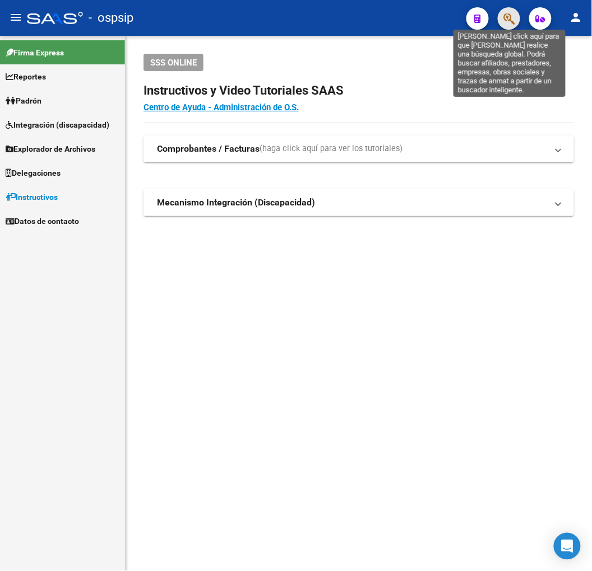
click at [507, 24] on icon "button" at bounding box center [508, 18] width 11 height 13
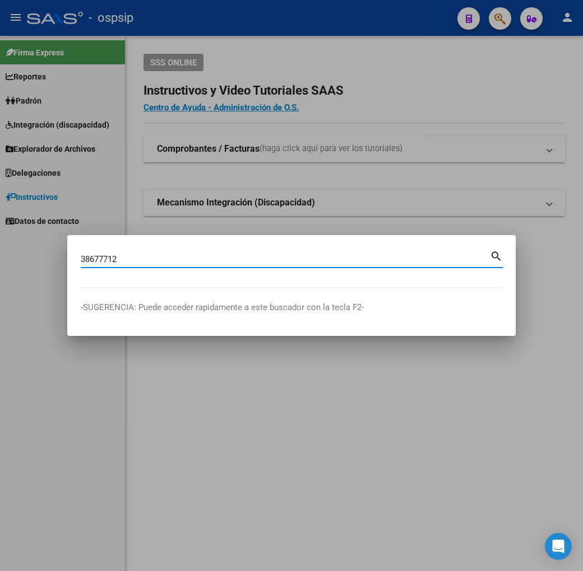
type input "38677712"
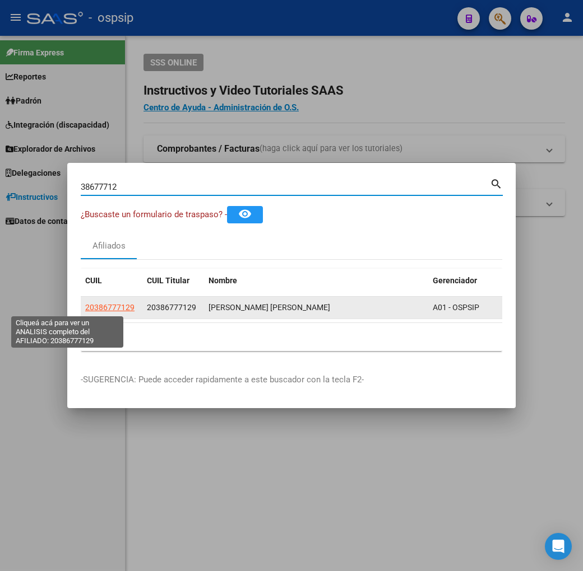
click at [85, 305] on span "20386777129" at bounding box center [109, 307] width 49 height 9
type textarea "20386777129"
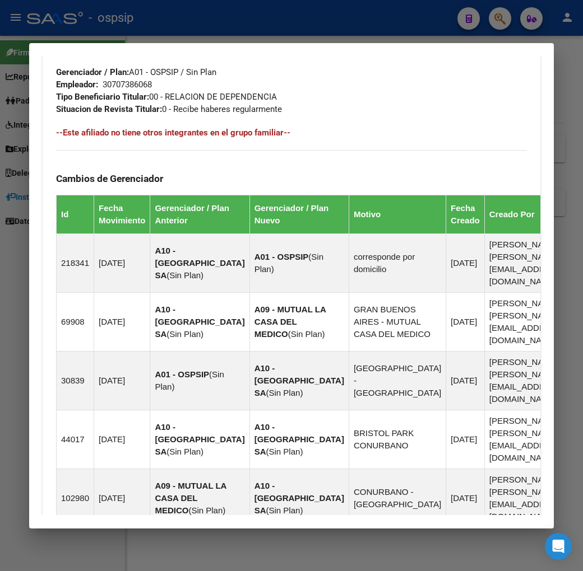
scroll to position [852, 0]
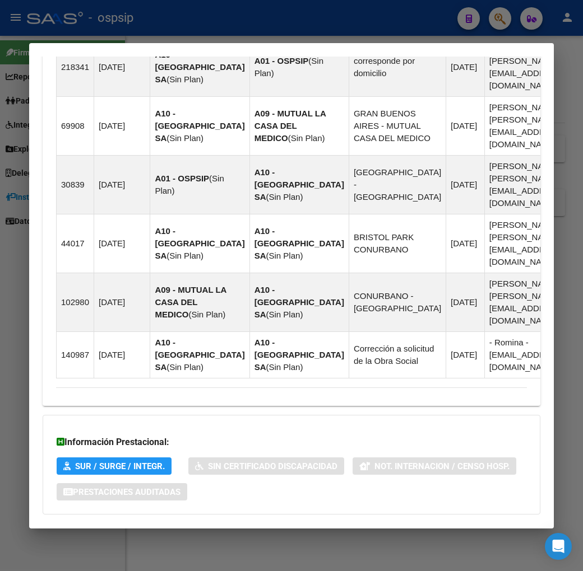
click at [303, 530] on mat-panel-title "Aportes y Contribuciones del Afiliado: 20386777129" at bounding box center [284, 536] width 457 height 13
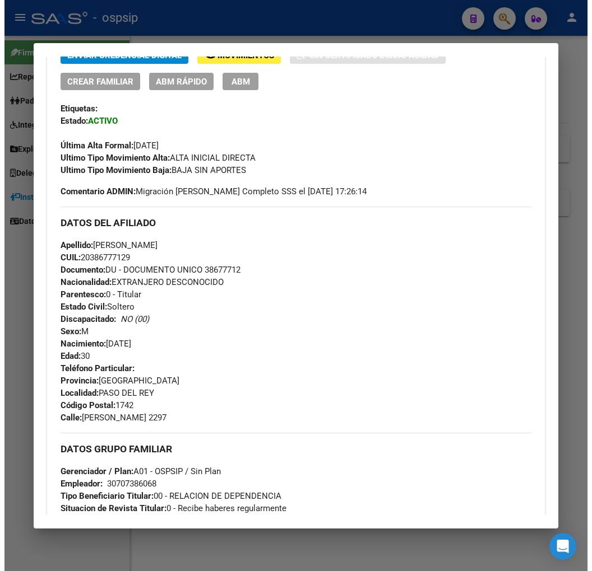
scroll to position [0, 0]
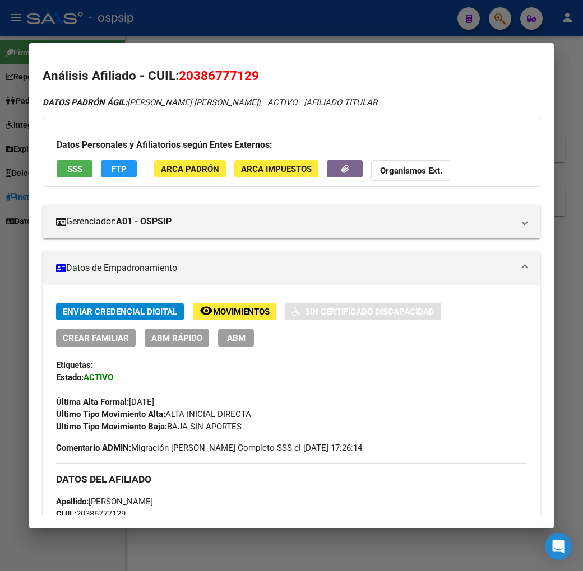
click at [101, 165] on button "FTP" at bounding box center [119, 168] width 36 height 17
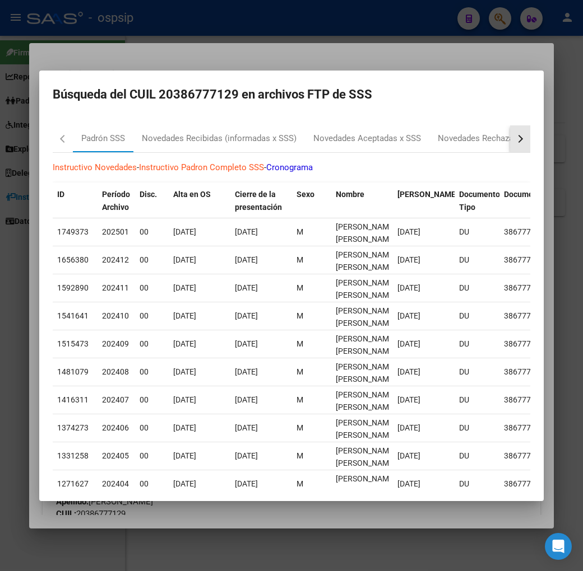
click at [530, 141] on button "button" at bounding box center [520, 138] width 20 height 27
click at [355, 137] on div "RG Bajas x OPCION ONLINE (ARCA)" at bounding box center [402, 138] width 134 height 13
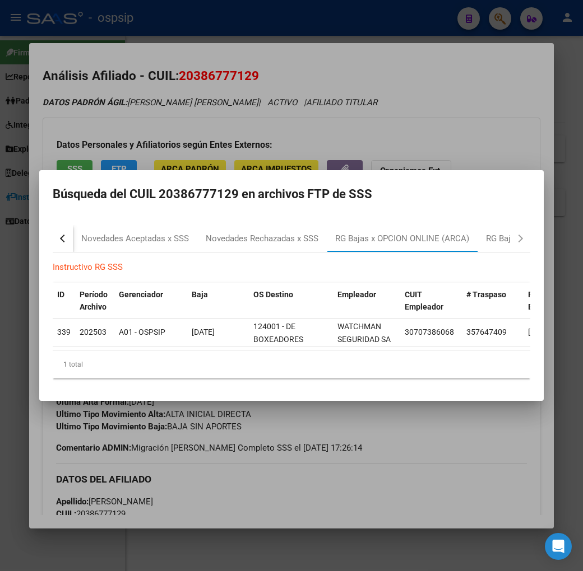
click at [363, 486] on div at bounding box center [291, 285] width 583 height 571
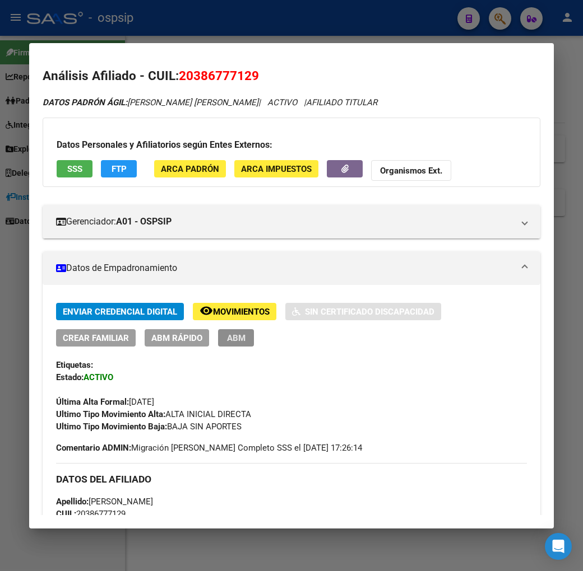
click at [227, 337] on span "ABM" at bounding box center [236, 338] width 18 height 10
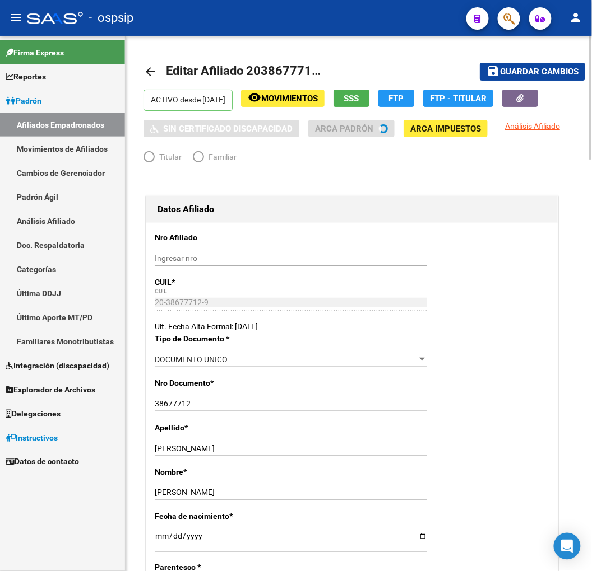
radio input "true"
type input "30-70738606-8"
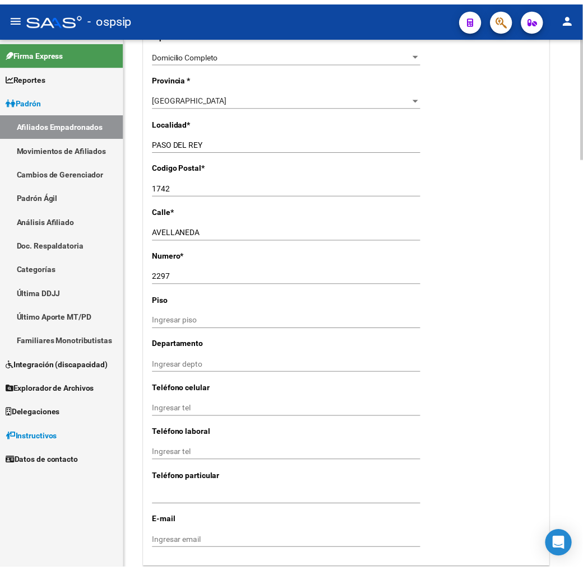
scroll to position [1245, 0]
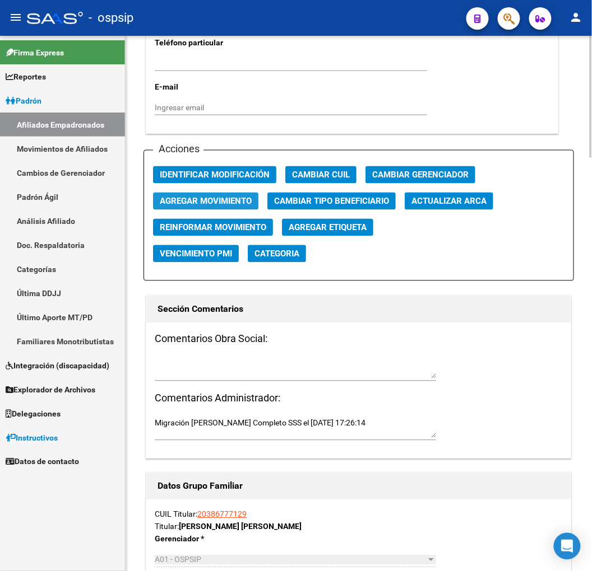
click at [225, 202] on span "Agregar Movimiento" at bounding box center [206, 202] width 92 height 10
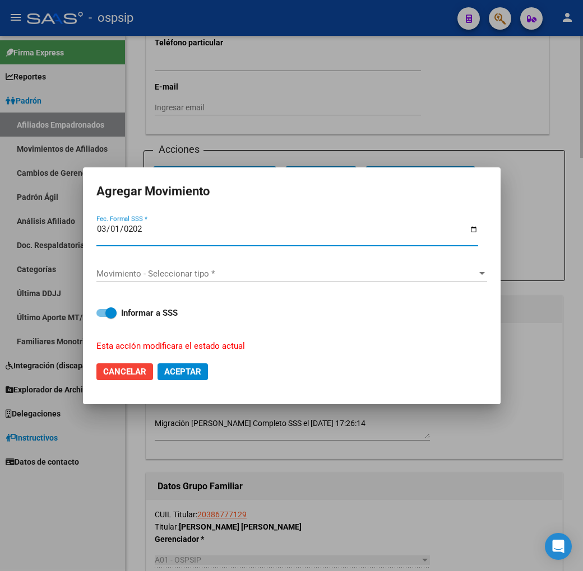
type input "[DATE]"
click at [245, 269] on span "Movimiento - Seleccionar tipo *" at bounding box center [286, 274] width 380 height 10
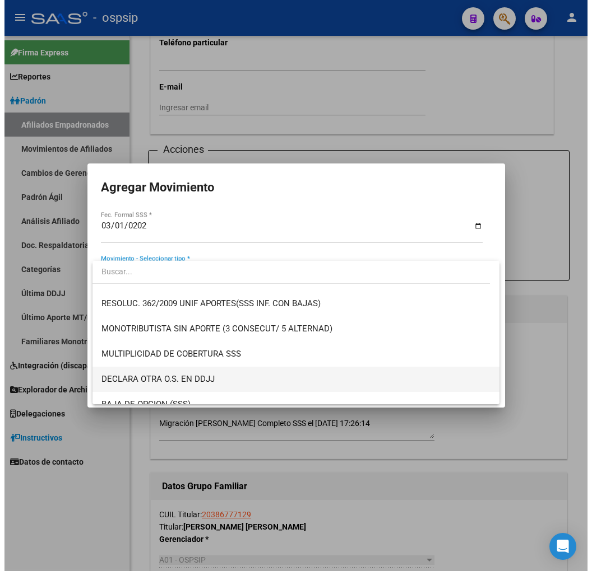
scroll to position [435, 0]
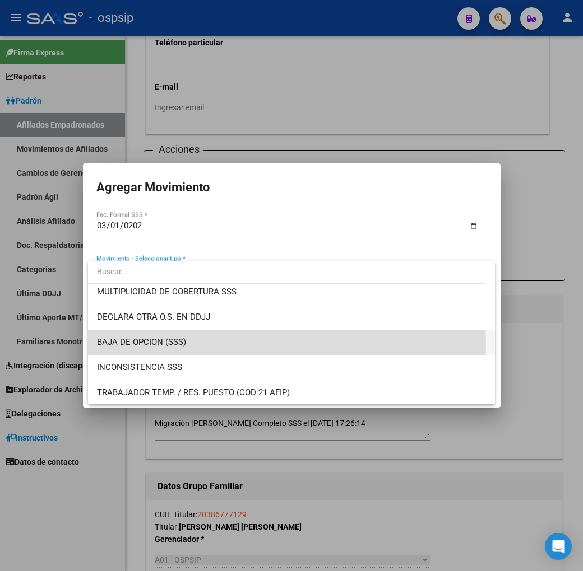
click at [236, 344] on span "BAJA DE OPCION (SSS)" at bounding box center [291, 342] width 389 height 25
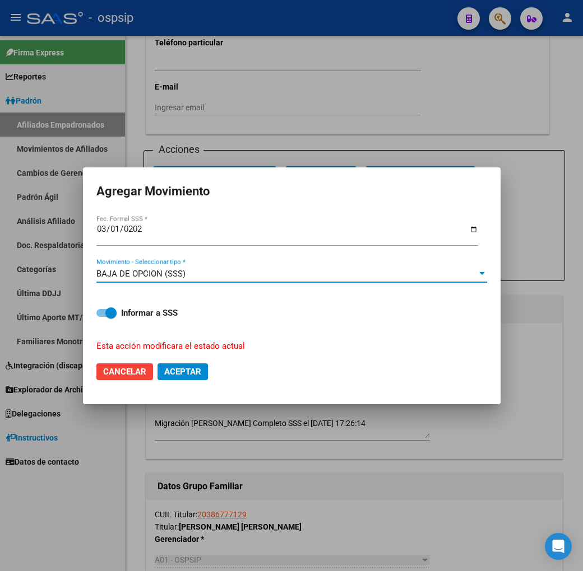
click at [182, 365] on button "Aceptar" at bounding box center [182, 372] width 50 height 17
checkbox input "false"
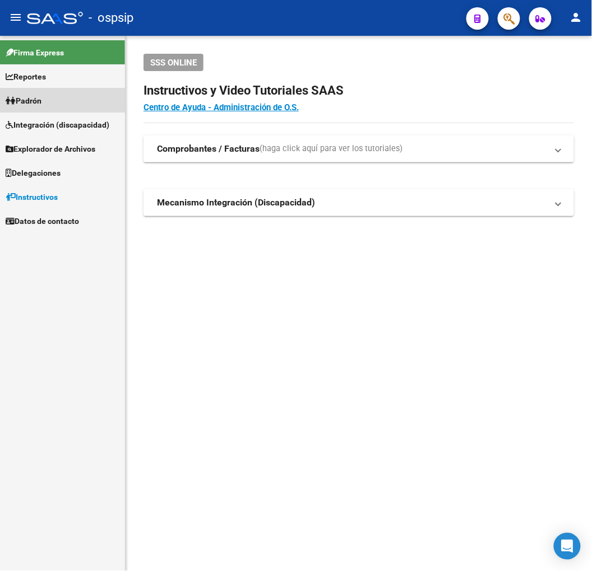
click at [73, 97] on link "Padrón" at bounding box center [62, 101] width 125 height 24
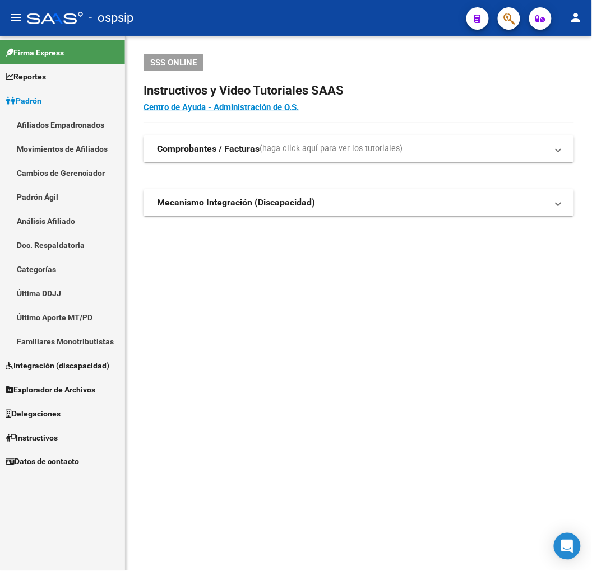
click at [75, 142] on link "Movimientos de Afiliados" at bounding box center [62, 149] width 125 height 24
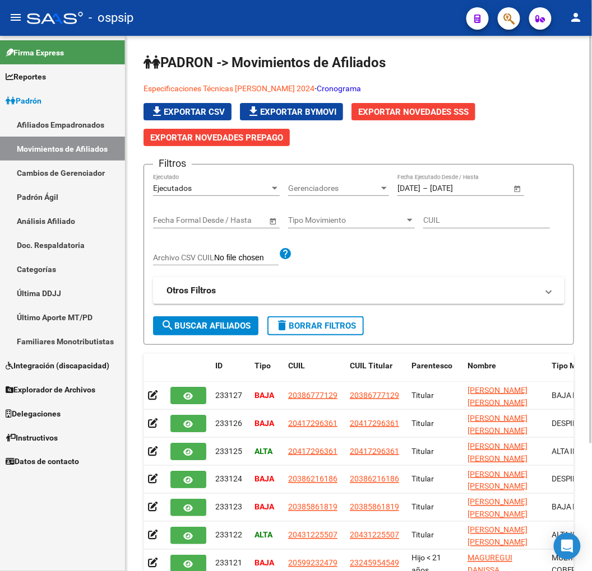
click at [351, 88] on link "Cronograma" at bounding box center [338, 88] width 44 height 9
click at [290, 88] on link "Especificaciones Técnicas [PERSON_NAME] 2024" at bounding box center [228, 88] width 171 height 9
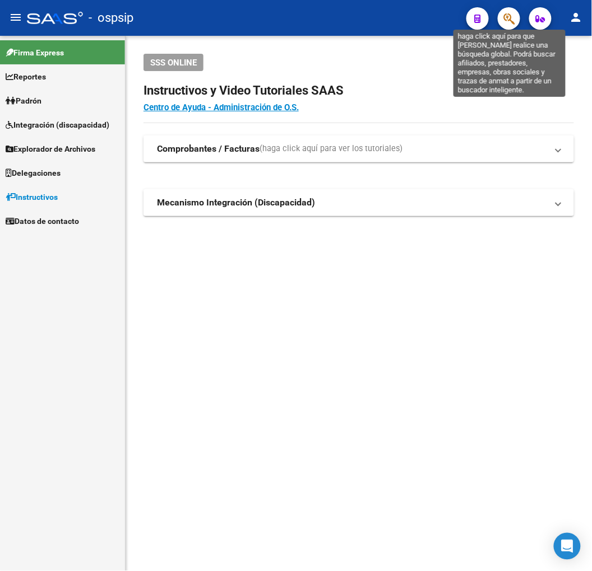
click at [505, 25] on icon "button" at bounding box center [508, 18] width 11 height 13
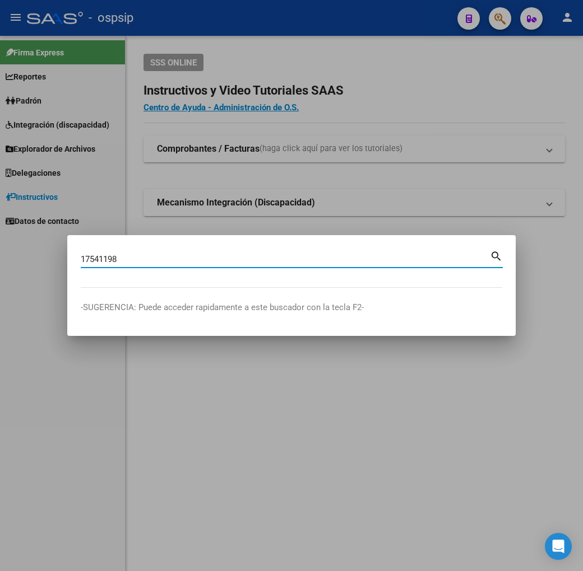
type input "17541198"
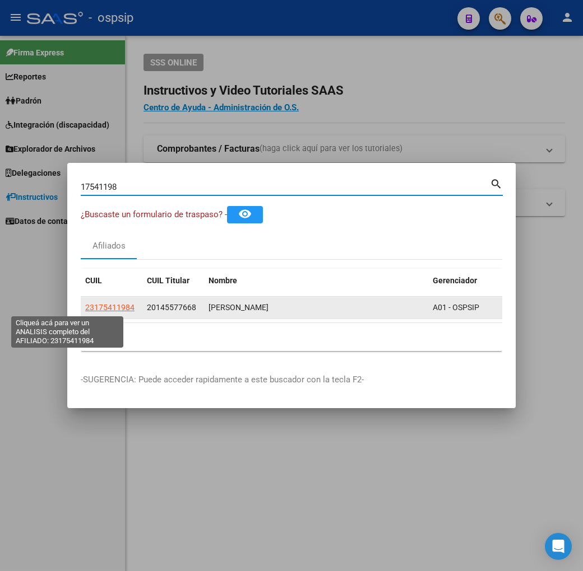
click at [85, 308] on span "23175411984" at bounding box center [109, 307] width 49 height 9
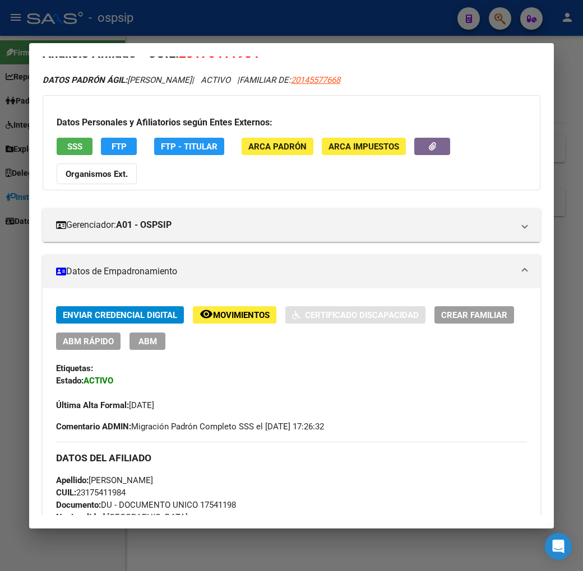
scroll to position [458, 0]
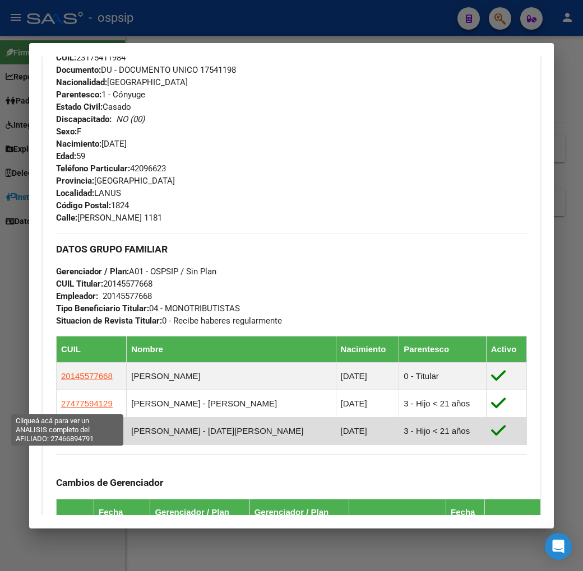
click at [61, 426] on span "27466894791" at bounding box center [87, 431] width 52 height 10
type textarea "27466894791"
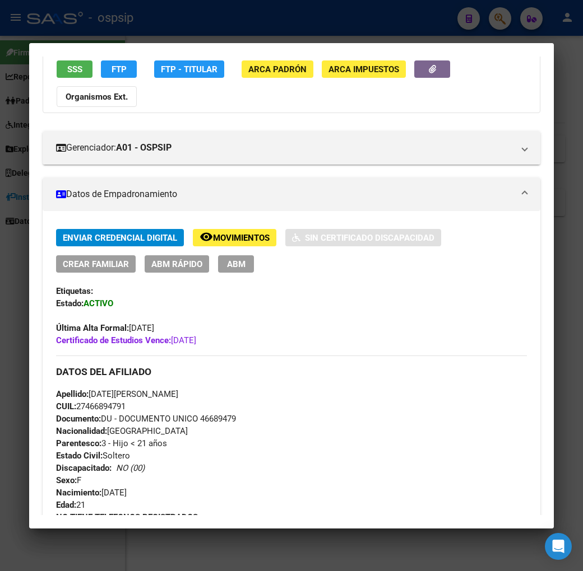
scroll to position [62, 0]
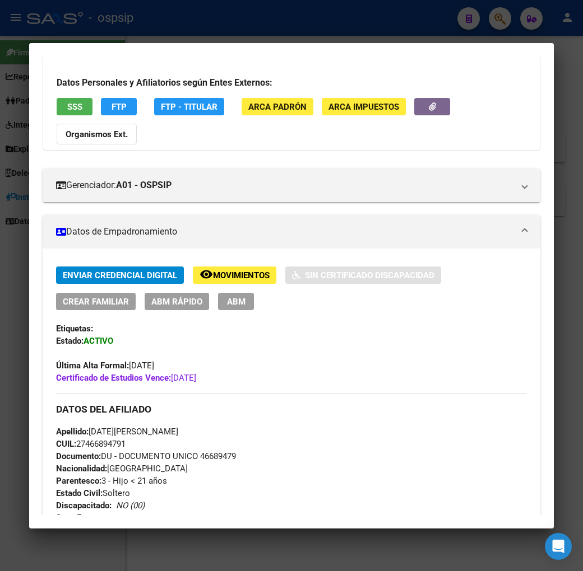
click at [239, 29] on div at bounding box center [291, 285] width 583 height 571
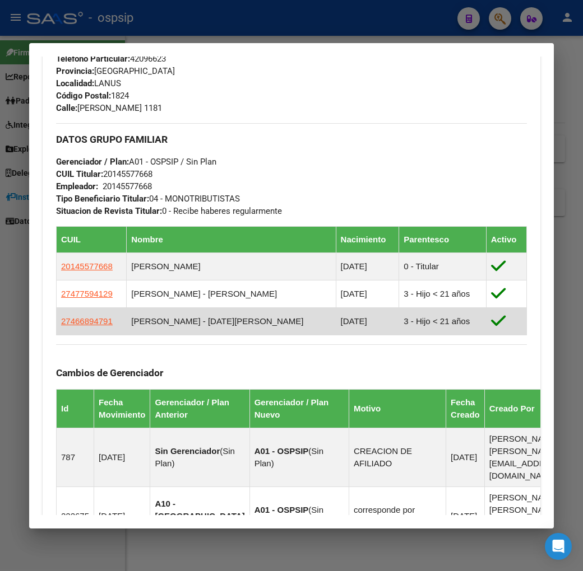
scroll to position [583, 0]
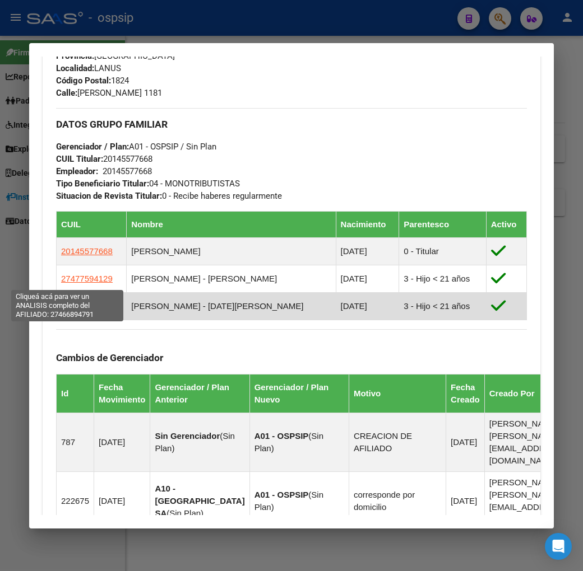
click at [64, 301] on span "27466894791" at bounding box center [87, 306] width 52 height 10
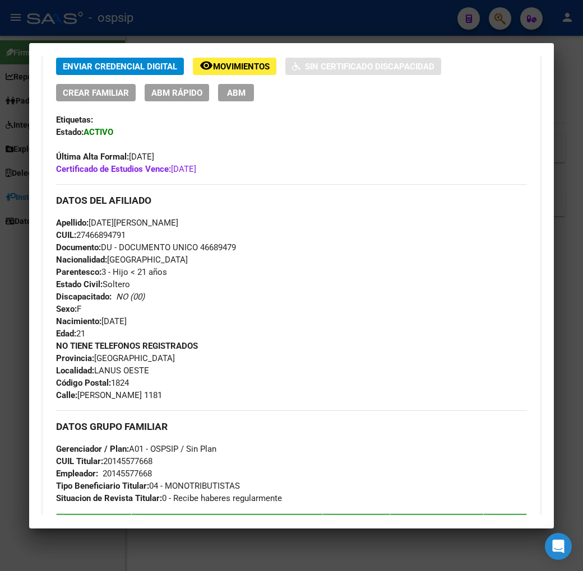
scroll to position [0, 0]
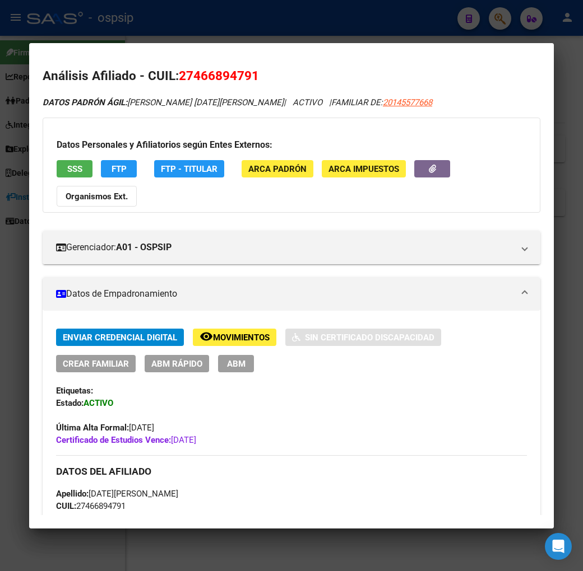
click at [213, 333] on span "Movimientos" at bounding box center [241, 338] width 57 height 10
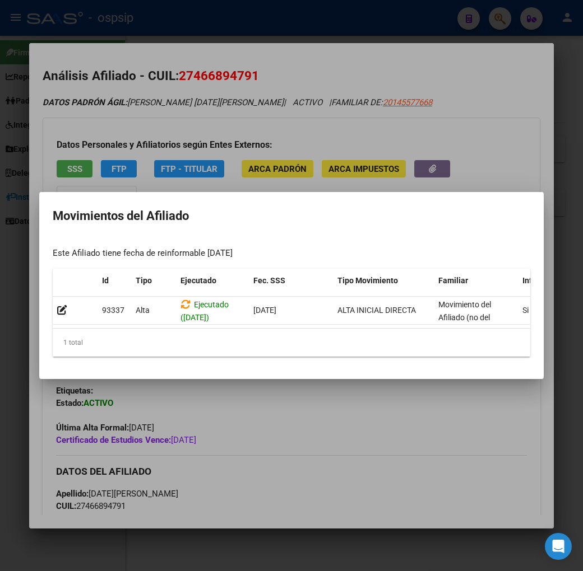
drag, startPoint x: 262, startPoint y: 406, endPoint x: 272, endPoint y: 401, distance: 11.3
click at [267, 410] on div at bounding box center [291, 285] width 583 height 571
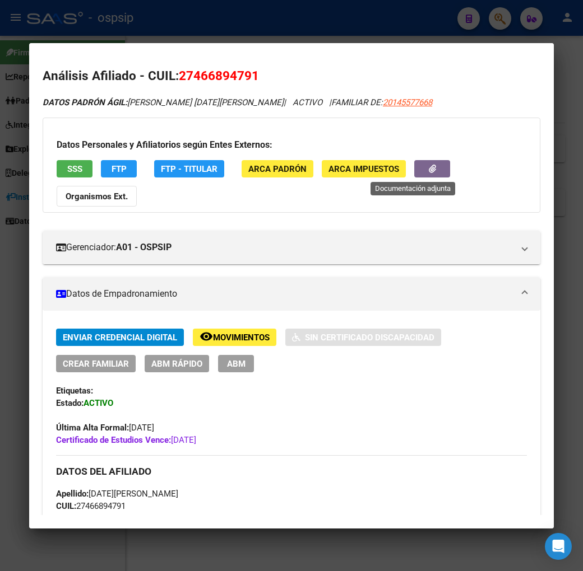
drag, startPoint x: 409, startPoint y: 164, endPoint x: 416, endPoint y: 169, distance: 8.9
click at [416, 169] on button "button" at bounding box center [432, 168] width 36 height 17
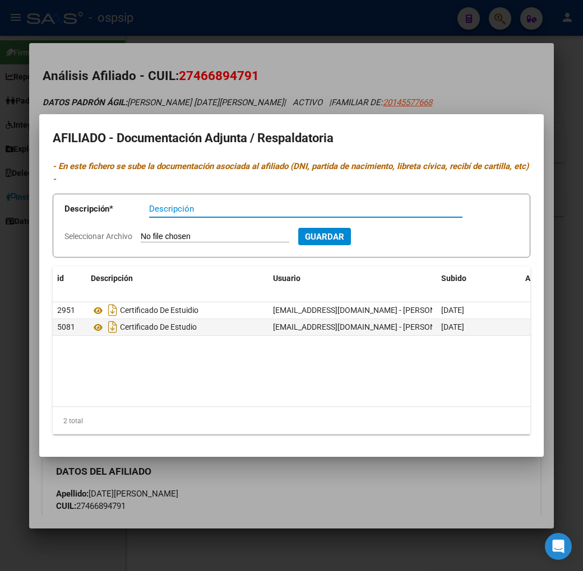
click at [330, 477] on div at bounding box center [291, 285] width 583 height 571
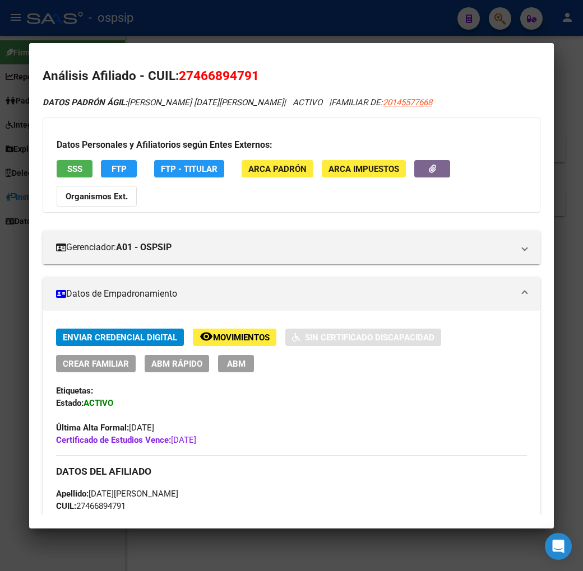
click at [415, 39] on div at bounding box center [291, 285] width 583 height 571
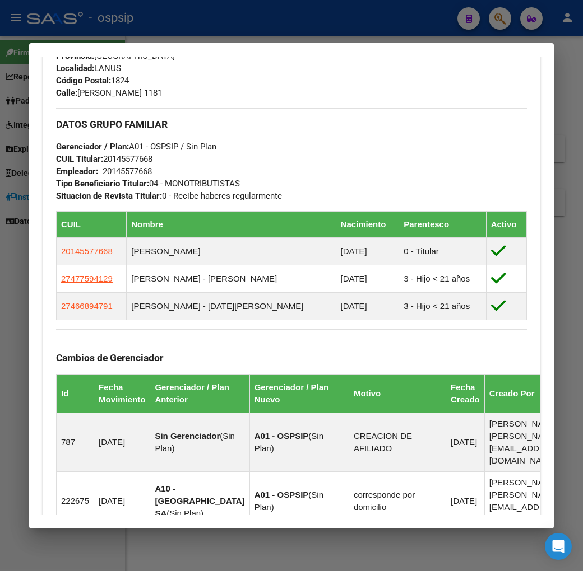
click at [421, 29] on div at bounding box center [291, 285] width 583 height 571
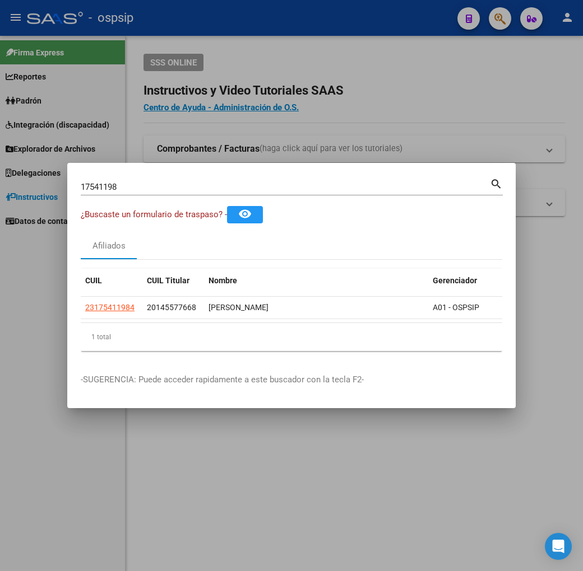
drag, startPoint x: 384, startPoint y: 40, endPoint x: 416, endPoint y: 60, distance: 38.1
click at [385, 38] on div at bounding box center [291, 285] width 583 height 571
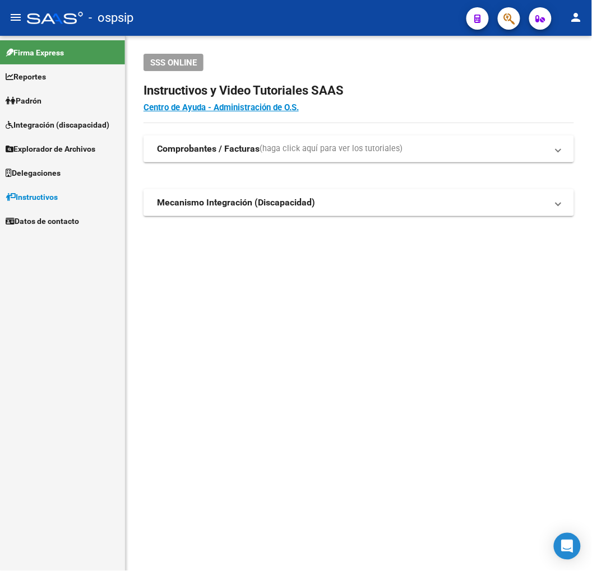
click at [60, 106] on link "Padrón" at bounding box center [62, 101] width 125 height 24
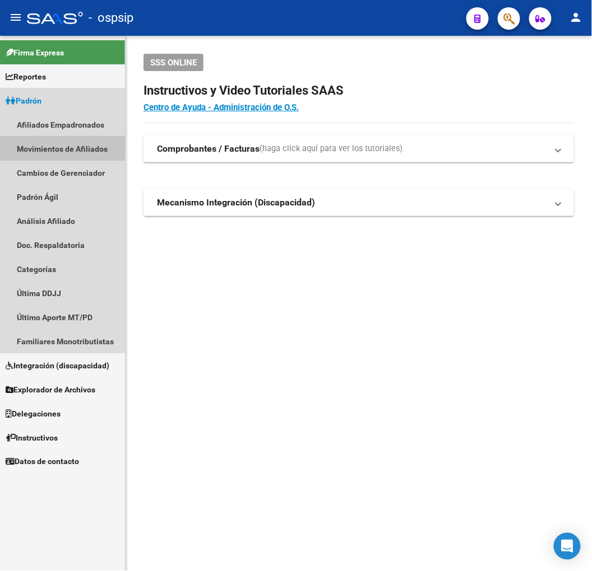
click at [57, 147] on link "Movimientos de Afiliados" at bounding box center [62, 149] width 125 height 24
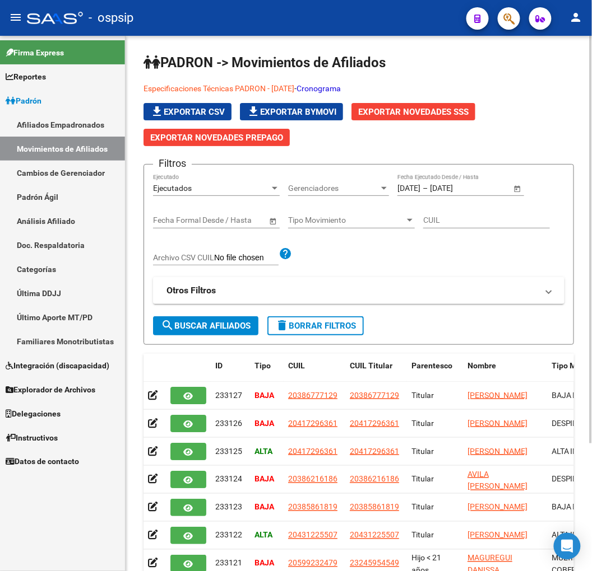
click at [255, 87] on link "Especificaciones Técnicas PADRON - [DATE]" at bounding box center [218, 88] width 151 height 9
